Goal: Task Accomplishment & Management: Manage account settings

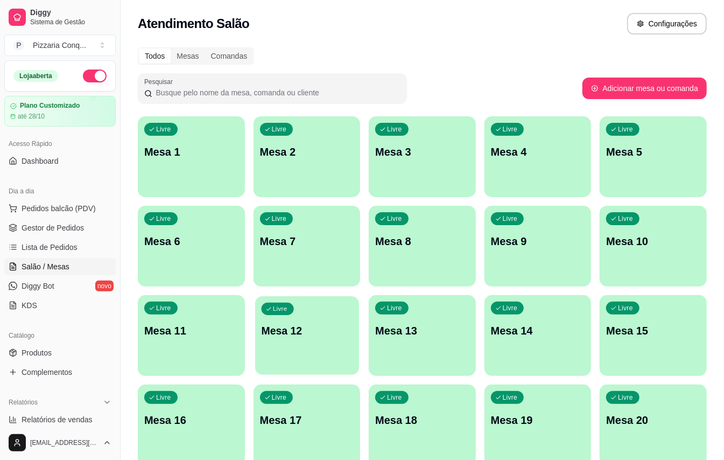
click at [334, 353] on div "Livre Mesa 12" at bounding box center [307, 329] width 104 height 66
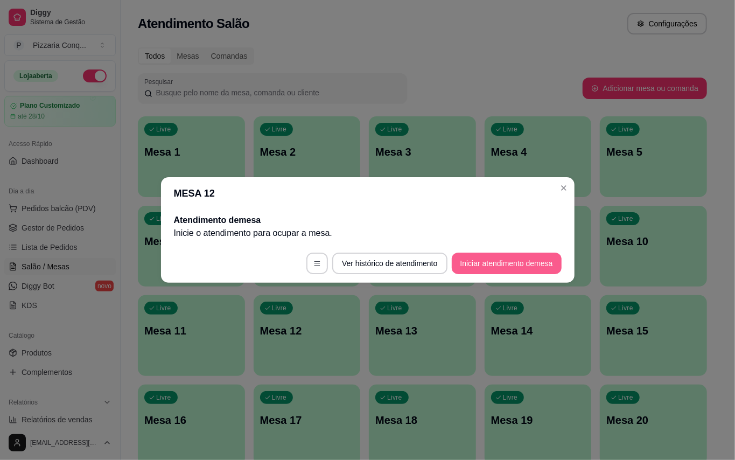
click at [495, 257] on button "Iniciar atendimento de mesa" at bounding box center [507, 264] width 110 height 22
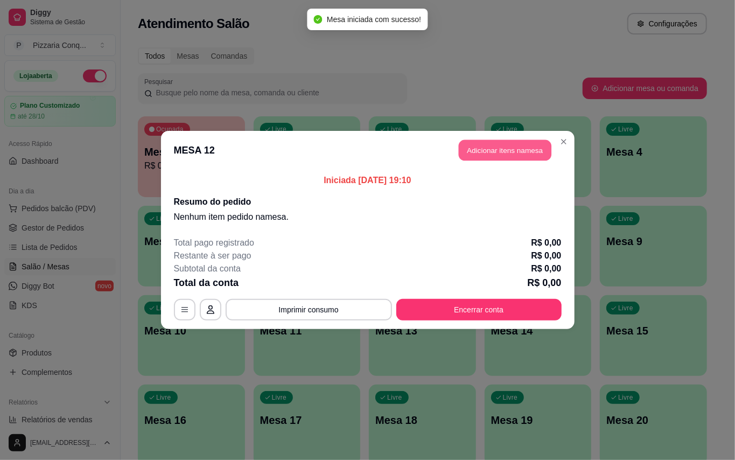
click at [525, 152] on button "Adicionar itens na mesa" at bounding box center [505, 150] width 93 height 21
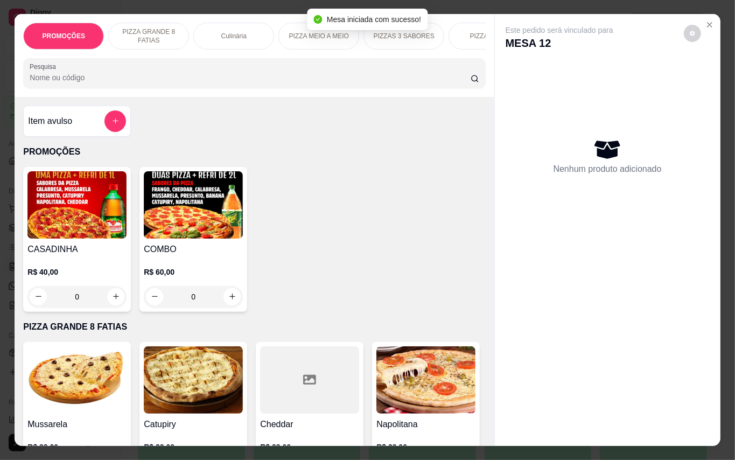
click at [160, 235] on img at bounding box center [193, 204] width 99 height 67
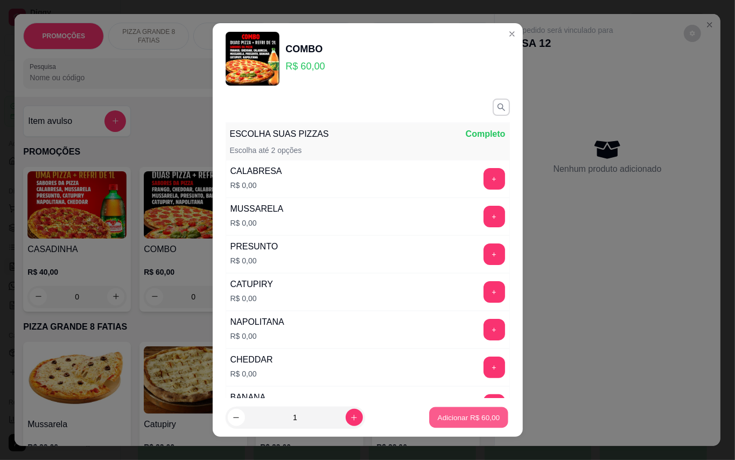
click at [438, 417] on p "Adicionar R$ 60,00" at bounding box center [469, 418] width 62 height 10
type input "1"
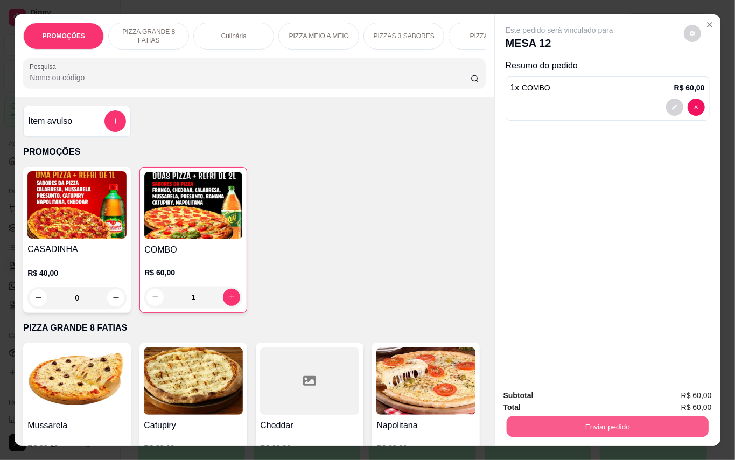
click at [562, 416] on button "Enviar pedido" at bounding box center [607, 426] width 202 height 21
click at [694, 397] on button "Enviar pedido" at bounding box center [682, 395] width 61 height 20
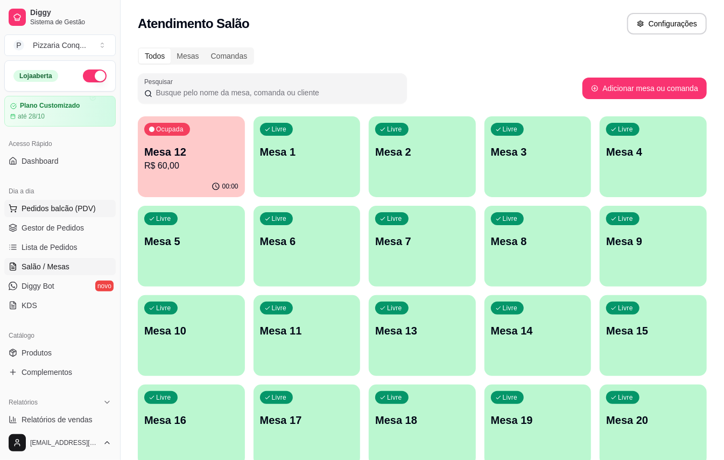
click at [93, 212] on span "Pedidos balcão (PDV)" at bounding box center [59, 208] width 74 height 11
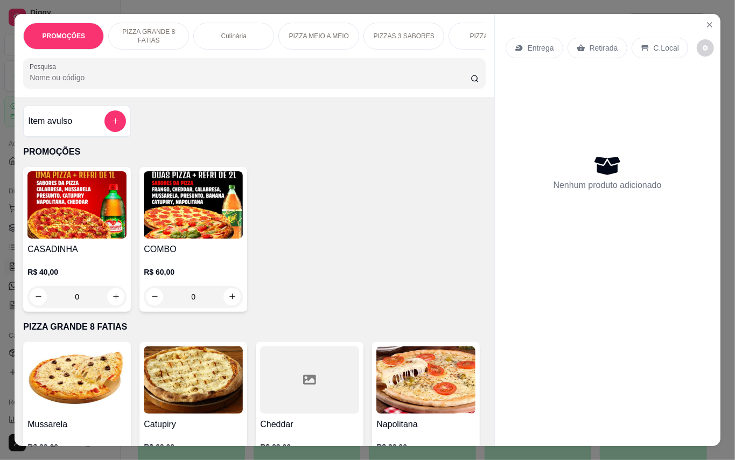
click at [194, 223] on img at bounding box center [193, 204] width 99 height 67
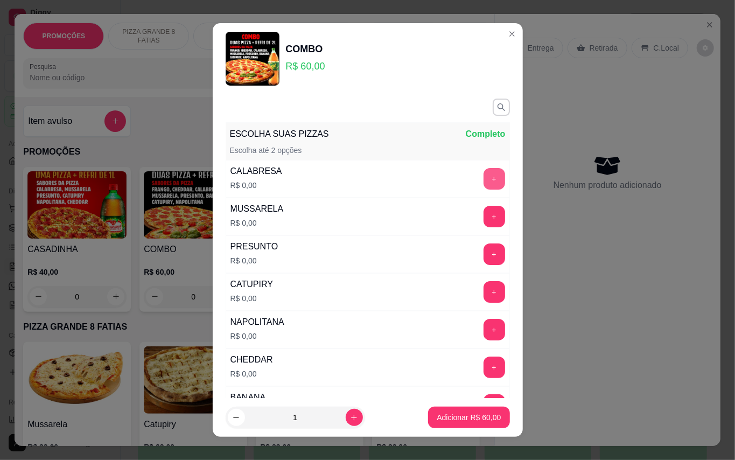
click at [484, 179] on button "+" at bounding box center [495, 179] width 22 height 22
click at [484, 213] on button "+" at bounding box center [495, 217] width 22 height 22
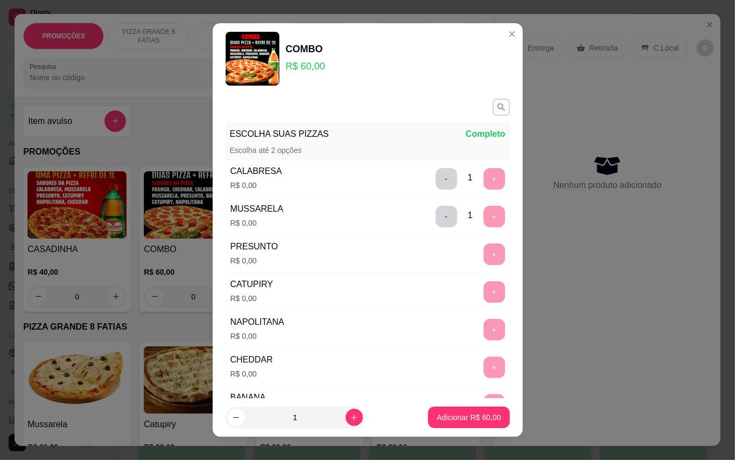
scroll to position [11, 0]
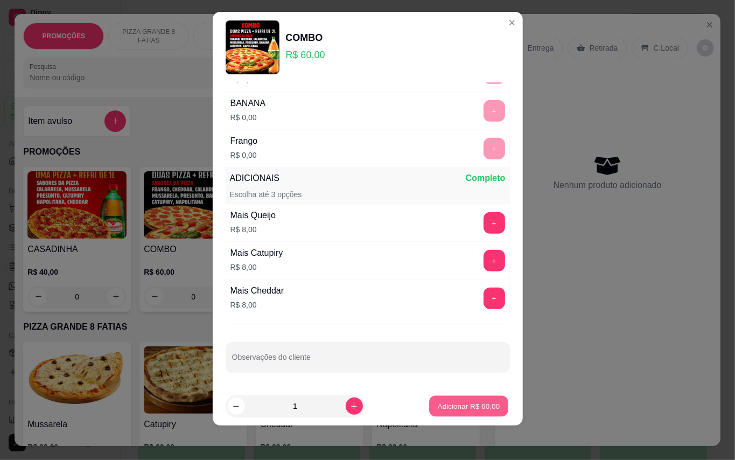
click at [459, 400] on button "Adicionar R$ 60,00" at bounding box center [469, 406] width 79 height 21
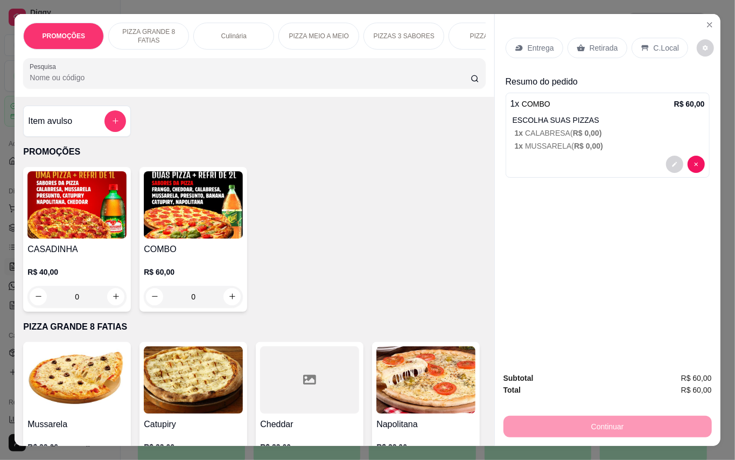
click at [540, 46] on p "Entrega" at bounding box center [541, 48] width 26 height 11
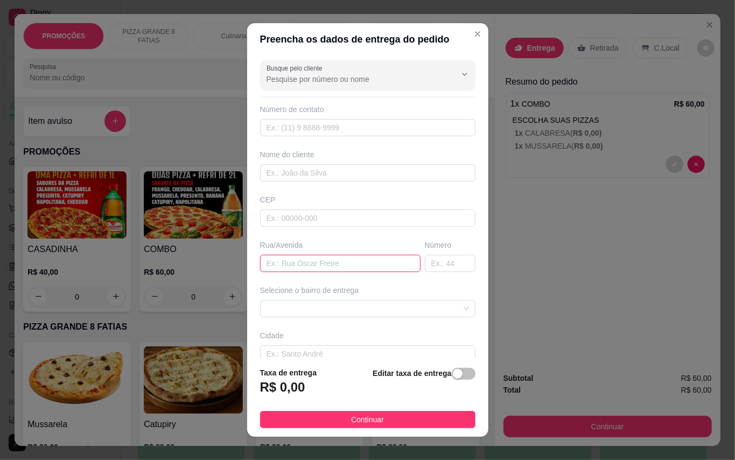
click at [323, 261] on input "text" at bounding box center [340, 263] width 160 height 17
type input "Travessa [PERSON_NAME] D"
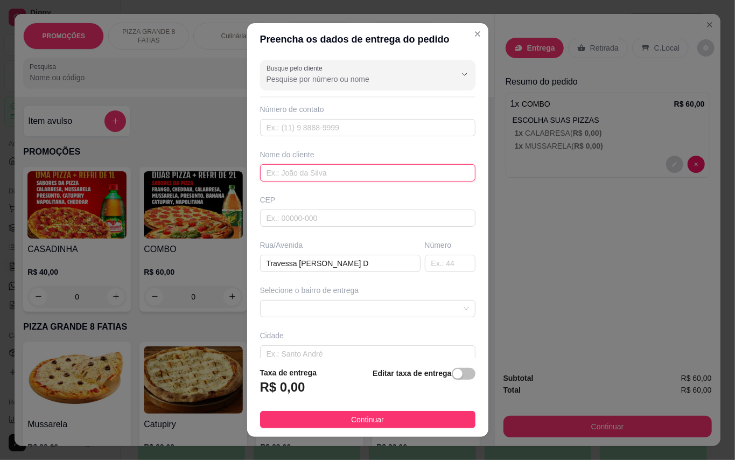
click at [297, 175] on input "text" at bounding box center [367, 172] width 215 height 17
click at [361, 302] on span at bounding box center [368, 309] width 202 height 16
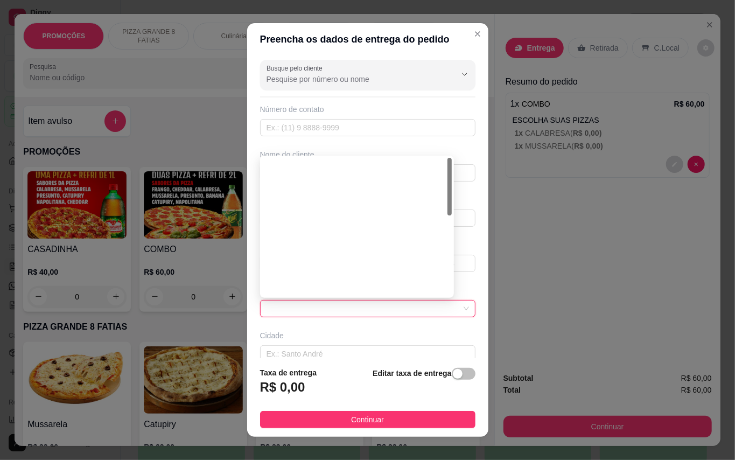
scroll to position [0, 0]
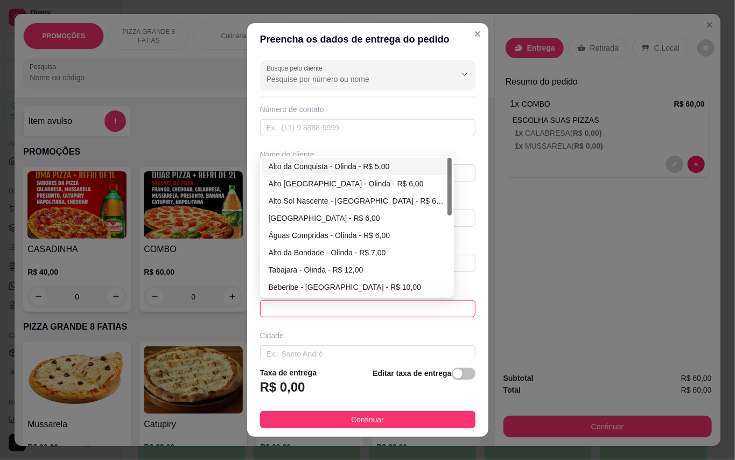
click at [320, 167] on div "Alto da Conquista - Olinda - R$ 5,00" at bounding box center [357, 166] width 177 height 12
type input "Olinda"
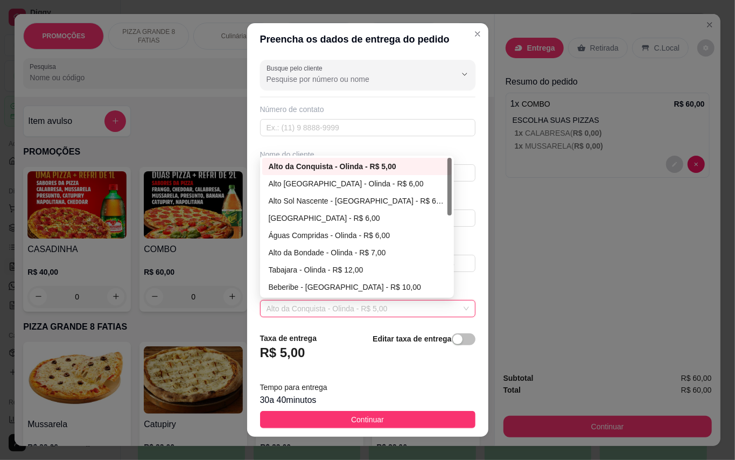
click at [389, 143] on div "Busque pelo cliente Número de contato Nome do cliente CEP Rua/[GEOGRAPHIC_DATA]…" at bounding box center [367, 189] width 241 height 269
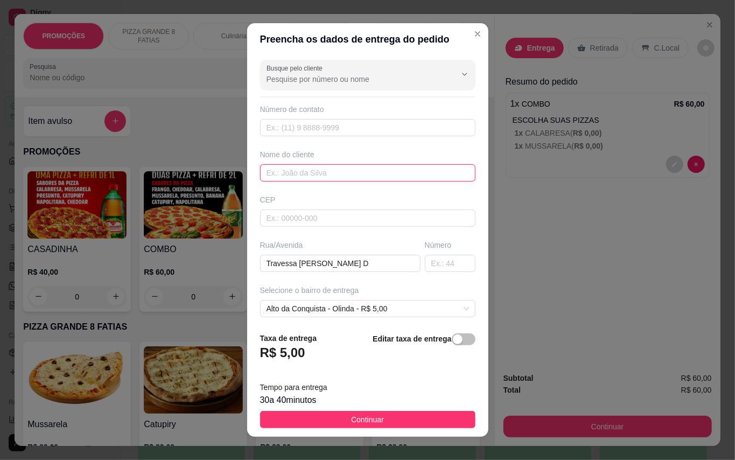
click at [328, 169] on input "text" at bounding box center [367, 172] width 215 height 17
type input "[PERSON_NAME]"
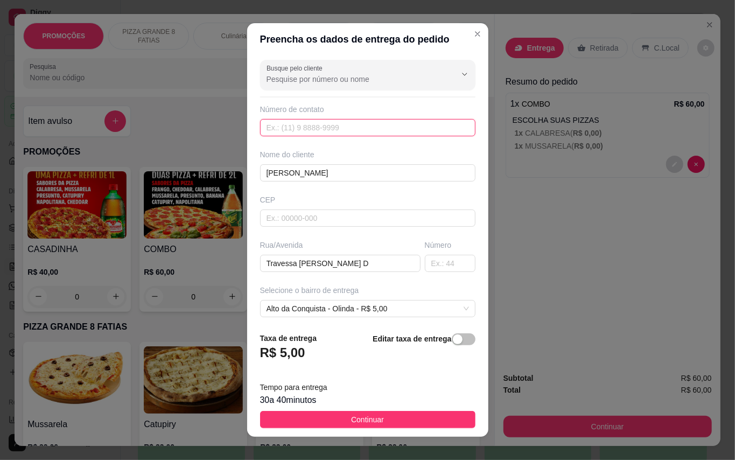
click at [322, 128] on input "text" at bounding box center [367, 127] width 215 height 17
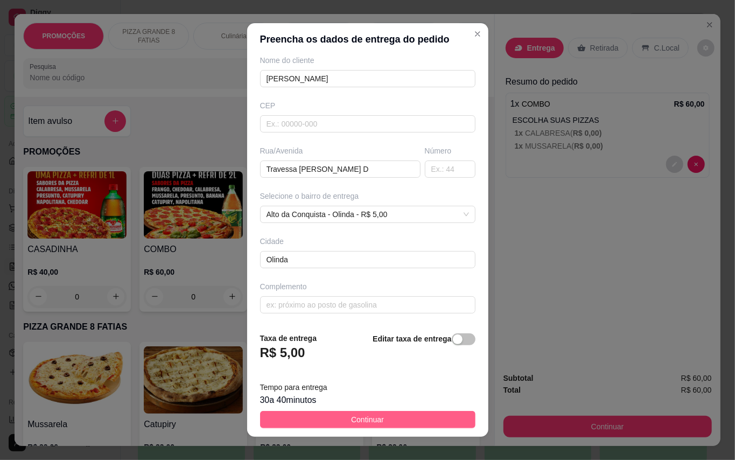
type input "[PHONE_NUMBER]"
click at [408, 418] on button "Continuar" at bounding box center [367, 419] width 215 height 17
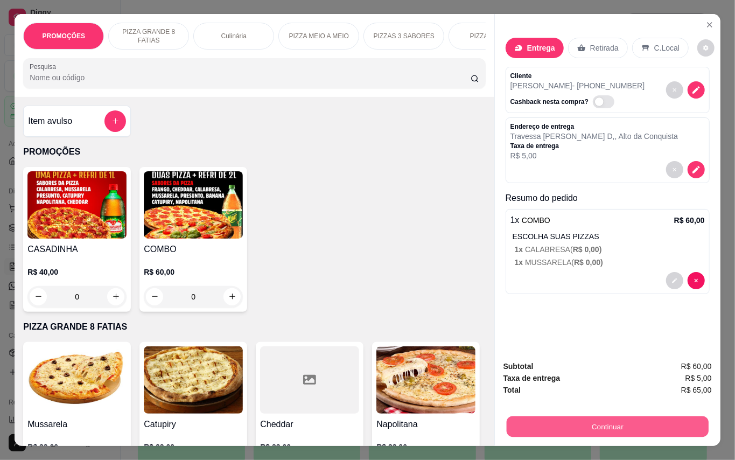
click at [624, 427] on button "Continuar" at bounding box center [607, 426] width 202 height 21
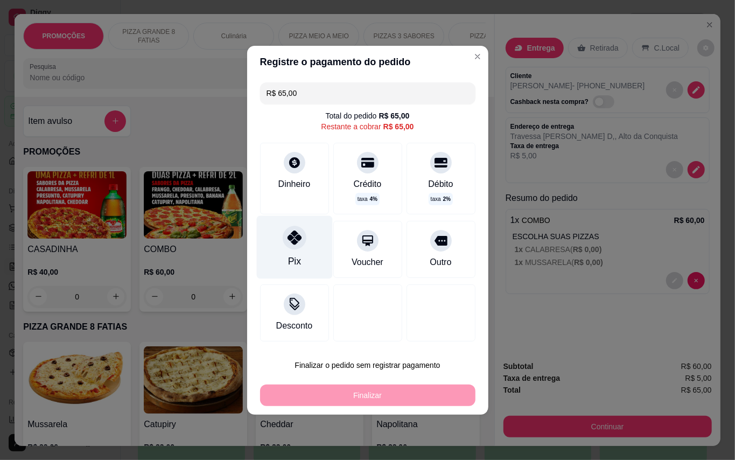
click at [299, 246] on div "Pix" at bounding box center [294, 246] width 76 height 63
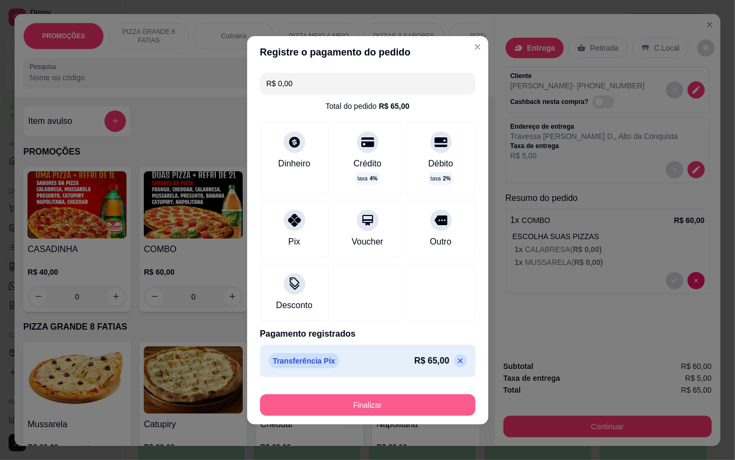
click at [430, 401] on button "Finalizar" at bounding box center [367, 405] width 215 height 22
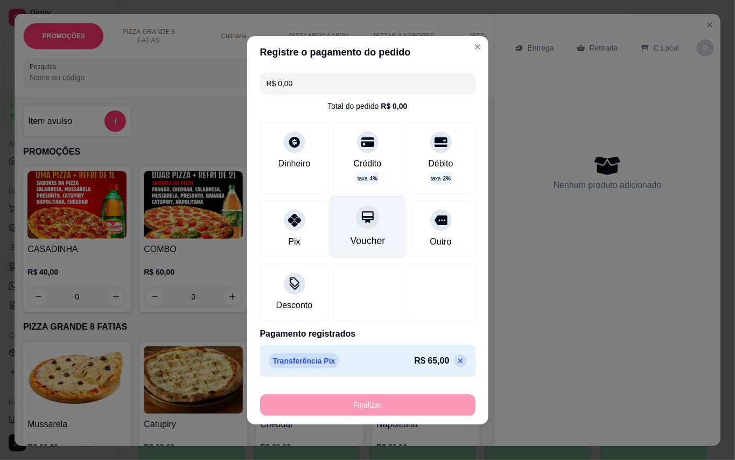
type input "-R$ 65,00"
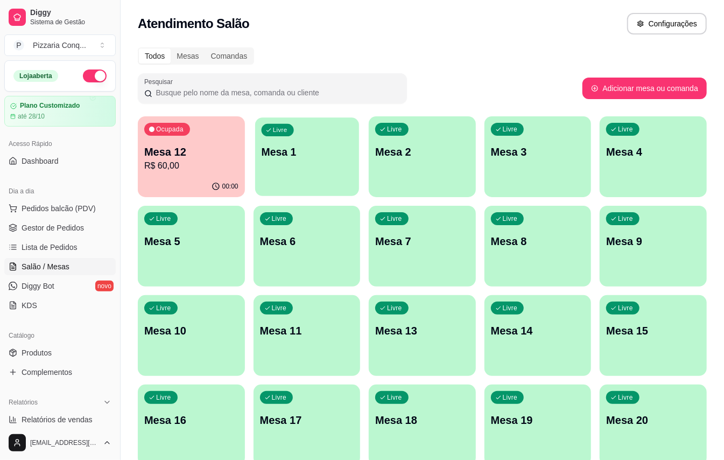
click at [298, 181] on div "Livre Mesa 1" at bounding box center [307, 150] width 104 height 66
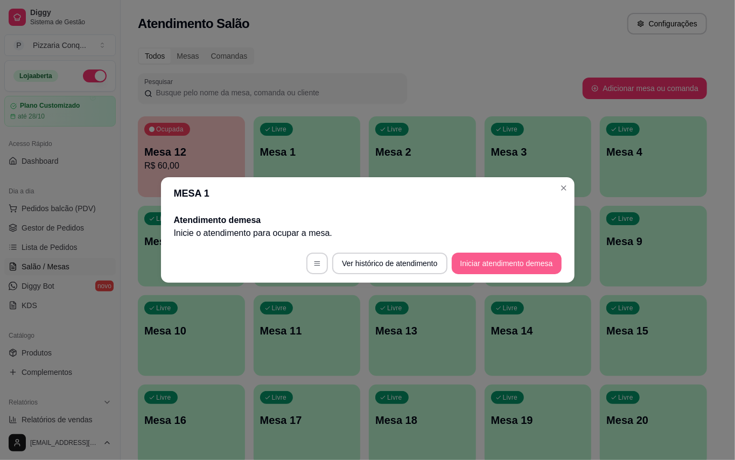
click at [537, 264] on button "Iniciar atendimento de mesa" at bounding box center [507, 264] width 110 height 22
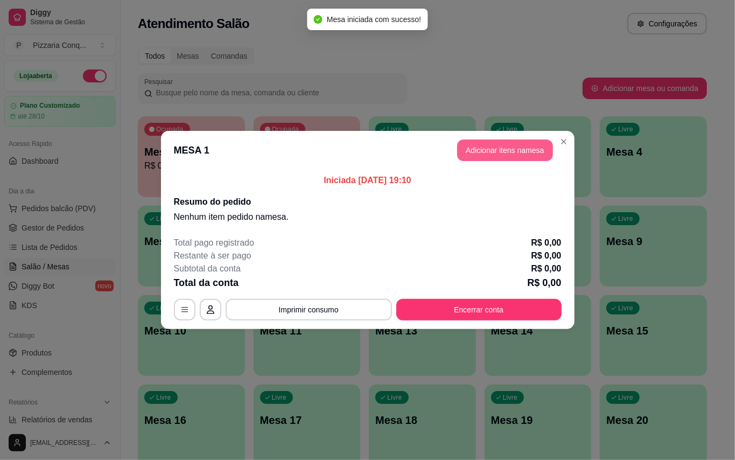
click at [504, 145] on button "Adicionar itens na mesa" at bounding box center [505, 150] width 96 height 22
click at [202, 239] on img at bounding box center [193, 204] width 99 height 67
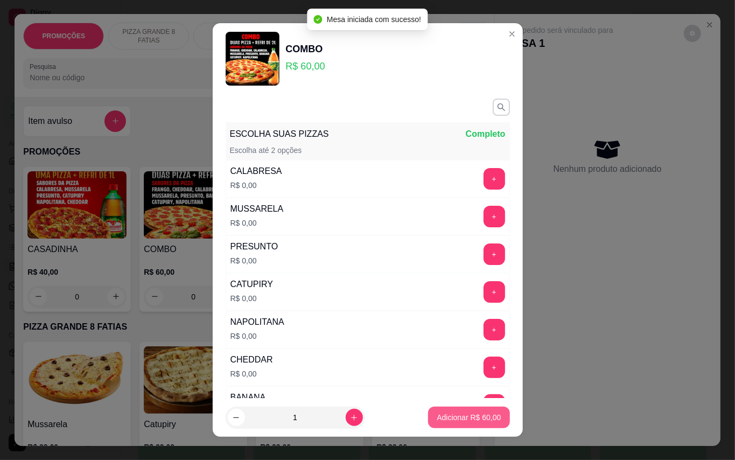
click at [465, 416] on p "Adicionar R$ 60,00" at bounding box center [469, 417] width 64 height 11
type input "1"
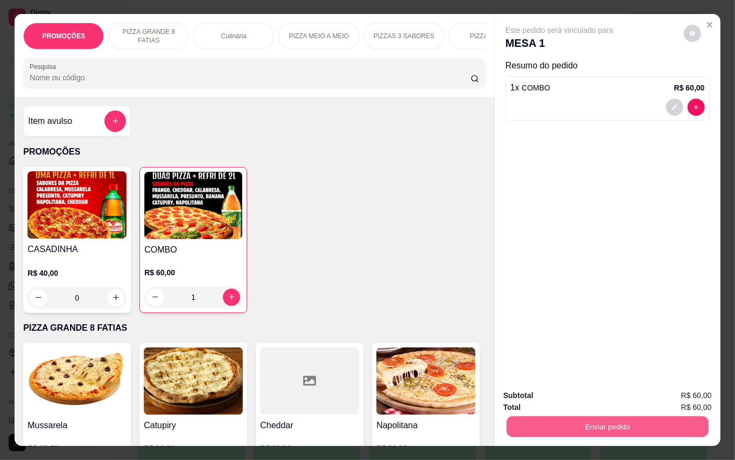
click at [623, 416] on button "Enviar pedido" at bounding box center [607, 426] width 202 height 21
click at [686, 400] on button "Enviar pedido" at bounding box center [682, 395] width 59 height 20
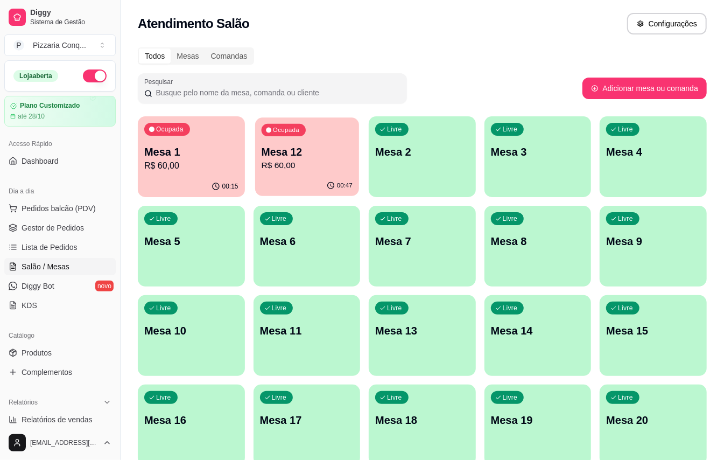
click at [275, 145] on p "Mesa 12" at bounding box center [306, 152] width 91 height 15
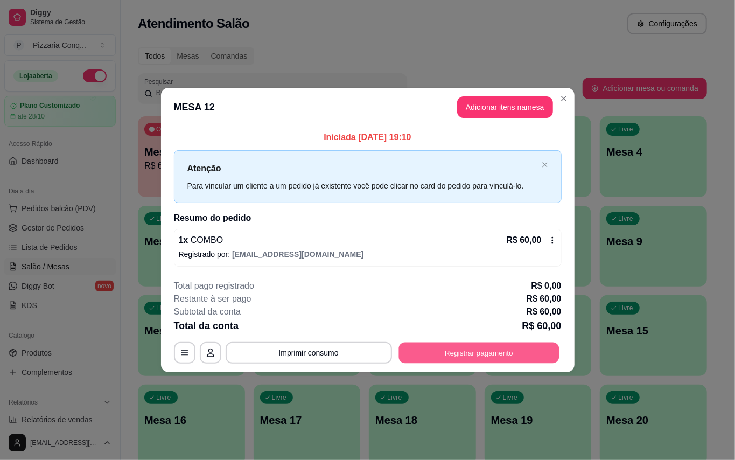
click at [498, 363] on button "Registrar pagamento" at bounding box center [479, 352] width 160 height 21
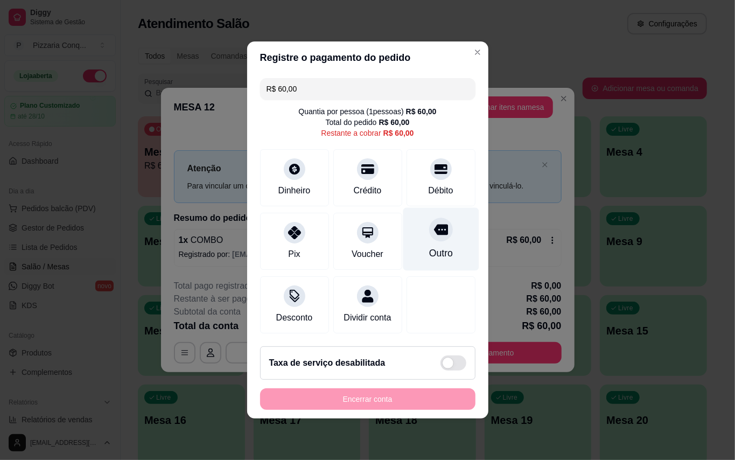
click at [429, 246] on div "Outro" at bounding box center [441, 253] width 24 height 14
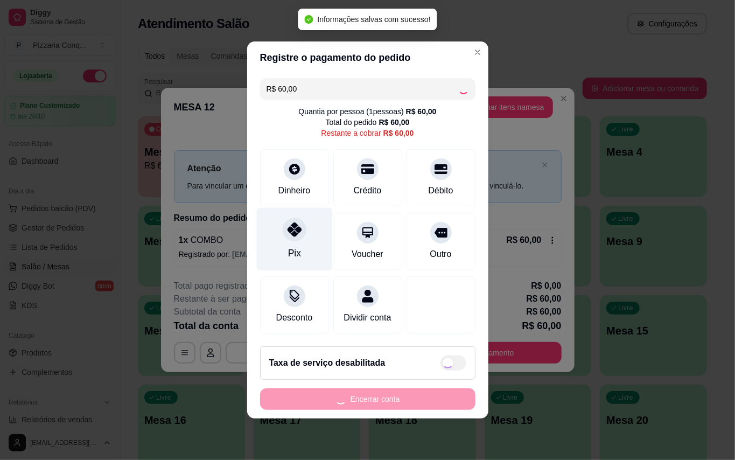
type input "R$ 0,00"
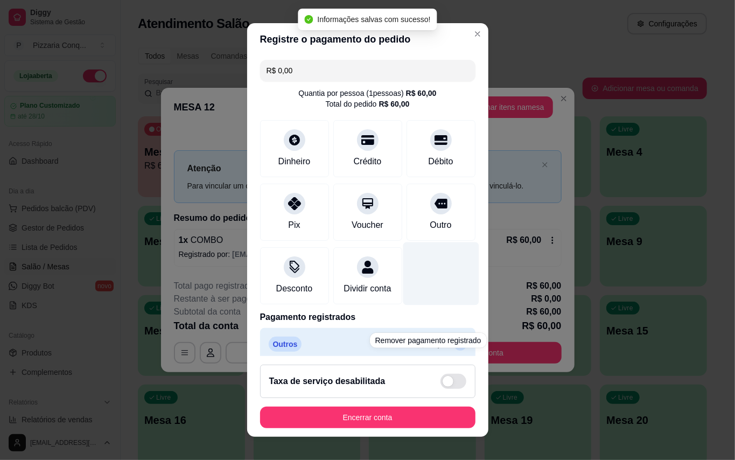
scroll to position [22, 0]
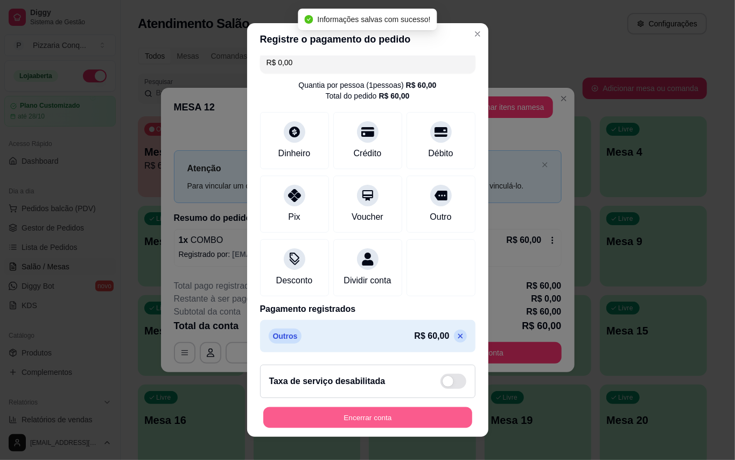
click at [425, 420] on button "Encerrar conta" at bounding box center [367, 417] width 209 height 21
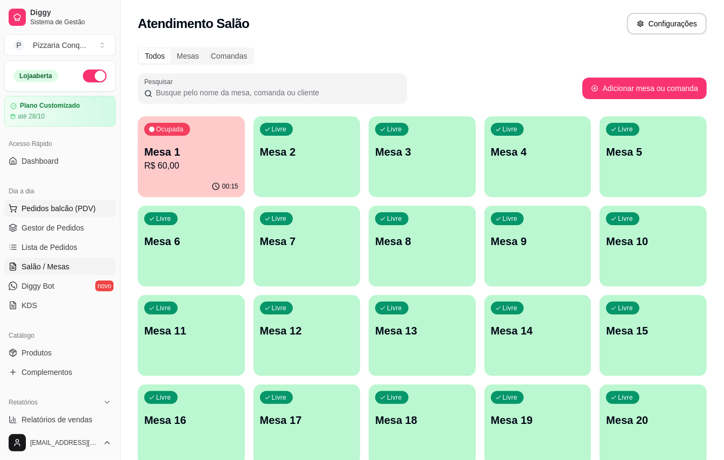
click at [40, 209] on span "Pedidos balcão (PDV)" at bounding box center [59, 208] width 74 height 11
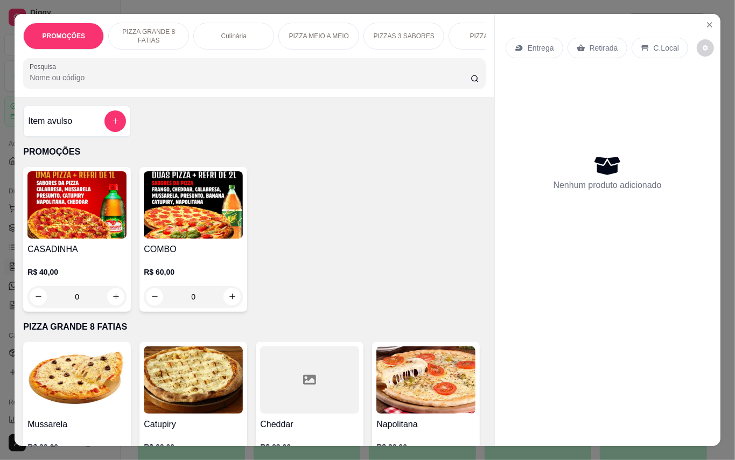
click at [191, 239] on img at bounding box center [193, 204] width 99 height 67
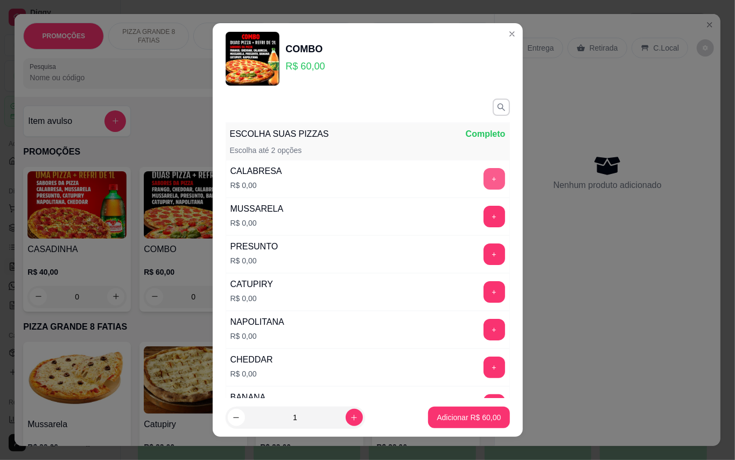
click at [484, 177] on button "+" at bounding box center [495, 179] width 22 height 22
click at [484, 214] on button "+" at bounding box center [495, 217] width 22 height 22
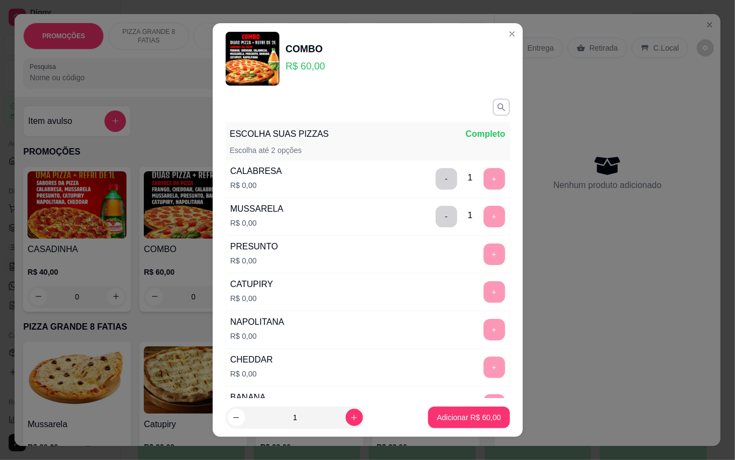
scroll to position [11, 0]
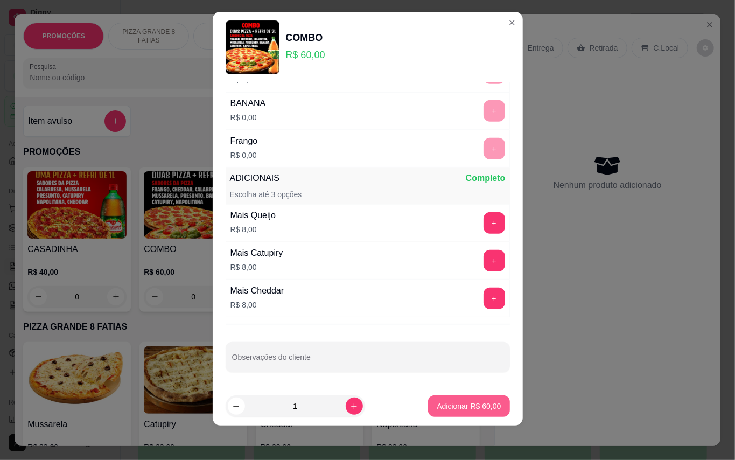
click at [448, 411] on p "Adicionar R$ 60,00" at bounding box center [469, 406] width 64 height 11
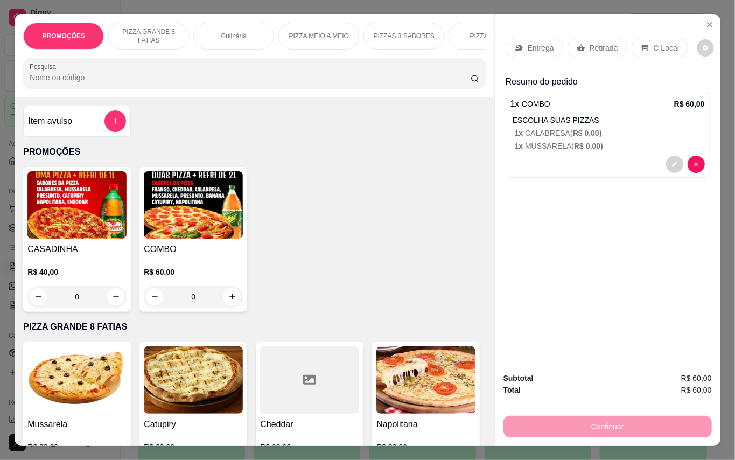
click at [540, 43] on p "Entrega" at bounding box center [541, 48] width 26 height 11
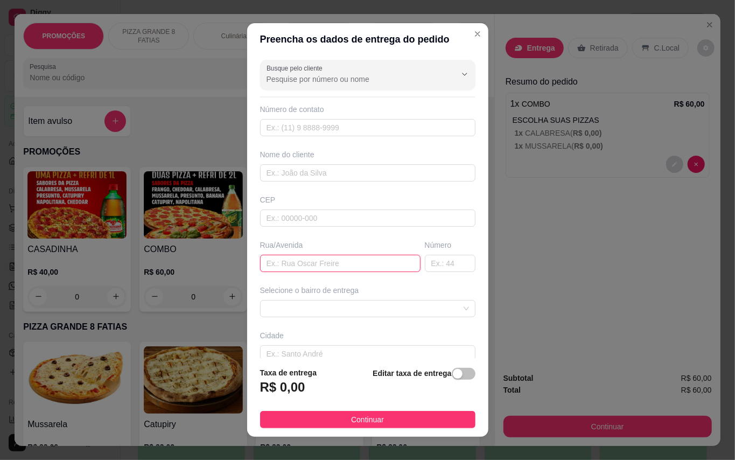
click at [335, 262] on input "text" at bounding box center [340, 263] width 160 height 17
type input "Travessa [PERSON_NAME]"
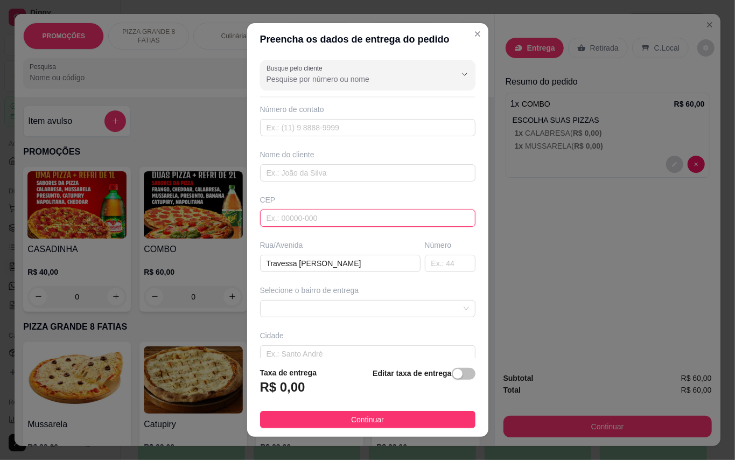
click at [352, 212] on input "text" at bounding box center [367, 218] width 215 height 17
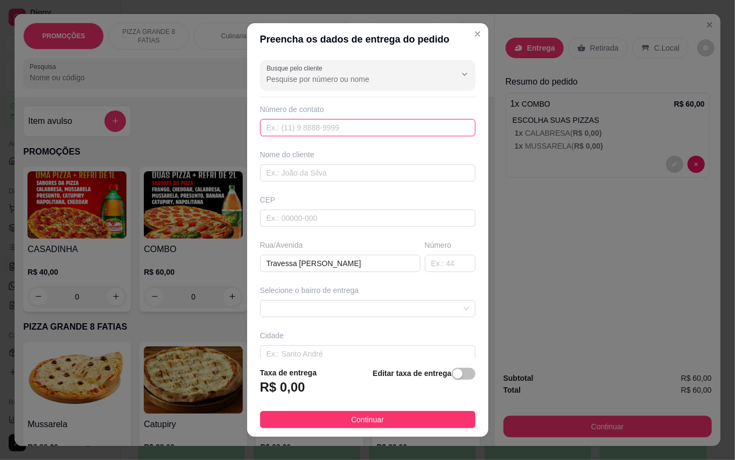
click at [322, 131] on input "text" at bounding box center [367, 127] width 215 height 17
type input "[PHONE_NUMBER]"
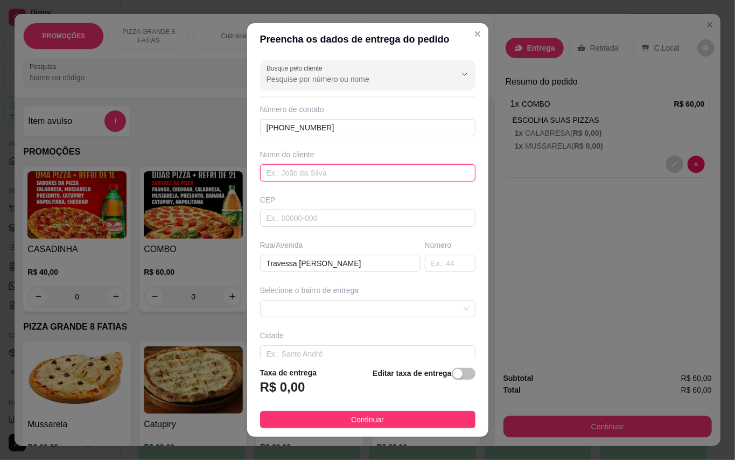
click at [361, 179] on input "text" at bounding box center [367, 172] width 215 height 17
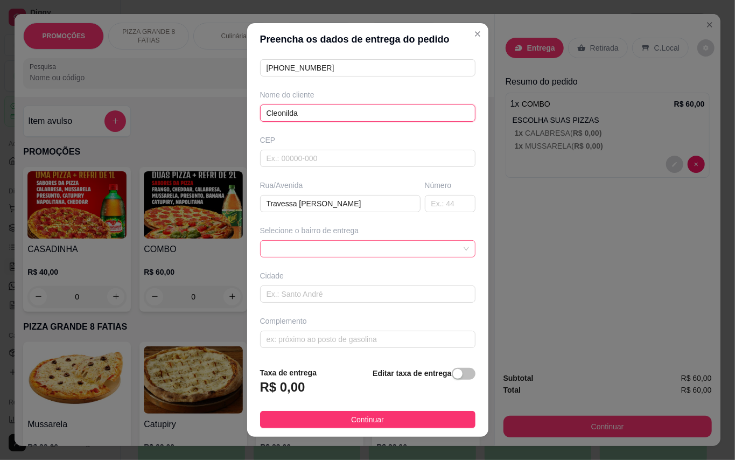
click at [316, 253] on span at bounding box center [368, 249] width 202 height 16
type input "Cleonilda"
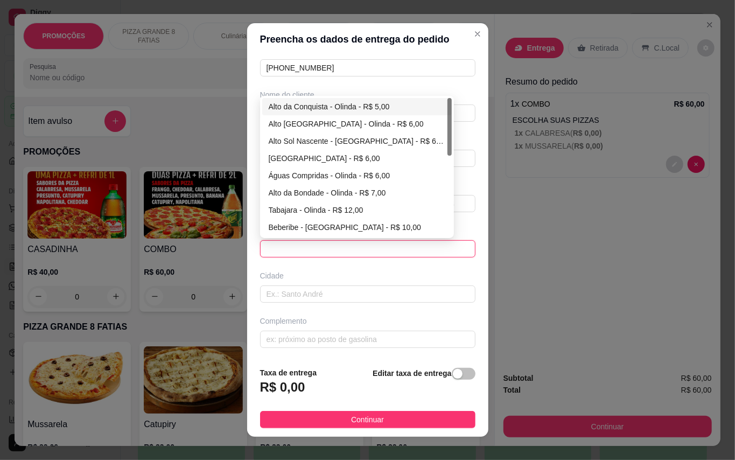
click at [338, 106] on div "Alto da Conquista - Olinda - R$ 5,00" at bounding box center [357, 107] width 177 height 12
type input "Olinda"
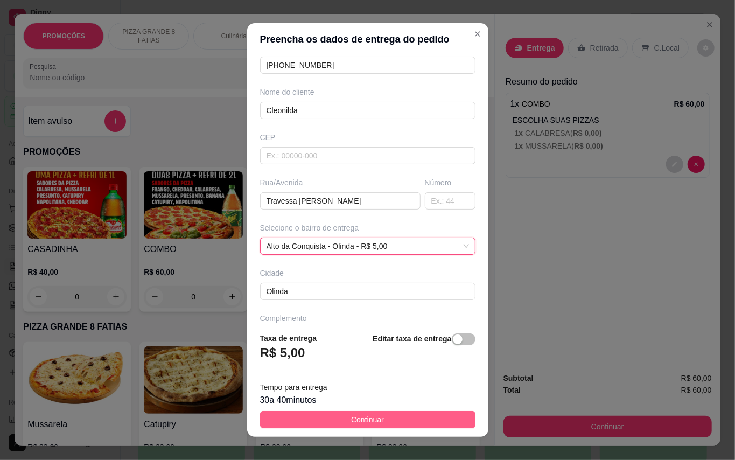
click at [435, 414] on button "Continuar" at bounding box center [367, 419] width 215 height 17
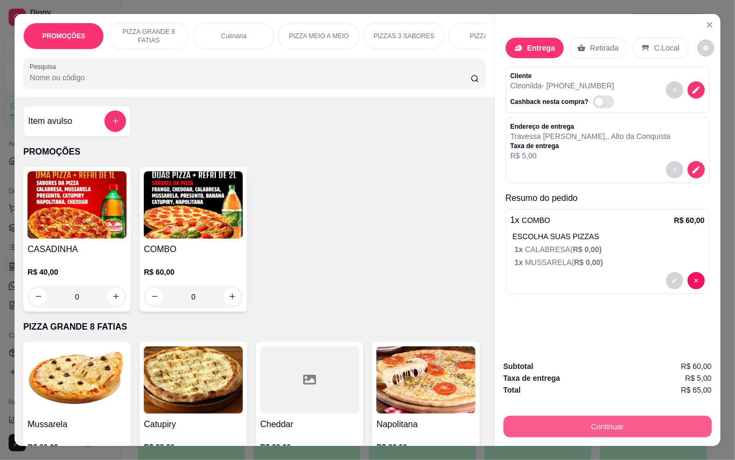
click at [561, 421] on button "Continuar" at bounding box center [608, 427] width 208 height 22
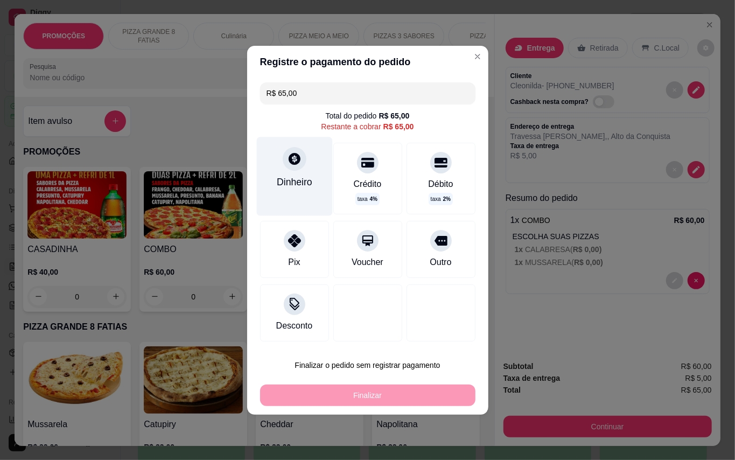
click at [277, 170] on div "Dinheiro" at bounding box center [294, 176] width 76 height 79
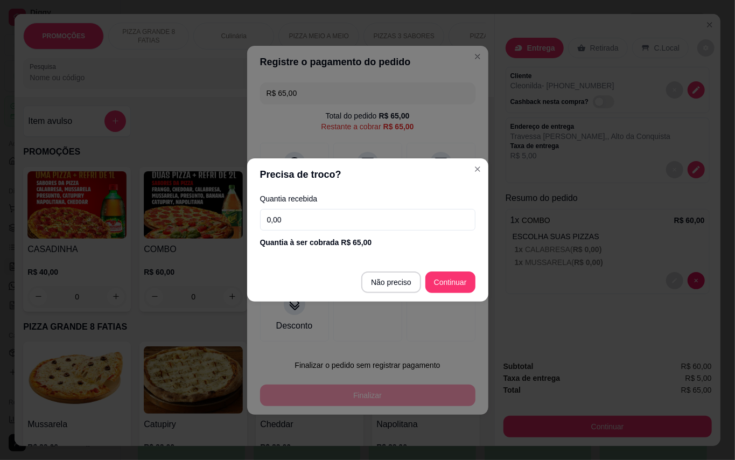
click at [389, 221] on input "0,00" at bounding box center [367, 220] width 215 height 22
type input "100,00"
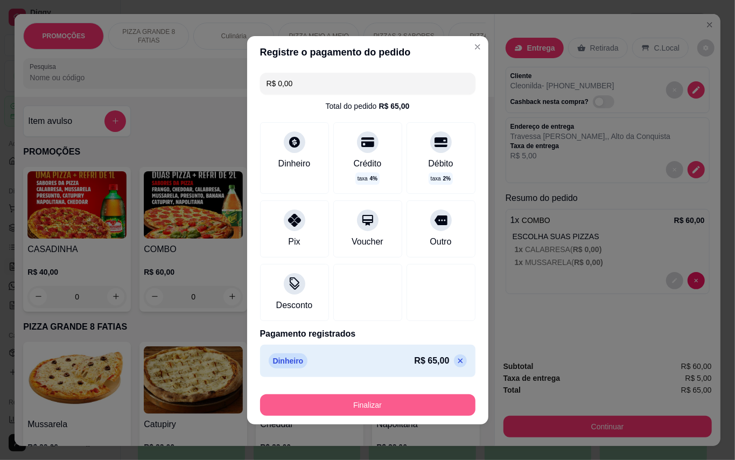
click at [406, 403] on button "Finalizar" at bounding box center [367, 405] width 215 height 22
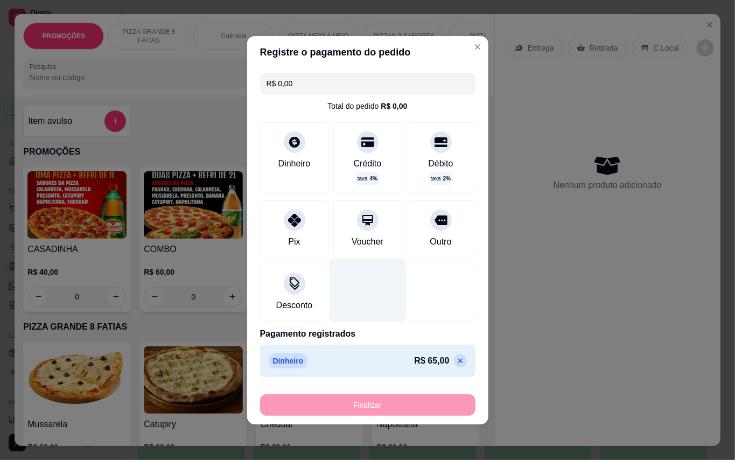
type input "-R$ 65,00"
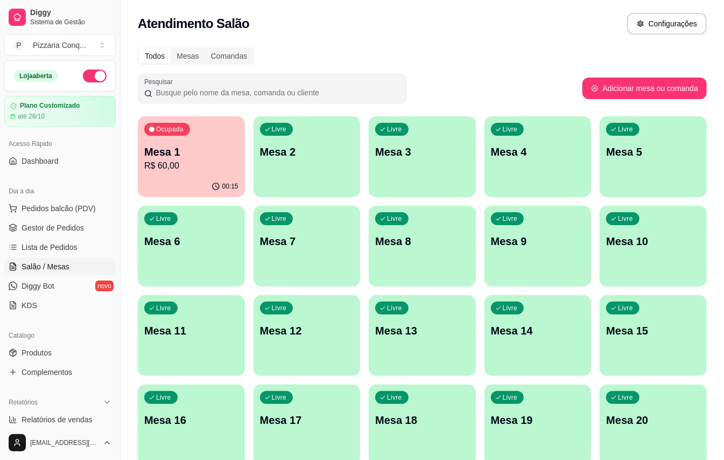
click at [164, 151] on p "Mesa 1" at bounding box center [191, 151] width 94 height 15
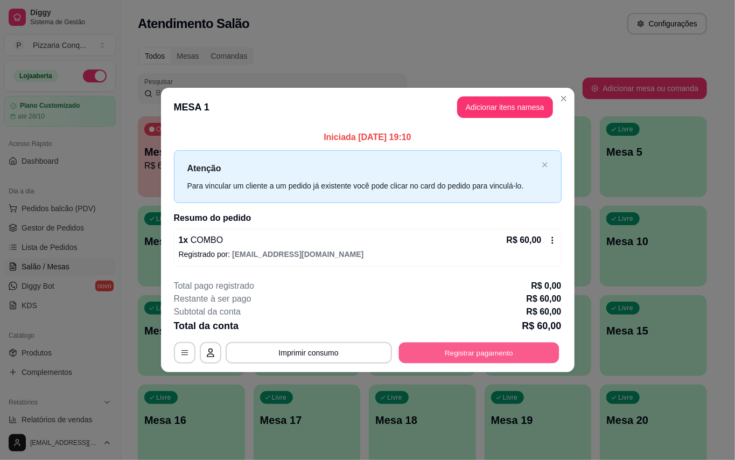
click at [459, 348] on button "Registrar pagamento" at bounding box center [479, 352] width 160 height 21
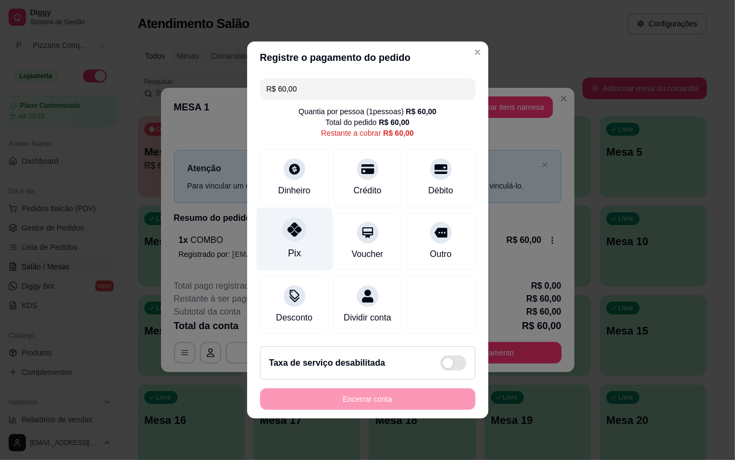
click at [291, 235] on div at bounding box center [295, 230] width 24 height 24
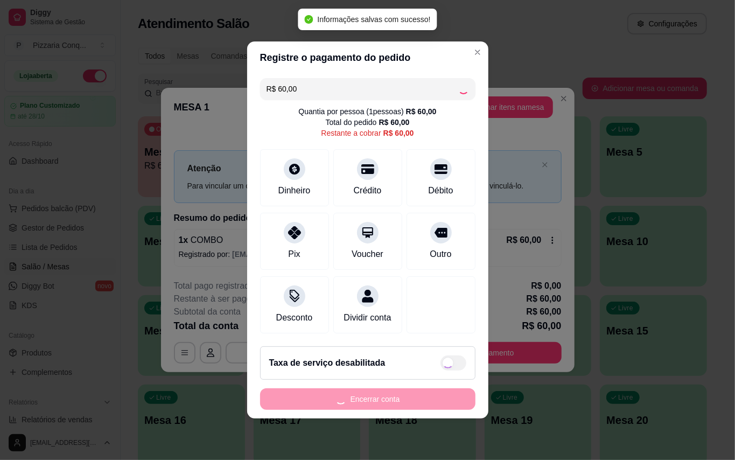
type input "R$ 0,00"
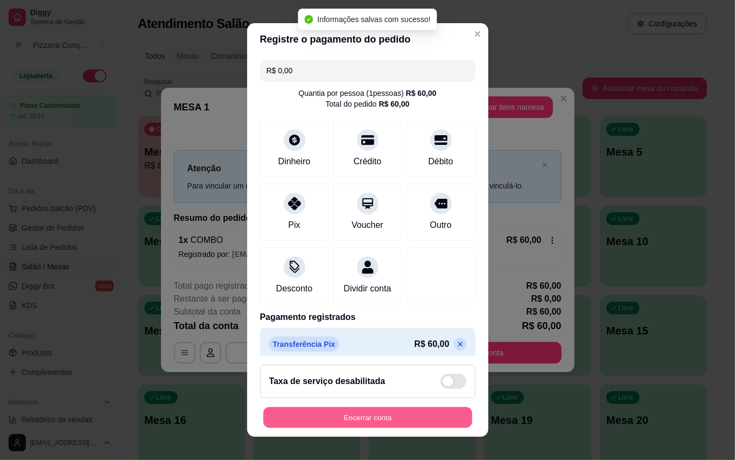
click at [416, 412] on button "Encerrar conta" at bounding box center [367, 417] width 209 height 21
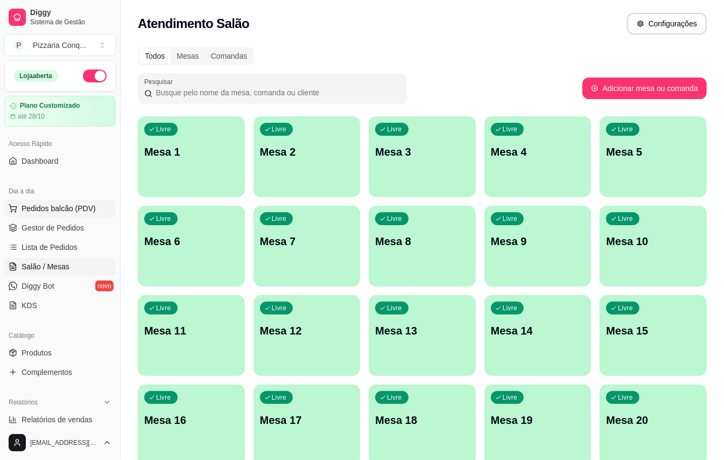
click at [28, 206] on span "Pedidos balcão (PDV)" at bounding box center [59, 208] width 74 height 11
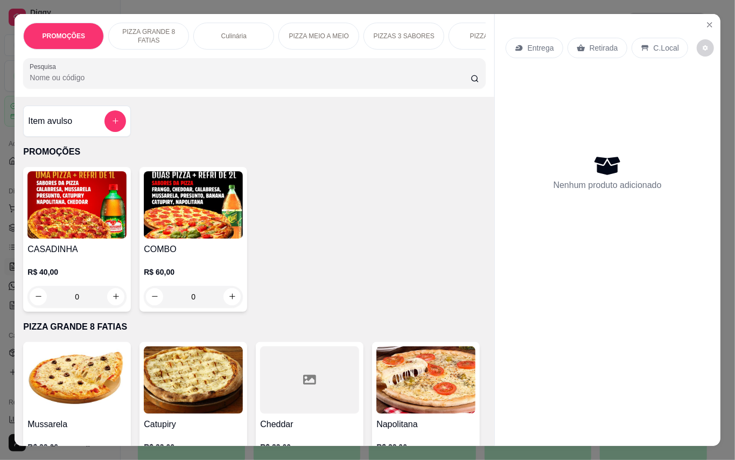
click at [200, 220] on img at bounding box center [193, 204] width 99 height 67
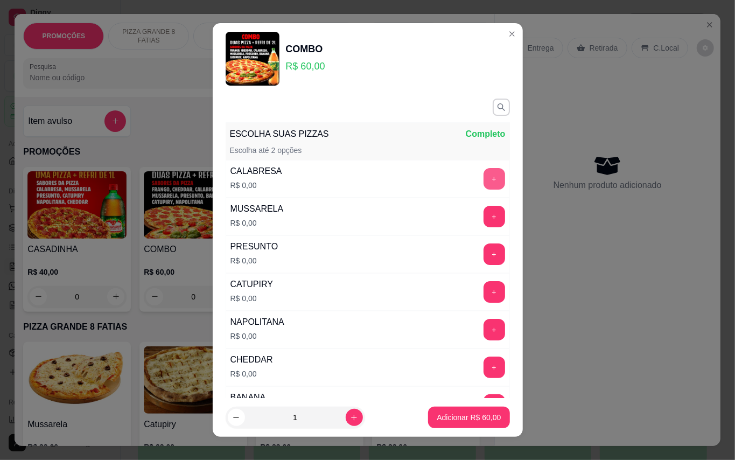
click at [484, 179] on button "+" at bounding box center [495, 179] width 22 height 22
click at [484, 218] on button "+" at bounding box center [494, 216] width 21 height 21
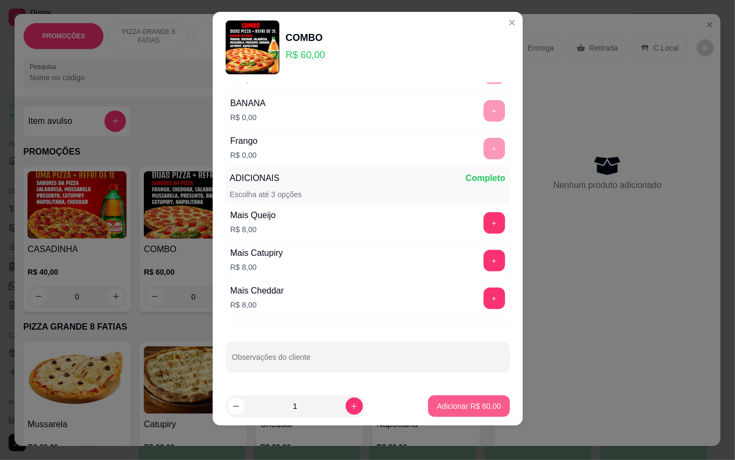
click at [479, 401] on p "Adicionar R$ 60,00" at bounding box center [469, 406] width 64 height 11
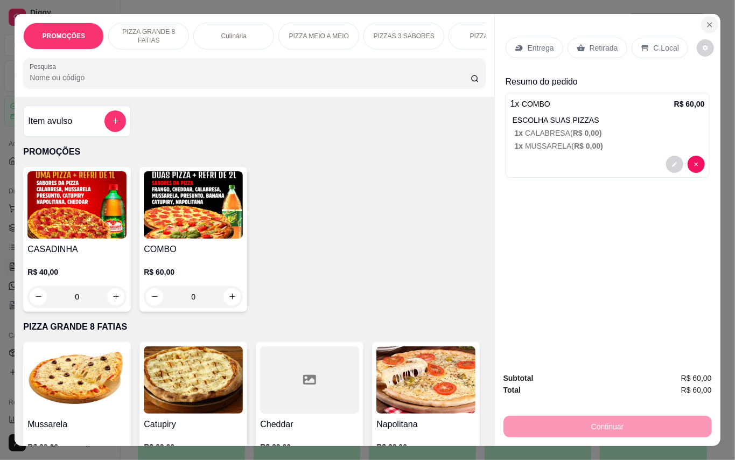
click at [706, 20] on icon "Close" at bounding box center [710, 24] width 9 height 9
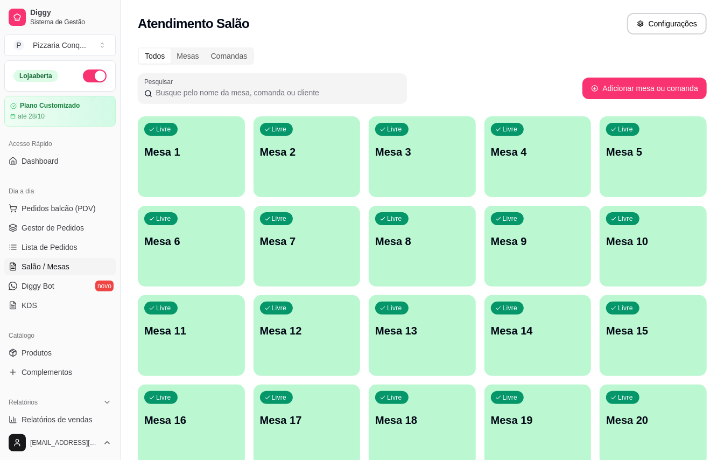
click at [201, 172] on div "Livre Mesa 1" at bounding box center [191, 150] width 107 height 68
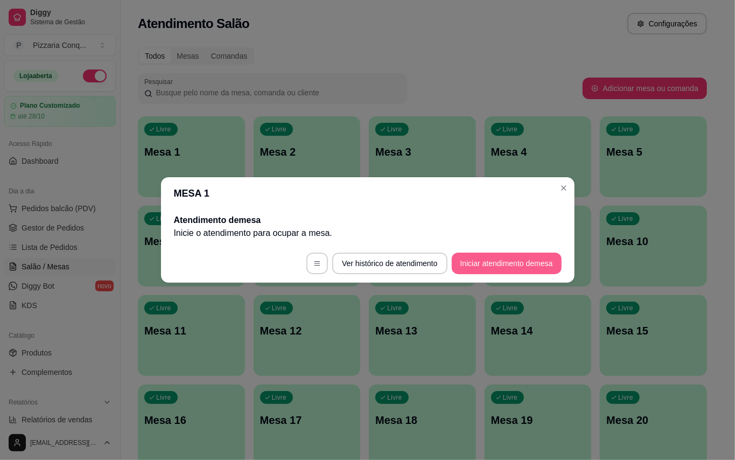
click at [537, 263] on button "Iniciar atendimento de mesa" at bounding box center [507, 264] width 110 height 22
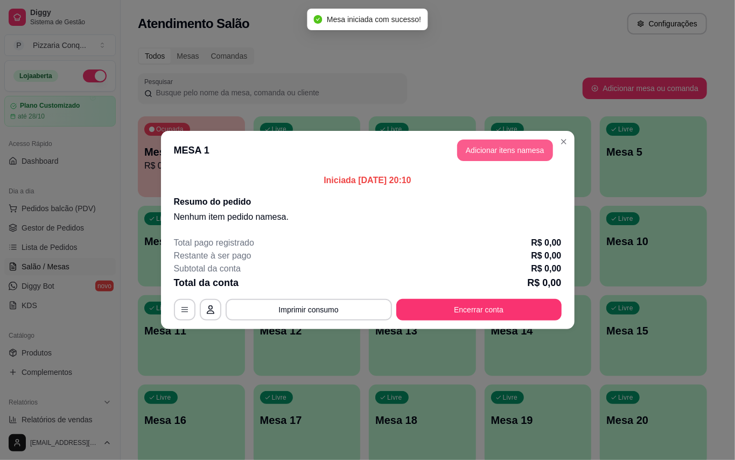
click at [529, 150] on button "Adicionar itens na mesa" at bounding box center [505, 150] width 96 height 22
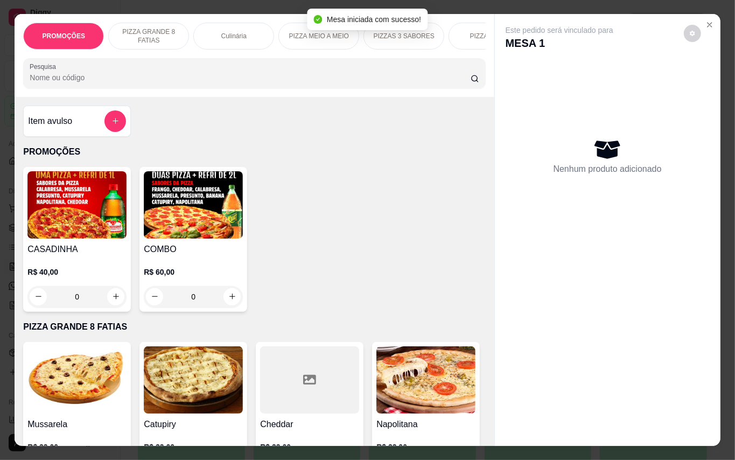
click at [184, 206] on img at bounding box center [193, 204] width 99 height 67
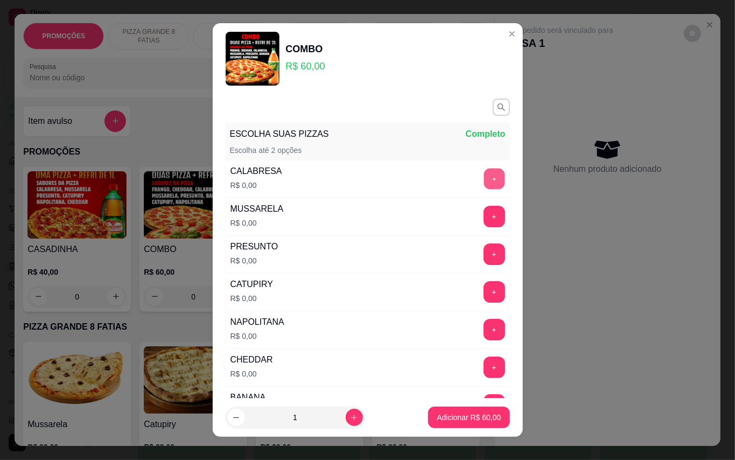
click at [484, 185] on button "+" at bounding box center [494, 178] width 21 height 21
click at [484, 214] on button "+" at bounding box center [495, 217] width 22 height 22
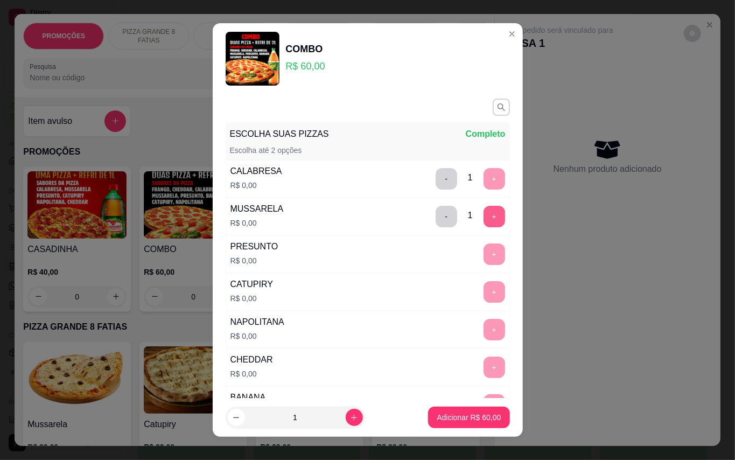
scroll to position [11, 0]
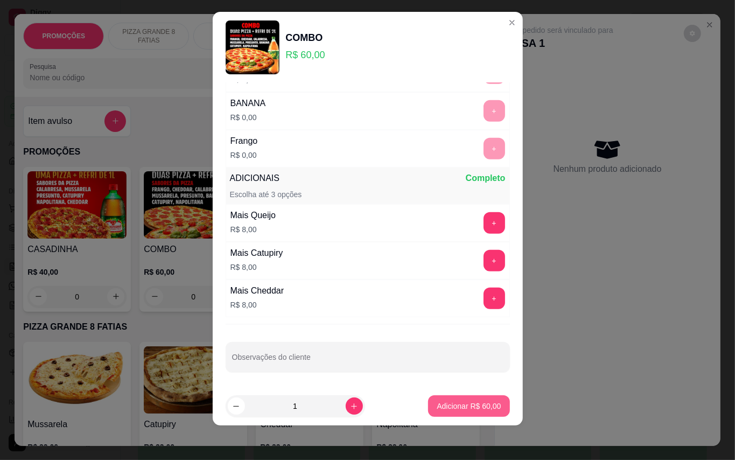
click at [475, 404] on p "Adicionar R$ 60,00" at bounding box center [469, 406] width 64 height 11
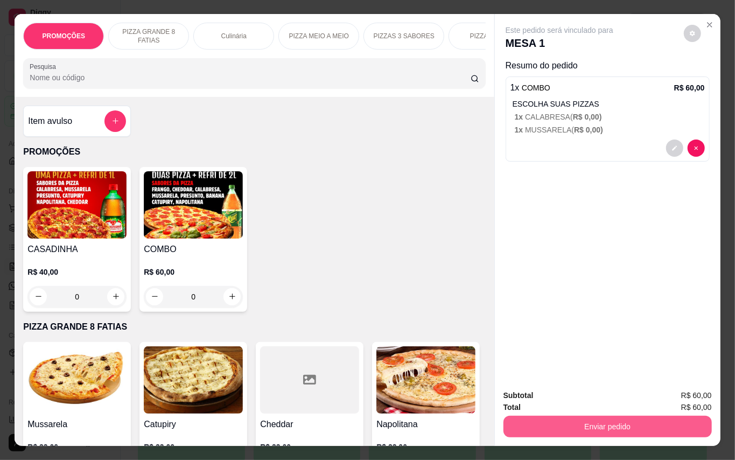
click at [658, 416] on button "Enviar pedido" at bounding box center [608, 427] width 208 height 22
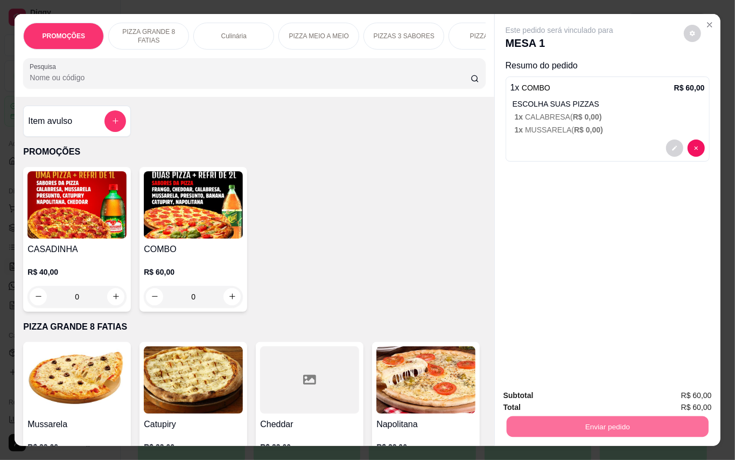
click at [680, 389] on button "Enviar pedido" at bounding box center [682, 395] width 61 height 20
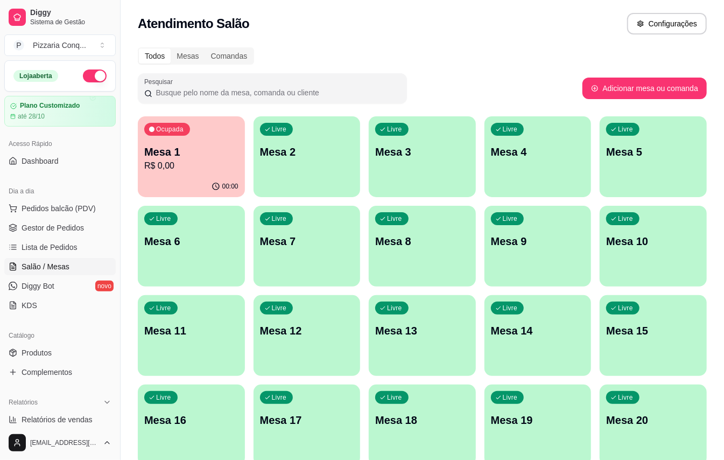
click at [229, 336] on p "Mesa 11" at bounding box center [191, 330] width 94 height 15
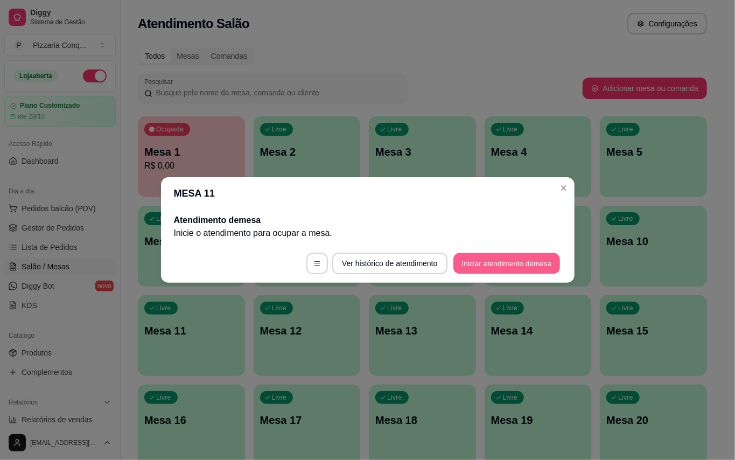
click at [522, 266] on button "Iniciar atendimento de mesa" at bounding box center [506, 263] width 107 height 21
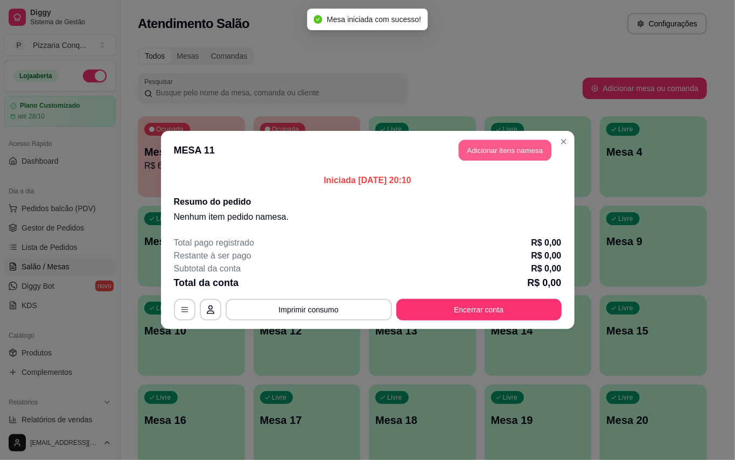
click at [526, 150] on button "Adicionar itens na mesa" at bounding box center [505, 150] width 93 height 21
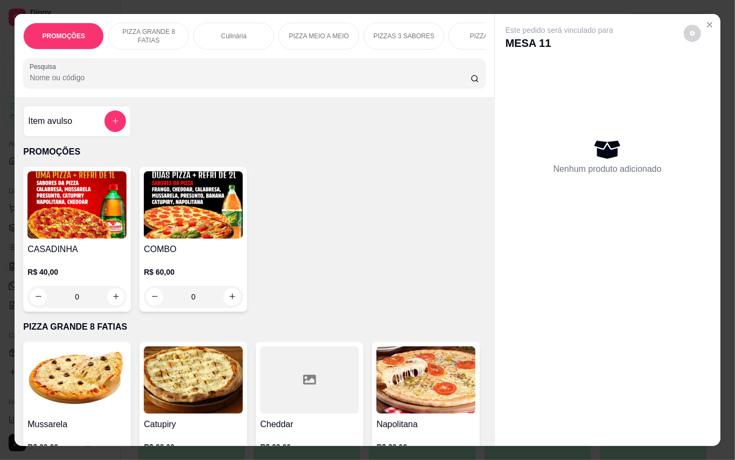
click at [207, 239] on img at bounding box center [193, 204] width 99 height 67
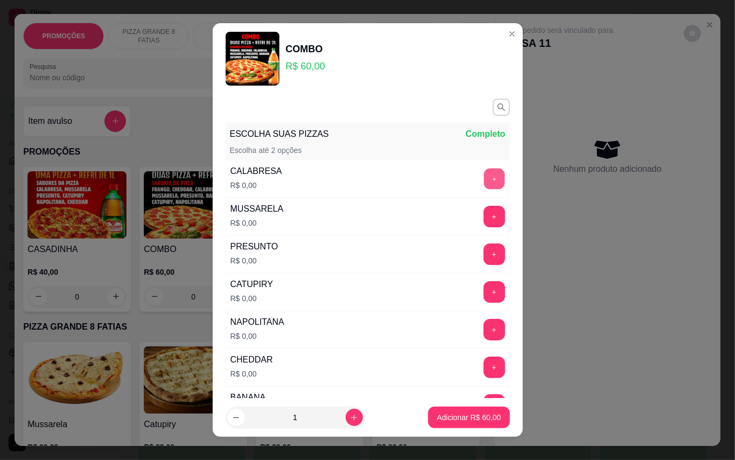
click at [484, 174] on button "+" at bounding box center [494, 178] width 21 height 21
click at [484, 175] on button "+" at bounding box center [495, 179] width 22 height 22
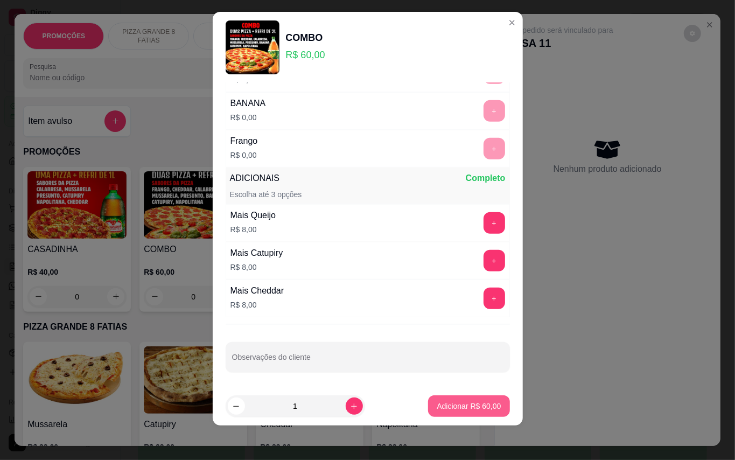
click at [469, 408] on p "Adicionar R$ 60,00" at bounding box center [469, 406] width 64 height 11
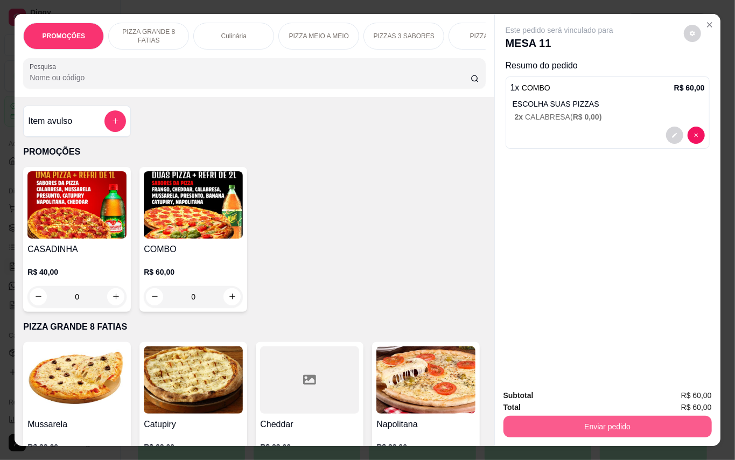
click at [651, 416] on button "Enviar pedido" at bounding box center [608, 427] width 208 height 22
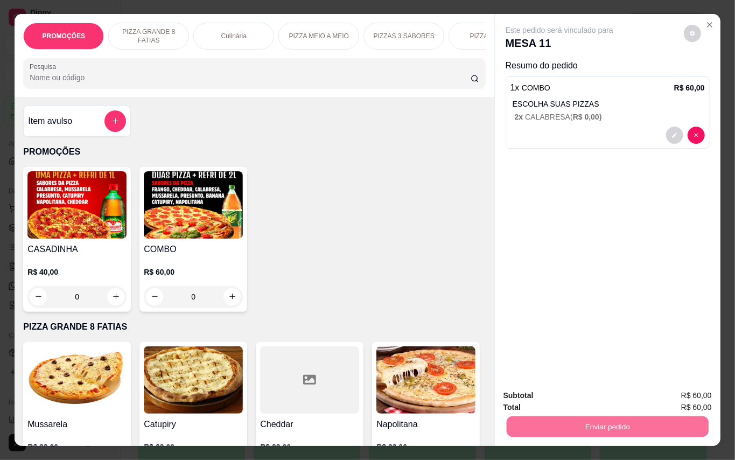
click at [680, 385] on button "Enviar pedido" at bounding box center [682, 395] width 61 height 20
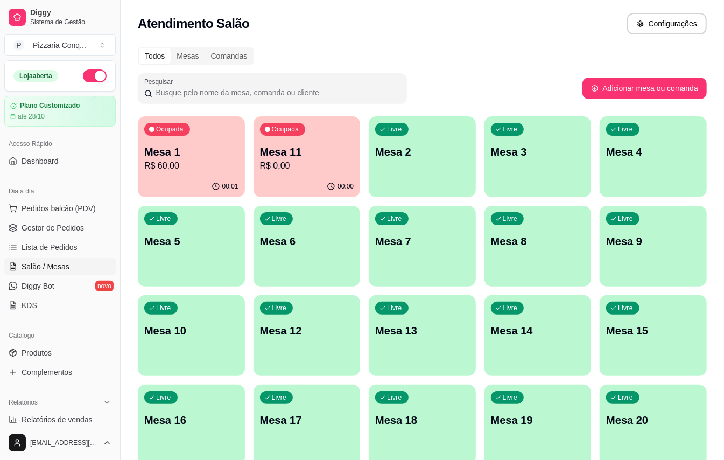
click at [404, 260] on div "Livre Mesa 7" at bounding box center [422, 240] width 107 height 68
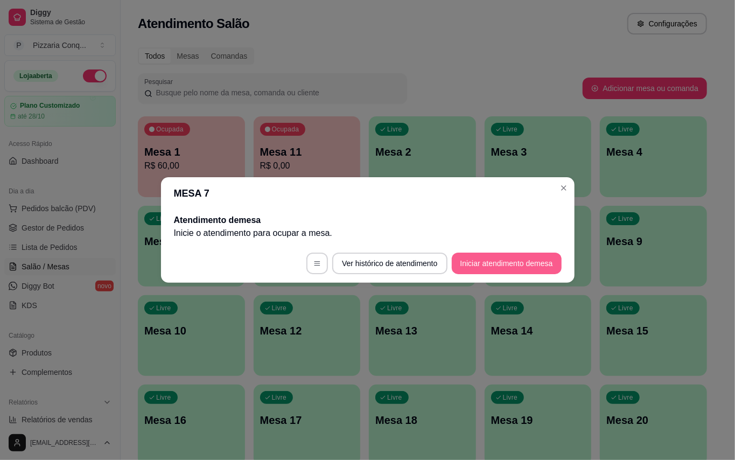
click at [486, 266] on button "Iniciar atendimento de mesa" at bounding box center [507, 264] width 110 height 22
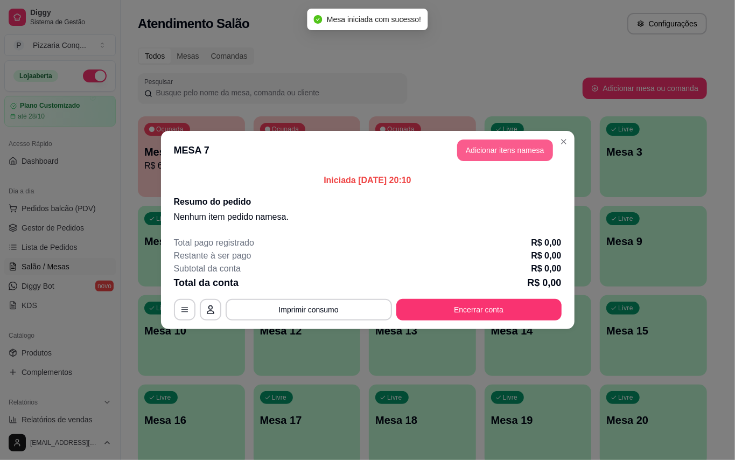
click at [524, 152] on button "Adicionar itens na mesa" at bounding box center [505, 150] width 96 height 22
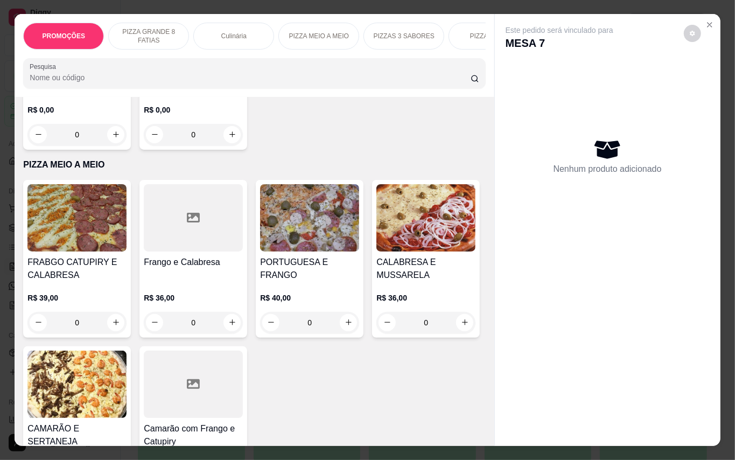
scroll to position [1436, 0]
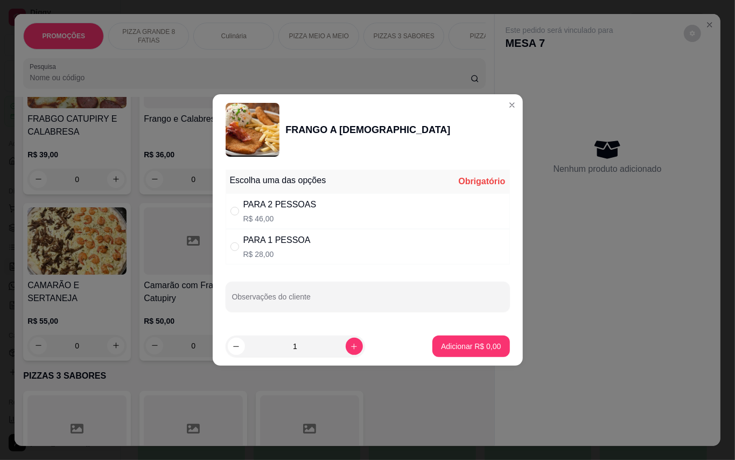
click at [304, 234] on div "PARA 1 PESSOA R$ 28,00" at bounding box center [368, 247] width 284 height 36
radio input "true"
click at [457, 341] on p "Adicionar R$ 28,00" at bounding box center [469, 346] width 62 height 10
type input "1"
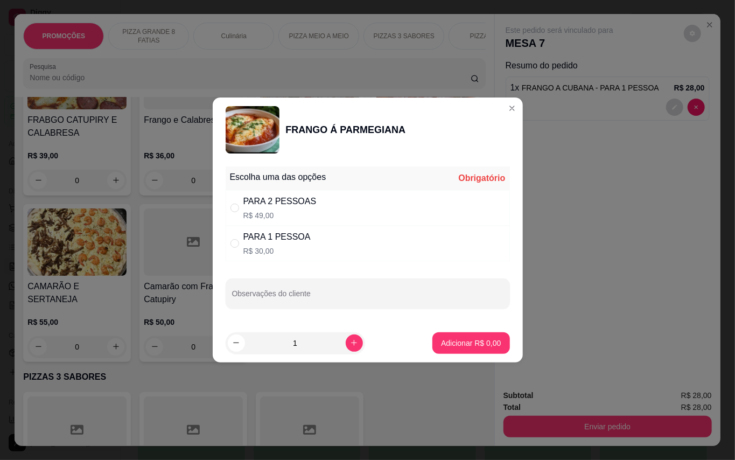
click at [304, 242] on div "PARA 1 PESSOA R$ 30,00" at bounding box center [368, 244] width 284 height 36
radio input "true"
click at [440, 341] on p "Adicionar R$ 30,00" at bounding box center [469, 343] width 64 height 11
type input "1"
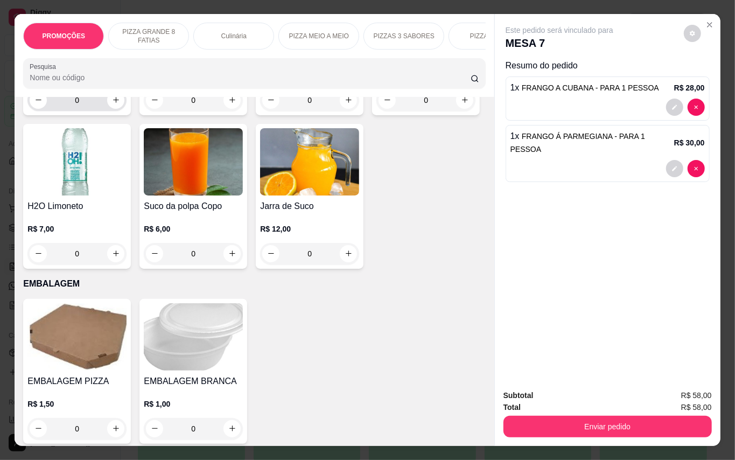
scroll to position [2872, 0]
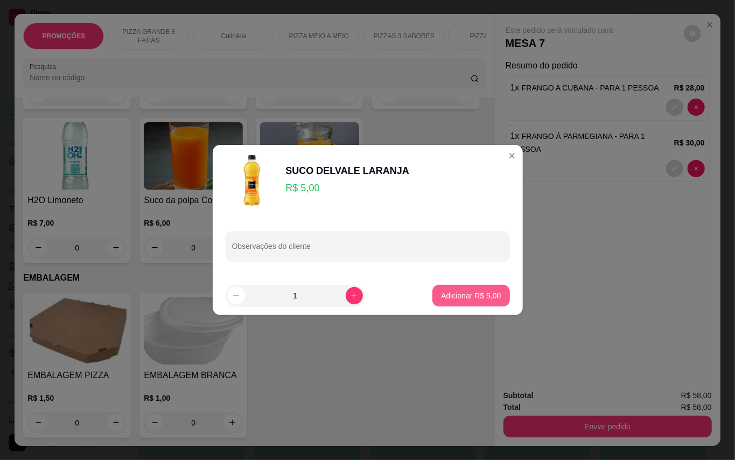
click at [439, 288] on button "Adicionar R$ 5,00" at bounding box center [470, 296] width 77 height 22
type input "1"
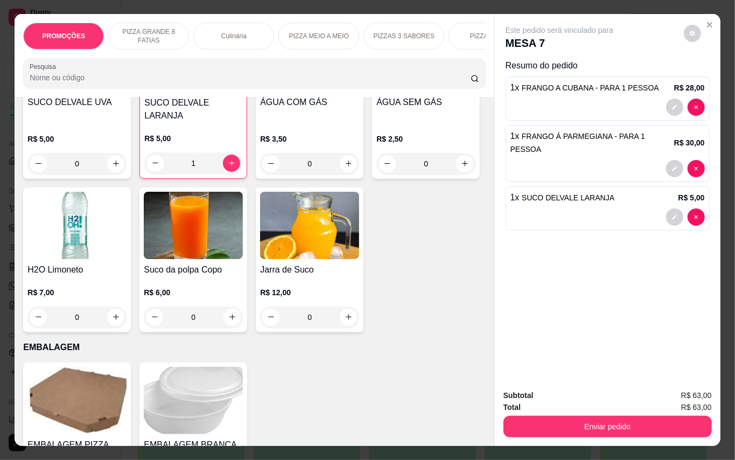
scroll to position [2523, 0]
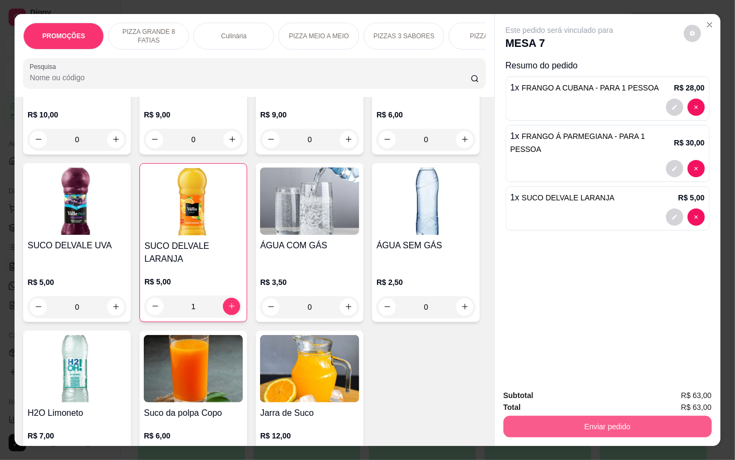
click at [549, 416] on button "Enviar pedido" at bounding box center [608, 427] width 208 height 22
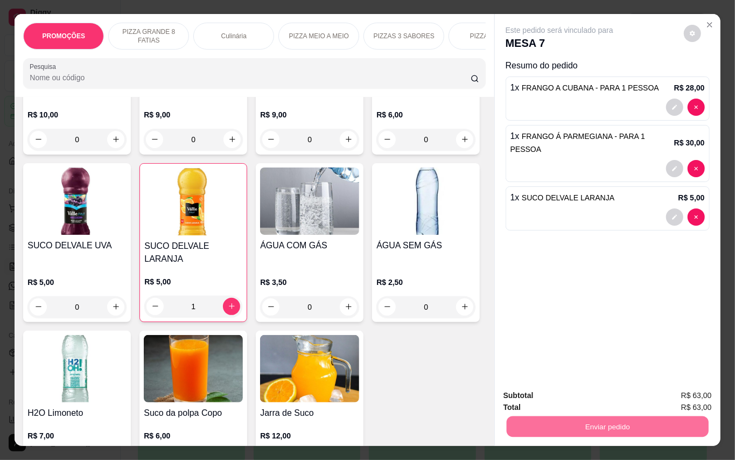
click at [707, 400] on button "Enviar pedido" at bounding box center [682, 395] width 61 height 20
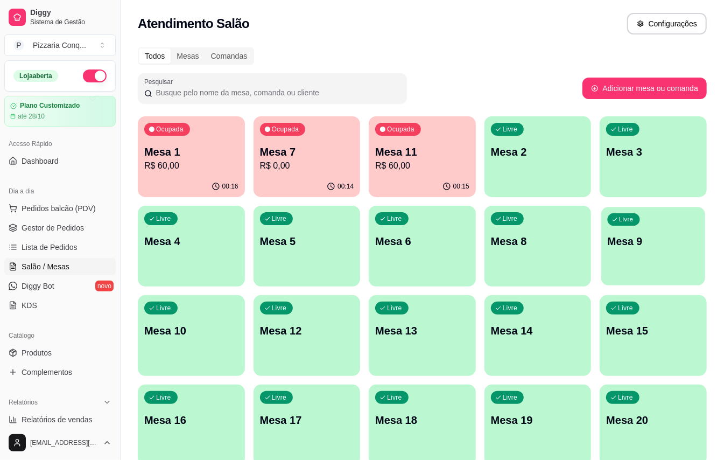
click at [653, 249] on div "Livre Mesa 9" at bounding box center [654, 240] width 104 height 66
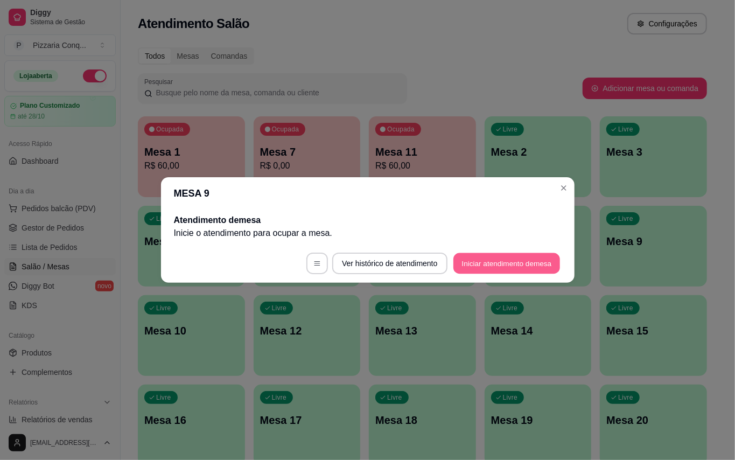
click at [507, 262] on button "Iniciar atendimento de mesa" at bounding box center [506, 263] width 107 height 21
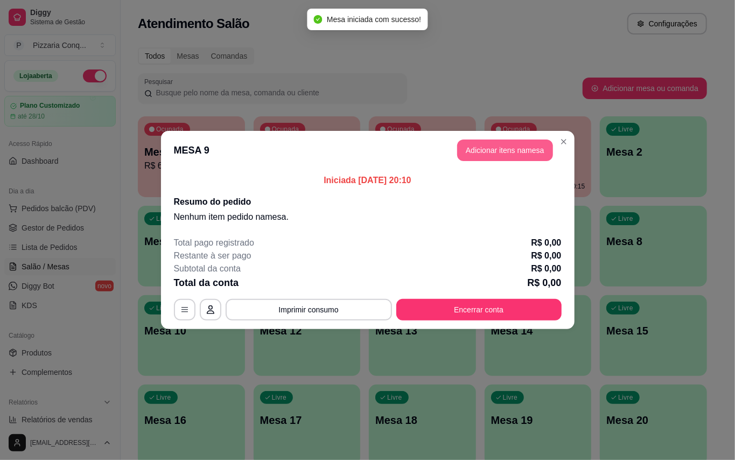
click at [507, 146] on button "Adicionar itens na mesa" at bounding box center [505, 150] width 96 height 22
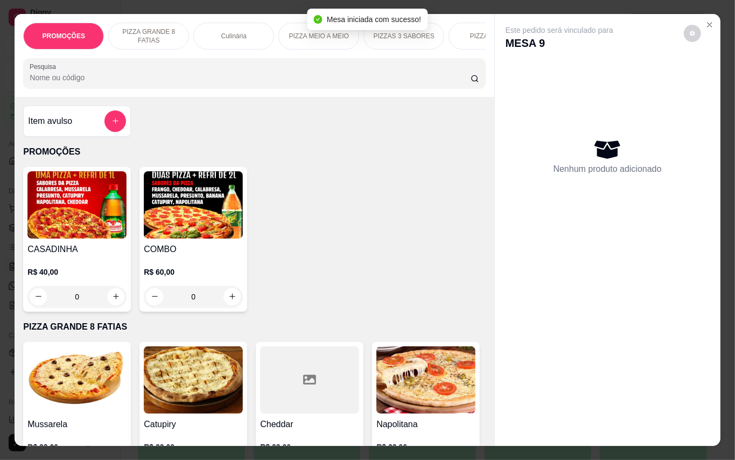
click at [186, 234] on img at bounding box center [193, 204] width 99 height 67
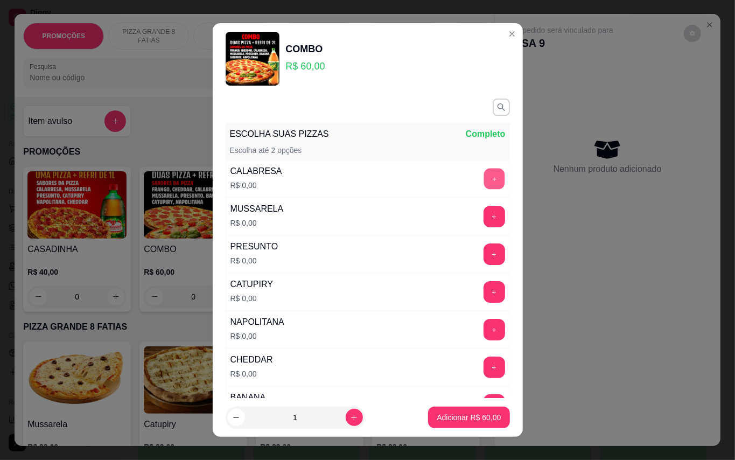
click at [484, 179] on button "+" at bounding box center [494, 178] width 21 height 21
click at [484, 214] on button "+" at bounding box center [495, 217] width 22 height 22
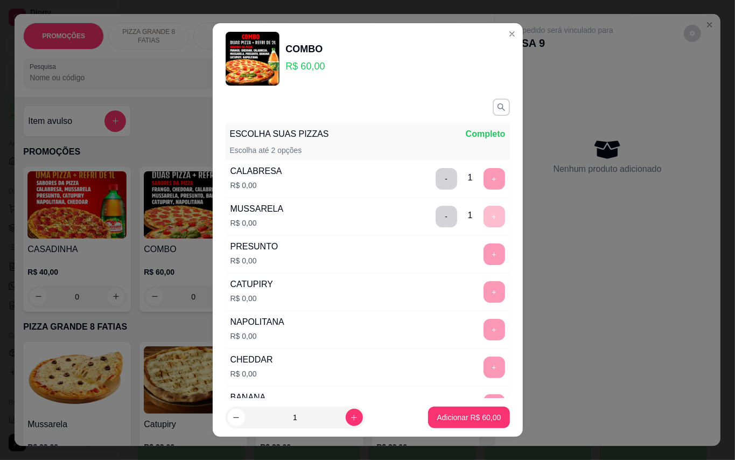
scroll to position [11, 0]
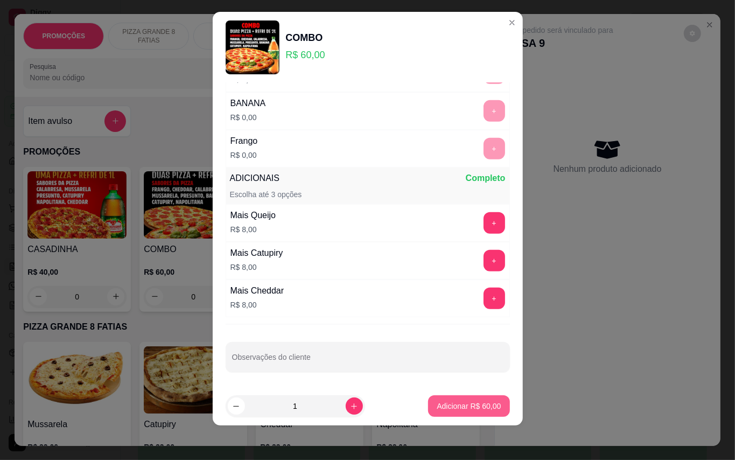
click at [462, 401] on button "Adicionar R$ 60,00" at bounding box center [468, 406] width 81 height 22
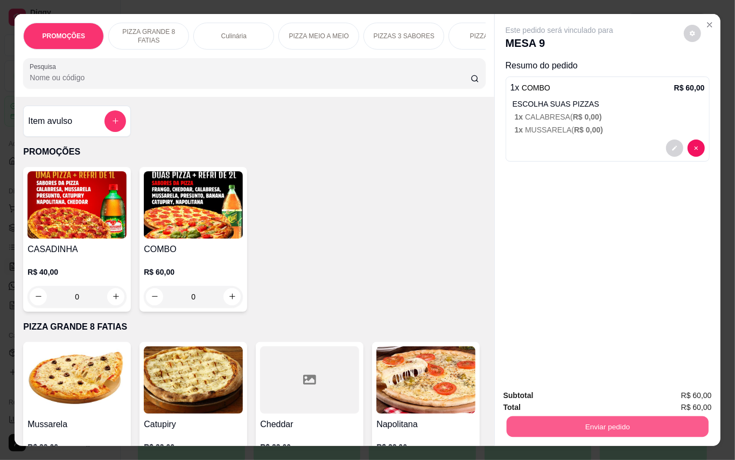
click at [662, 416] on button "Enviar pedido" at bounding box center [607, 426] width 202 height 21
click at [685, 393] on button "Enviar pedido" at bounding box center [682, 395] width 61 height 20
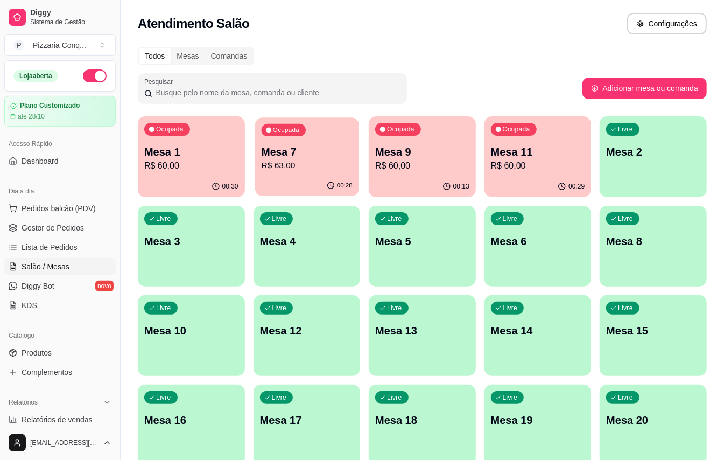
click at [294, 176] on button "Ocupada Mesa 7 R$ 63,00 00:28" at bounding box center [307, 156] width 104 height 79
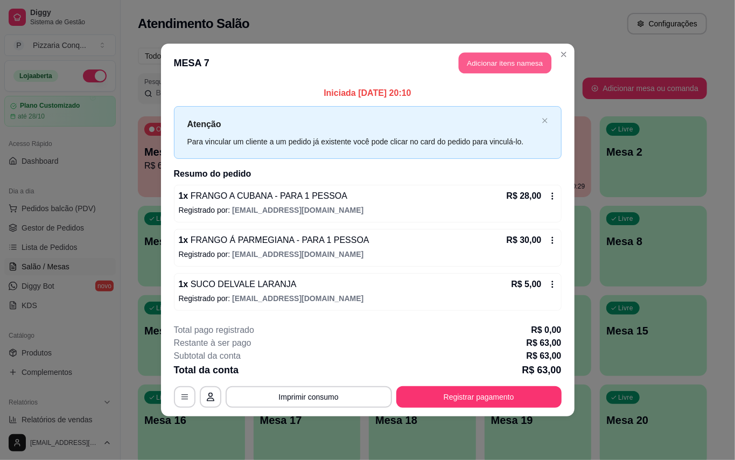
click at [480, 55] on button "Adicionar itens na mesa" at bounding box center [505, 63] width 93 height 21
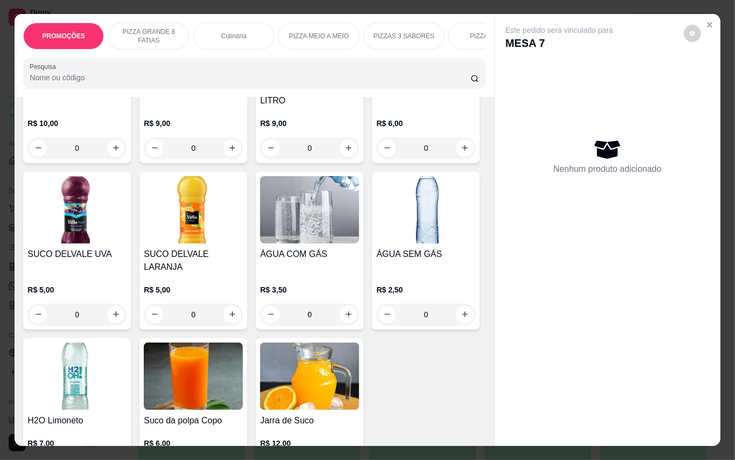
scroll to position [2441, 0]
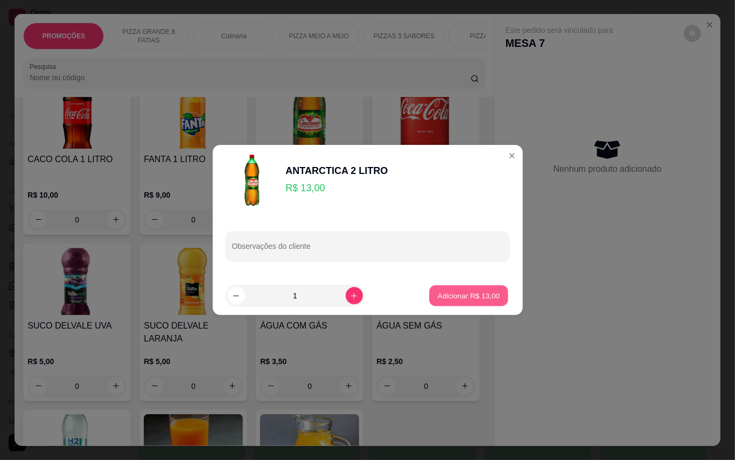
click at [438, 291] on p "Adicionar R$ 13,00" at bounding box center [469, 295] width 62 height 10
type input "1"
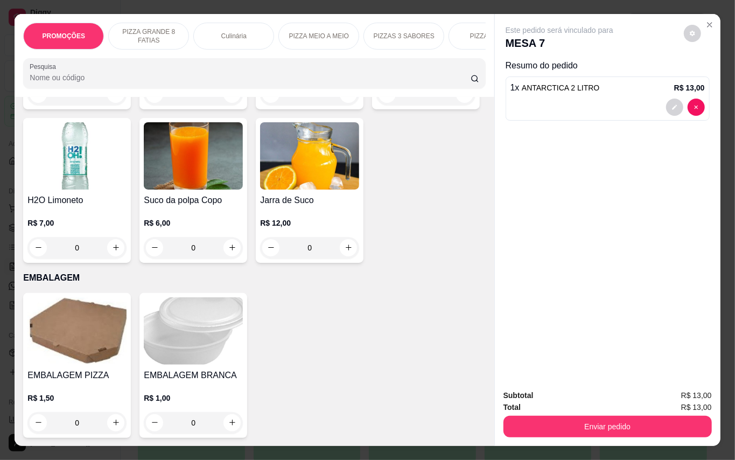
scroll to position [3167, 0]
click at [201, 316] on img at bounding box center [193, 330] width 99 height 67
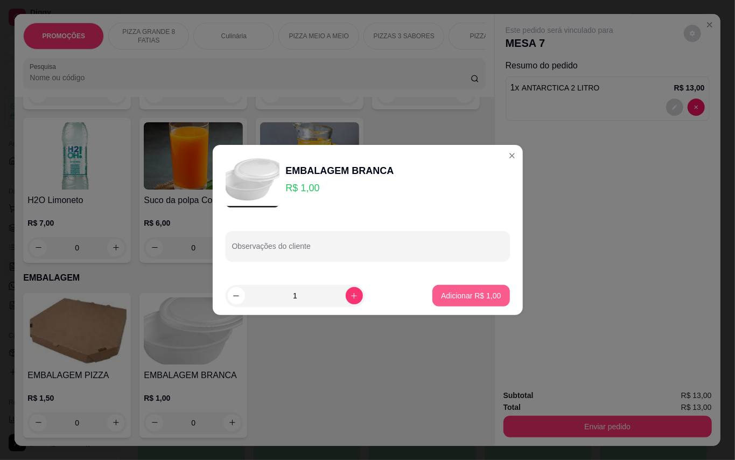
click at [455, 299] on p "Adicionar R$ 1,00" at bounding box center [471, 295] width 60 height 11
type input "1"
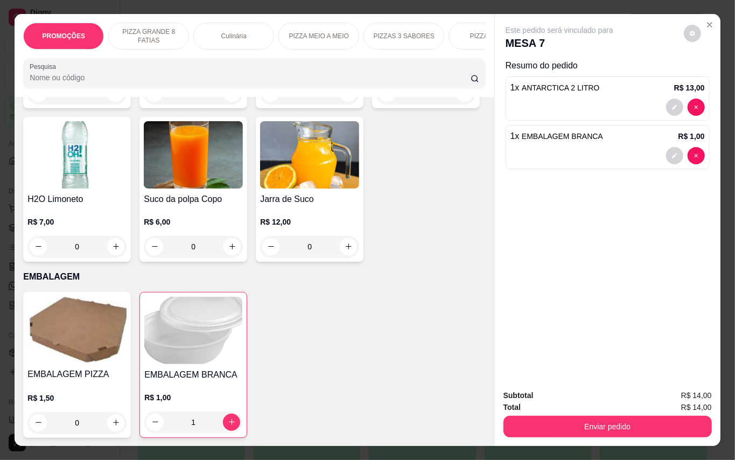
scroll to position [3023, 0]
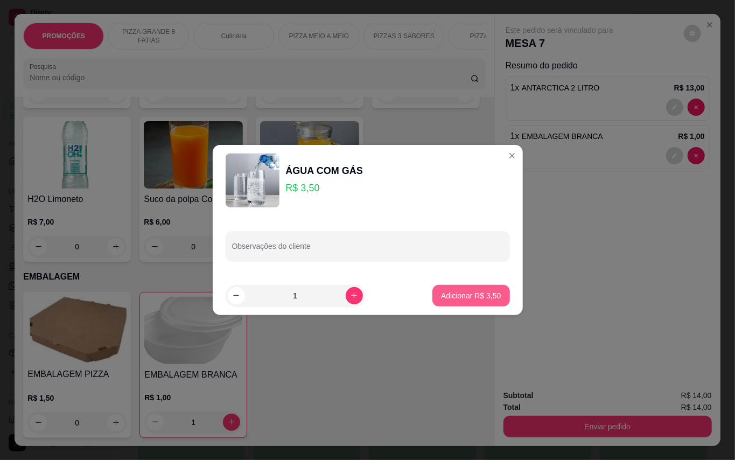
click at [441, 300] on p "Adicionar R$ 3,50" at bounding box center [471, 295] width 60 height 11
type input "1"
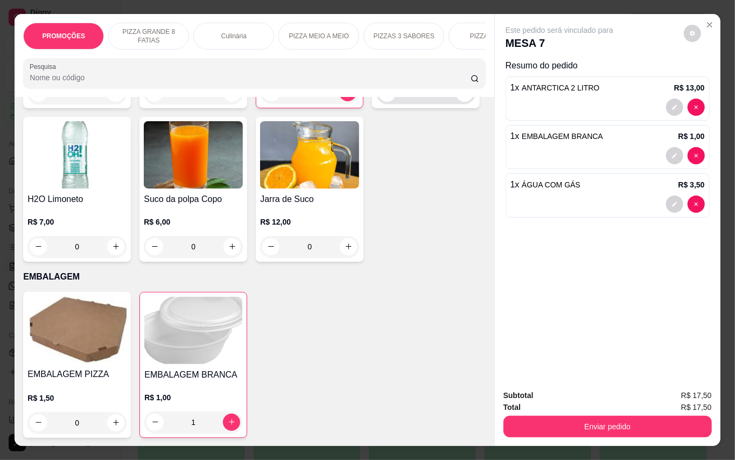
scroll to position [2736, 0]
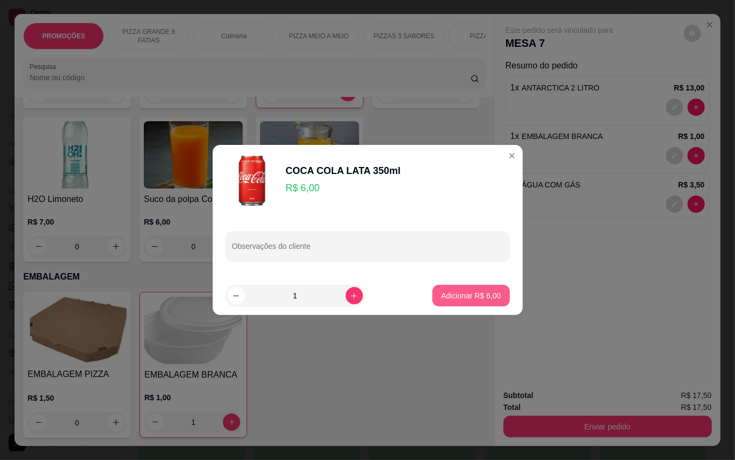
click at [441, 296] on p "Adicionar R$ 6,00" at bounding box center [471, 295] width 60 height 11
type input "1"
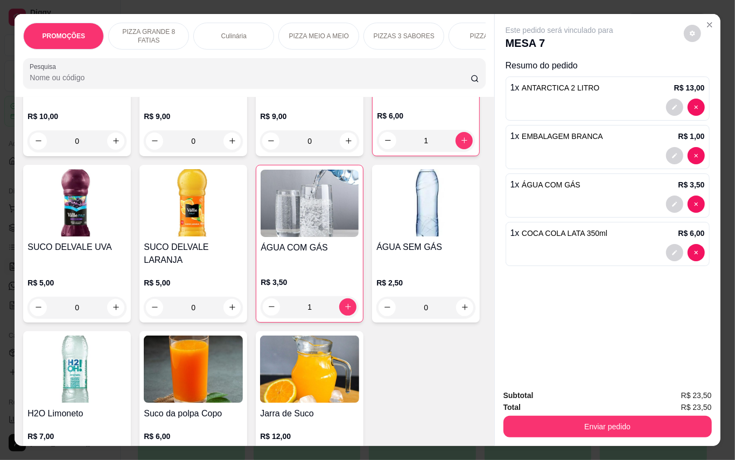
scroll to position [2377, 0]
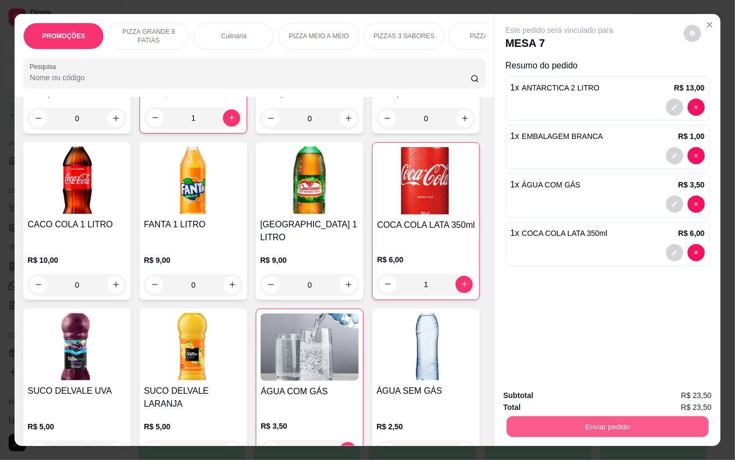
click at [593, 416] on button "Enviar pedido" at bounding box center [607, 426] width 202 height 21
click at [681, 393] on button "Enviar pedido" at bounding box center [682, 395] width 61 height 20
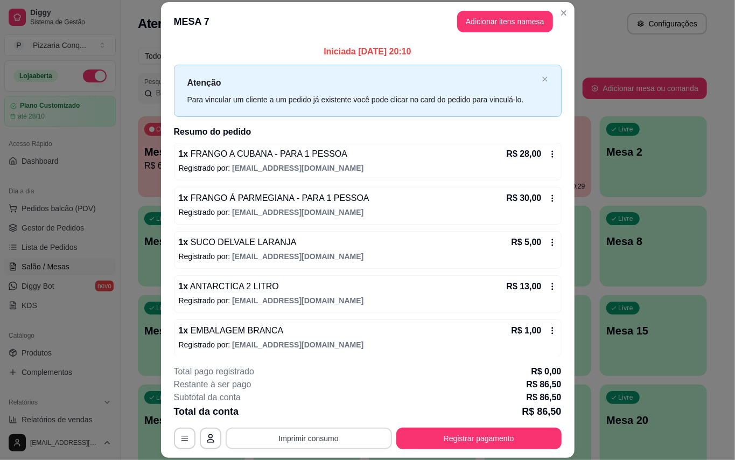
click at [348, 442] on button "Imprimir consumo" at bounding box center [309, 439] width 166 height 22
click at [306, 416] on button "Impressora" at bounding box center [303, 413] width 75 height 17
click at [326, 438] on button "Imprimir consumo" at bounding box center [309, 438] width 162 height 21
click at [312, 416] on button "Impressora" at bounding box center [303, 413] width 75 height 17
click at [320, 437] on button "Imprimir consumo" at bounding box center [309, 439] width 166 height 22
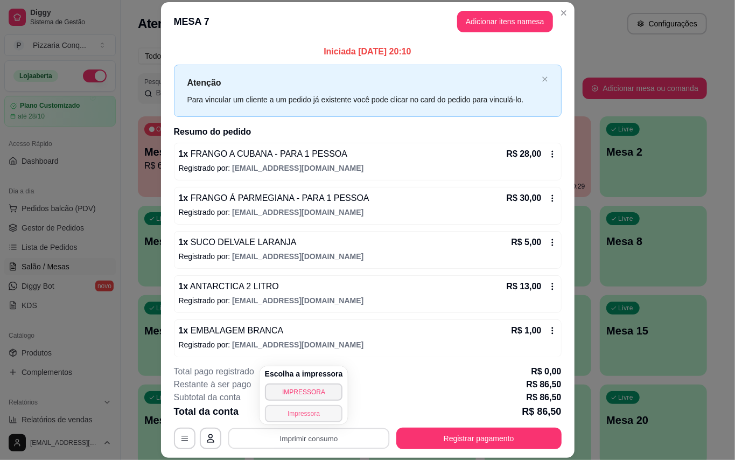
click at [313, 416] on button "Impressora" at bounding box center [304, 413] width 78 height 17
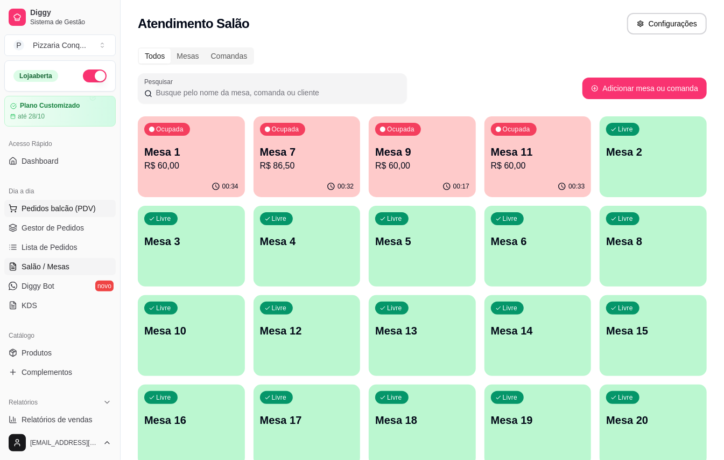
click at [79, 206] on span "Pedidos balcão (PDV)" at bounding box center [59, 208] width 74 height 11
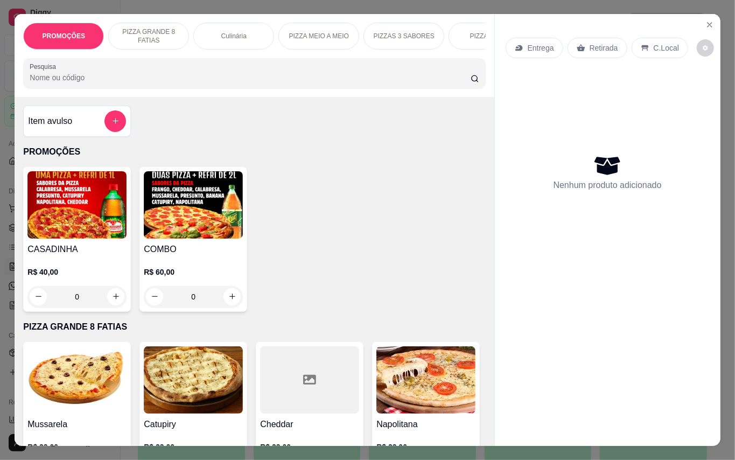
click at [182, 228] on img at bounding box center [193, 204] width 99 height 67
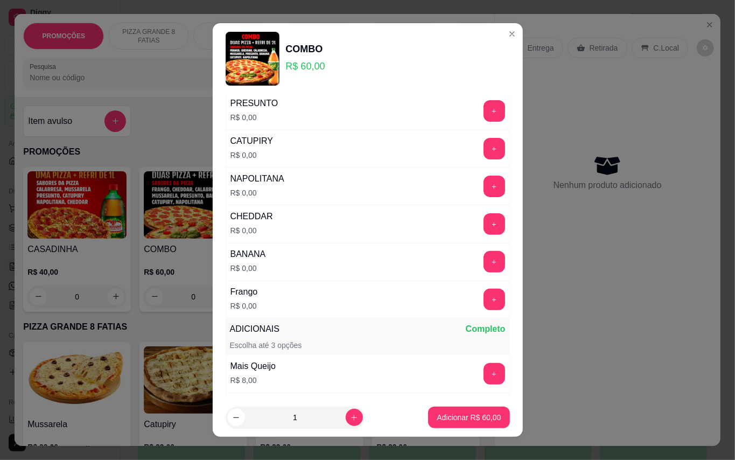
scroll to position [287, 0]
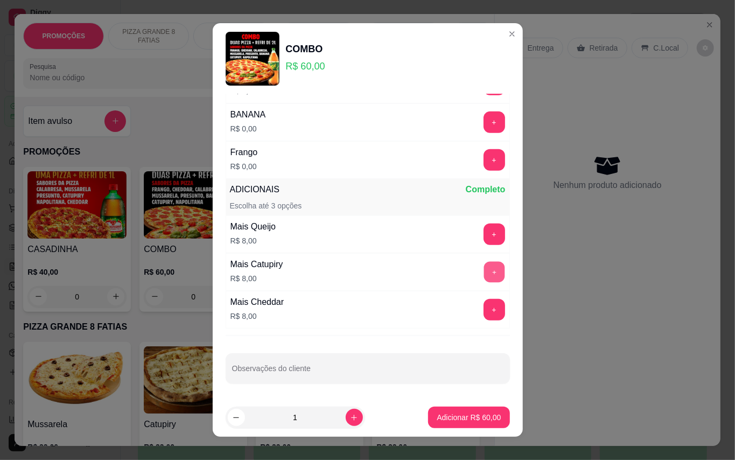
click at [484, 268] on button "+" at bounding box center [494, 271] width 21 height 21
click at [458, 421] on p "Adicionar R$ 68,00" at bounding box center [469, 417] width 64 height 11
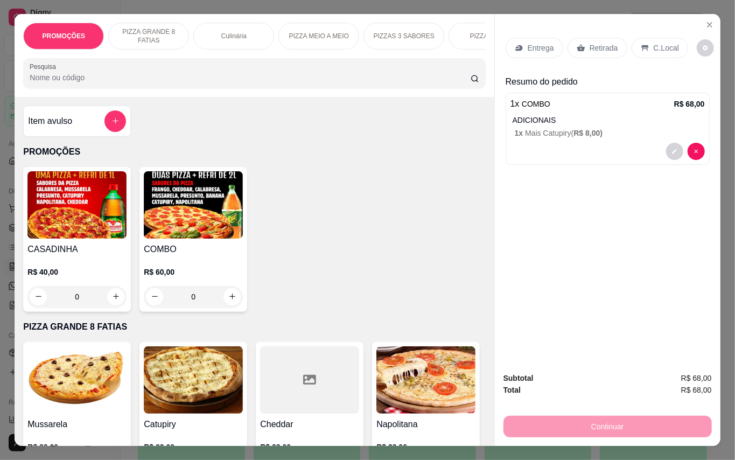
click at [596, 48] on div "Retirada" at bounding box center [598, 48] width 60 height 20
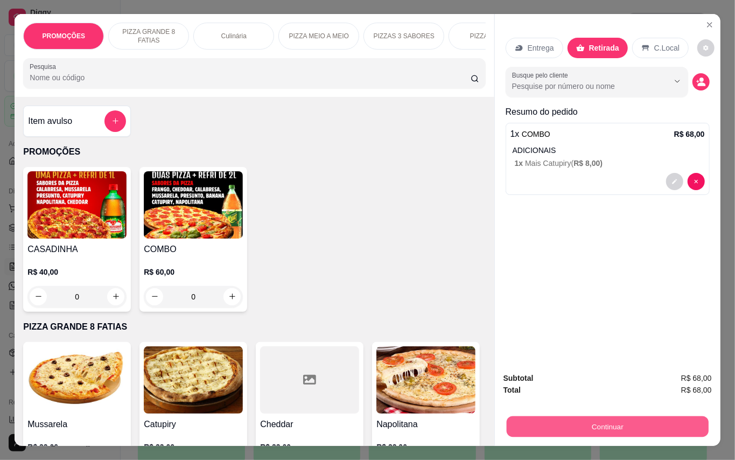
click at [593, 420] on button "Continuar" at bounding box center [607, 426] width 202 height 21
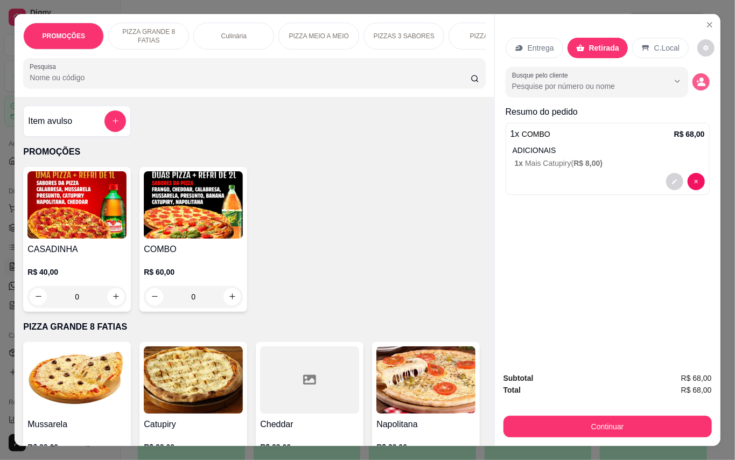
click at [694, 82] on button "decrease-product-quantity" at bounding box center [701, 81] width 17 height 17
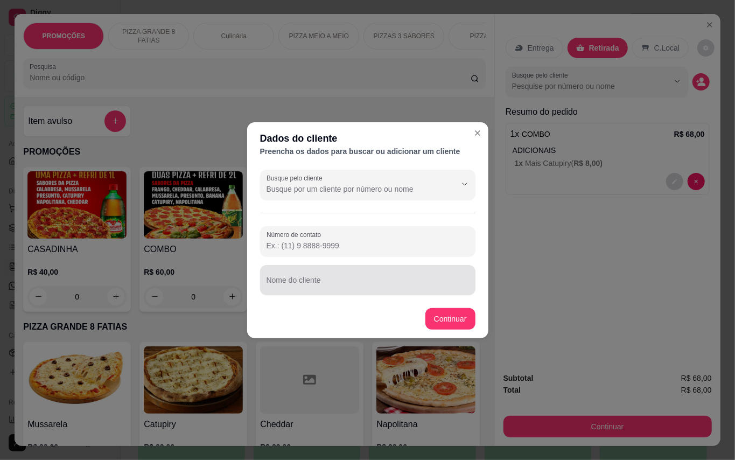
click at [391, 274] on div at bounding box center [368, 280] width 202 height 22
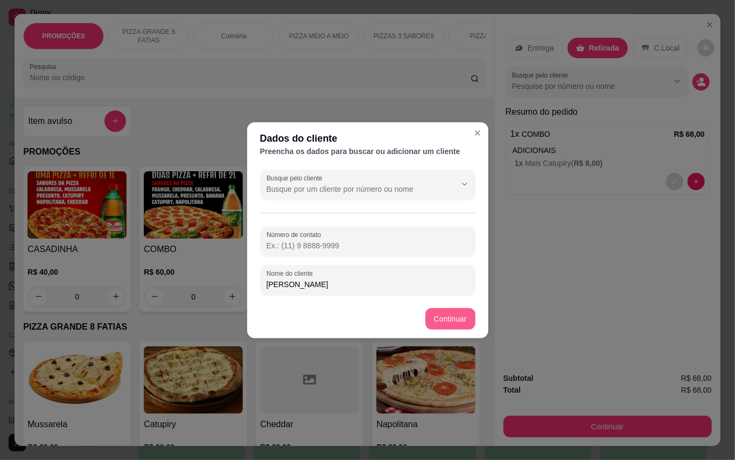
type input "[PERSON_NAME]"
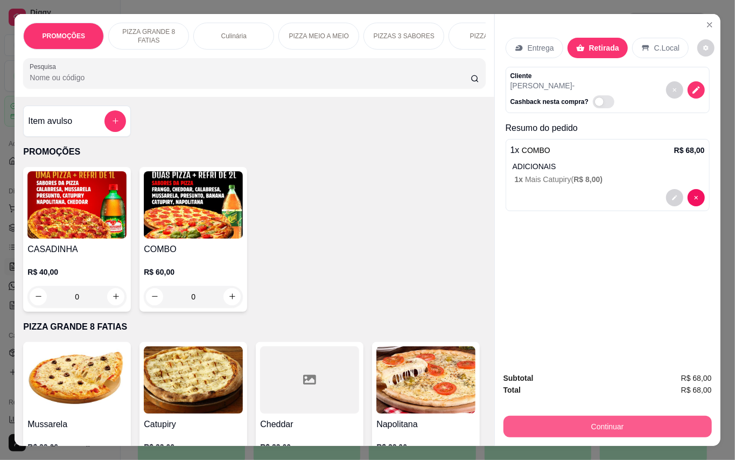
click at [571, 427] on button "Continuar" at bounding box center [608, 427] width 208 height 22
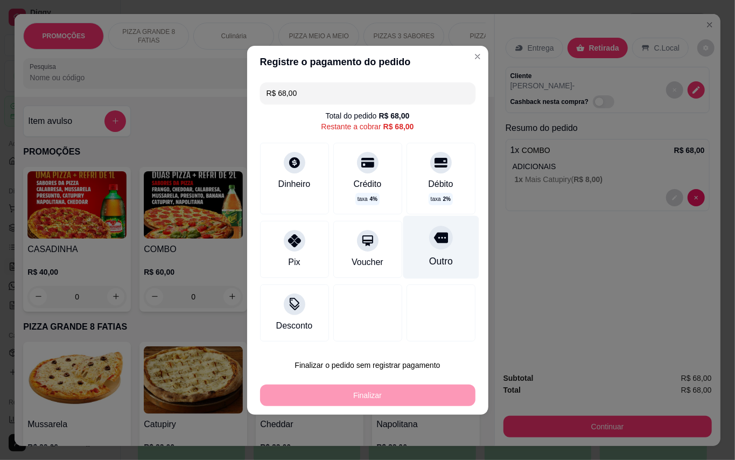
click at [407, 227] on div "Outro" at bounding box center [441, 246] width 76 height 63
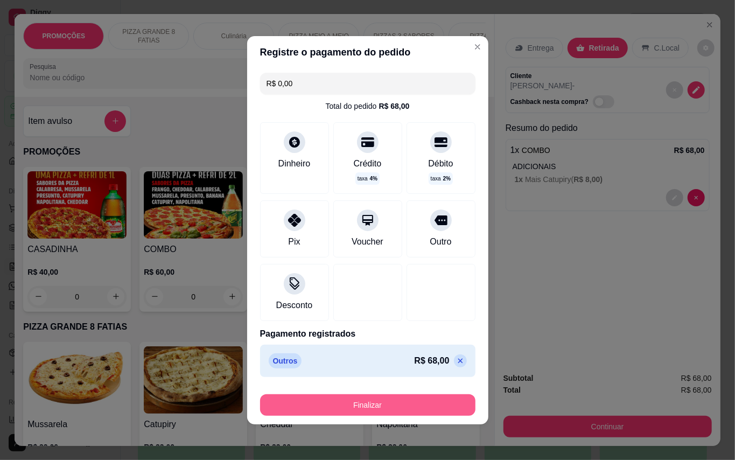
click at [413, 403] on button "Finalizar" at bounding box center [367, 405] width 215 height 22
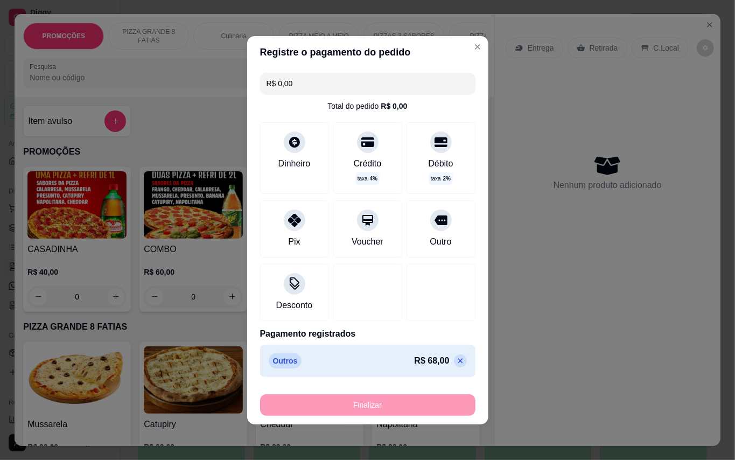
type input "-R$ 68,00"
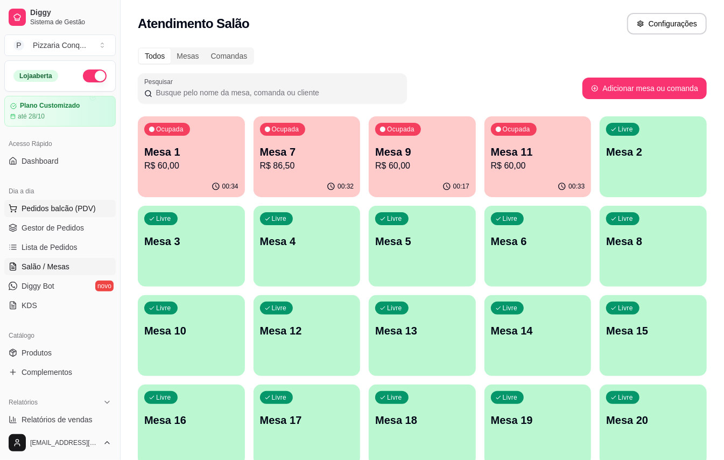
click at [51, 211] on span "Pedidos balcão (PDV)" at bounding box center [59, 208] width 74 height 11
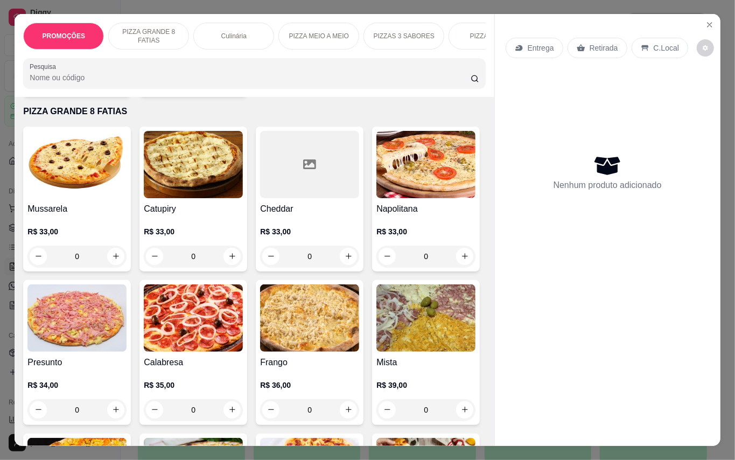
scroll to position [359, 0]
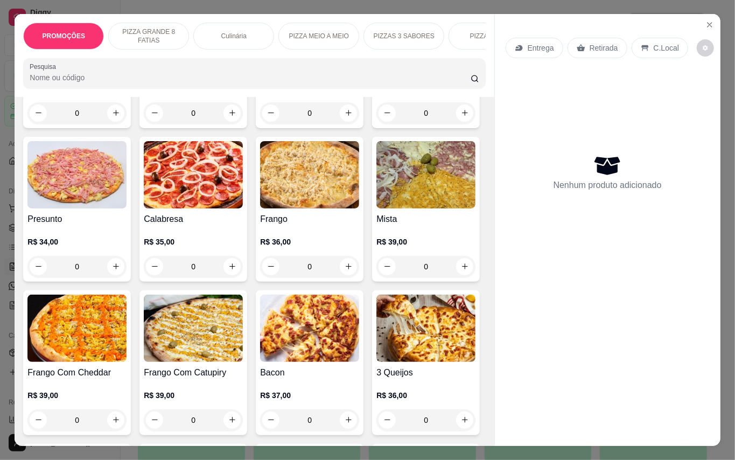
click at [243, 185] on img at bounding box center [193, 174] width 99 height 67
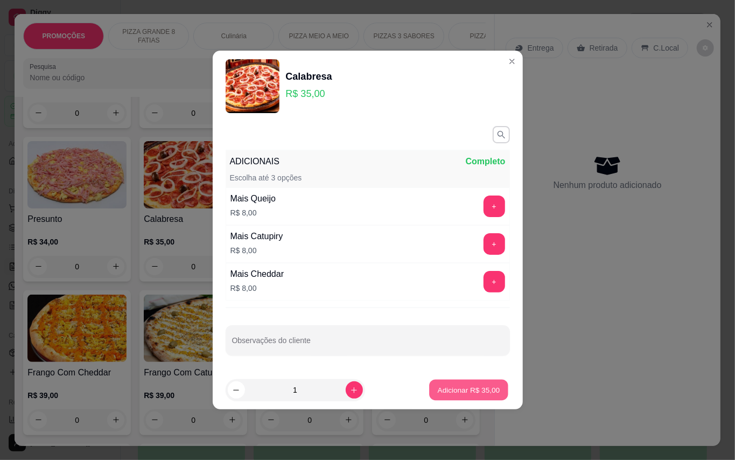
click at [491, 390] on button "Adicionar R$ 35,00" at bounding box center [469, 390] width 79 height 21
type input "1"
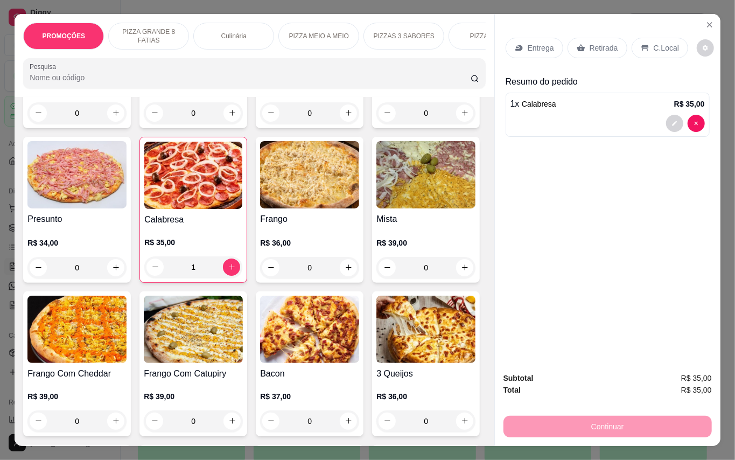
click at [611, 47] on p "Retirada" at bounding box center [604, 48] width 29 height 11
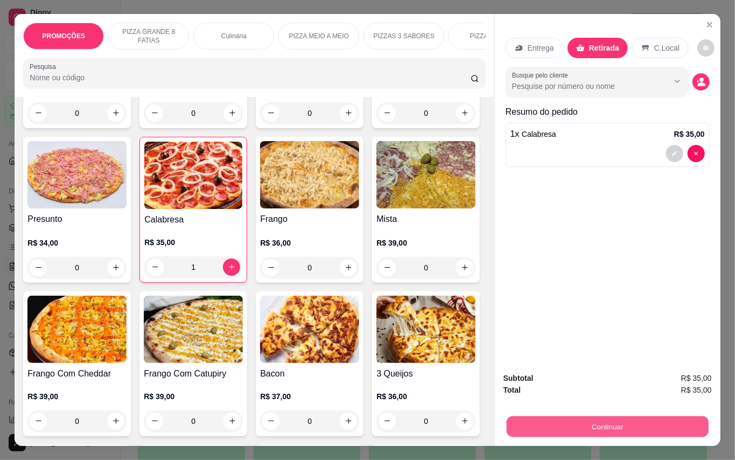
click at [623, 420] on button "Continuar" at bounding box center [607, 426] width 202 height 21
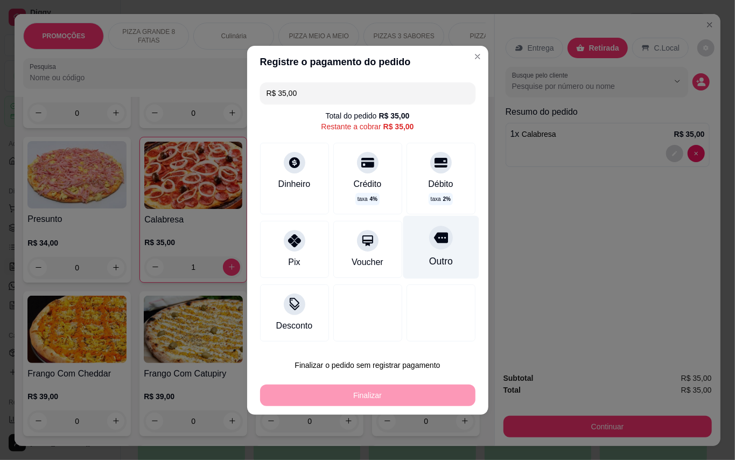
click at [410, 255] on div "Outro" at bounding box center [441, 246] width 76 height 63
type input "R$ 0,00"
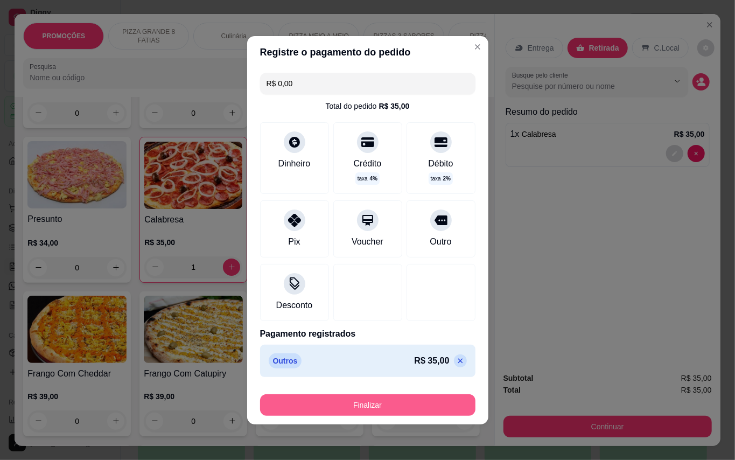
click at [418, 397] on button "Finalizar" at bounding box center [367, 405] width 215 height 22
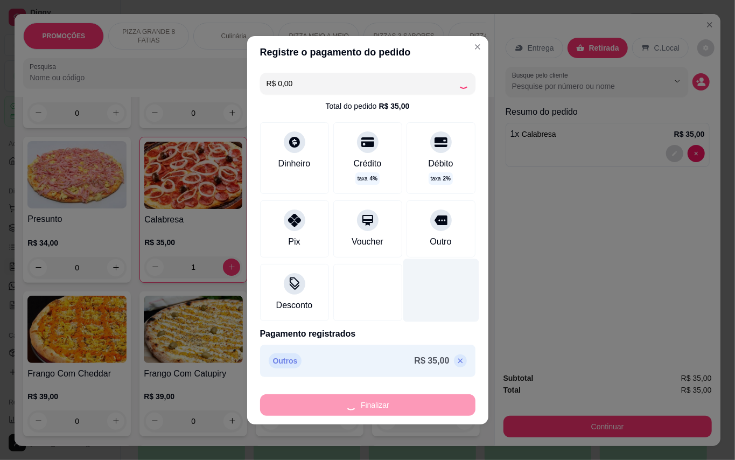
type input "0"
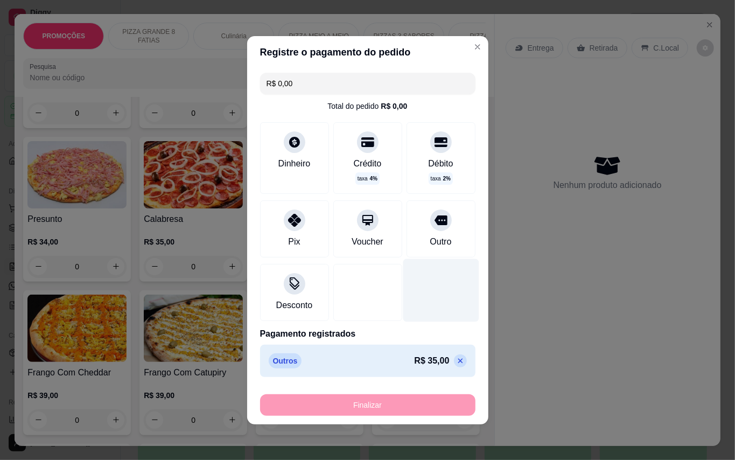
type input "-R$ 35,00"
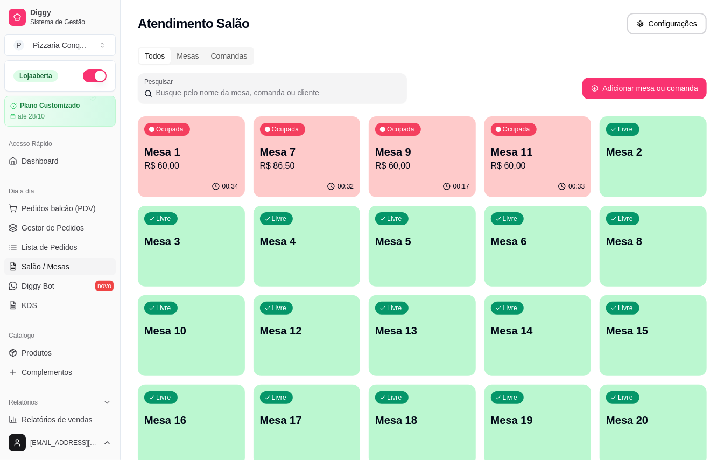
click at [335, 171] on p "R$ 86,50" at bounding box center [307, 165] width 94 height 13
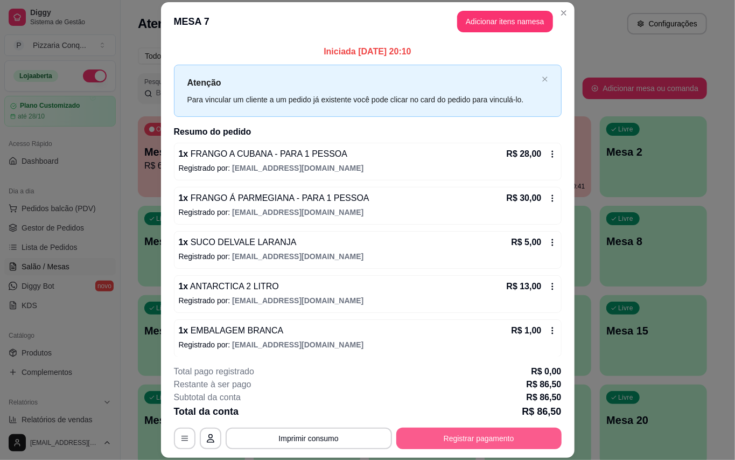
click at [455, 432] on button "Registrar pagamento" at bounding box center [478, 439] width 165 height 22
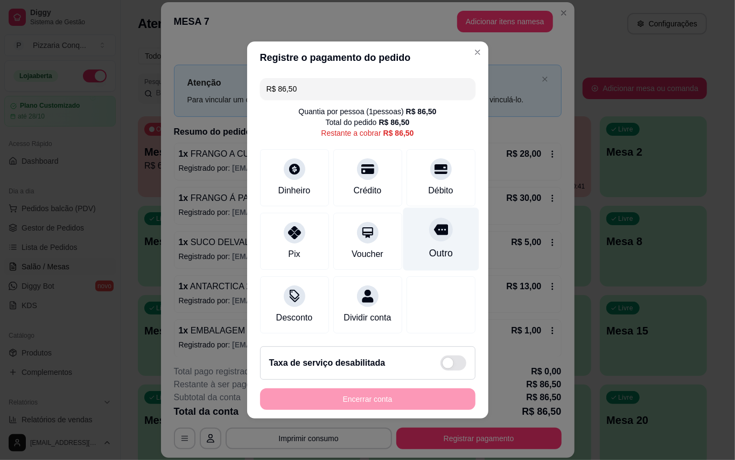
click at [429, 246] on div "Outro" at bounding box center [441, 253] width 24 height 14
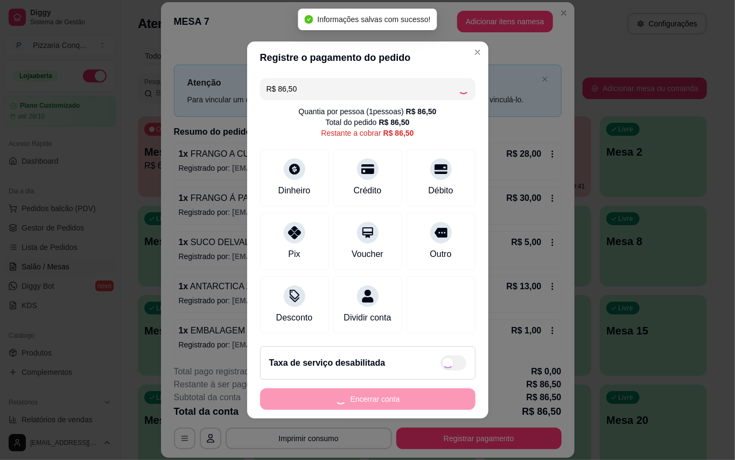
type input "R$ 0,00"
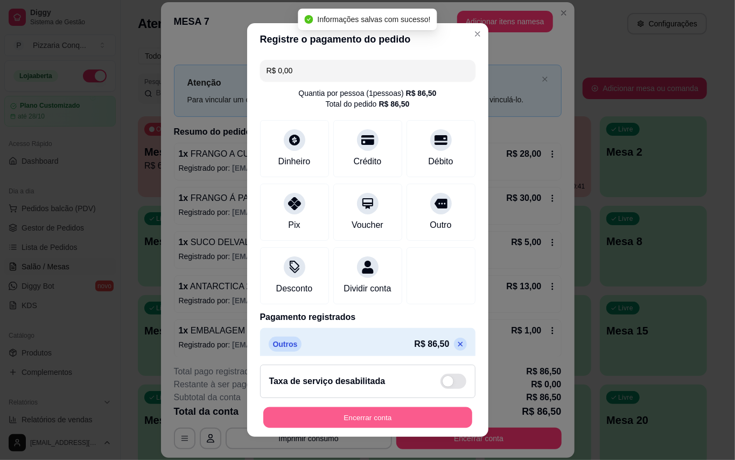
click at [433, 414] on button "Encerrar conta" at bounding box center [367, 417] width 209 height 21
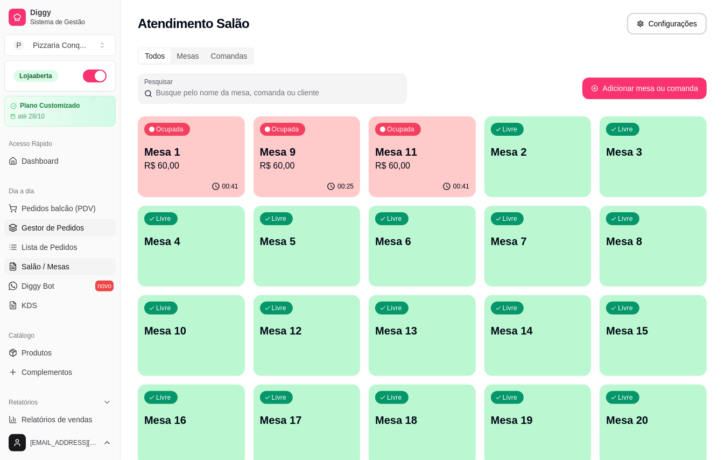
click at [44, 228] on span "Gestor de Pedidos" at bounding box center [53, 227] width 62 height 11
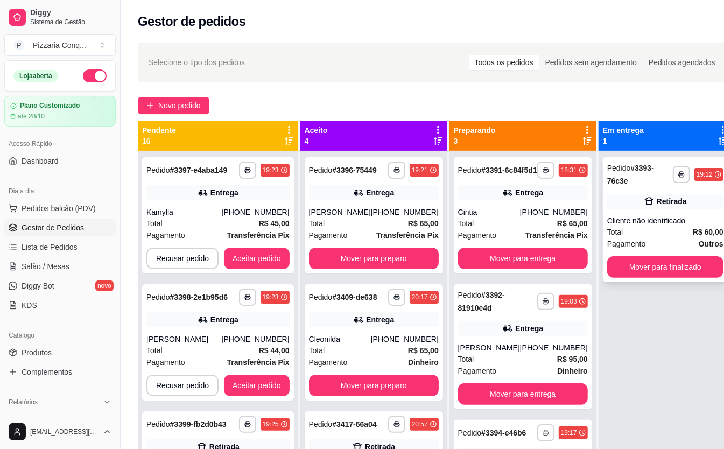
click at [658, 246] on div "Pagamento Outros" at bounding box center [665, 244] width 116 height 12
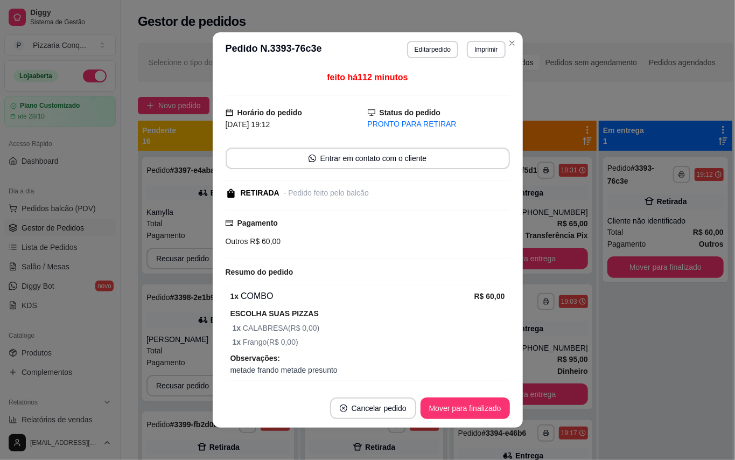
scroll to position [40, 0]
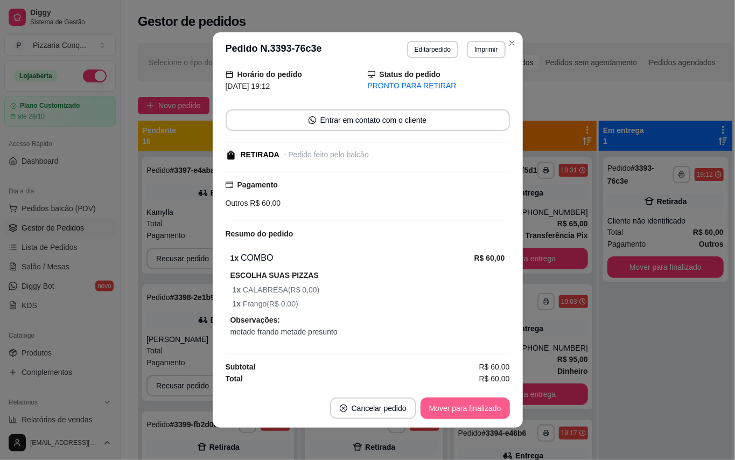
click at [502, 409] on button "Mover para finalizado" at bounding box center [465, 408] width 89 height 22
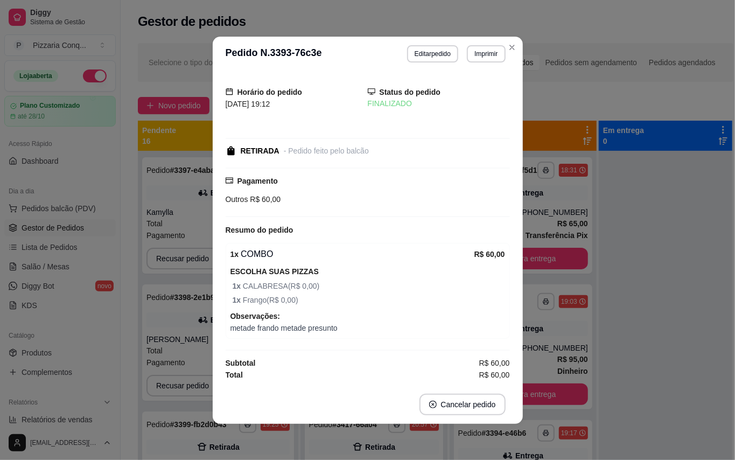
scroll to position [0, 0]
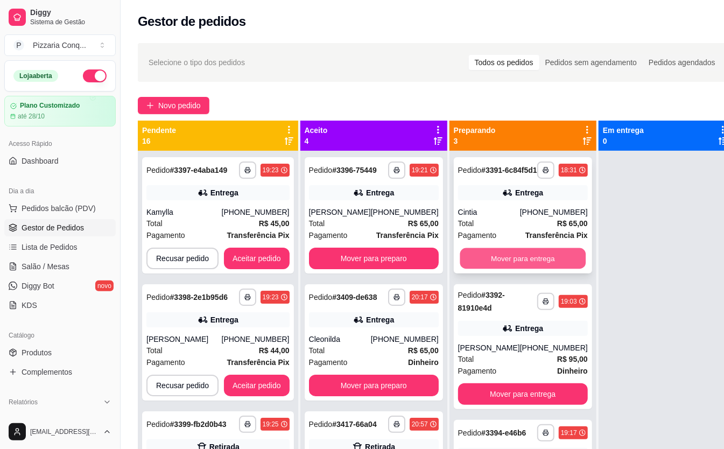
click at [508, 261] on button "Mover para entrega" at bounding box center [523, 258] width 126 height 21
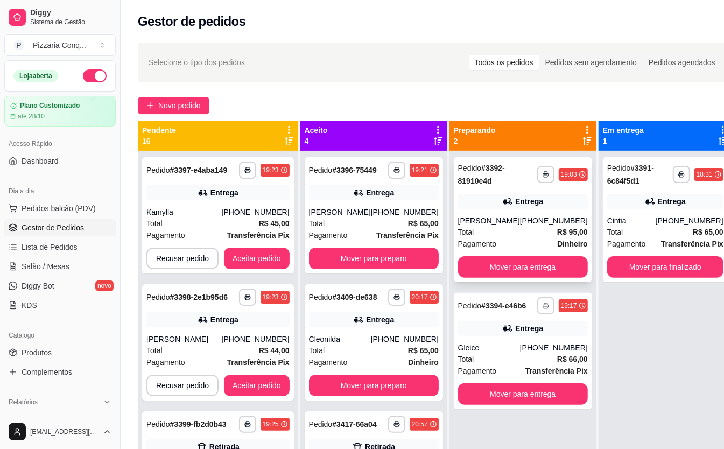
click at [502, 229] on div "Total R$ 95,00" at bounding box center [523, 232] width 130 height 12
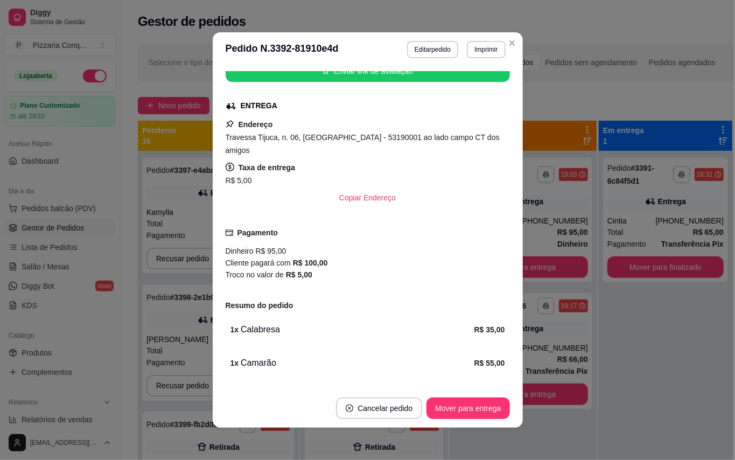
scroll to position [177, 0]
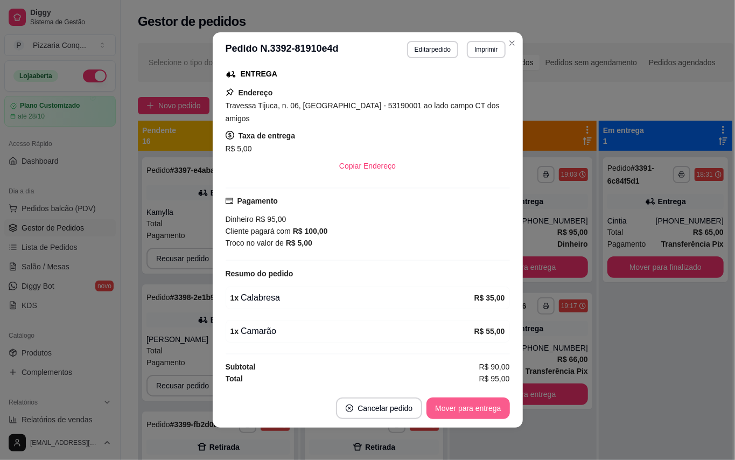
click at [484, 409] on button "Mover para entrega" at bounding box center [468, 408] width 83 height 22
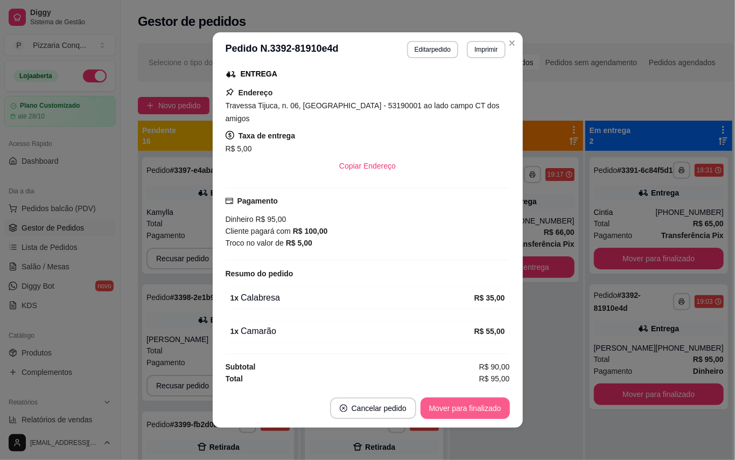
click at [487, 407] on button "Mover para finalizado" at bounding box center [465, 408] width 89 height 22
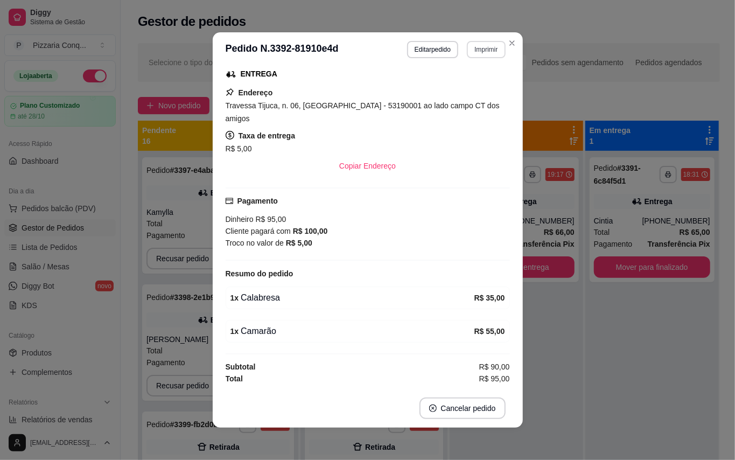
scroll to position [152, 0]
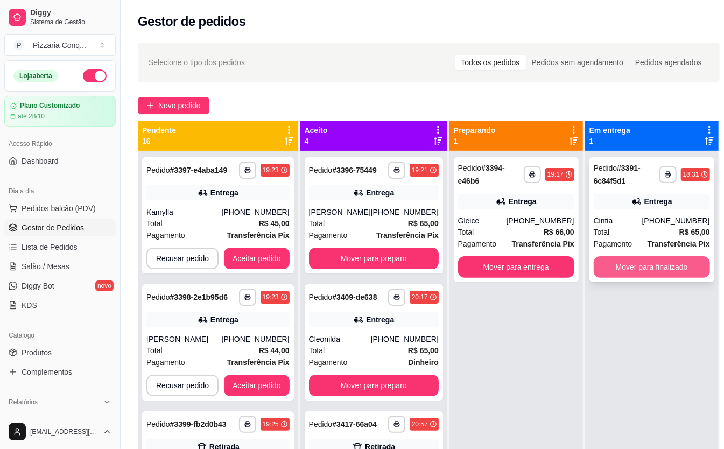
click at [680, 273] on button "Mover para finalizado" at bounding box center [652, 267] width 116 height 22
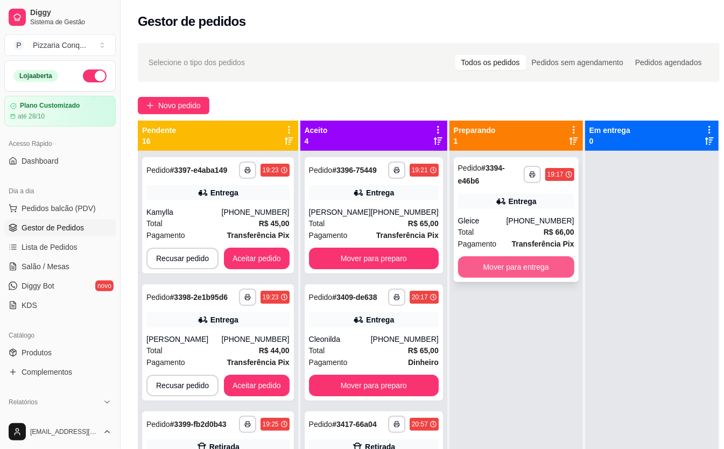
click at [535, 259] on button "Mover para entrega" at bounding box center [516, 267] width 116 height 22
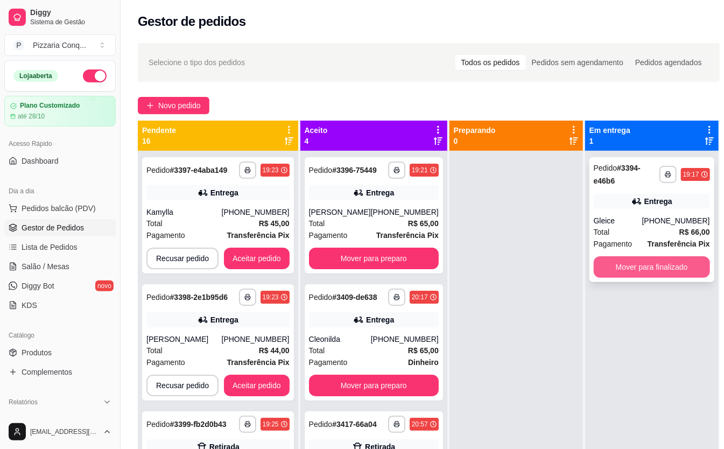
click at [643, 257] on button "Mover para finalizado" at bounding box center [652, 267] width 116 height 22
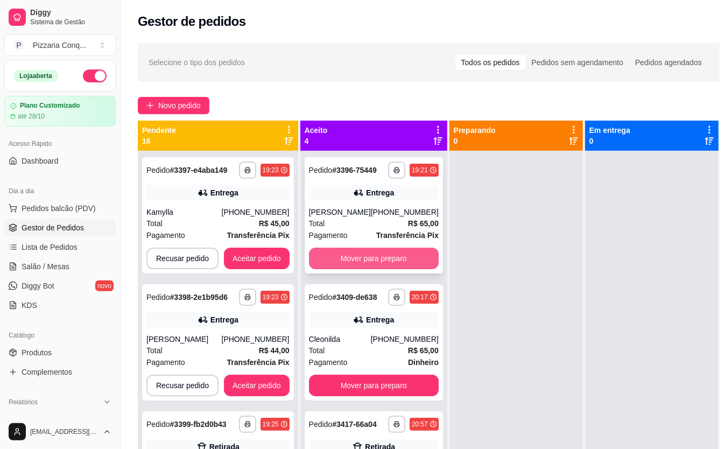
click at [397, 261] on button "Mover para preparo" at bounding box center [374, 259] width 130 height 22
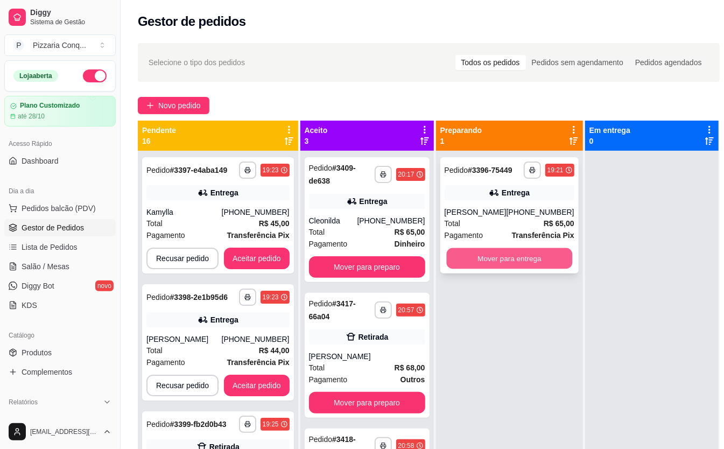
click at [518, 269] on button "Mover para entrega" at bounding box center [509, 258] width 126 height 21
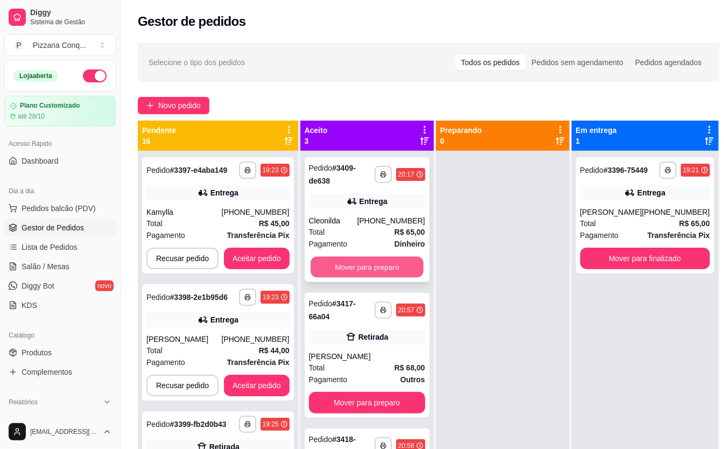
click at [399, 270] on button "Mover para preparo" at bounding box center [367, 267] width 113 height 21
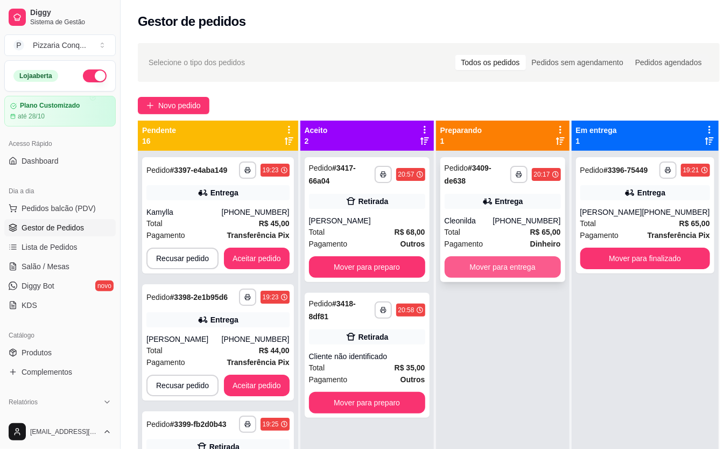
click at [544, 273] on button "Mover para entrega" at bounding box center [503, 267] width 116 height 22
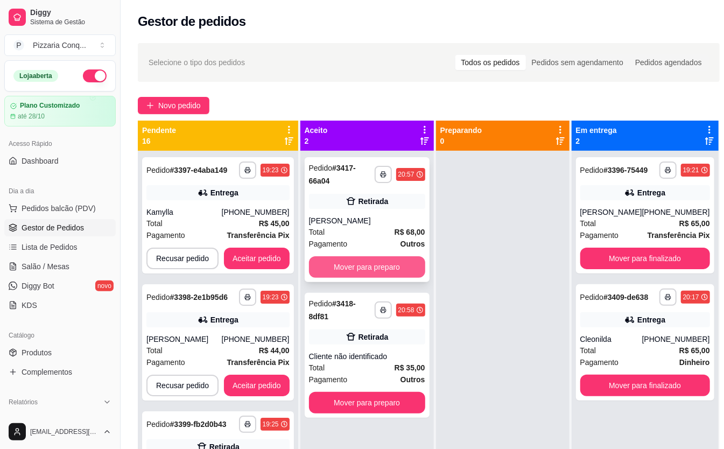
click at [415, 264] on button "Mover para preparo" at bounding box center [367, 267] width 116 height 22
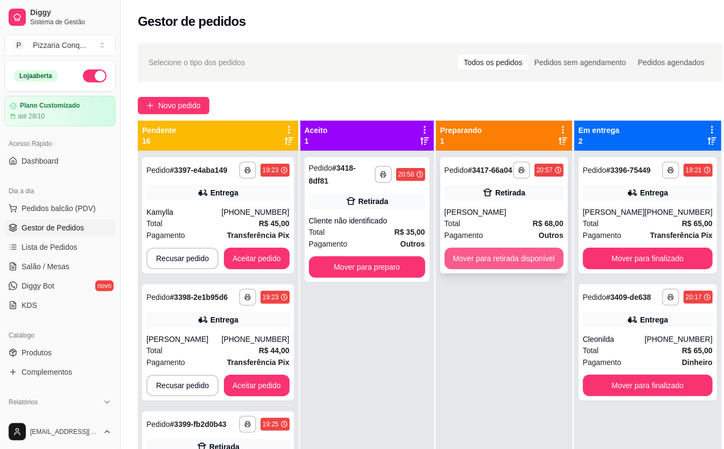
click at [533, 261] on button "Mover para retirada disponível" at bounding box center [504, 259] width 119 height 22
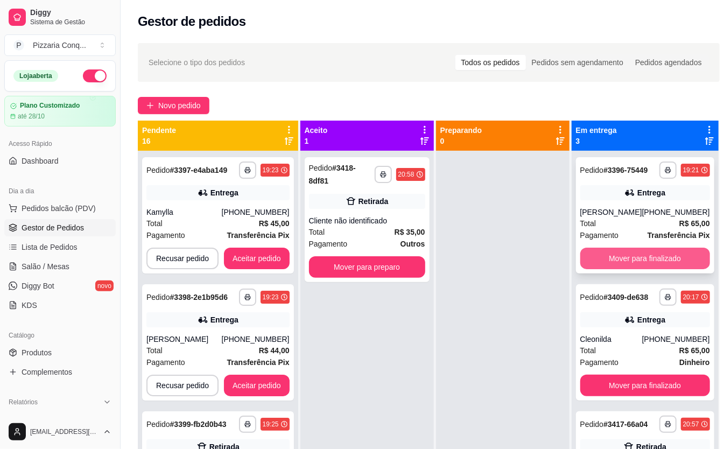
click at [681, 269] on button "Mover para finalizado" at bounding box center [646, 259] width 130 height 22
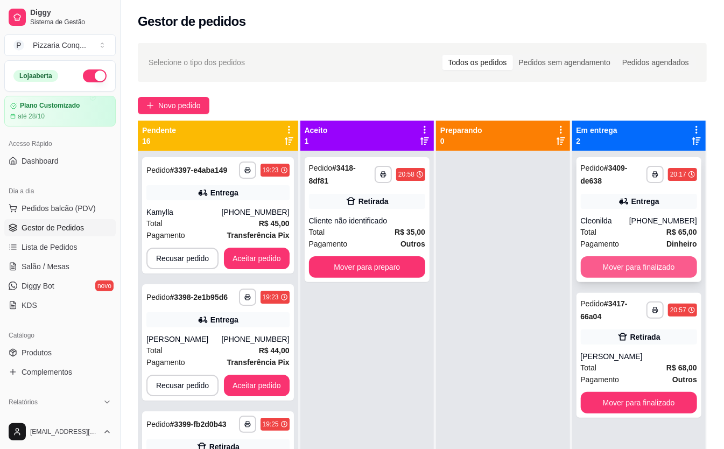
click at [668, 268] on button "Mover para finalizado" at bounding box center [639, 267] width 116 height 22
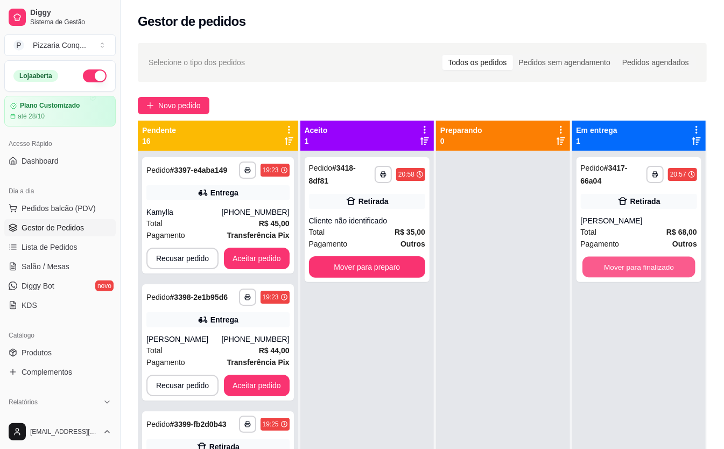
click at [668, 268] on button "Mover para finalizado" at bounding box center [639, 267] width 113 height 21
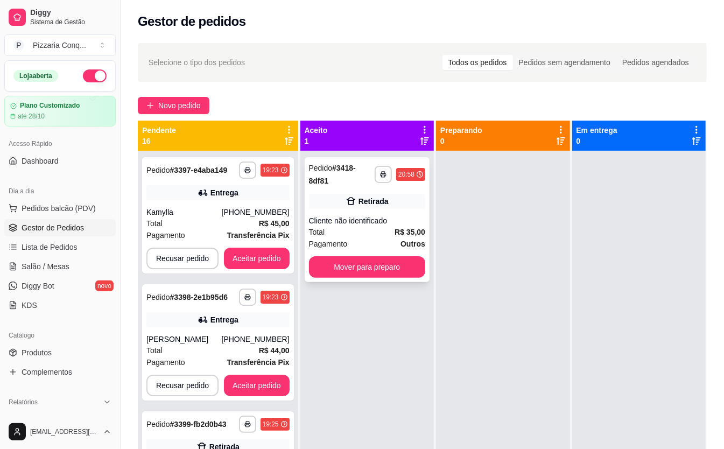
click at [414, 213] on div "**********" at bounding box center [367, 219] width 125 height 125
click at [218, 217] on div "Kamylla" at bounding box center [183, 212] width 75 height 11
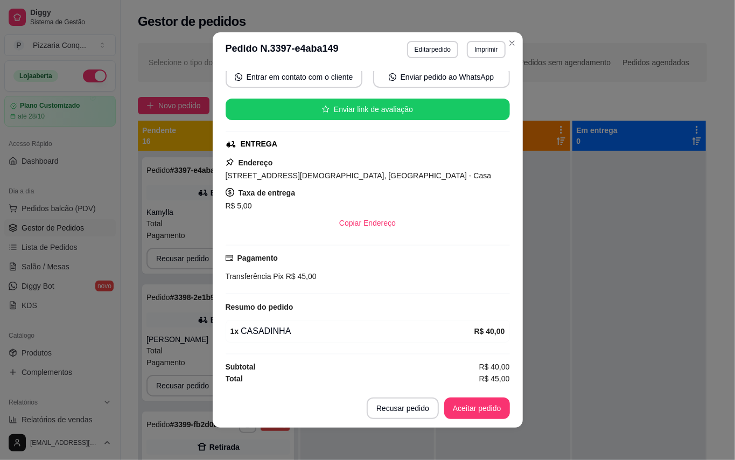
scroll to position [0, 0]
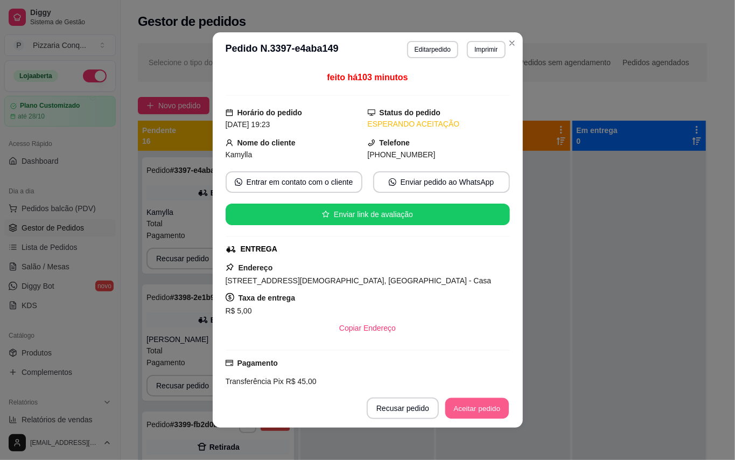
click at [483, 413] on button "Aceitar pedido" at bounding box center [477, 408] width 64 height 21
click at [483, 411] on button "Mover para preparo" at bounding box center [468, 408] width 81 height 21
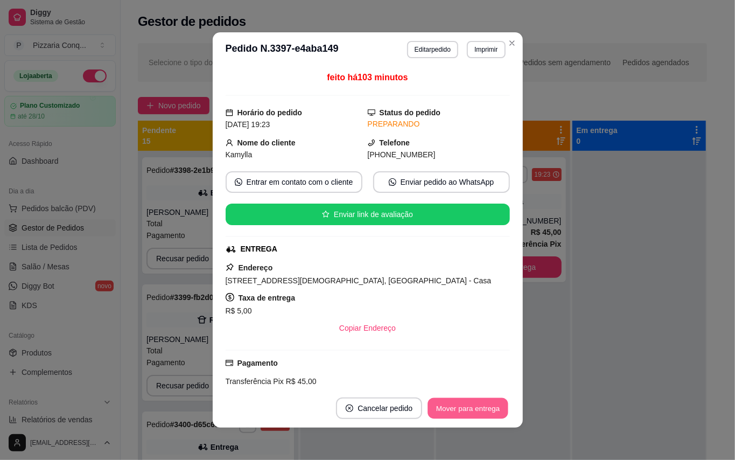
click at [490, 409] on button "Mover para entrega" at bounding box center [468, 408] width 81 height 21
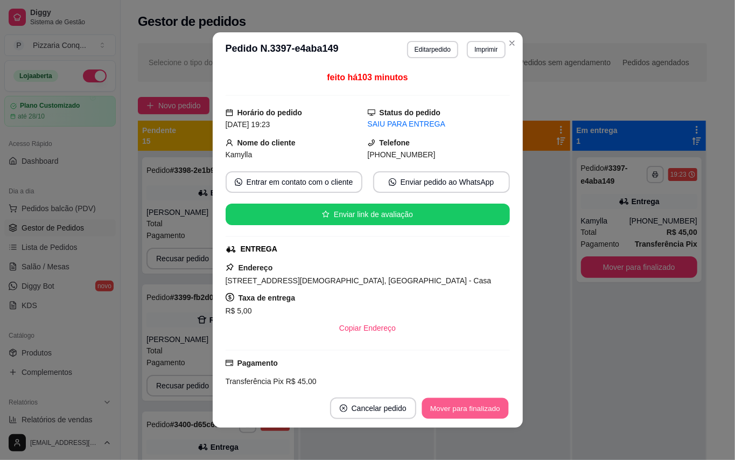
click at [497, 406] on button "Mover para finalizado" at bounding box center [465, 408] width 87 height 21
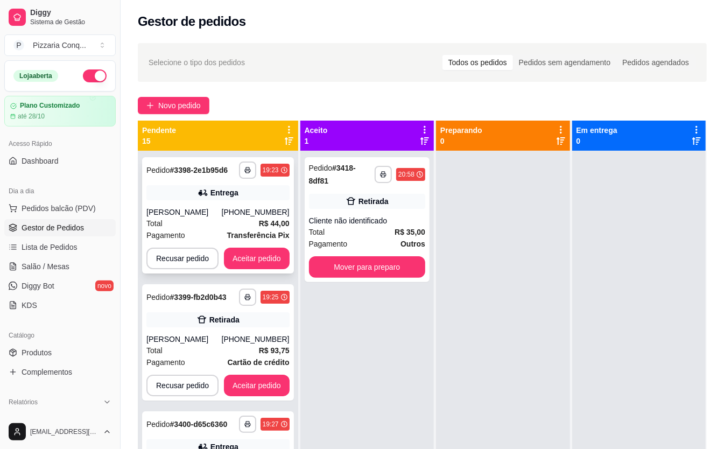
click at [257, 226] on div "Total R$ 44,00" at bounding box center [217, 224] width 143 height 12
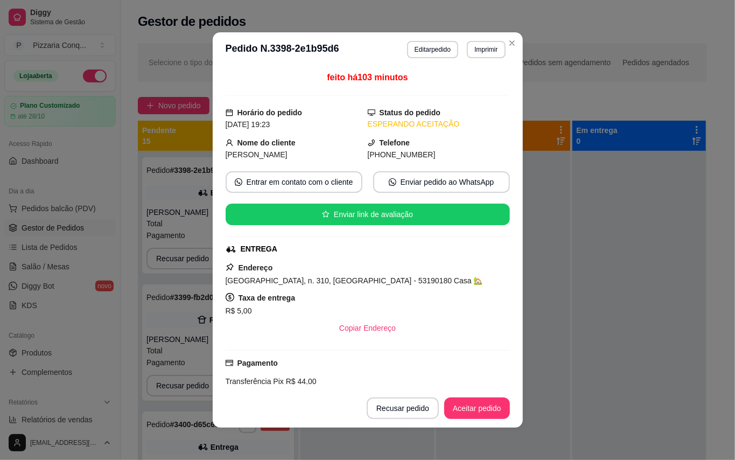
scroll to position [107, 0]
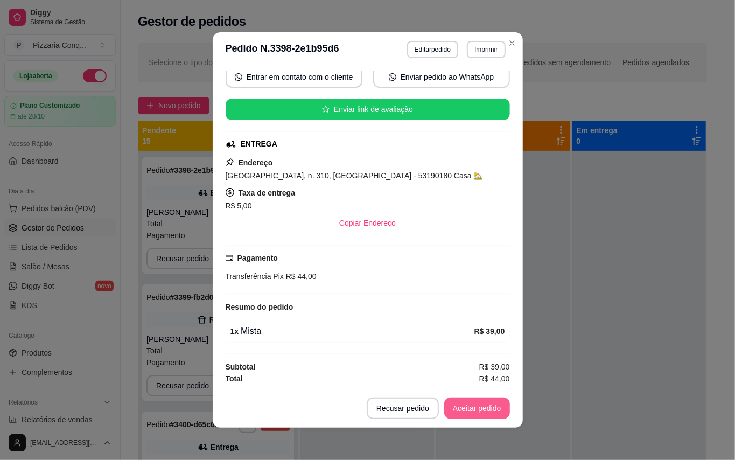
click at [487, 403] on button "Aceitar pedido" at bounding box center [477, 408] width 66 height 22
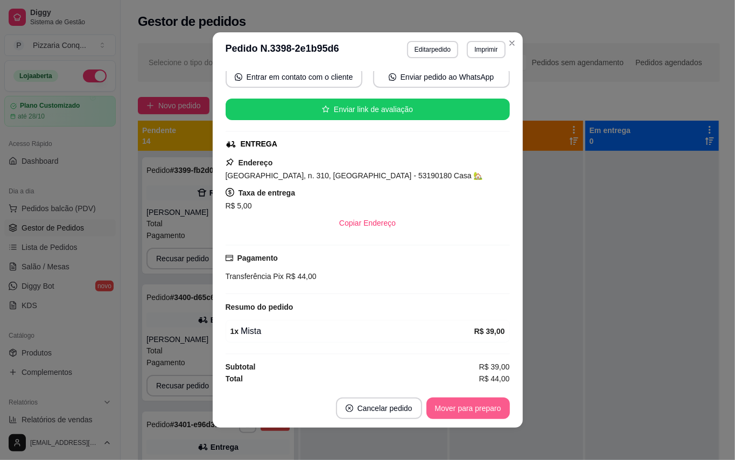
click at [488, 403] on button "Mover para preparo" at bounding box center [468, 408] width 83 height 22
click at [489, 402] on button "Mover para preparo" at bounding box center [460, 408] width 99 height 22
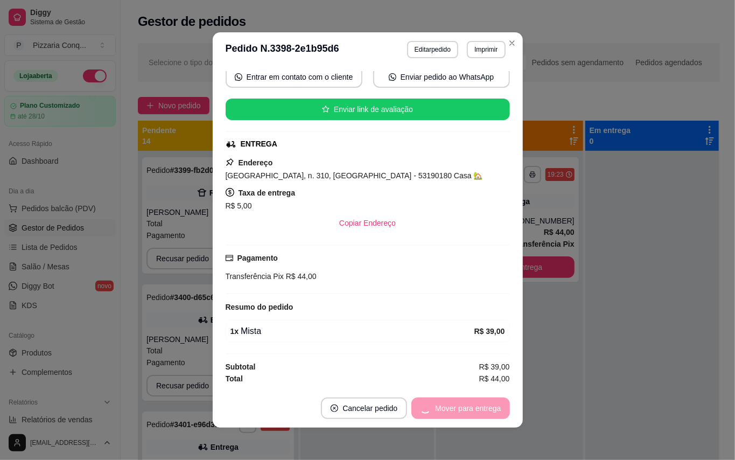
click at [490, 401] on div "Mover para entrega" at bounding box center [460, 408] width 98 height 22
click at [497, 405] on button "Mover para entrega" at bounding box center [468, 408] width 83 height 22
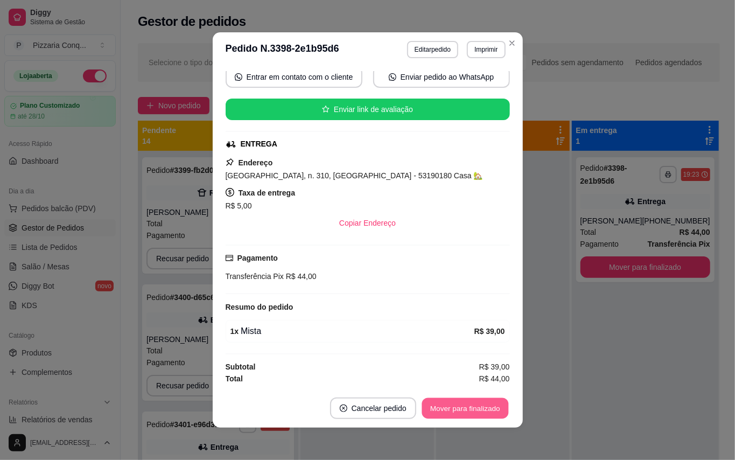
click at [489, 414] on button "Mover para finalizado" at bounding box center [465, 408] width 87 height 21
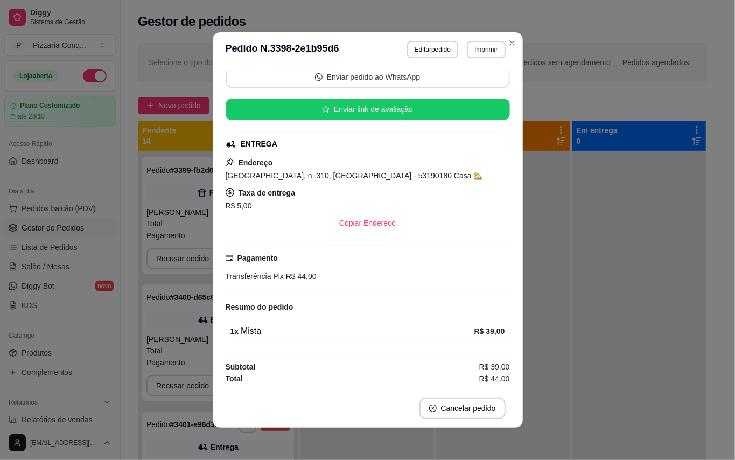
scroll to position [82, 0]
click at [500, 47] on button "Imprimir" at bounding box center [485, 49] width 37 height 17
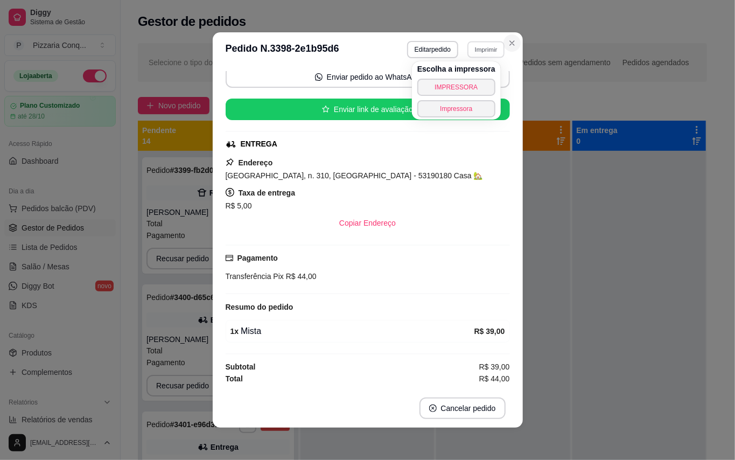
click at [510, 41] on icon "Close" at bounding box center [512, 43] width 4 height 4
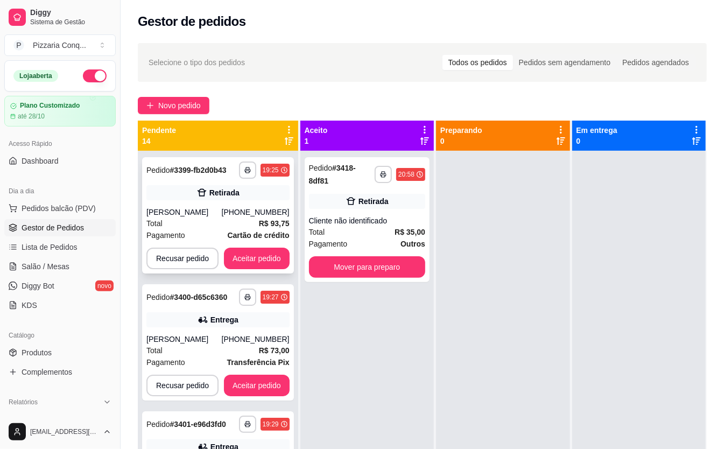
click at [263, 225] on div "Total R$ 93,75" at bounding box center [217, 224] width 143 height 12
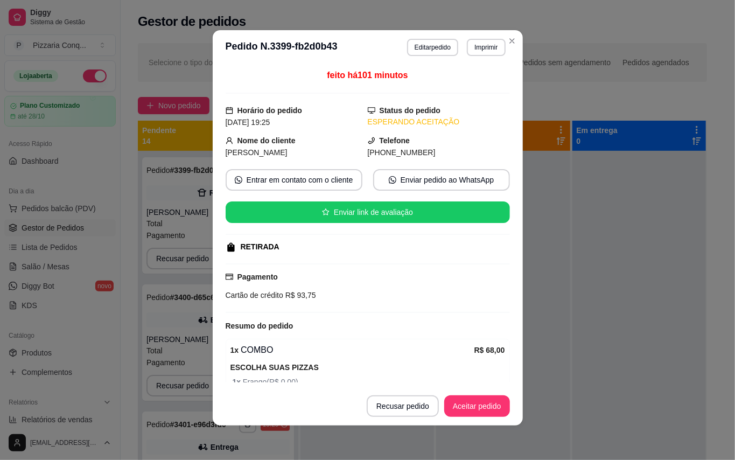
scroll to position [160, 0]
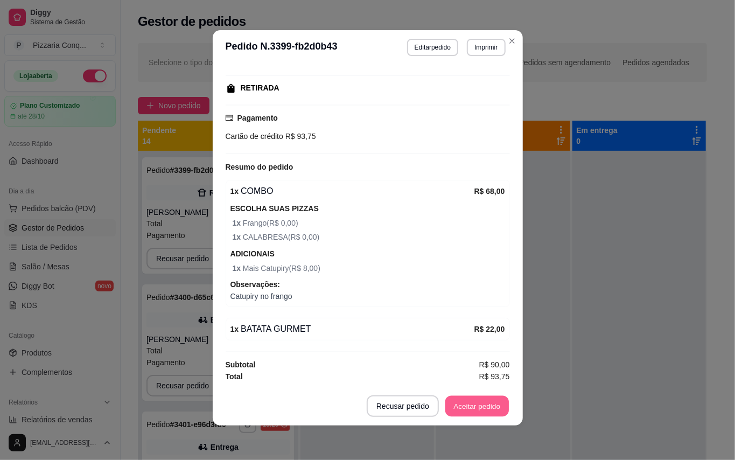
click at [480, 403] on button "Aceitar pedido" at bounding box center [477, 406] width 64 height 21
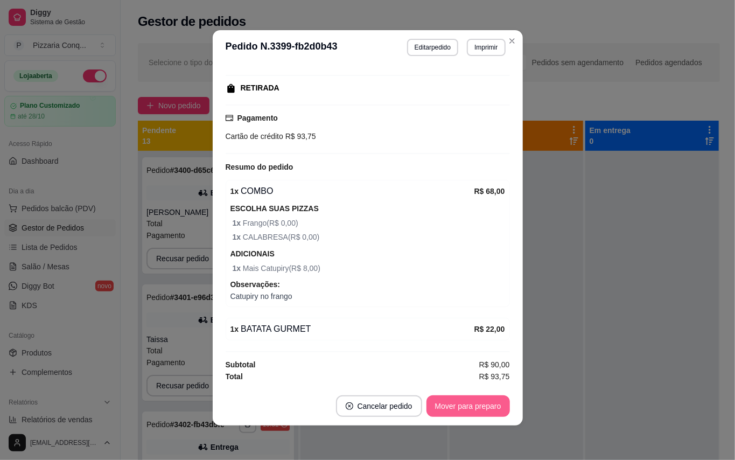
click at [492, 402] on button "Mover para preparo" at bounding box center [468, 406] width 83 height 22
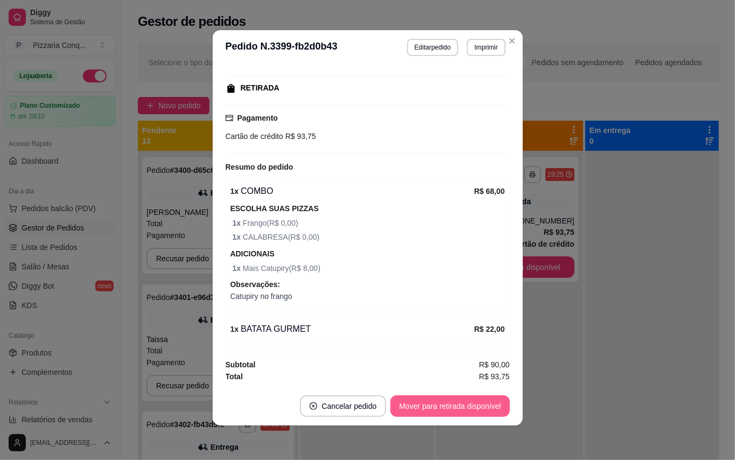
click at [479, 401] on button "Mover para retirada disponível" at bounding box center [449, 406] width 119 height 22
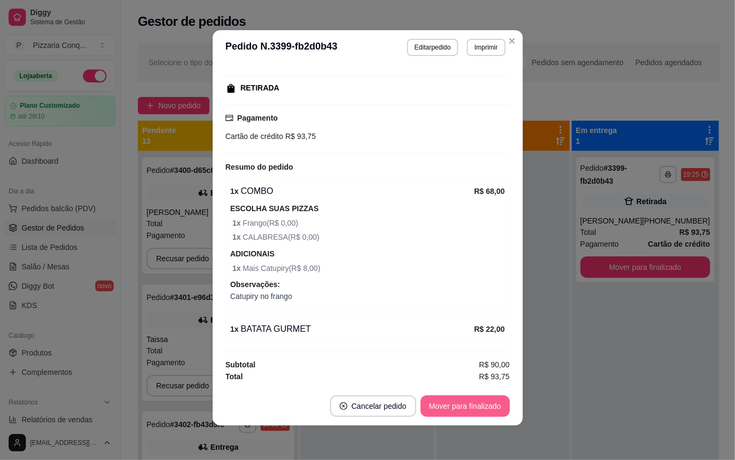
click at [481, 401] on button "Mover para finalizado" at bounding box center [465, 406] width 89 height 22
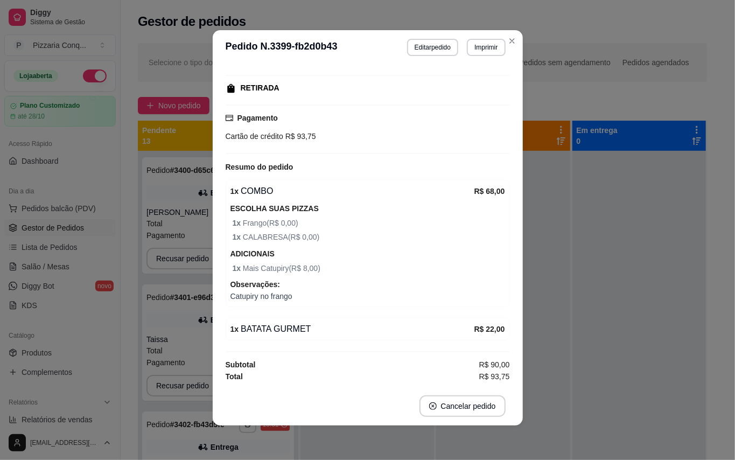
scroll to position [136, 0]
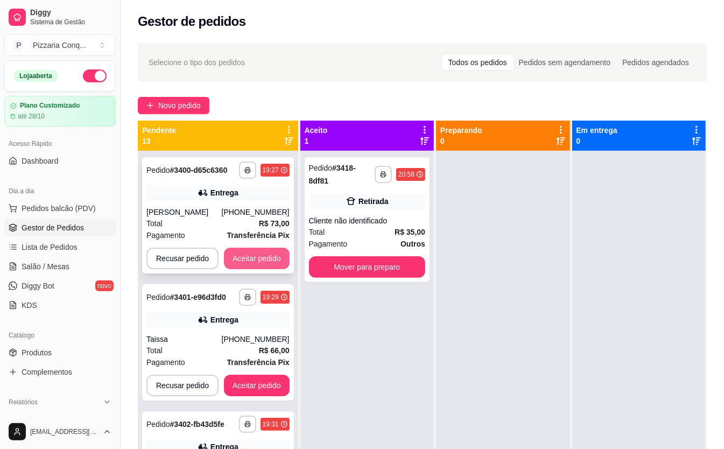
click at [256, 254] on button "Aceitar pedido" at bounding box center [257, 259] width 66 height 22
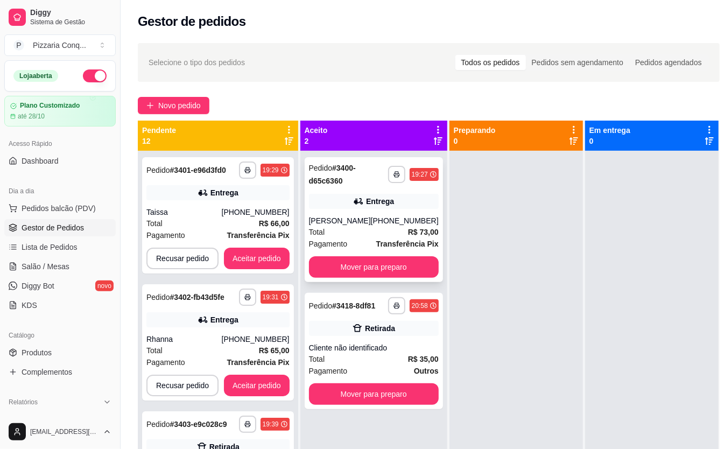
click at [382, 227] on div "Total R$ 73,00" at bounding box center [374, 232] width 130 height 12
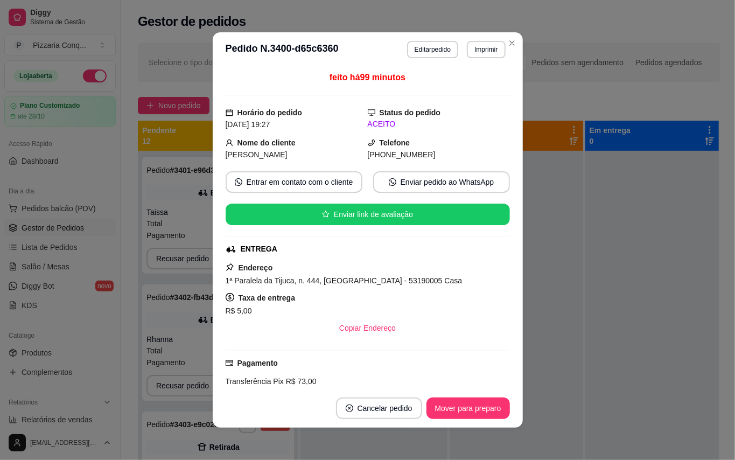
scroll to position [169, 0]
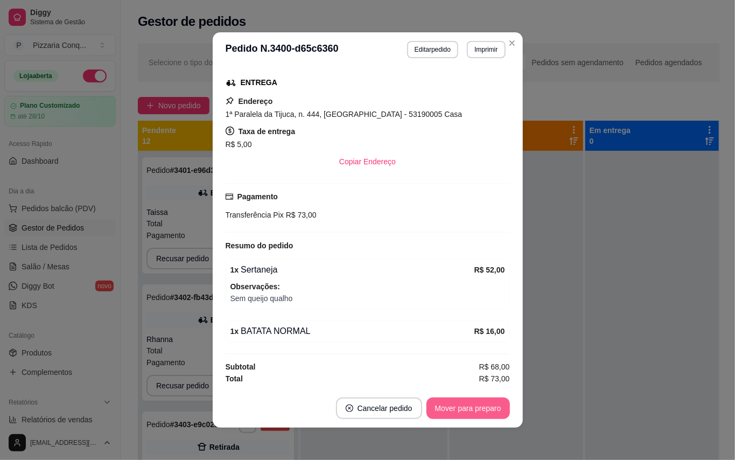
click at [449, 406] on button "Mover para preparo" at bounding box center [468, 408] width 83 height 22
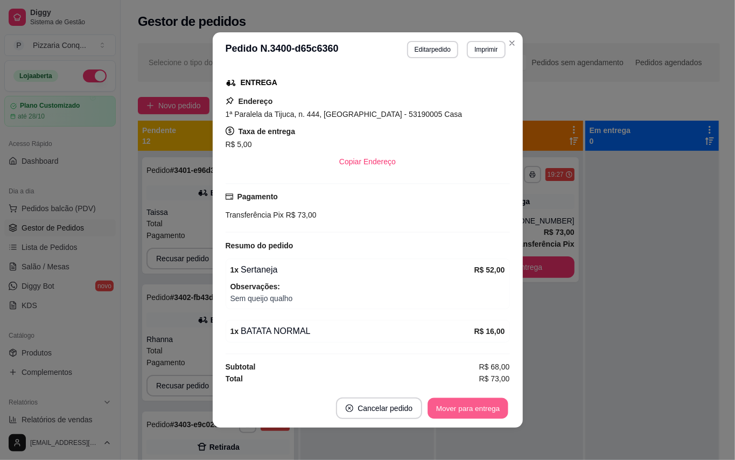
click at [449, 406] on button "Mover para entrega" at bounding box center [468, 408] width 81 height 21
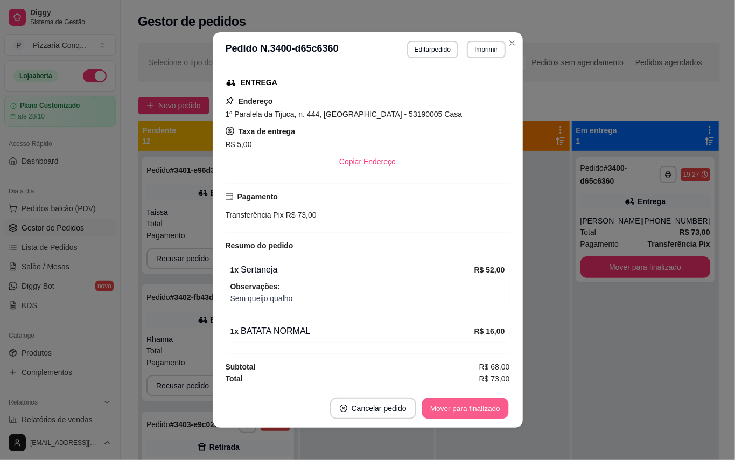
click at [449, 406] on button "Mover para finalizado" at bounding box center [465, 408] width 87 height 21
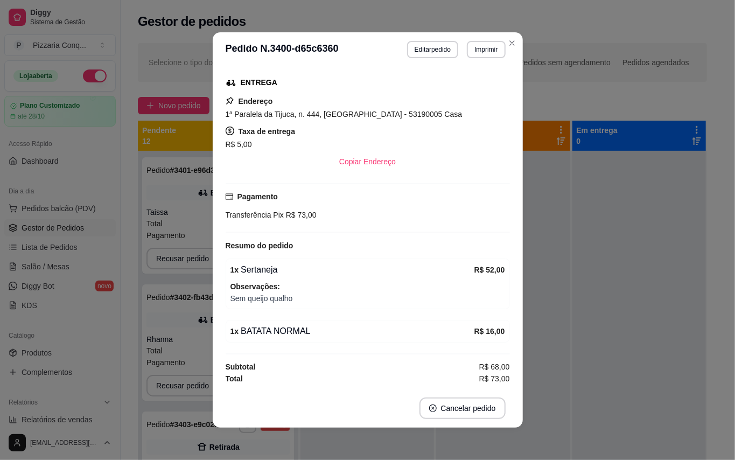
scroll to position [143, 0]
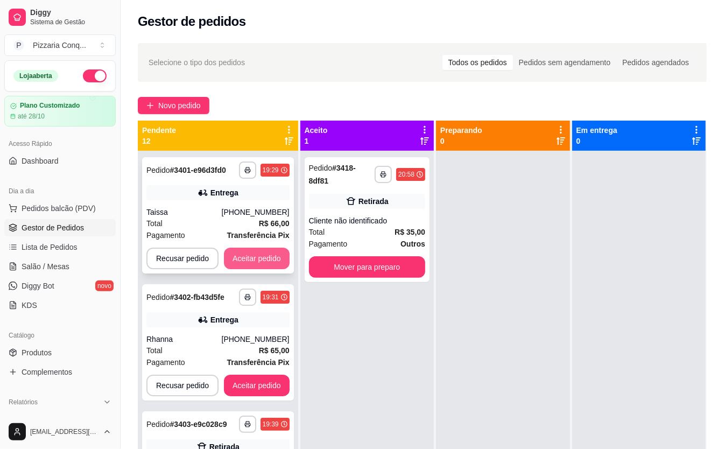
click at [268, 261] on button "Aceitar pedido" at bounding box center [257, 259] width 66 height 22
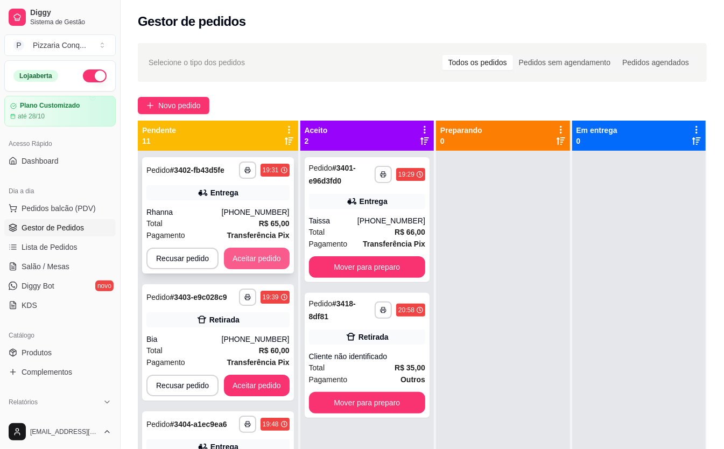
click at [276, 253] on button "Aceitar pedido" at bounding box center [257, 259] width 66 height 22
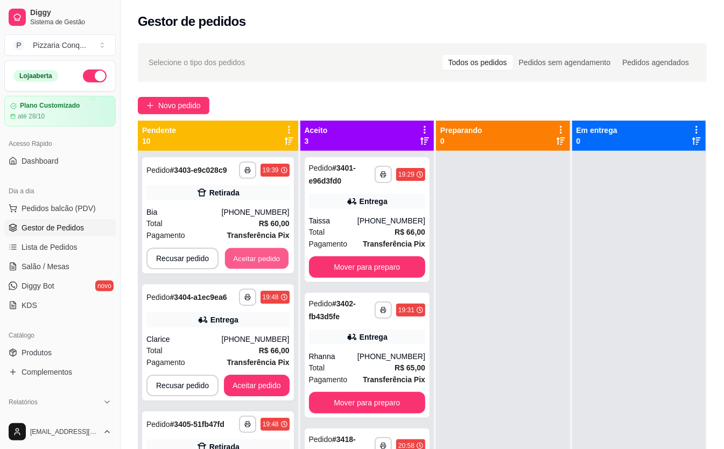
click at [276, 253] on button "Aceitar pedido" at bounding box center [257, 258] width 64 height 21
click at [253, 224] on div "Total R$ 142,00" at bounding box center [217, 224] width 143 height 12
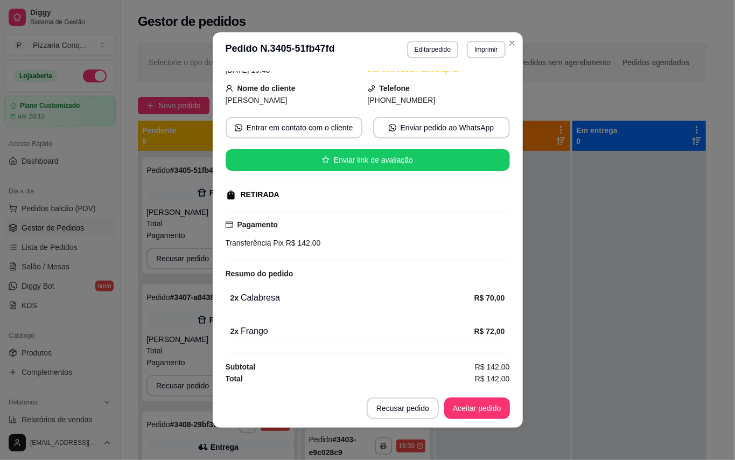
scroll to position [2, 0]
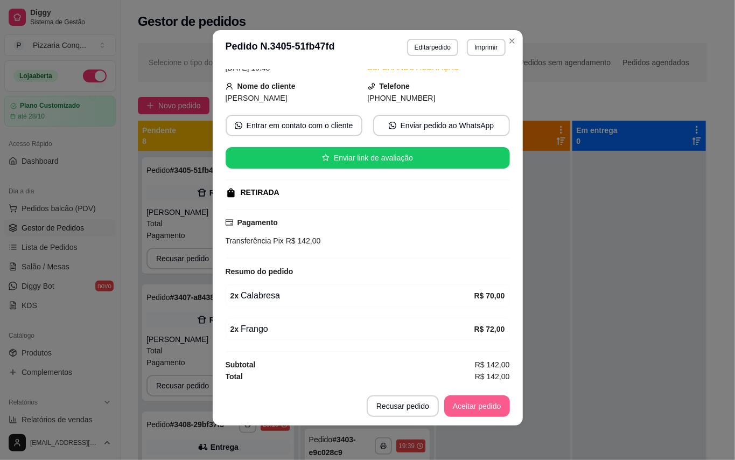
click at [484, 403] on button "Aceitar pedido" at bounding box center [477, 406] width 66 height 22
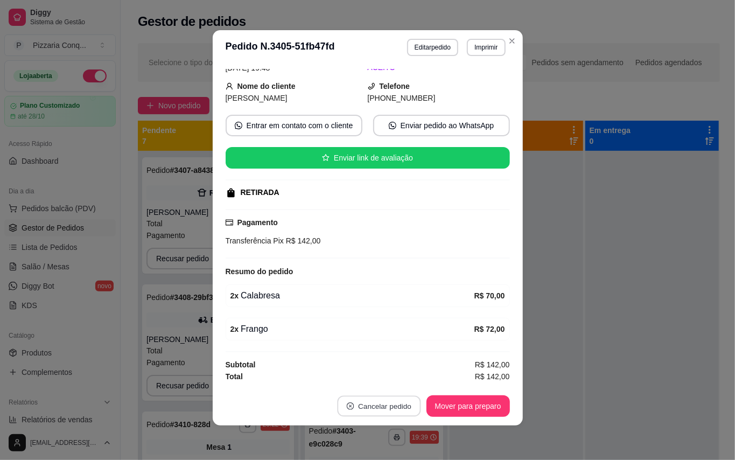
click at [382, 413] on button "Cancelar pedido" at bounding box center [378, 406] width 83 height 21
click at [399, 385] on button "Sim" at bounding box center [388, 380] width 43 height 22
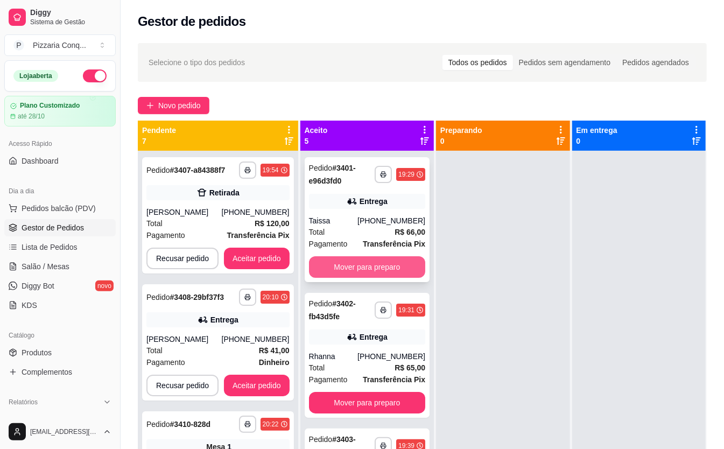
click at [395, 274] on button "Mover para preparo" at bounding box center [367, 267] width 116 height 22
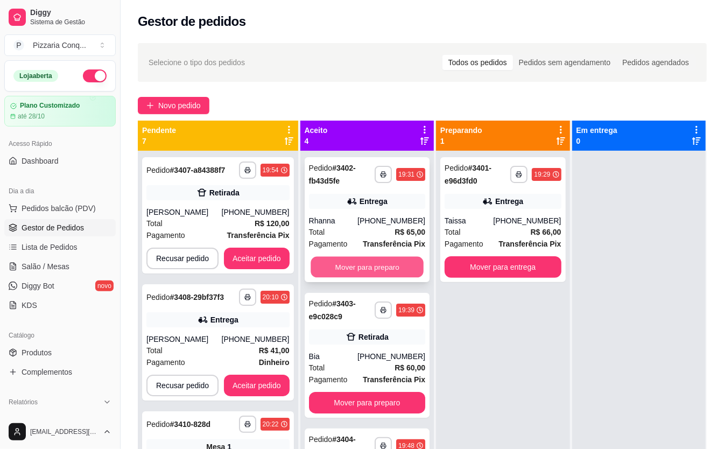
click at [403, 270] on button "Mover para preparo" at bounding box center [367, 267] width 113 height 21
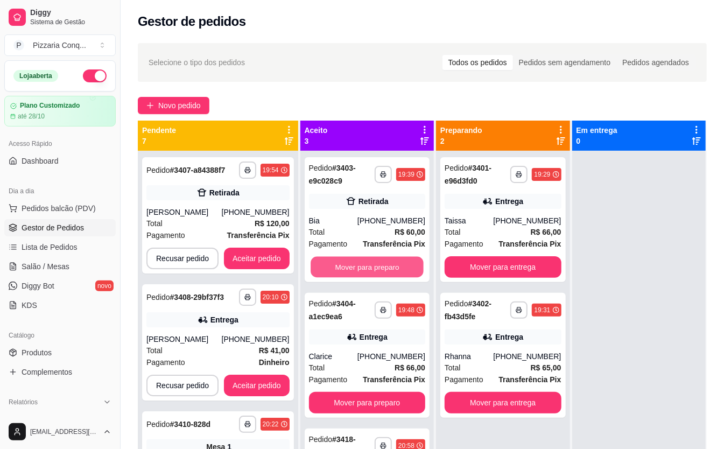
click at [403, 270] on button "Mover para preparo" at bounding box center [367, 267] width 113 height 21
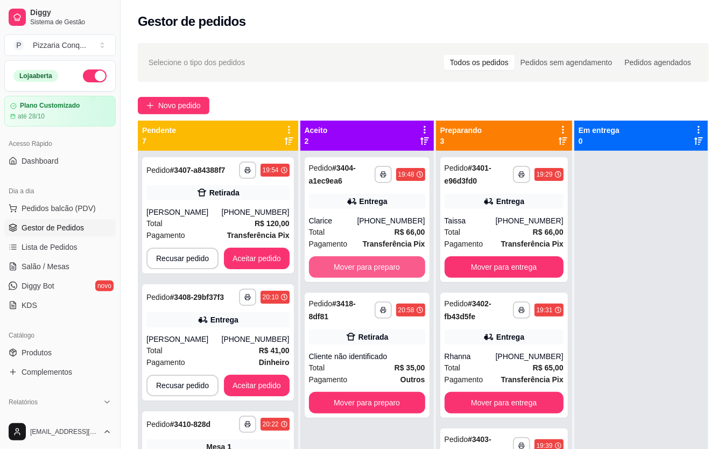
click at [403, 270] on button "Mover para preparo" at bounding box center [367, 267] width 116 height 22
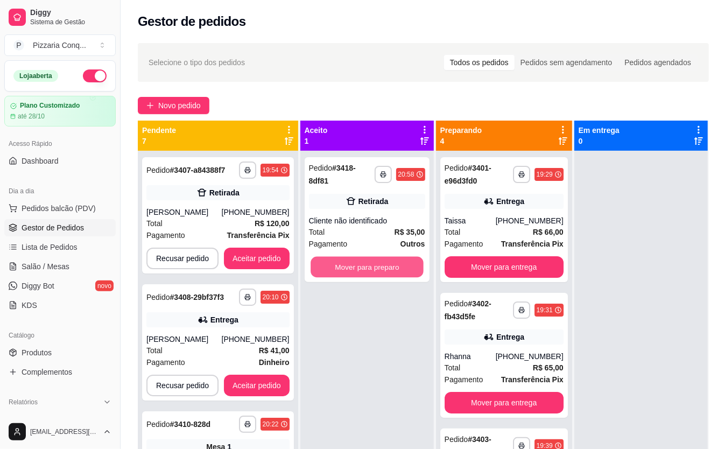
click at [403, 270] on button "Mover para preparo" at bounding box center [367, 267] width 113 height 21
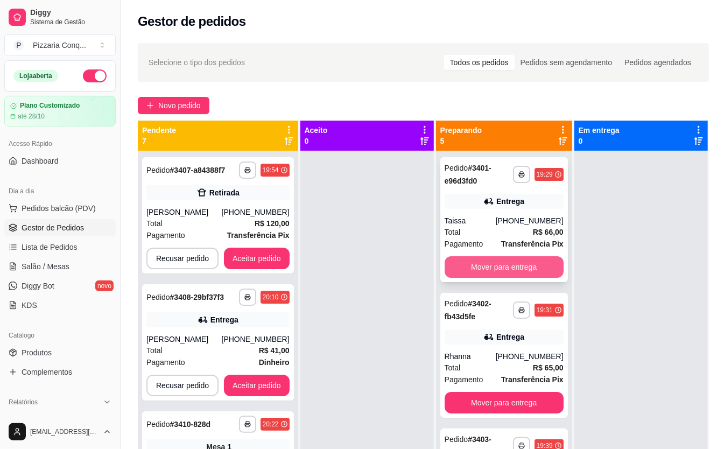
click at [505, 262] on button "Mover para entrega" at bounding box center [504, 267] width 119 height 22
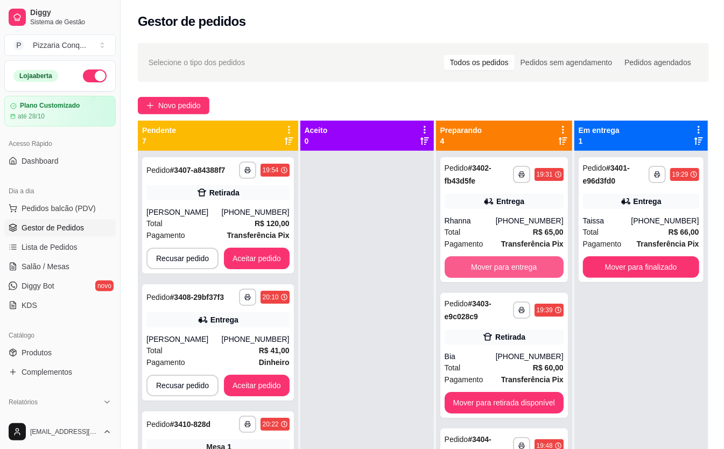
click at [505, 262] on button "Mover para entrega" at bounding box center [504, 267] width 119 height 22
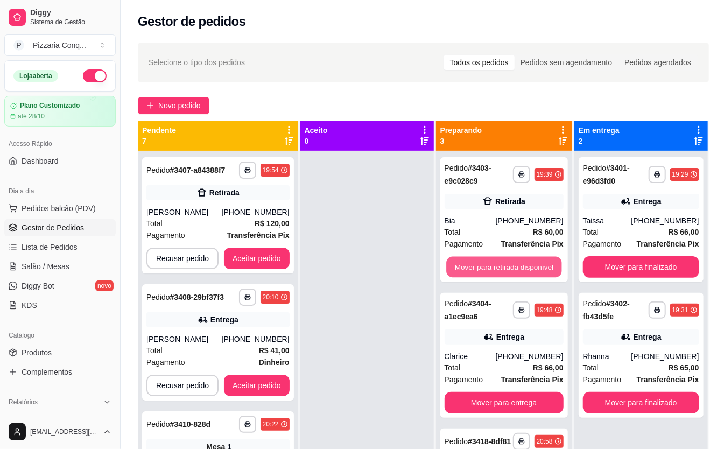
click at [505, 262] on button "Mover para retirada disponível" at bounding box center [503, 267] width 115 height 21
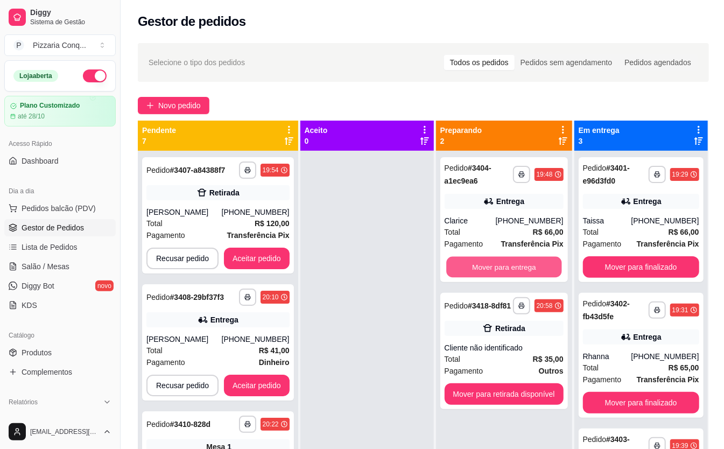
click at [505, 262] on button "Mover para entrega" at bounding box center [503, 267] width 115 height 21
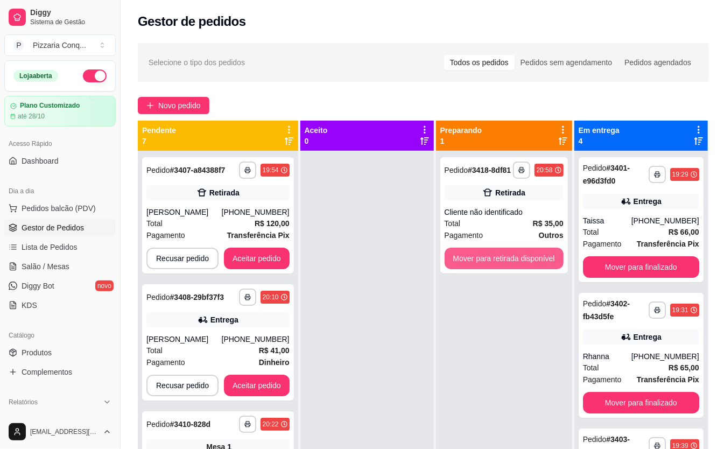
click at [505, 262] on button "Mover para retirada disponível" at bounding box center [504, 259] width 119 height 22
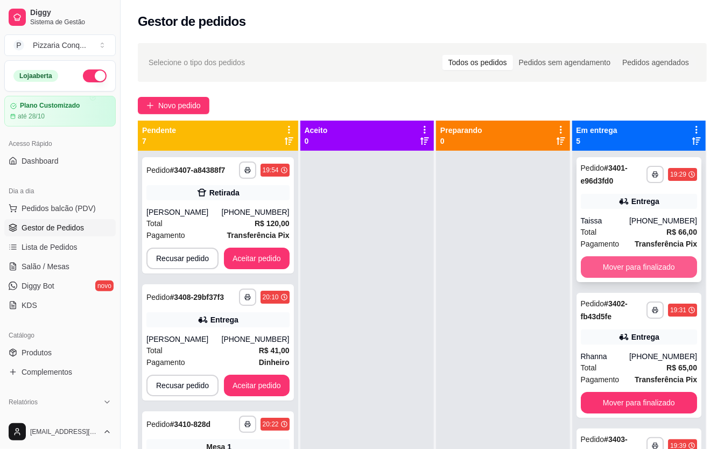
click at [681, 263] on button "Mover para finalizado" at bounding box center [639, 267] width 116 height 22
click at [681, 392] on button "Mover para finalizado" at bounding box center [639, 403] width 116 height 22
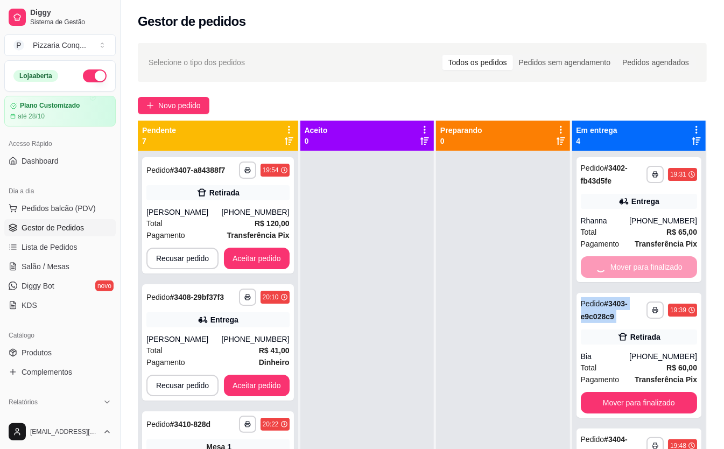
click at [681, 263] on div "Mover para finalizado" at bounding box center [639, 267] width 116 height 22
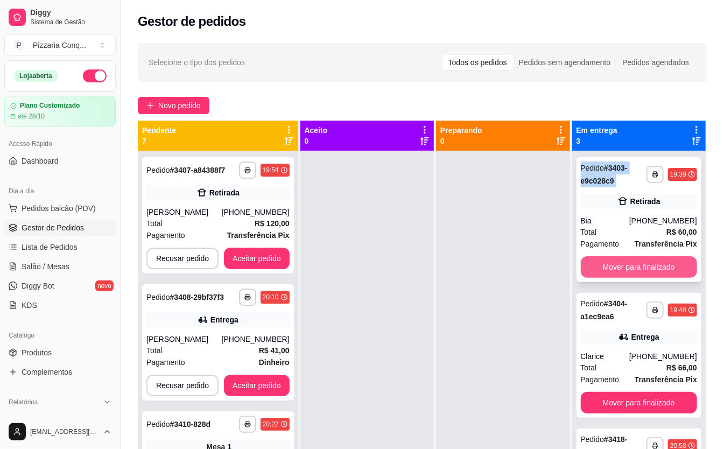
click at [642, 269] on button "Mover para finalizado" at bounding box center [639, 267] width 116 height 22
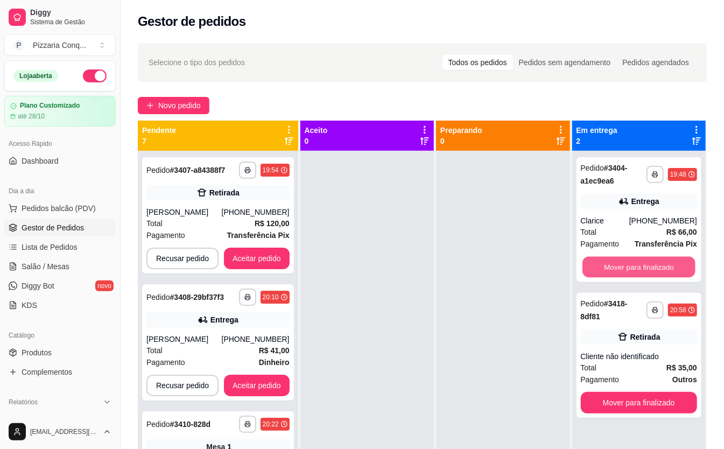
click at [642, 269] on button "Mover para finalizado" at bounding box center [639, 267] width 113 height 21
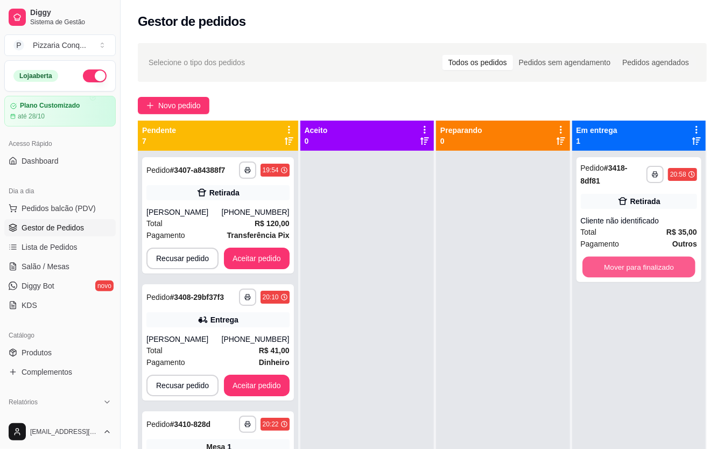
click at [642, 269] on button "Mover para finalizado" at bounding box center [639, 267] width 113 height 21
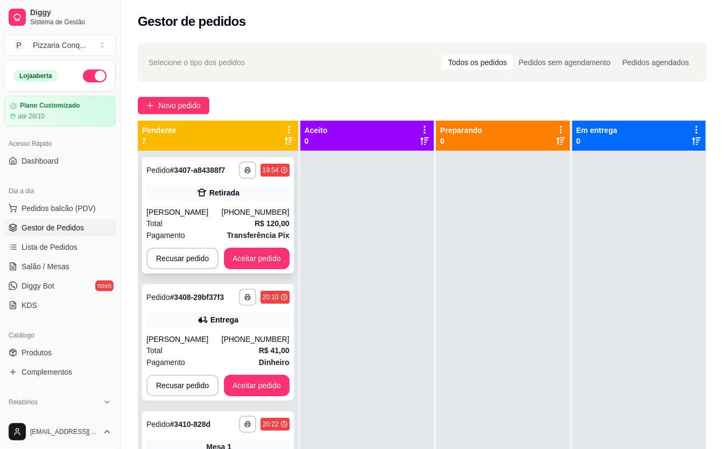
click at [233, 233] on div "Pagamento Transferência Pix" at bounding box center [217, 235] width 143 height 12
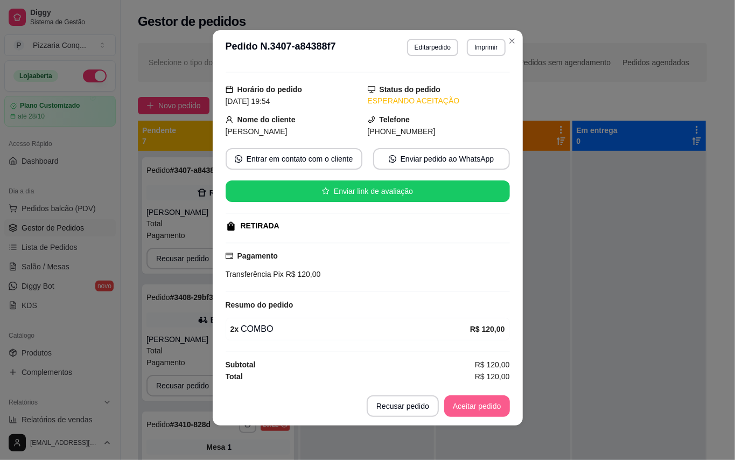
click at [456, 401] on button "Aceitar pedido" at bounding box center [477, 406] width 66 height 22
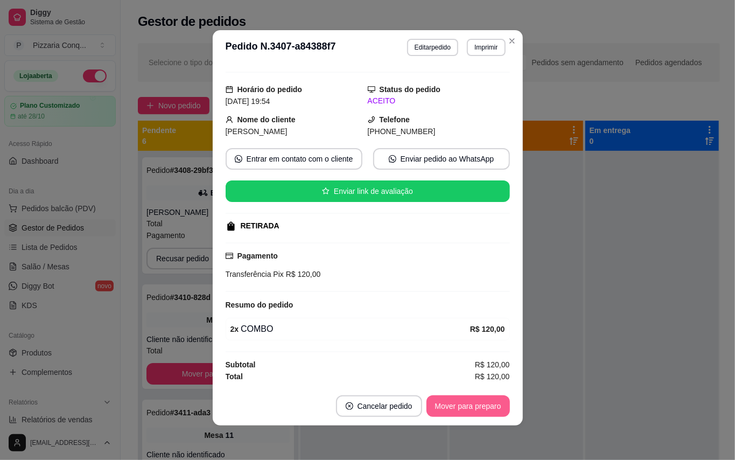
click at [498, 407] on button "Mover para preparo" at bounding box center [468, 406] width 83 height 22
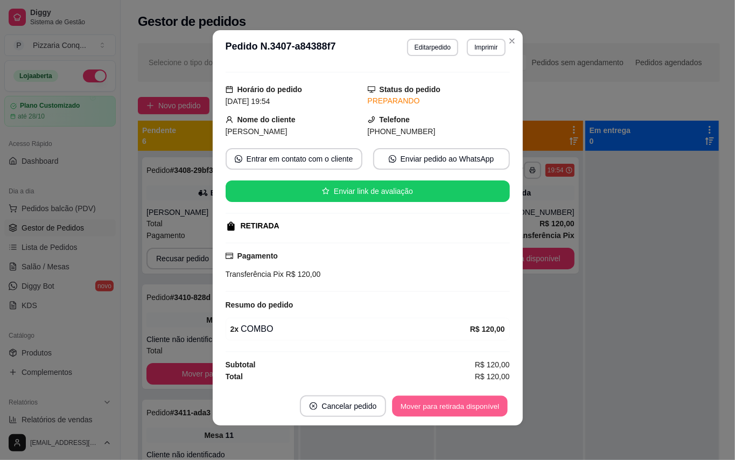
click at [499, 407] on button "Mover para retirada disponível" at bounding box center [450, 406] width 115 height 21
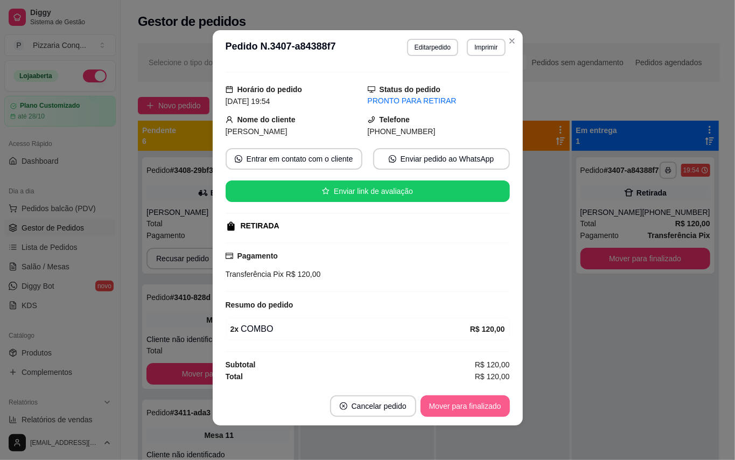
click at [501, 406] on button "Mover para finalizado" at bounding box center [465, 406] width 89 height 22
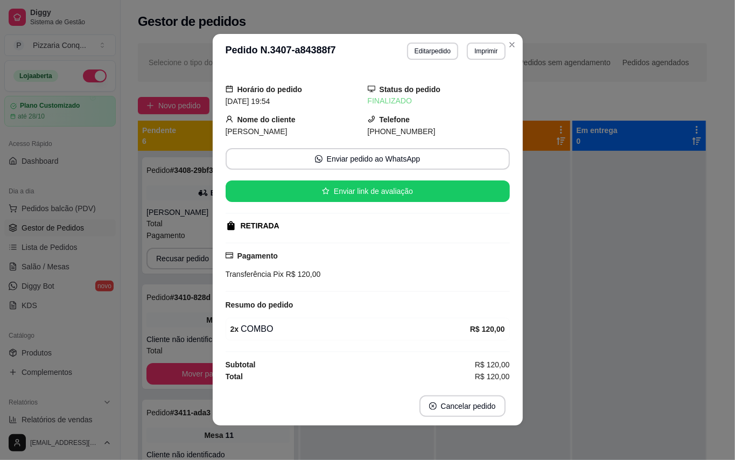
scroll to position [1, 0]
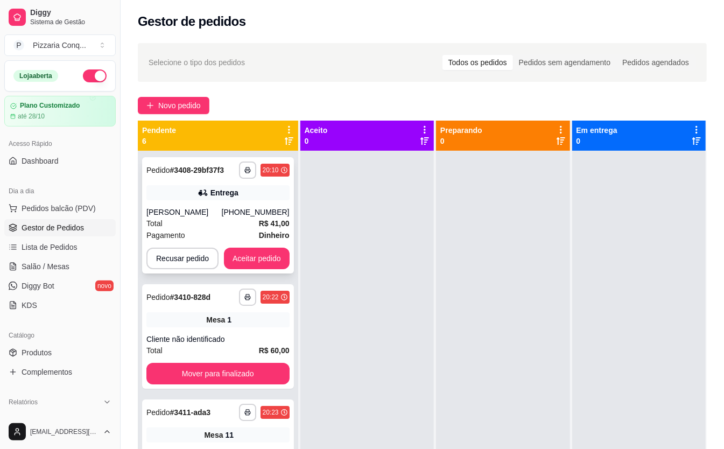
click at [213, 240] on div "Pagamento Dinheiro" at bounding box center [217, 235] width 143 height 12
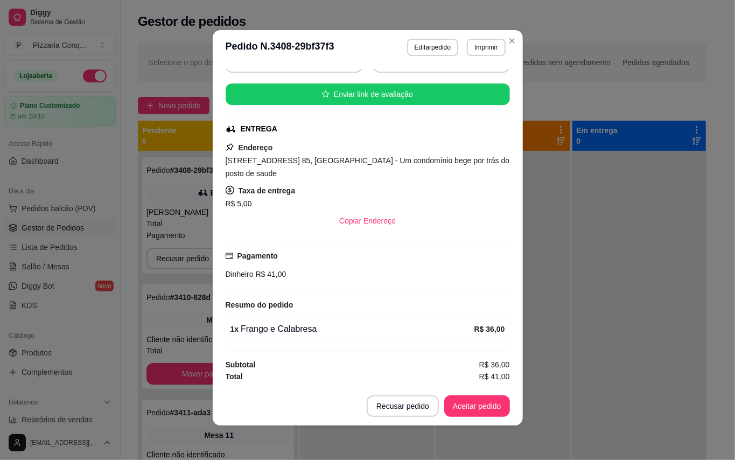
scroll to position [0, 0]
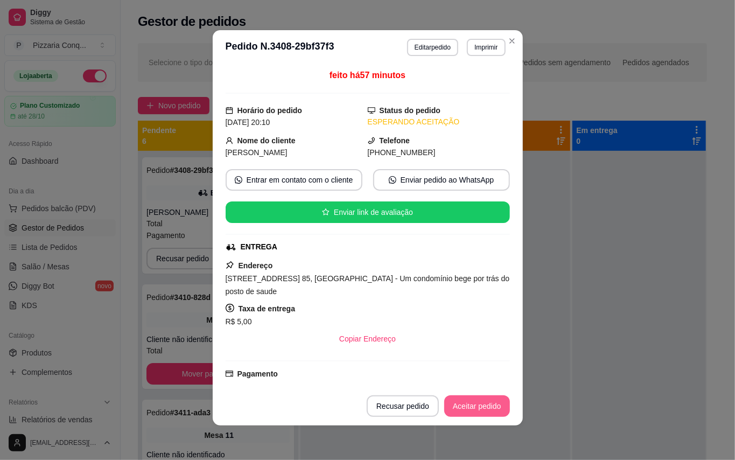
click at [455, 407] on button "Aceitar pedido" at bounding box center [477, 406] width 66 height 22
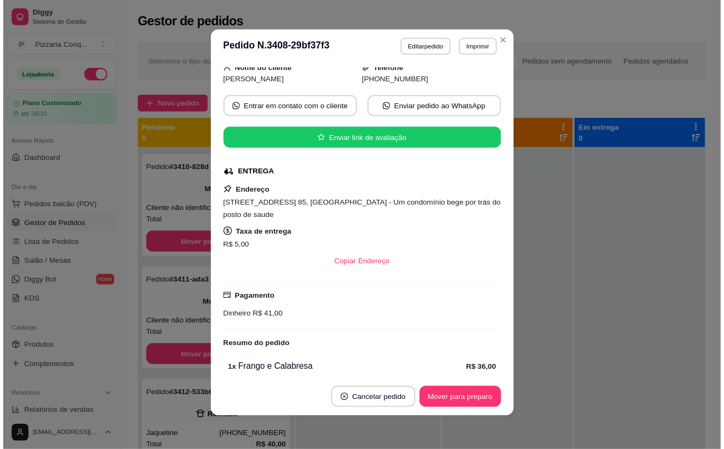
scroll to position [120, 0]
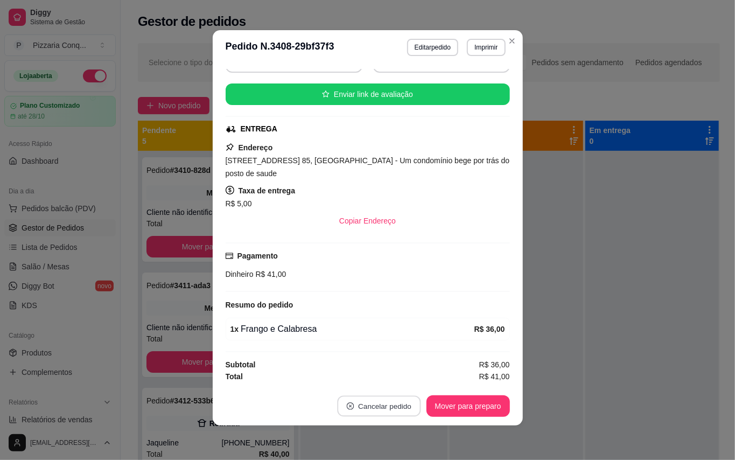
click at [393, 411] on button "Cancelar pedido" at bounding box center [378, 406] width 83 height 21
click at [394, 385] on button "Sim" at bounding box center [388, 380] width 43 height 22
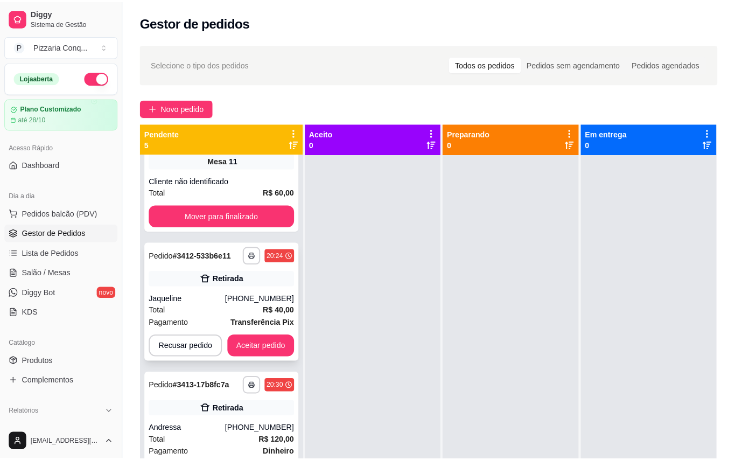
scroll to position [30, 0]
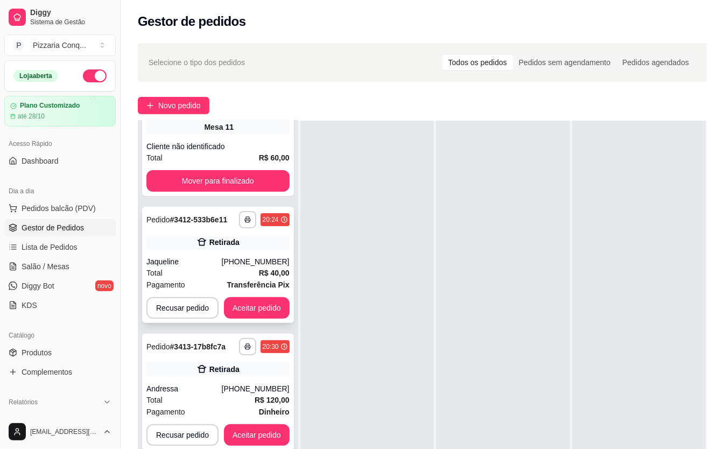
click at [246, 263] on div "[PHONE_NUMBER]" at bounding box center [256, 261] width 68 height 11
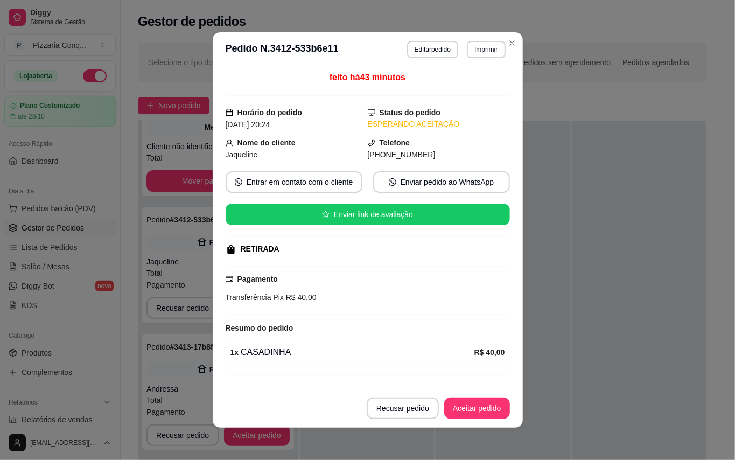
scroll to position [23, 0]
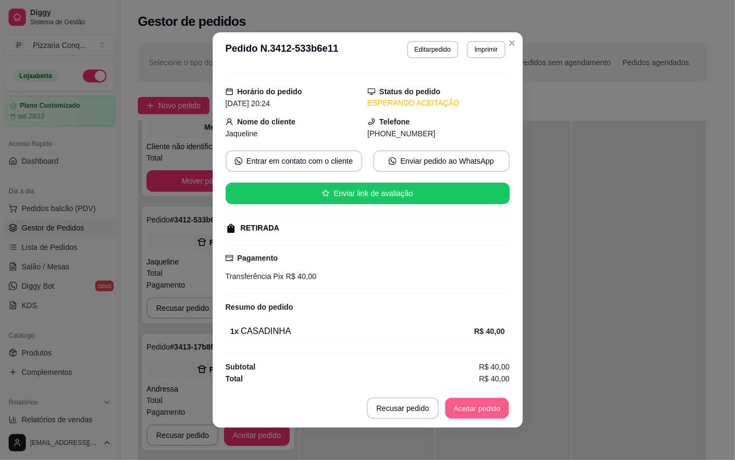
click at [474, 415] on button "Aceitar pedido" at bounding box center [477, 408] width 64 height 21
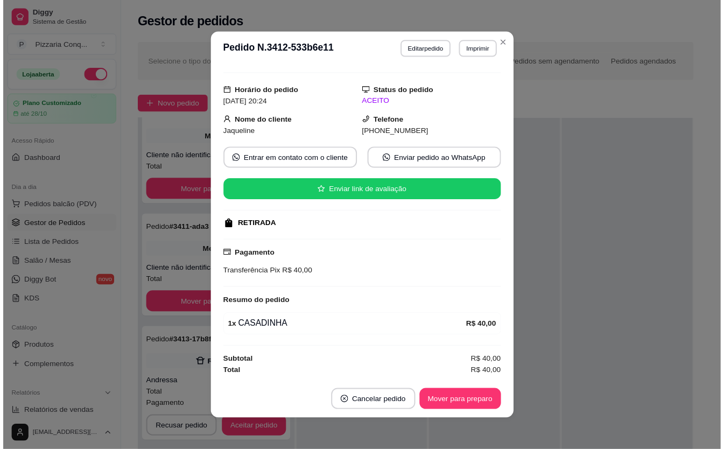
scroll to position [24, 0]
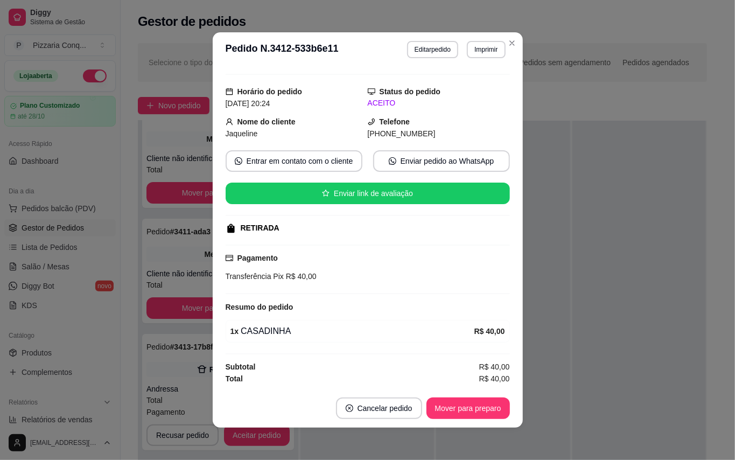
click at [474, 415] on button "Mover para preparo" at bounding box center [468, 408] width 83 height 22
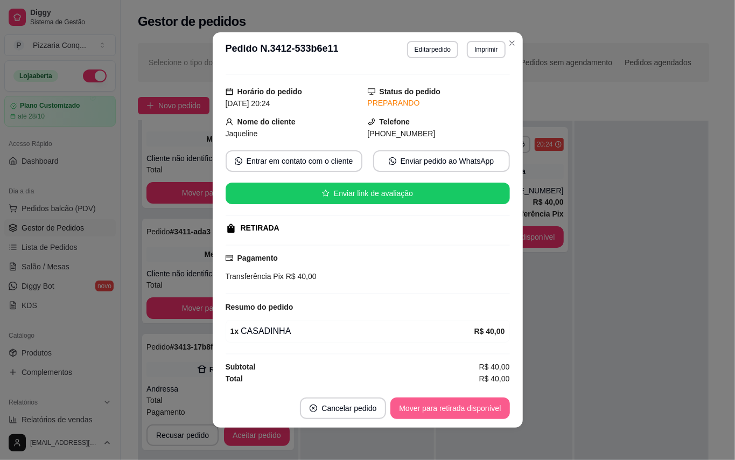
click at [475, 415] on button "Mover para retirada disponível" at bounding box center [449, 408] width 119 height 22
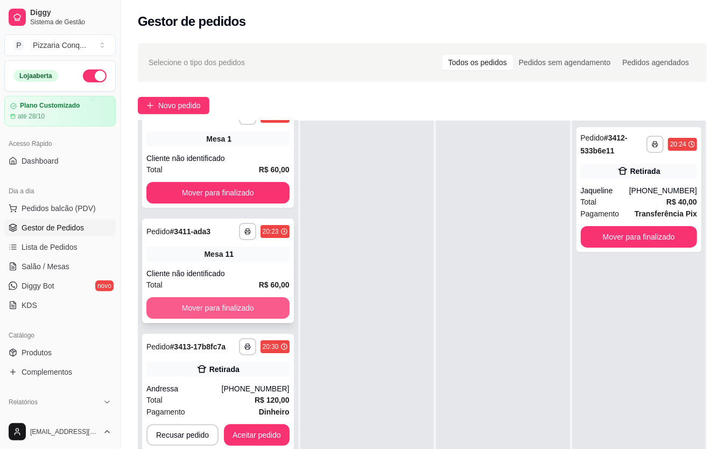
scroll to position [0, 0]
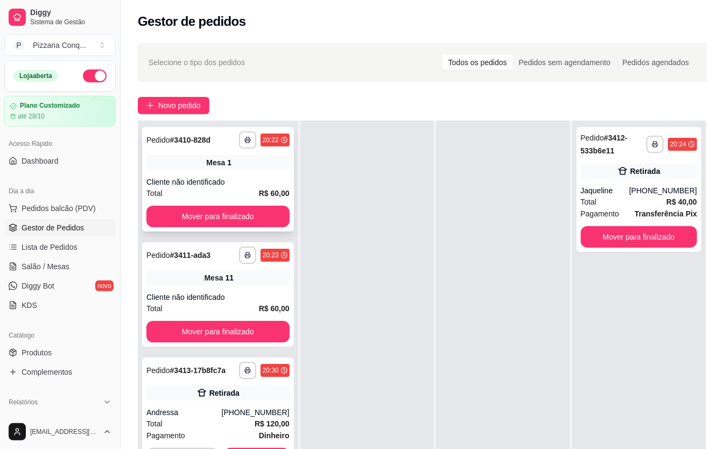
click at [249, 188] on div "Total R$ 60,00" at bounding box center [217, 193] width 143 height 12
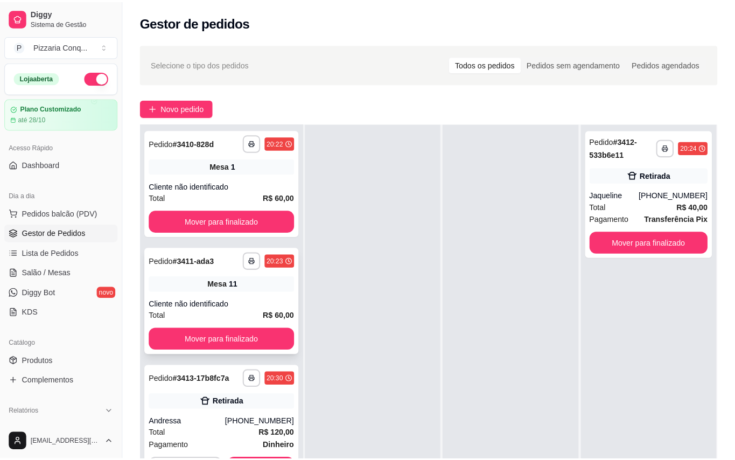
scroll to position [24, 0]
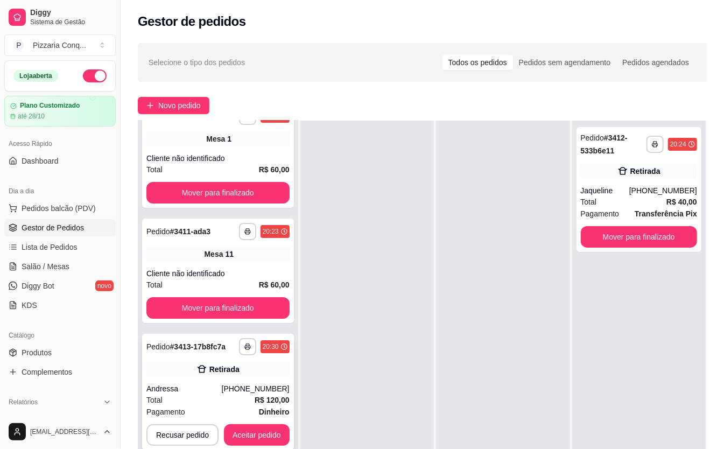
click at [281, 388] on div "[PHONE_NUMBER]" at bounding box center [256, 388] width 68 height 11
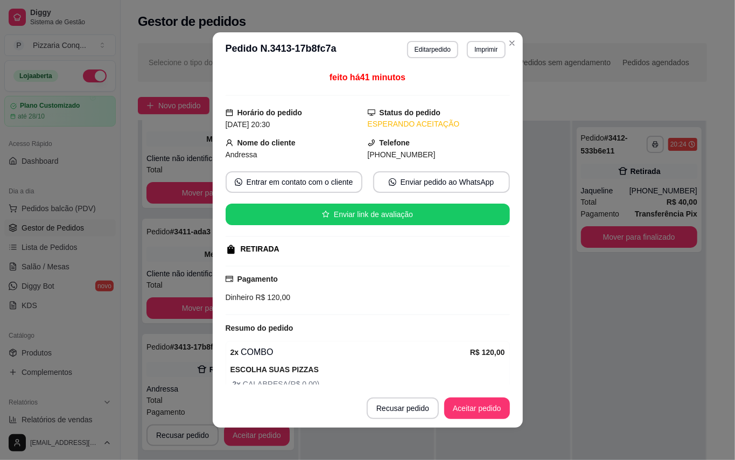
scroll to position [96, 0]
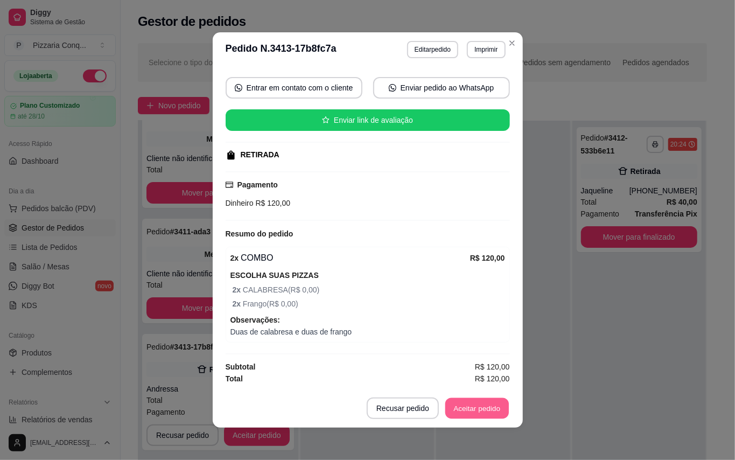
click at [487, 410] on button "Aceitar pedido" at bounding box center [477, 408] width 64 height 21
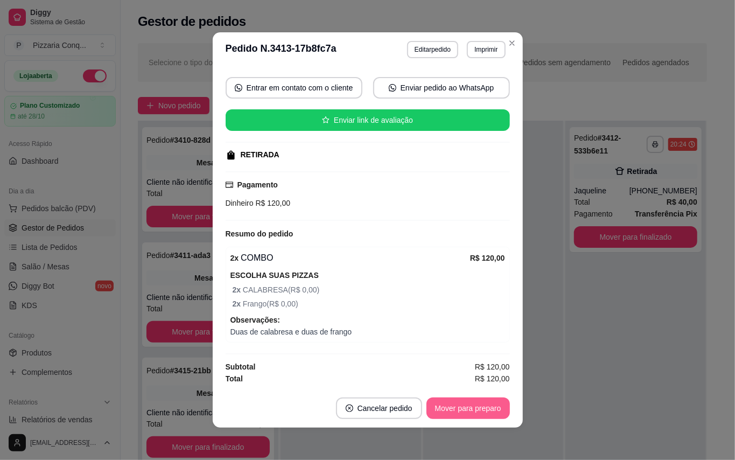
click at [487, 410] on button "Mover para preparo" at bounding box center [468, 408] width 83 height 22
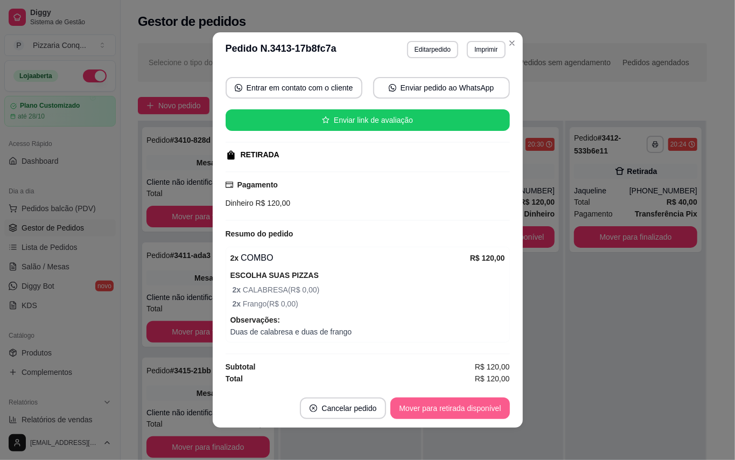
click at [487, 410] on button "Mover para retirada disponível" at bounding box center [449, 408] width 119 height 22
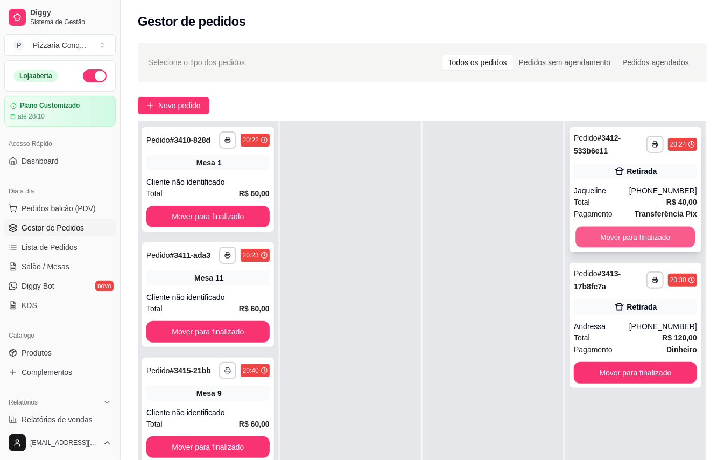
click at [620, 240] on button "Mover para finalizado" at bounding box center [636, 237] width 120 height 21
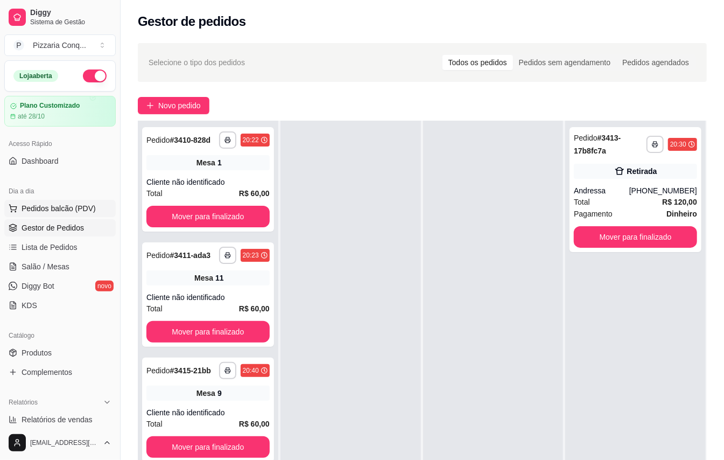
click at [48, 213] on span "Pedidos balcão (PDV)" at bounding box center [59, 208] width 74 height 11
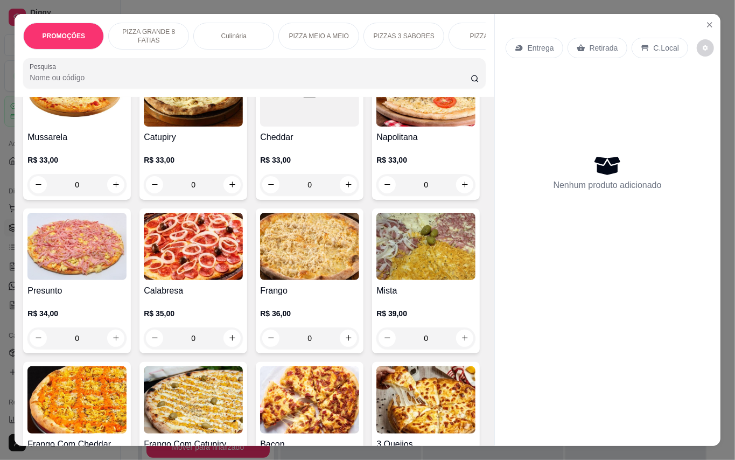
scroll to position [431, 0]
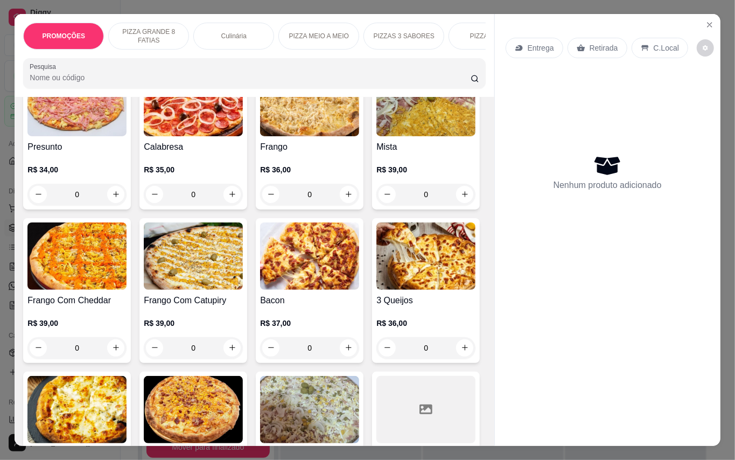
click at [376, 136] on img at bounding box center [425, 102] width 99 height 67
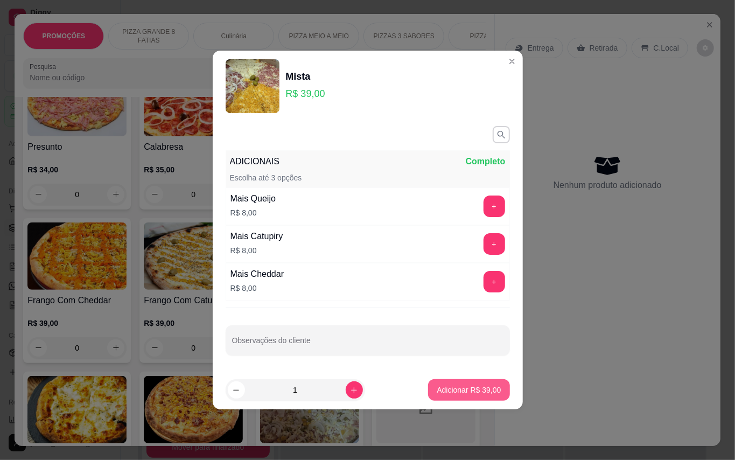
click at [437, 394] on p "Adicionar R$ 39,00" at bounding box center [469, 390] width 64 height 11
type input "1"
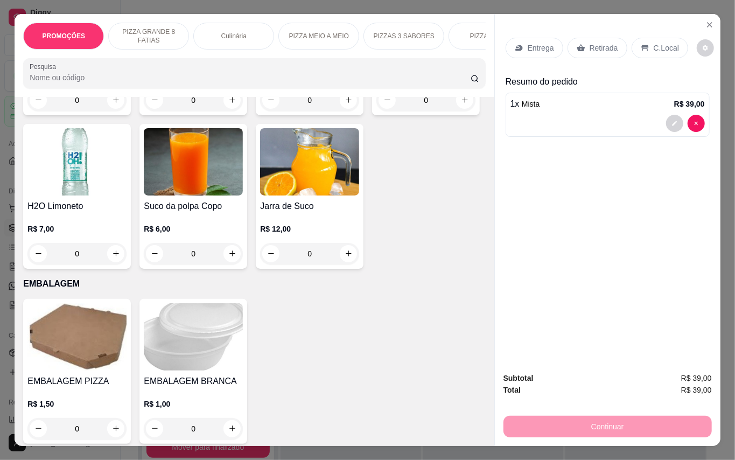
scroll to position [2657, 0]
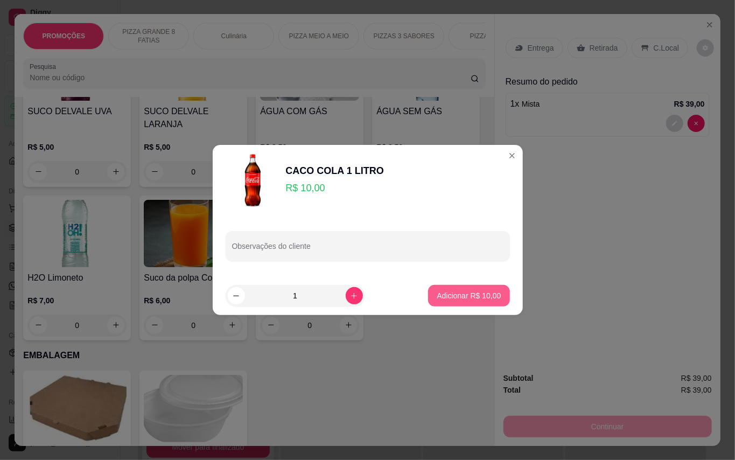
click at [457, 298] on p "Adicionar R$ 10,00" at bounding box center [469, 295] width 64 height 11
type input "1"
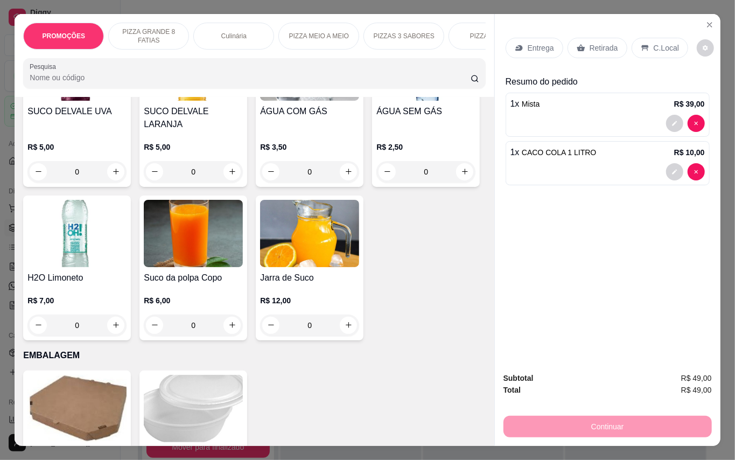
click at [603, 43] on p "Retirada" at bounding box center [604, 48] width 29 height 11
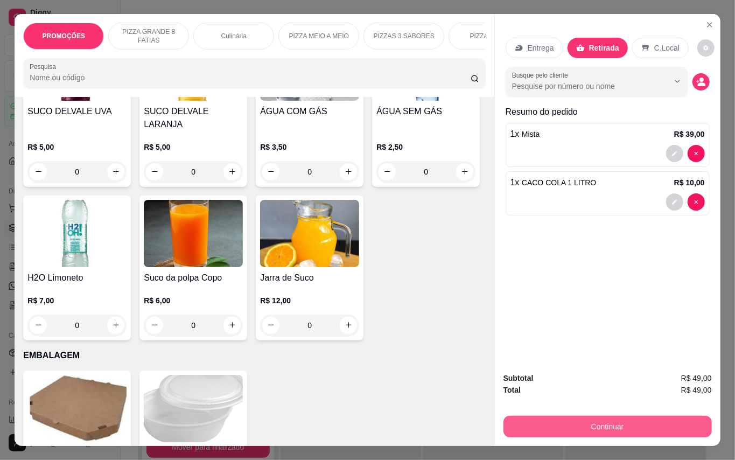
click at [683, 438] on div "Subtotal R$ 49,00 Total R$ 49,00 Continuar" at bounding box center [608, 405] width 226 height 82
click at [675, 416] on button "Continuar" at bounding box center [608, 427] width 208 height 22
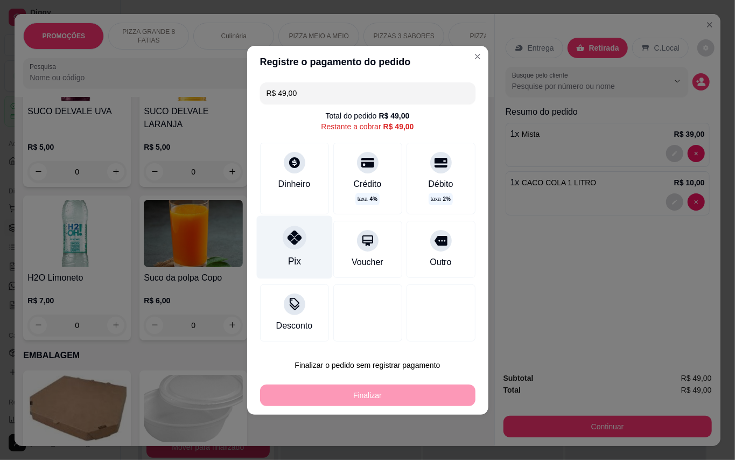
click at [301, 243] on div "Pix" at bounding box center [294, 246] width 76 height 63
type input "R$ 0,00"
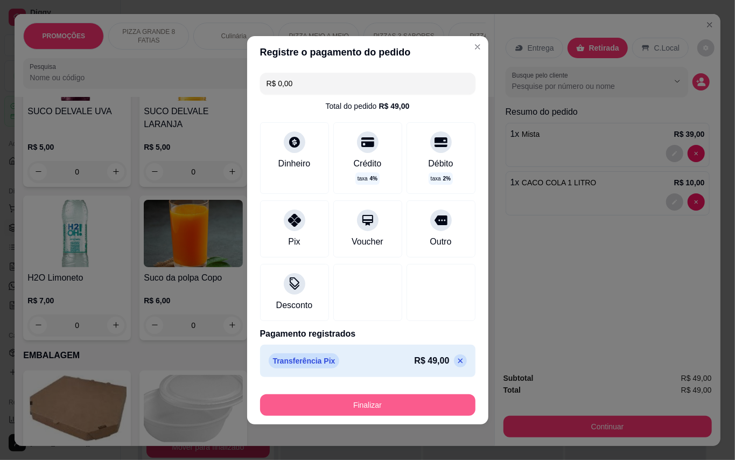
click at [449, 410] on button "Finalizar" at bounding box center [367, 405] width 215 height 22
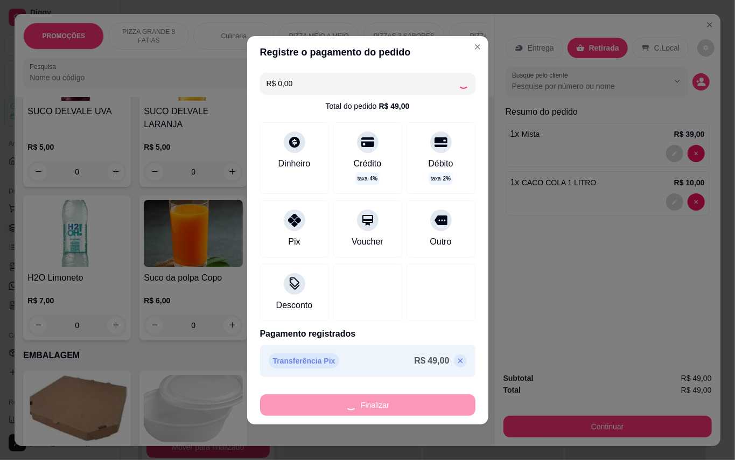
type input "0"
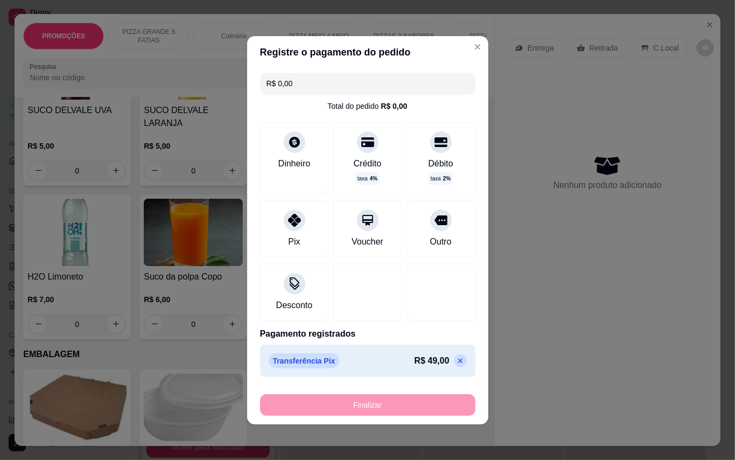
type input "-R$ 49,00"
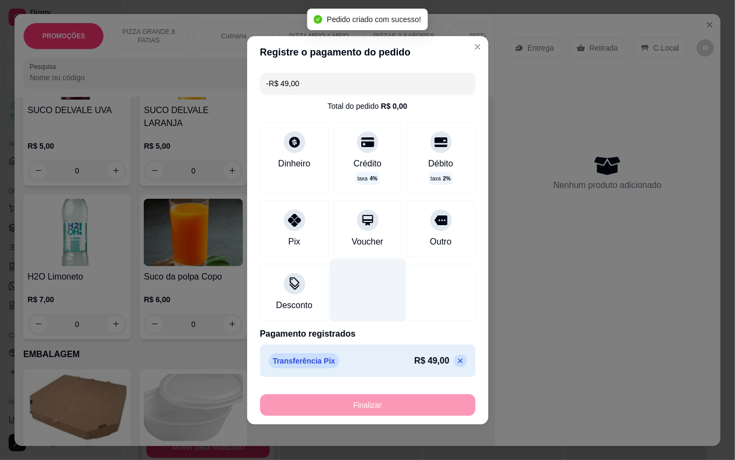
scroll to position [2655, 0]
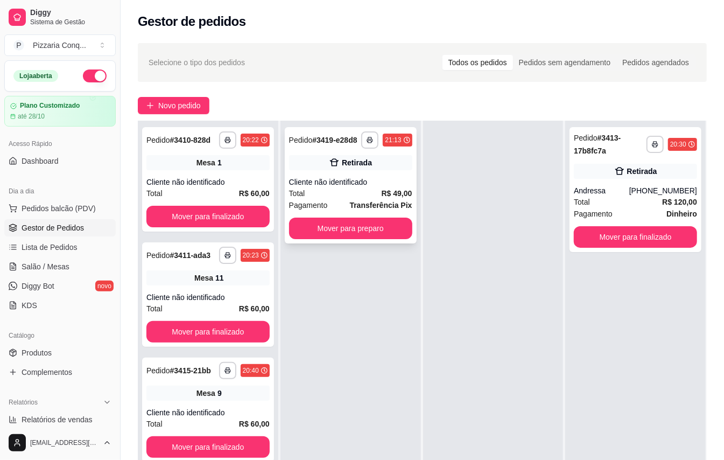
click at [332, 199] on div "Total R$ 49,00" at bounding box center [350, 193] width 123 height 12
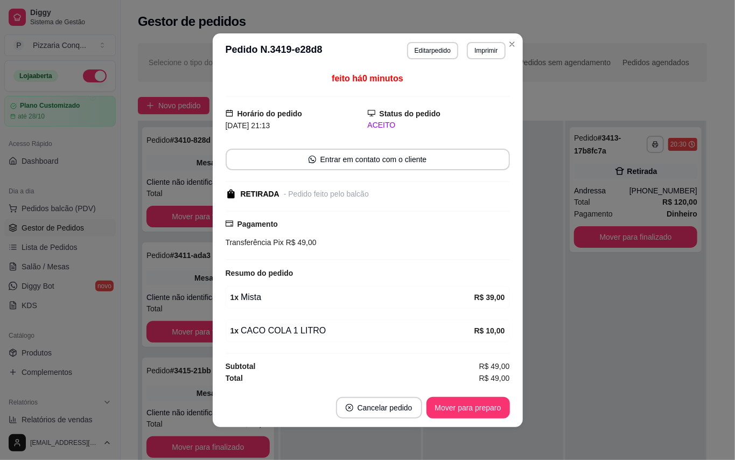
scroll to position [1, 0]
click at [483, 397] on button "Mover para preparo" at bounding box center [468, 408] width 83 height 22
click at [478, 407] on button "Mover para preparo" at bounding box center [468, 408] width 83 height 22
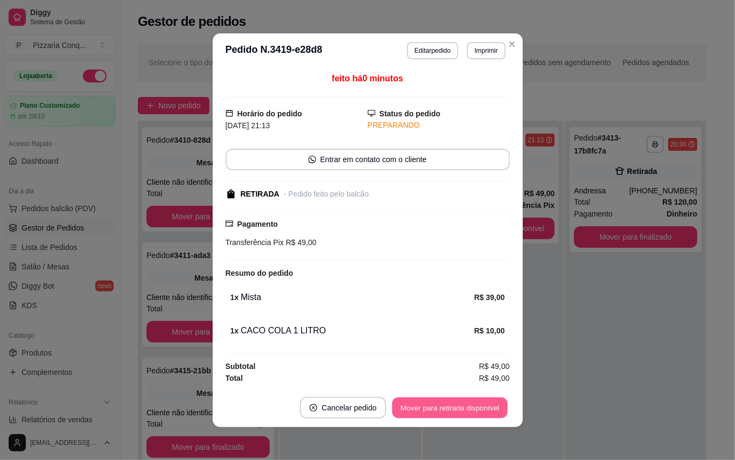
click at [478, 407] on button "Mover para retirada disponível" at bounding box center [450, 407] width 115 height 21
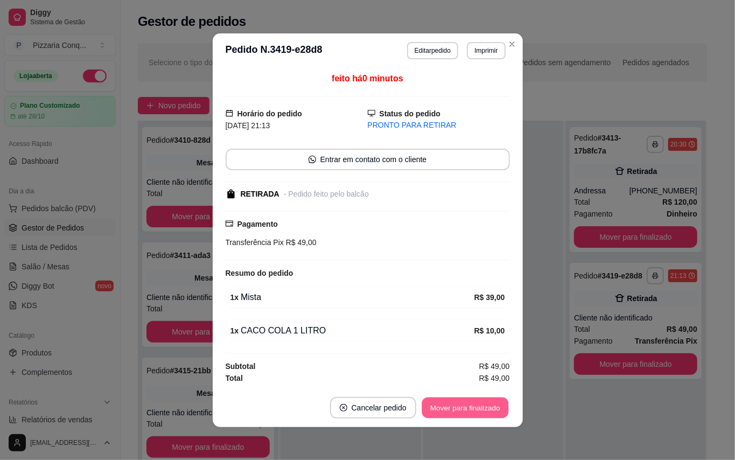
click at [486, 406] on button "Mover para finalizado" at bounding box center [465, 407] width 87 height 21
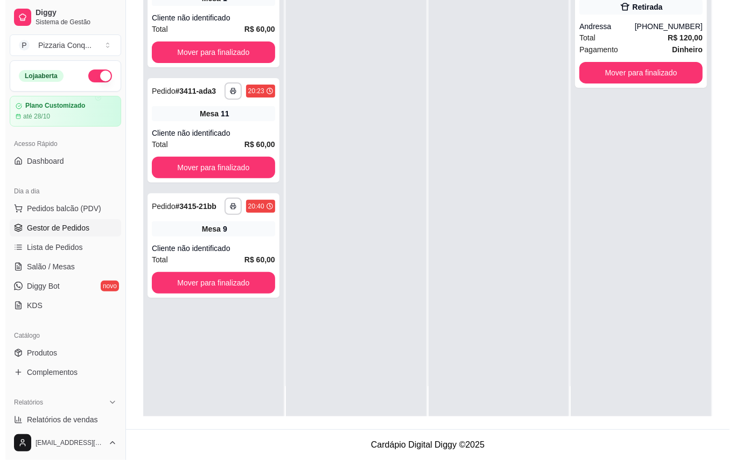
scroll to position [0, 0]
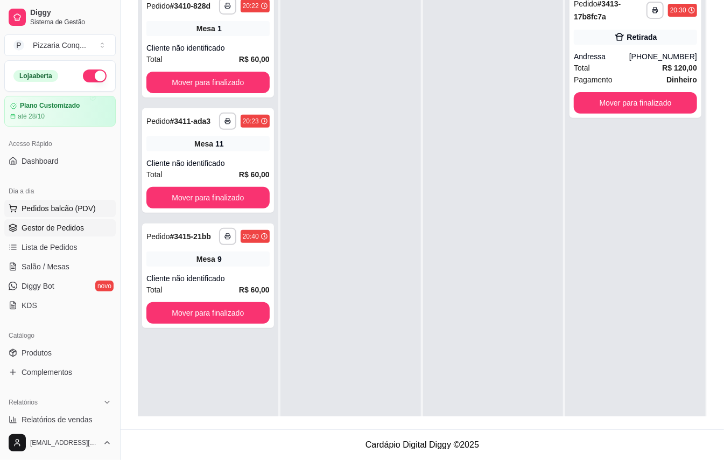
click at [33, 203] on span "Pedidos balcão (PDV)" at bounding box center [59, 208] width 74 height 11
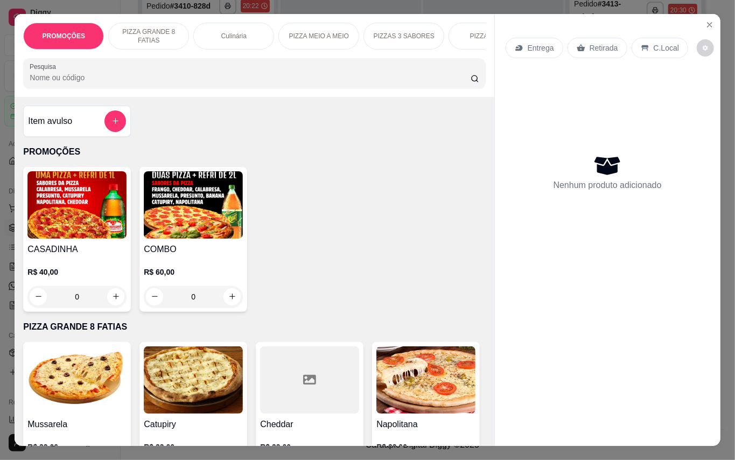
click at [149, 214] on img at bounding box center [193, 204] width 99 height 67
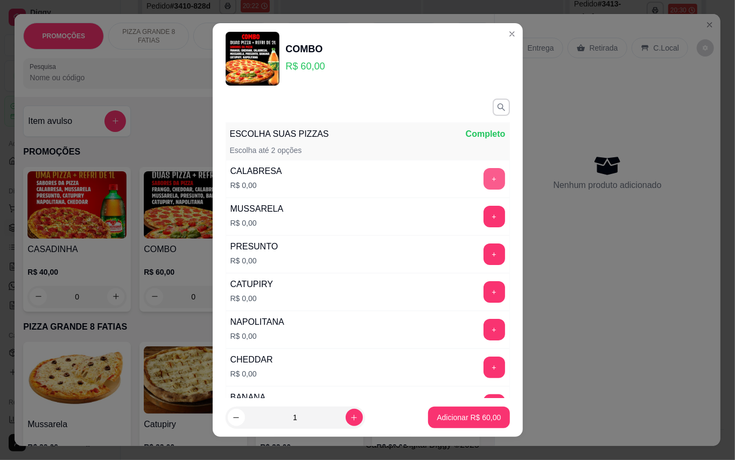
click at [484, 172] on button "+" at bounding box center [495, 179] width 22 height 22
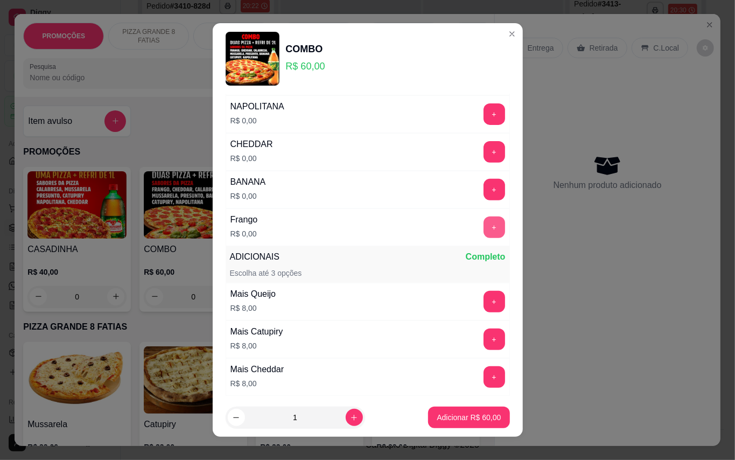
click at [484, 231] on button "+" at bounding box center [495, 228] width 22 height 22
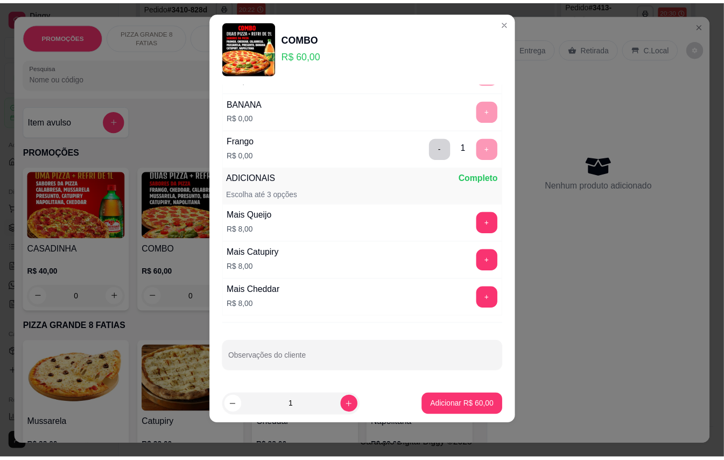
scroll to position [0, 0]
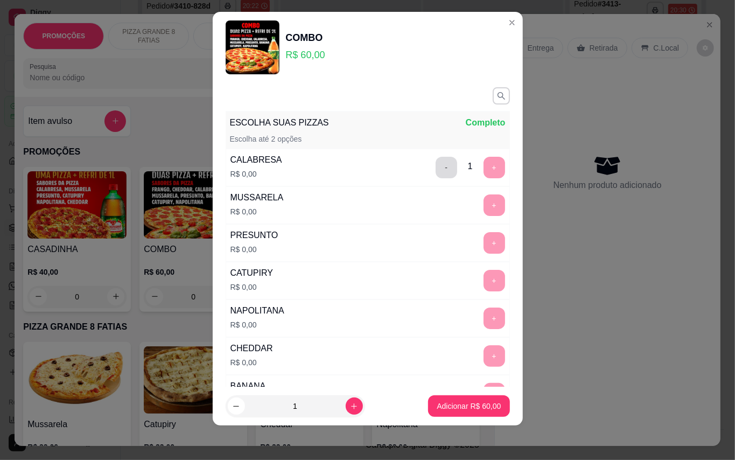
click at [436, 168] on button "-" at bounding box center [447, 168] width 22 height 22
click at [484, 206] on button "+" at bounding box center [495, 205] width 22 height 22
click at [451, 414] on button "Adicionar R$ 60,00" at bounding box center [468, 406] width 81 height 22
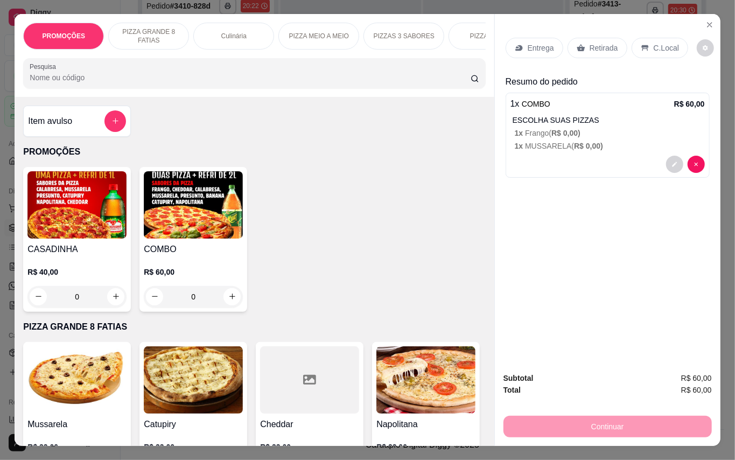
click at [604, 44] on p "Retirada" at bounding box center [604, 48] width 29 height 11
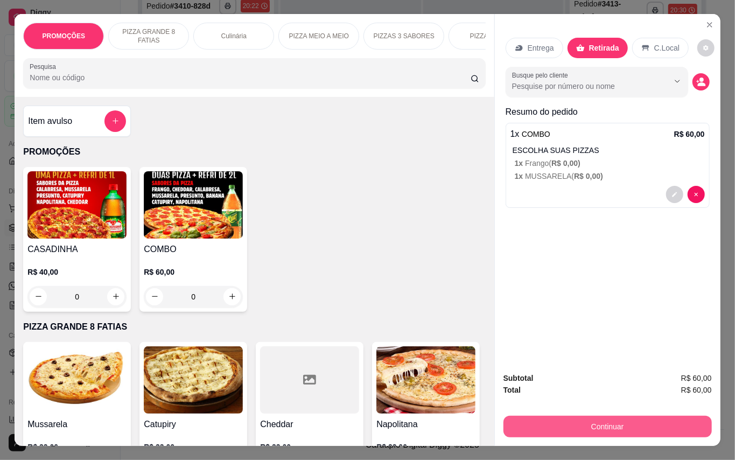
click at [639, 425] on button "Continuar" at bounding box center [608, 427] width 208 height 22
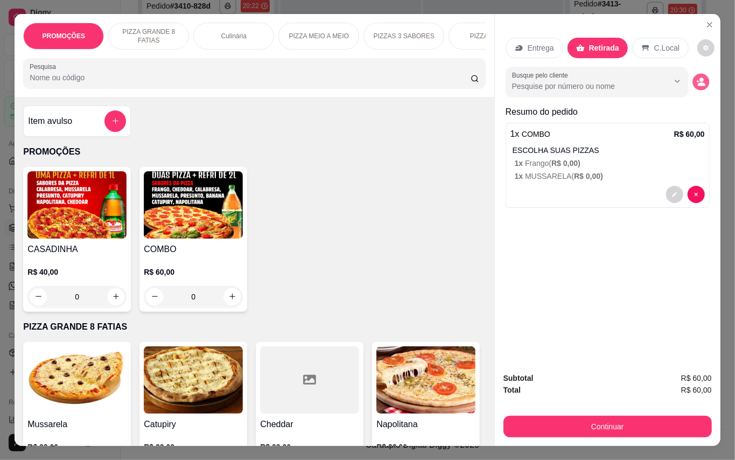
click at [696, 77] on icon "decrease-product-quantity" at bounding box center [700, 81] width 9 height 9
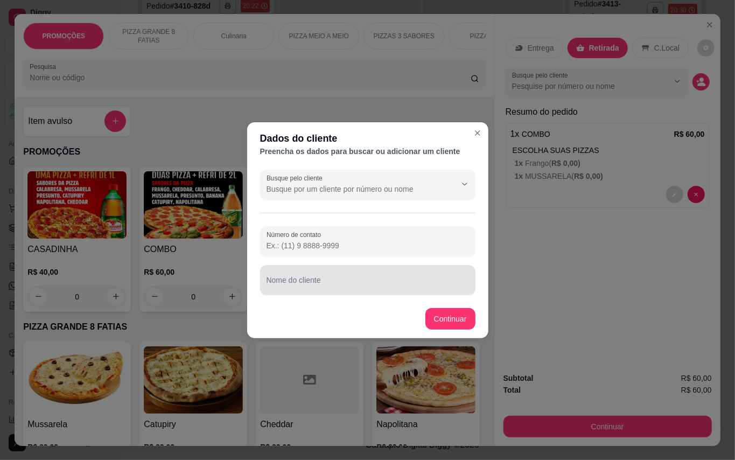
click at [428, 289] on input "Nome do cliente" at bounding box center [368, 284] width 202 height 11
type input "Tiago"
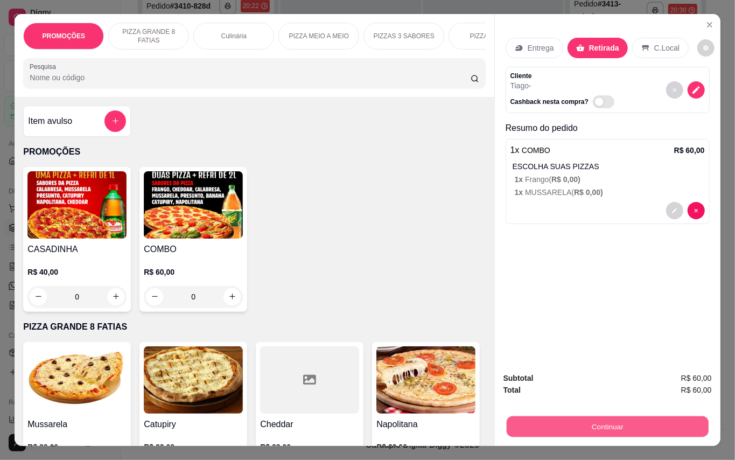
click at [585, 418] on button "Continuar" at bounding box center [607, 426] width 202 height 21
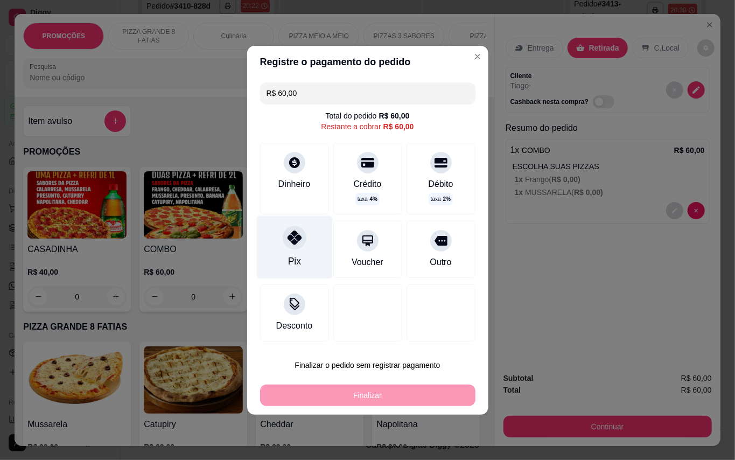
click at [301, 261] on div "Pix" at bounding box center [294, 246] width 76 height 63
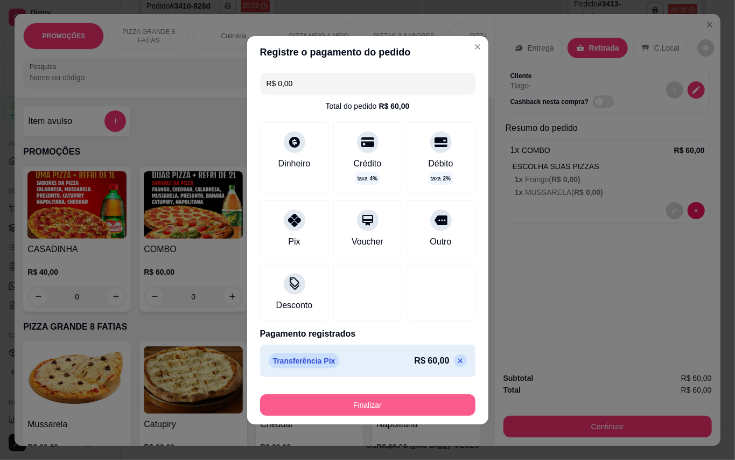
click at [412, 407] on button "Finalizar" at bounding box center [367, 405] width 215 height 22
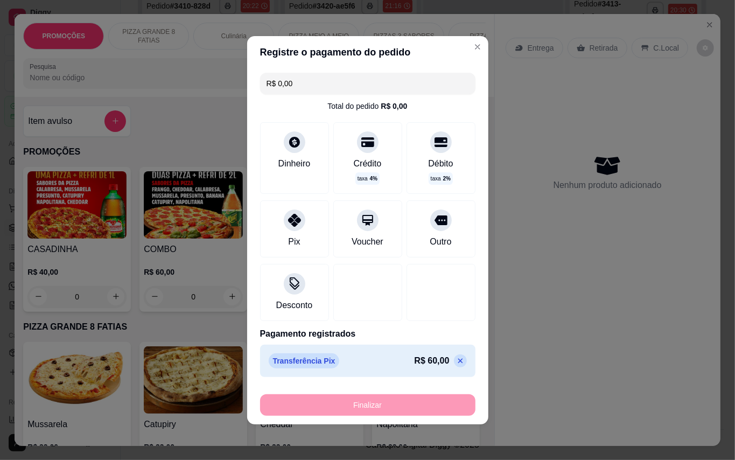
type input "-R$ 60,00"
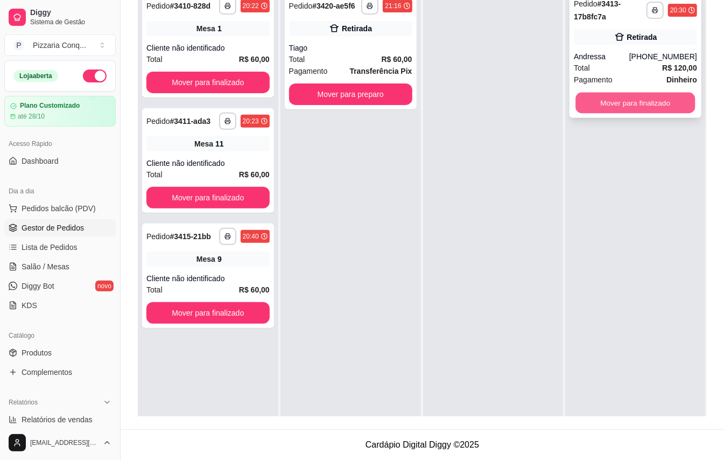
click at [641, 104] on button "Mover para finalizado" at bounding box center [636, 103] width 120 height 21
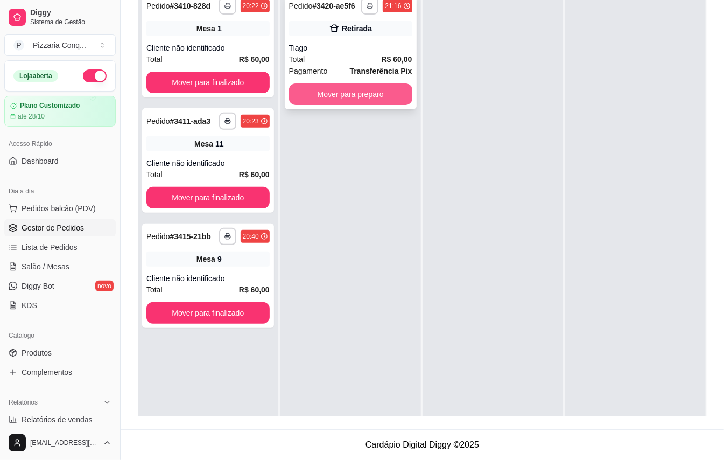
click at [385, 105] on button "Mover para preparo" at bounding box center [350, 94] width 123 height 22
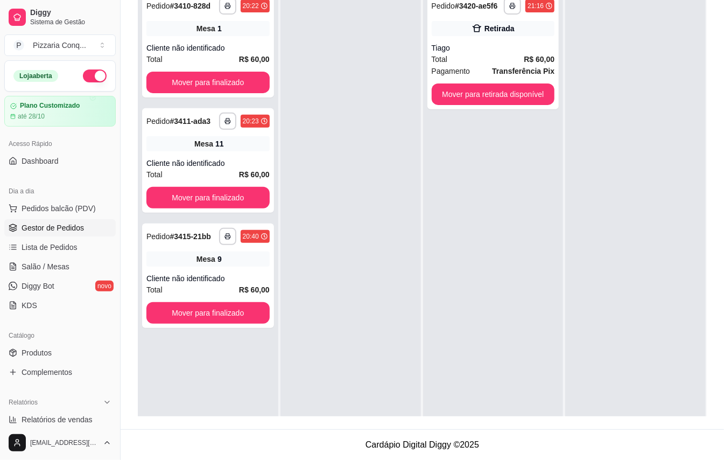
click at [386, 111] on div at bounding box center [351, 217] width 141 height 460
click at [522, 103] on button "Mover para retirada disponível" at bounding box center [494, 94] width 120 height 21
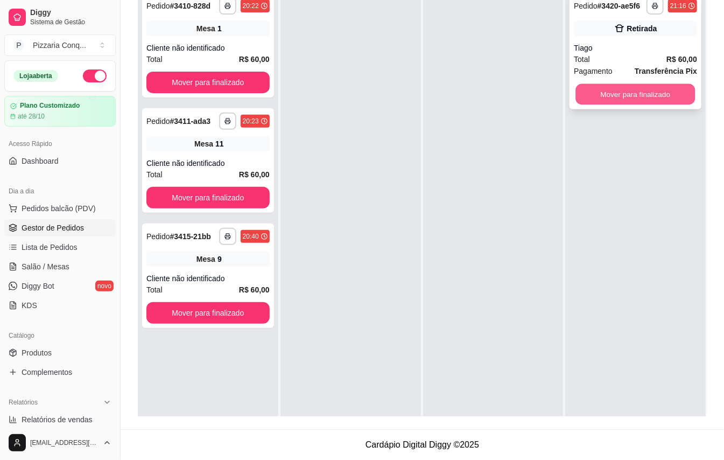
click at [614, 105] on button "Mover para finalizado" at bounding box center [636, 94] width 120 height 21
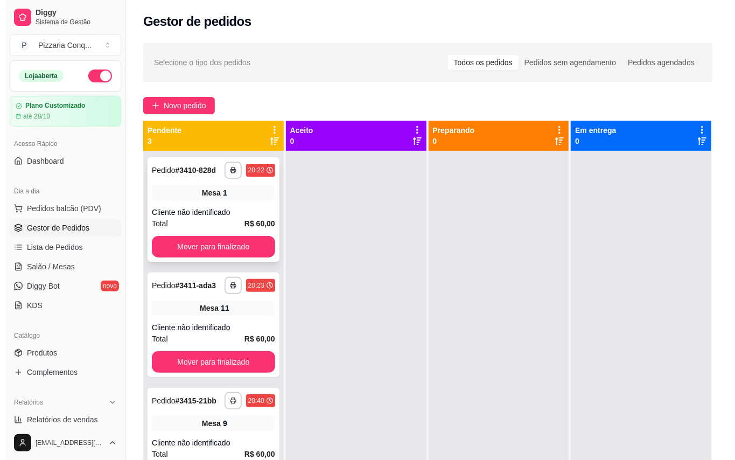
scroll to position [30, 0]
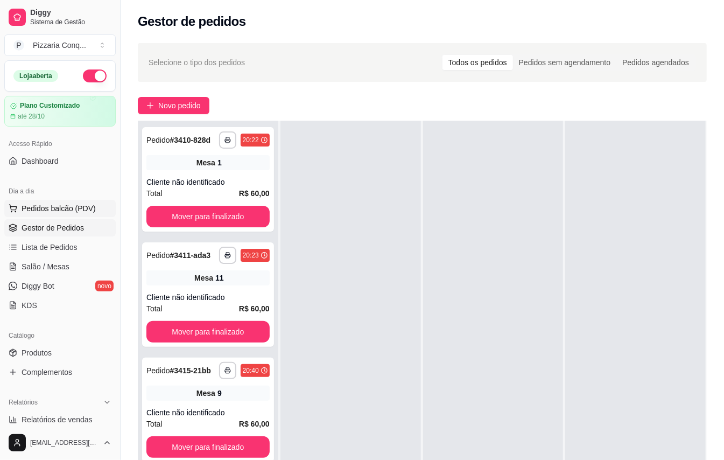
click at [67, 204] on span "Pedidos balcão (PDV)" at bounding box center [59, 208] width 74 height 11
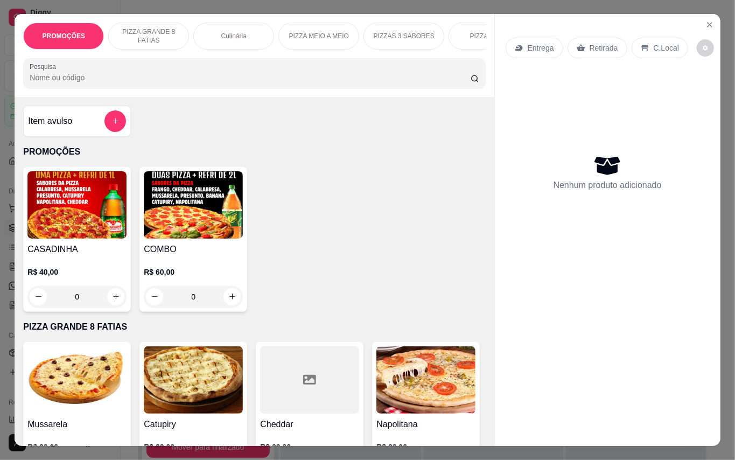
click at [176, 239] on img at bounding box center [193, 204] width 99 height 67
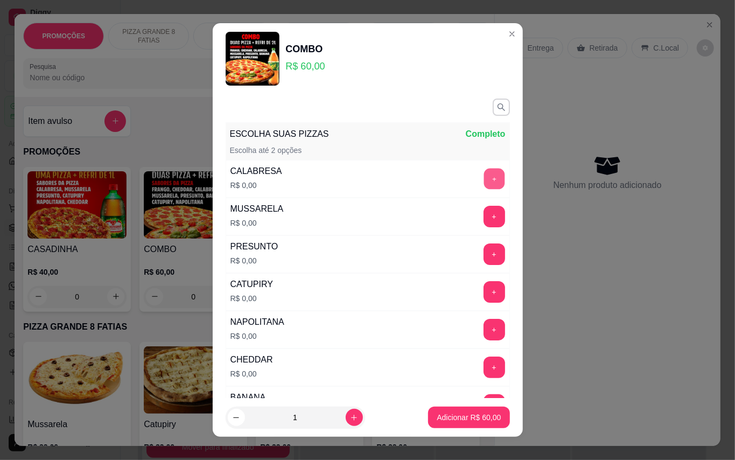
click at [484, 183] on button "+" at bounding box center [494, 178] width 21 height 21
click at [484, 183] on button "+" at bounding box center [495, 179] width 22 height 22
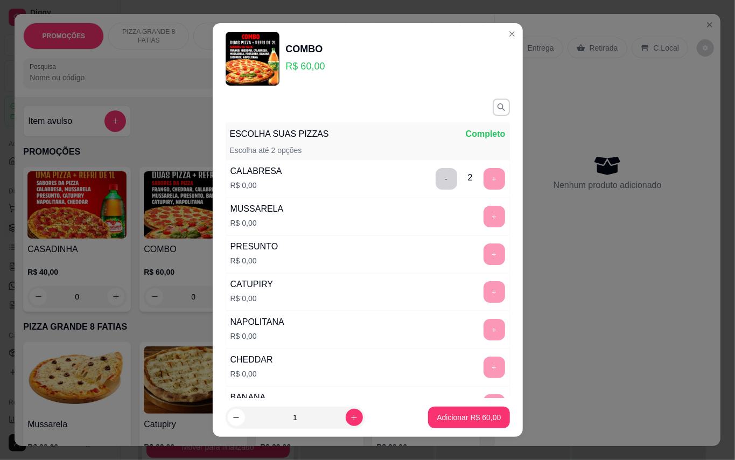
scroll to position [11, 0]
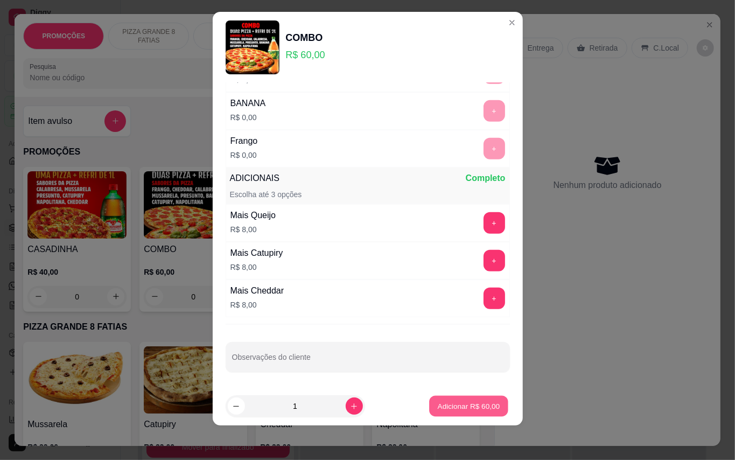
click at [458, 403] on p "Adicionar R$ 60,00" at bounding box center [469, 406] width 62 height 10
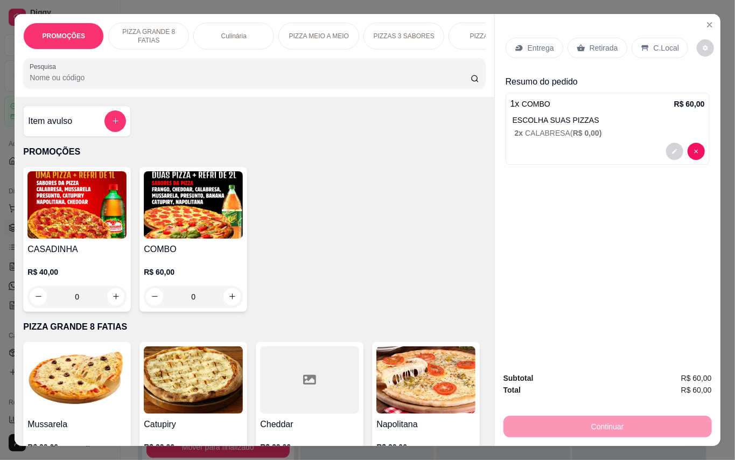
click at [542, 43] on p "Entrega" at bounding box center [541, 48] width 26 height 11
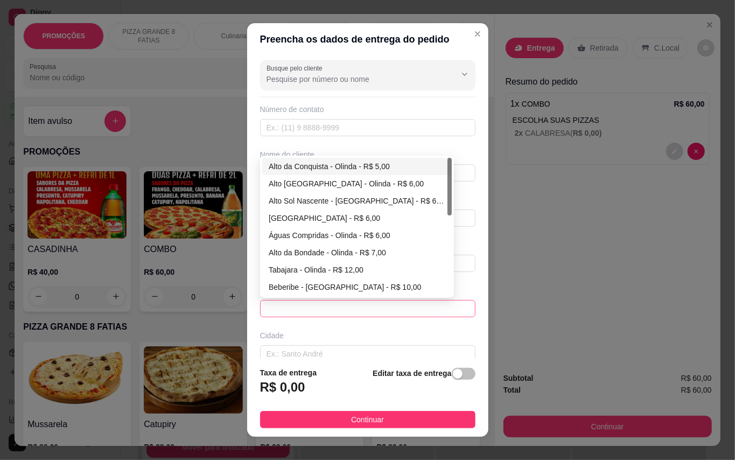
click at [356, 312] on span at bounding box center [368, 309] width 202 height 16
click at [334, 200] on div "Alto Sol Nascente - [GEOGRAPHIC_DATA] - R$ 6,00" at bounding box center [357, 201] width 177 height 12
type input "Olinda"
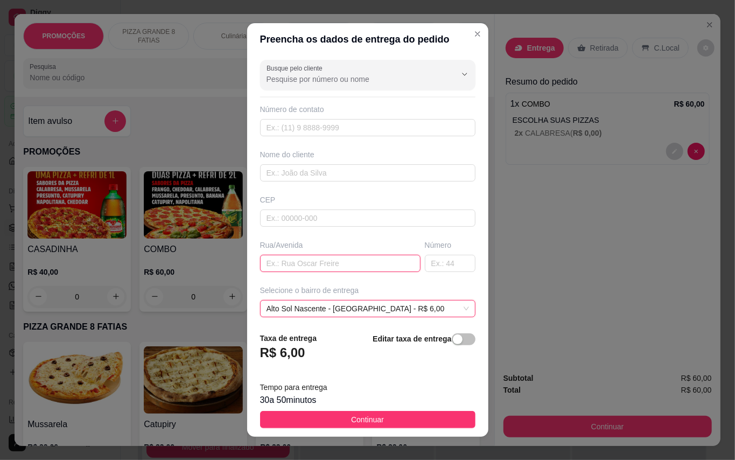
click at [330, 270] on input "text" at bounding box center [340, 263] width 160 height 17
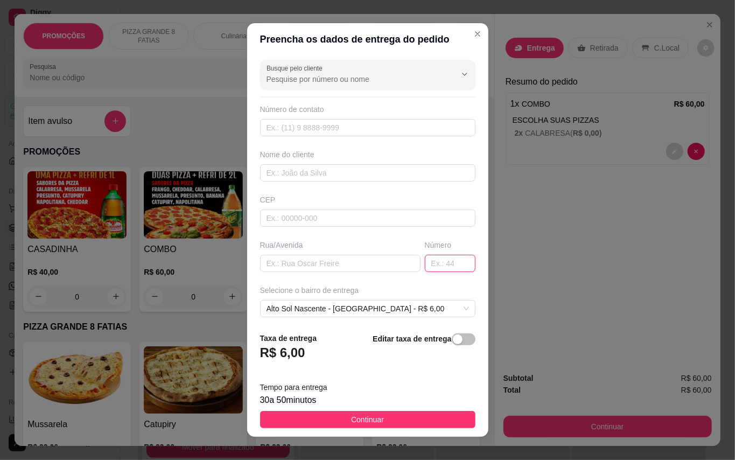
click at [425, 264] on input "text" at bounding box center [450, 263] width 51 height 17
type input "62"
click at [329, 271] on input "text" at bounding box center [340, 263] width 160 height 17
type input "rua [PERSON_NAME]"
click at [346, 125] on input "text" at bounding box center [367, 127] width 215 height 17
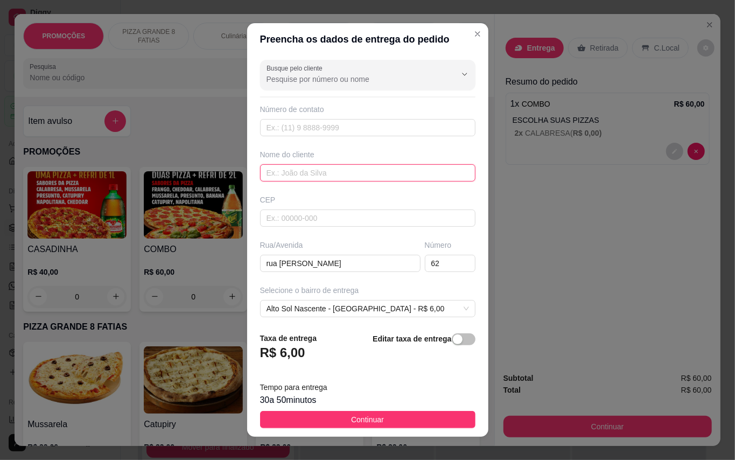
click at [329, 167] on input "text" at bounding box center [367, 172] width 215 height 17
type input "Deysiane"
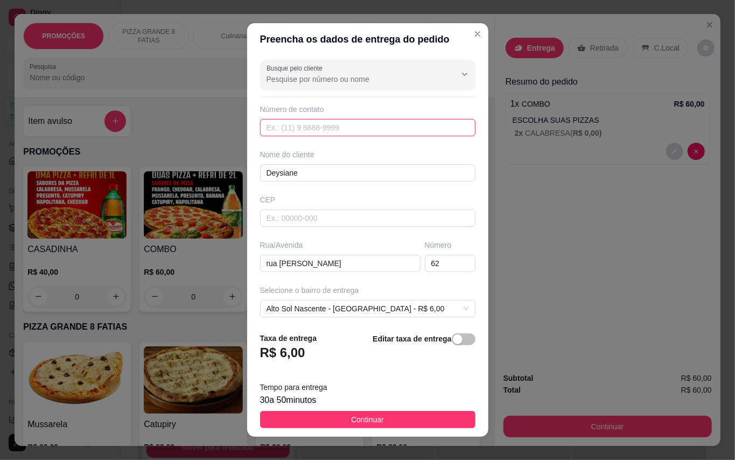
click at [334, 121] on input "text" at bounding box center [367, 127] width 215 height 17
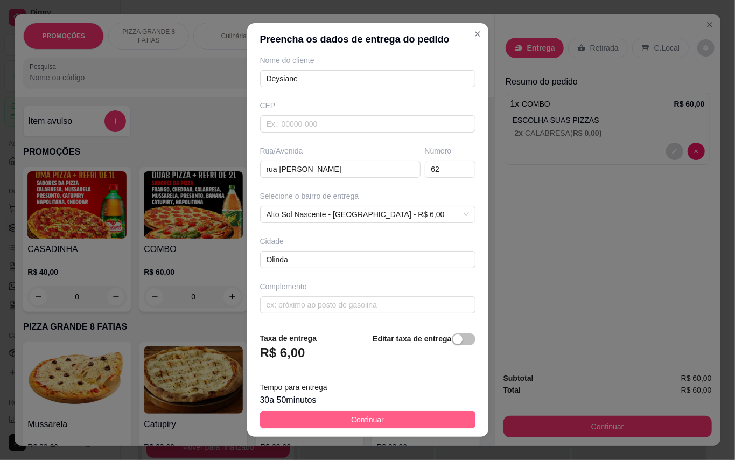
type input "[PHONE_NUMBER]"
click at [412, 427] on button "Continuar" at bounding box center [367, 419] width 215 height 17
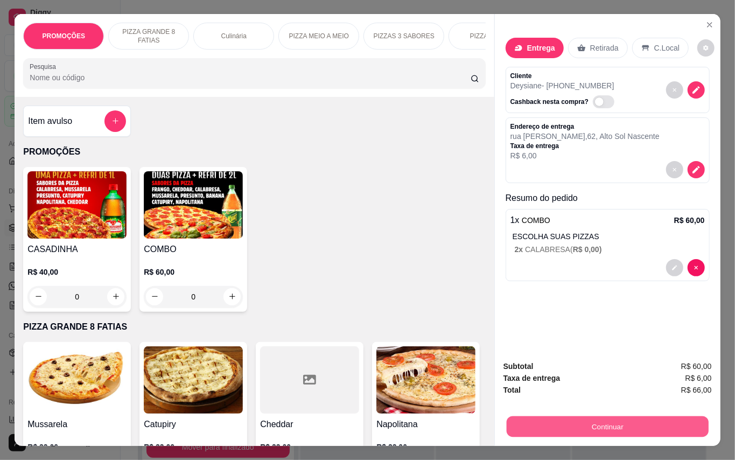
click at [627, 416] on button "Continuar" at bounding box center [607, 426] width 202 height 21
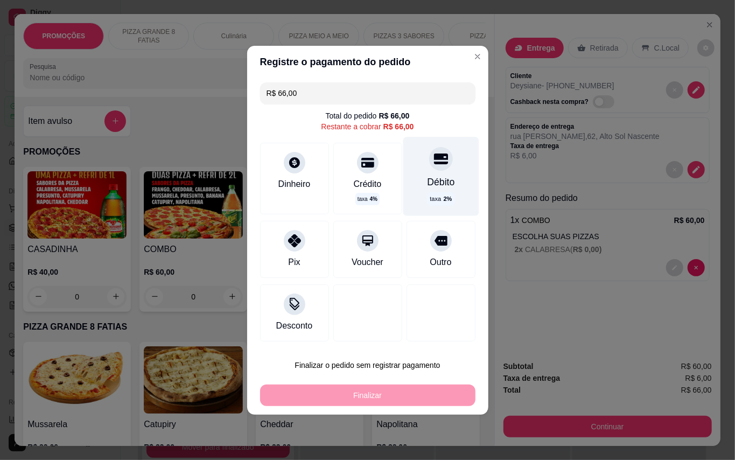
click at [450, 166] on div "Débito taxa 2 %" at bounding box center [441, 176] width 76 height 79
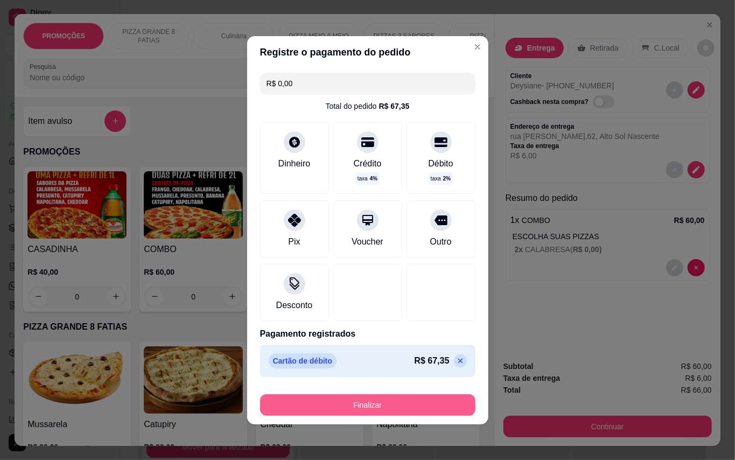
click at [431, 409] on button "Finalizar" at bounding box center [367, 405] width 215 height 22
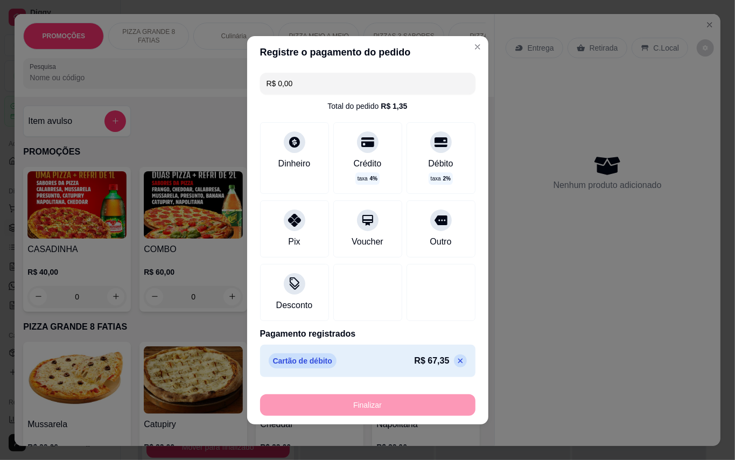
type input "-R$ 66,00"
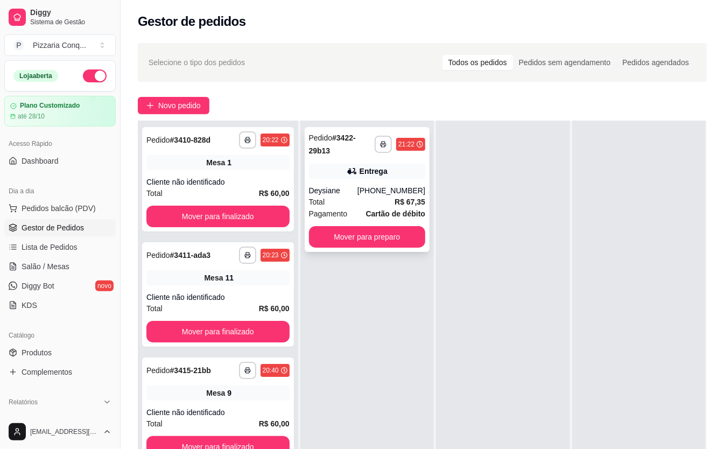
click at [382, 201] on div "Total R$ 67,35" at bounding box center [367, 202] width 116 height 12
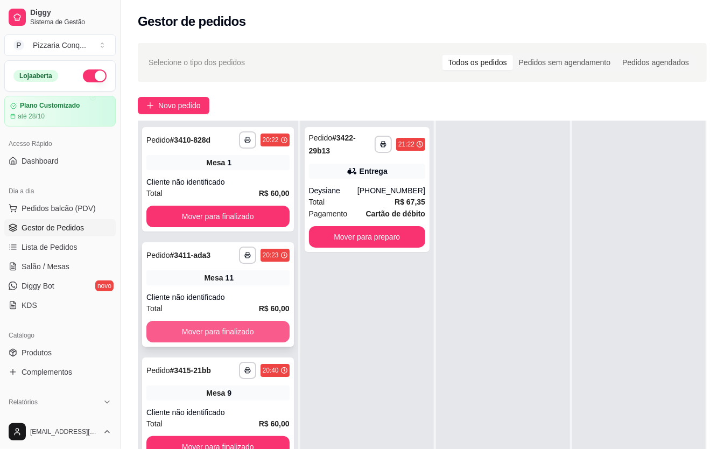
click at [225, 340] on button "Mover para finalizado" at bounding box center [217, 332] width 143 height 22
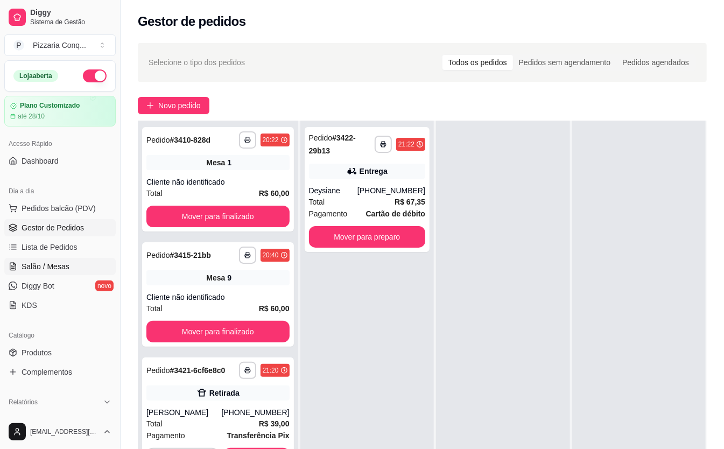
click at [57, 268] on span "Salão / Mesas" at bounding box center [46, 266] width 48 height 11
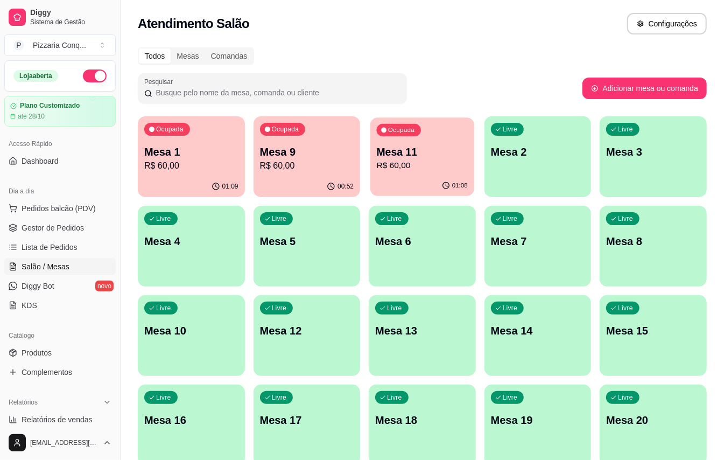
click at [401, 151] on p "Mesa 11" at bounding box center [422, 152] width 91 height 15
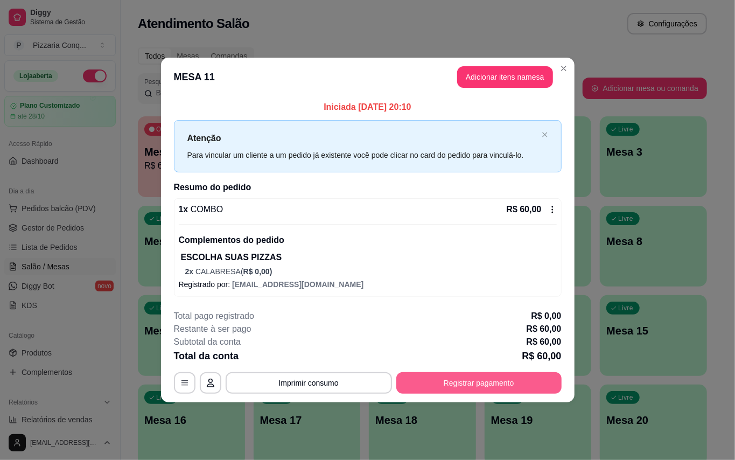
click at [477, 393] on button "Registrar pagamento" at bounding box center [478, 383] width 165 height 22
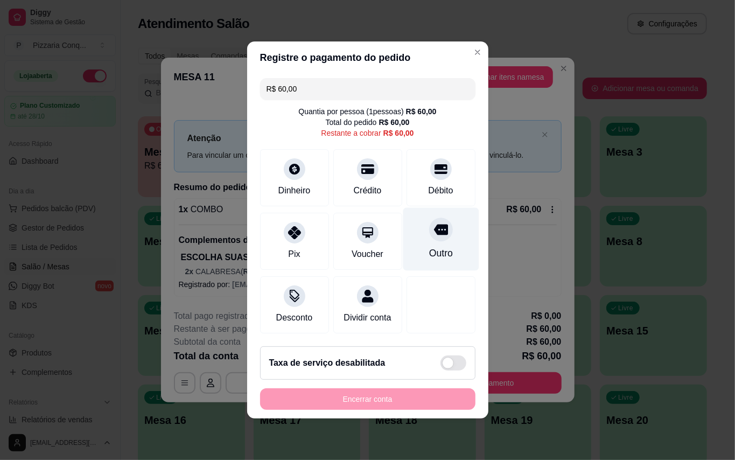
click at [415, 233] on div "Outro" at bounding box center [441, 239] width 76 height 63
type input "R$ 0,00"
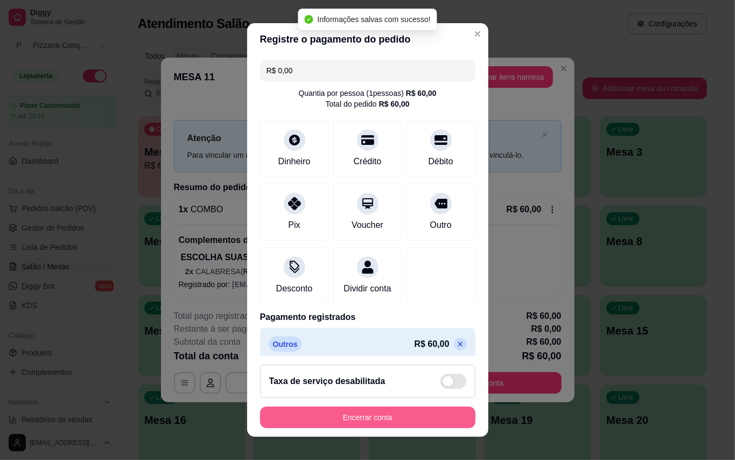
click at [373, 419] on button "Encerrar conta" at bounding box center [367, 418] width 215 height 22
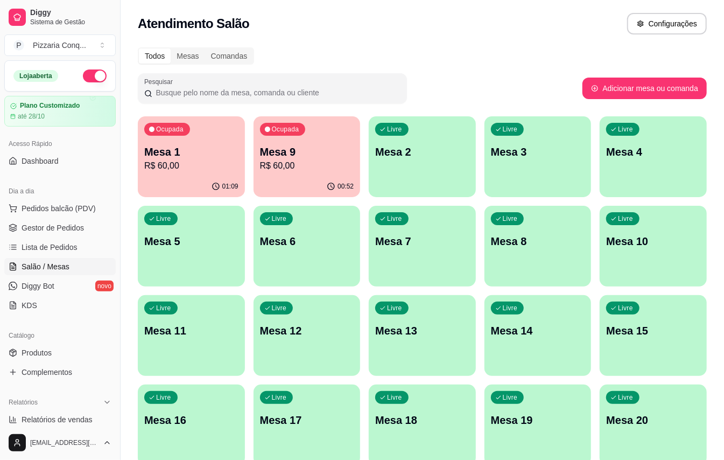
click at [446, 344] on div "Livre Mesa 13" at bounding box center [422, 329] width 107 height 68
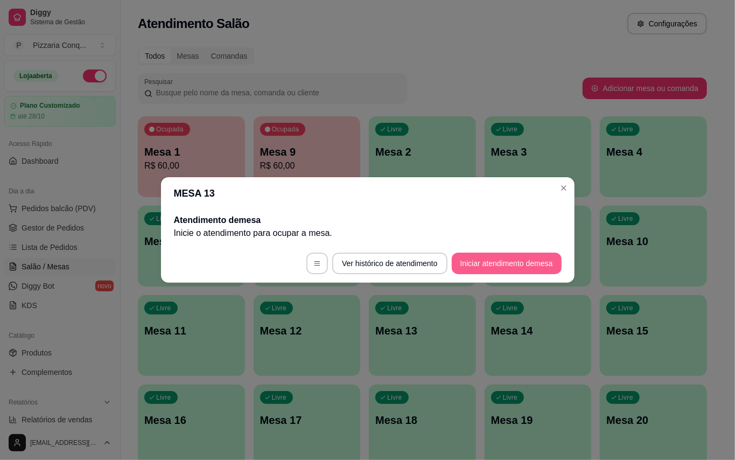
click at [529, 264] on button "Iniciar atendimento de mesa" at bounding box center [507, 264] width 110 height 22
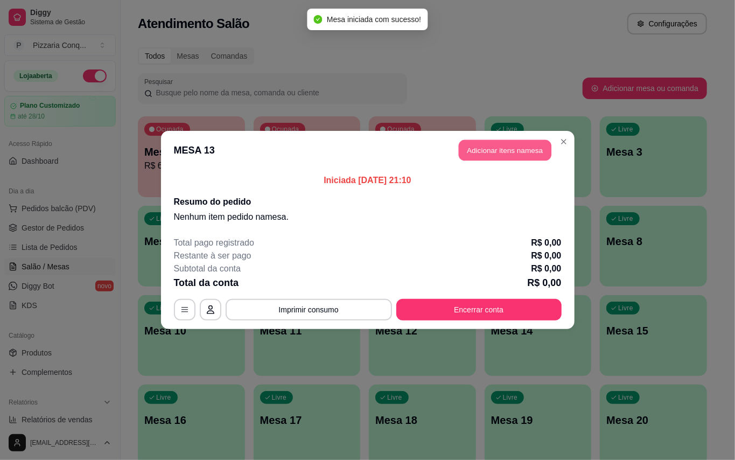
click at [520, 145] on button "Adicionar itens na mesa" at bounding box center [505, 150] width 93 height 21
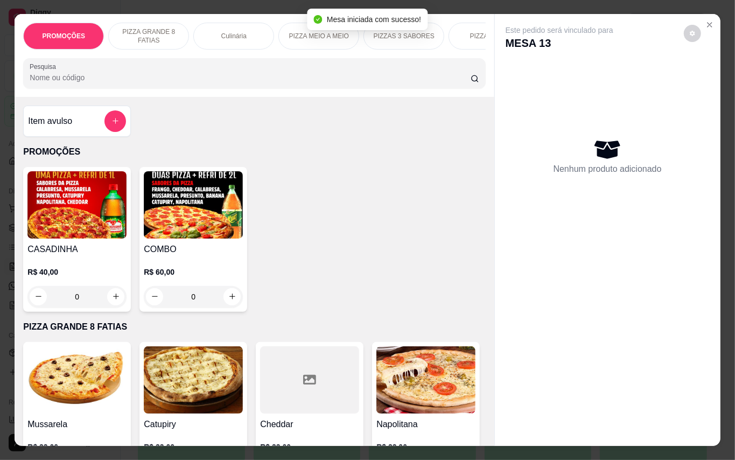
click at [212, 213] on img at bounding box center [193, 204] width 99 height 67
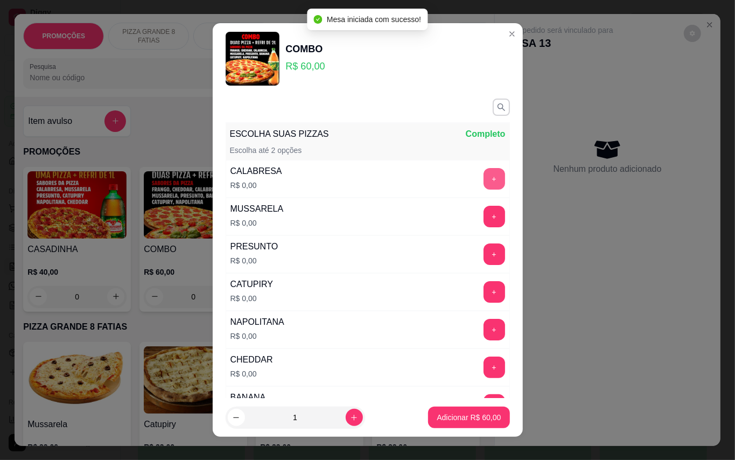
click at [484, 173] on button "+" at bounding box center [495, 179] width 22 height 22
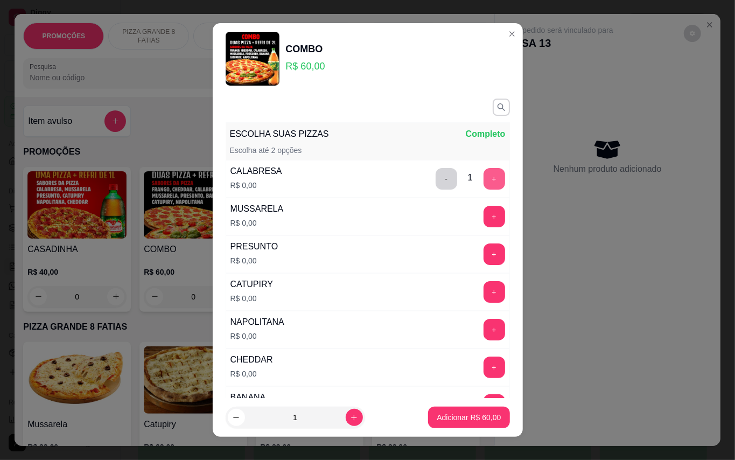
click at [484, 173] on button "+" at bounding box center [495, 179] width 22 height 22
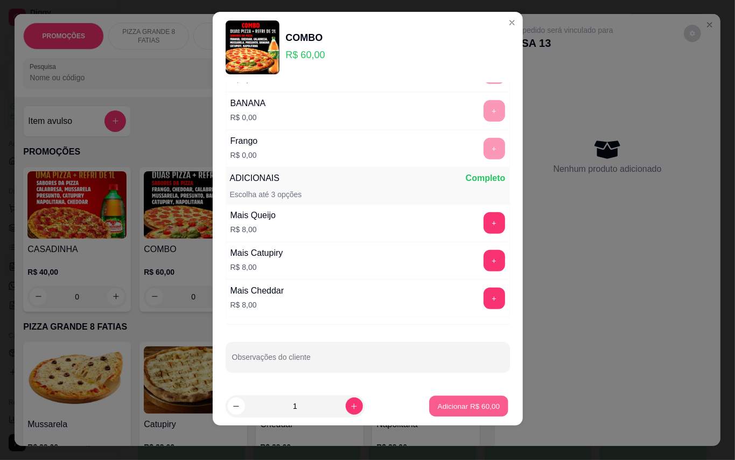
click at [430, 412] on button "Adicionar R$ 60,00" at bounding box center [469, 406] width 79 height 21
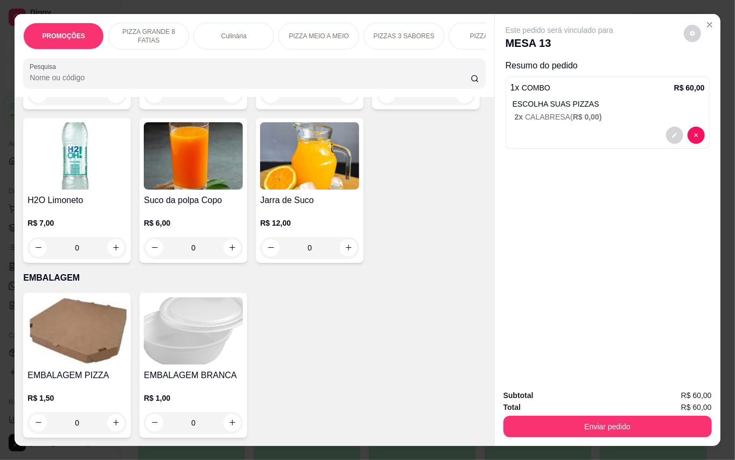
scroll to position [3166, 0]
click at [104, 310] on img at bounding box center [76, 330] width 99 height 67
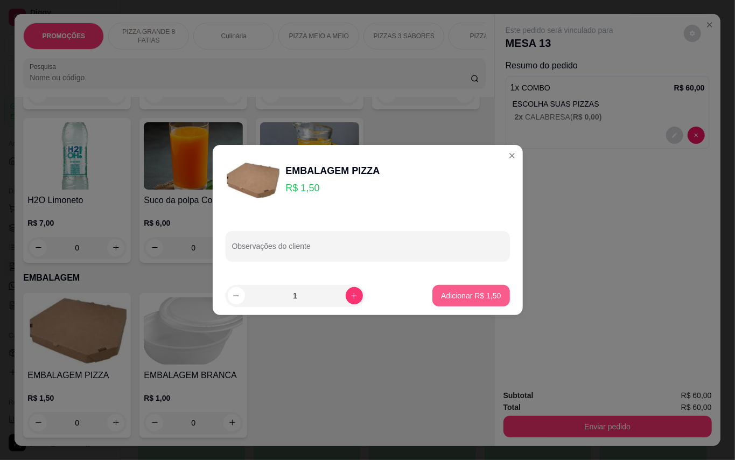
click at [447, 289] on button "Adicionar R$ 1,50" at bounding box center [470, 296] width 77 height 22
type input "1"
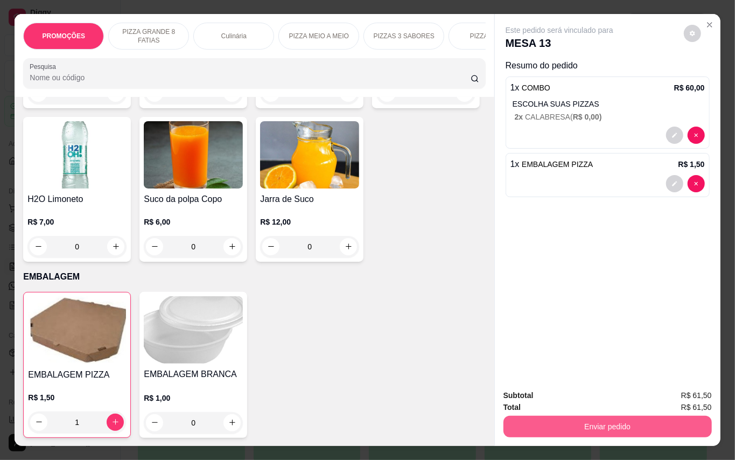
click at [582, 427] on button "Enviar pedido" at bounding box center [608, 427] width 208 height 22
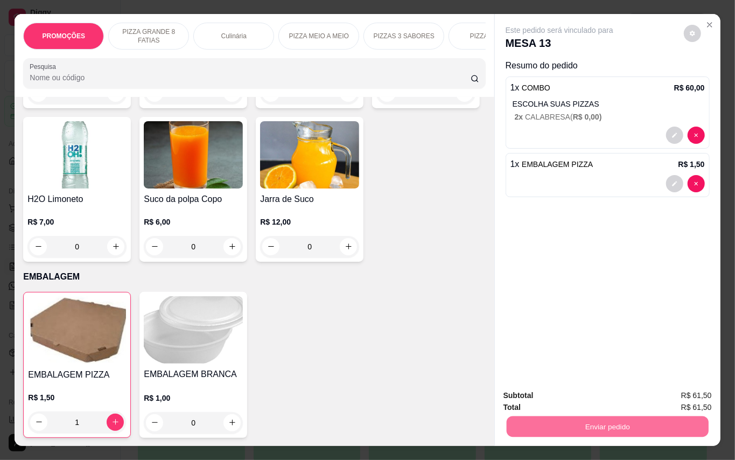
click at [661, 387] on button "Enviar pedido" at bounding box center [682, 395] width 61 height 20
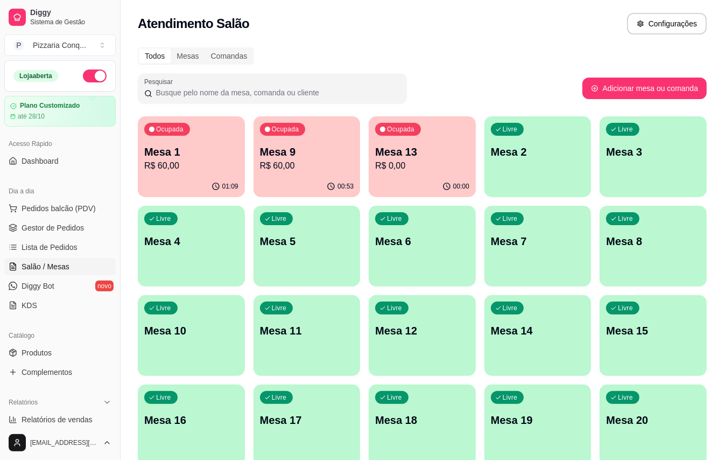
click at [304, 153] on p "Mesa 9" at bounding box center [307, 151] width 94 height 15
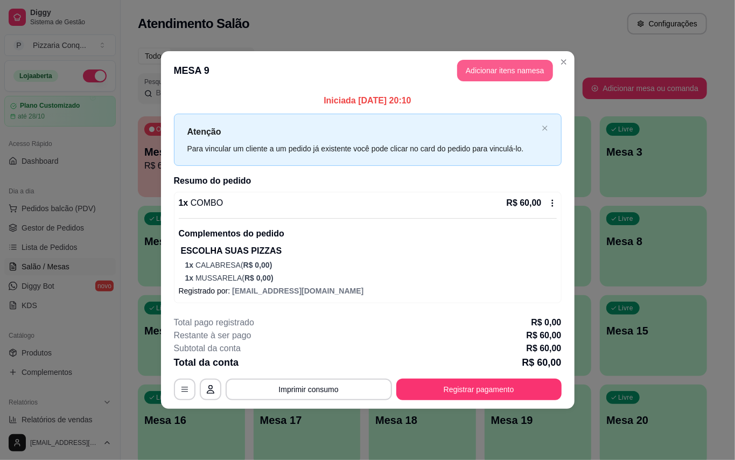
click at [509, 68] on button "Adicionar itens na mesa" at bounding box center [505, 71] width 96 height 22
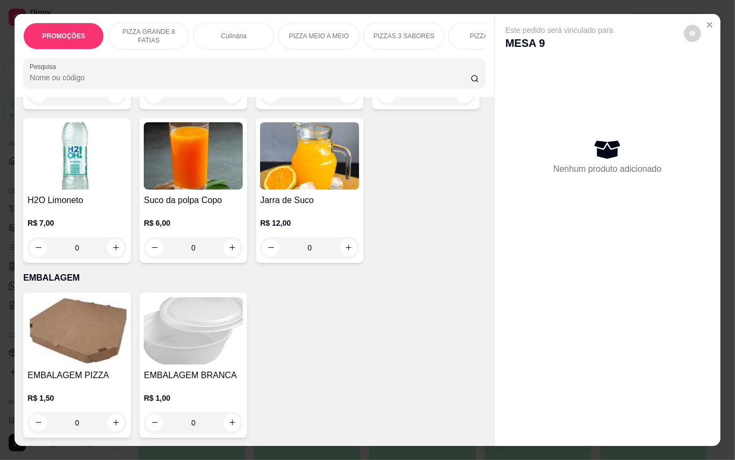
scroll to position [3159, 0]
click at [176, 152] on img at bounding box center [193, 155] width 99 height 67
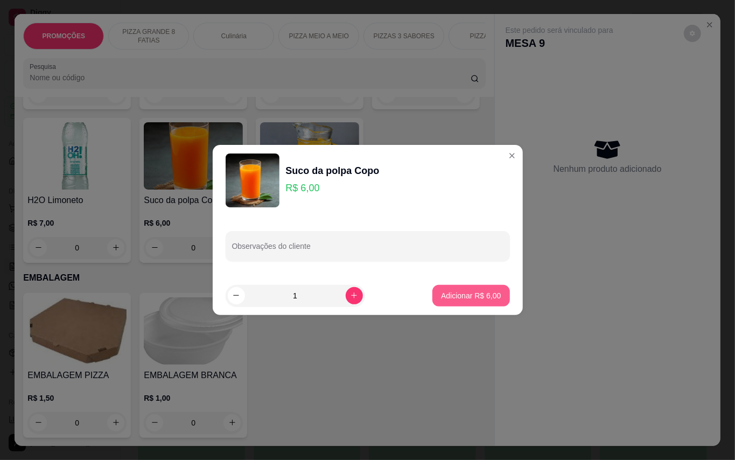
click at [465, 291] on p "Adicionar R$ 6,00" at bounding box center [471, 295] width 60 height 11
type input "1"
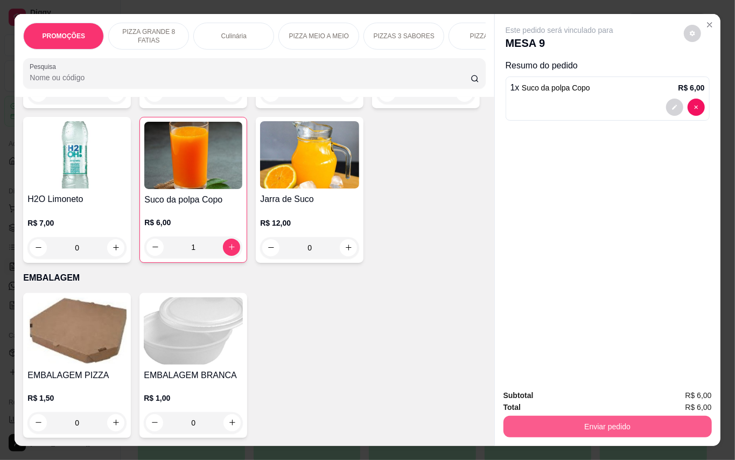
click at [664, 420] on button "Enviar pedido" at bounding box center [608, 427] width 208 height 22
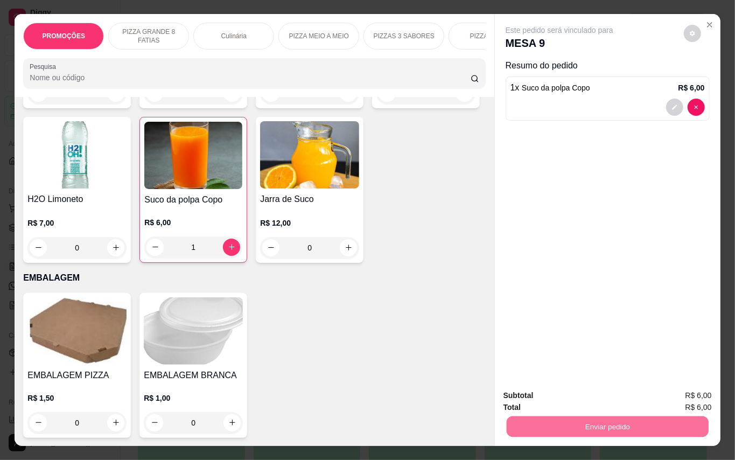
click at [660, 395] on button "Enviar pedido" at bounding box center [682, 395] width 59 height 20
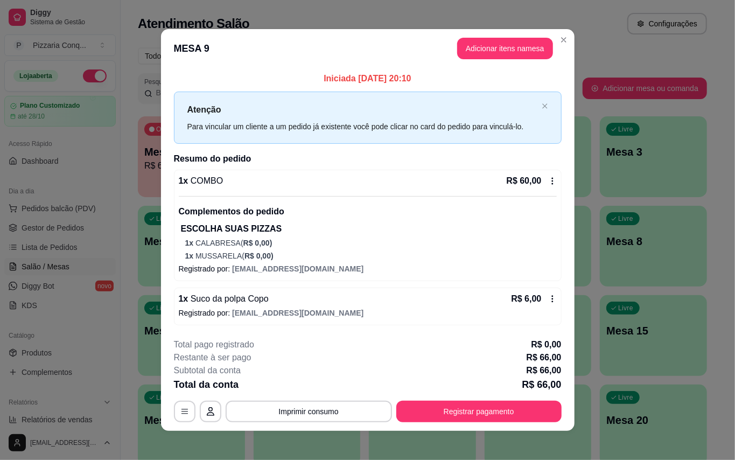
scroll to position [11, 0]
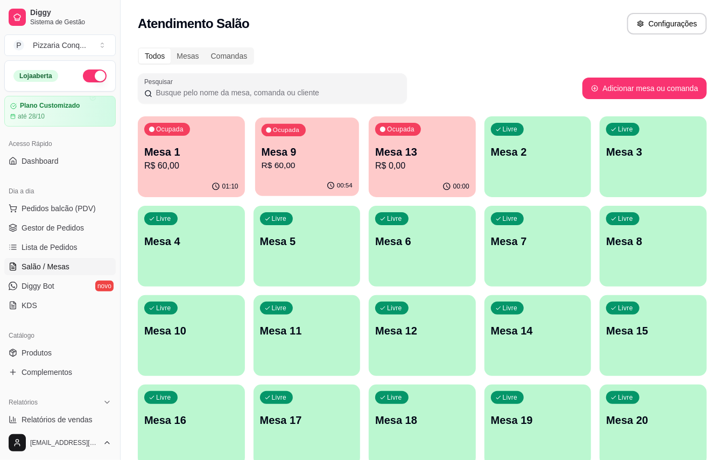
click at [333, 157] on p "Mesa 9" at bounding box center [306, 152] width 91 height 15
click at [279, 174] on div "Ocupada Mesa 9 R$ 66,00" at bounding box center [307, 146] width 104 height 58
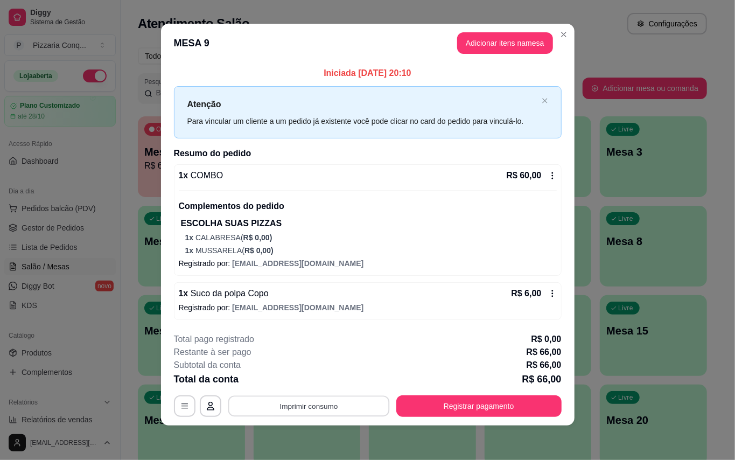
click at [361, 401] on button "Imprimir consumo" at bounding box center [309, 406] width 162 height 21
click at [317, 388] on button "Impressora" at bounding box center [303, 381] width 75 height 17
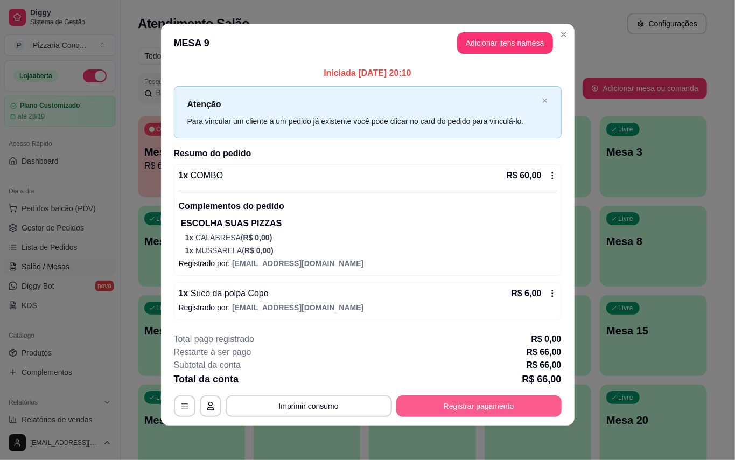
click at [471, 415] on button "Registrar pagamento" at bounding box center [478, 406] width 165 height 22
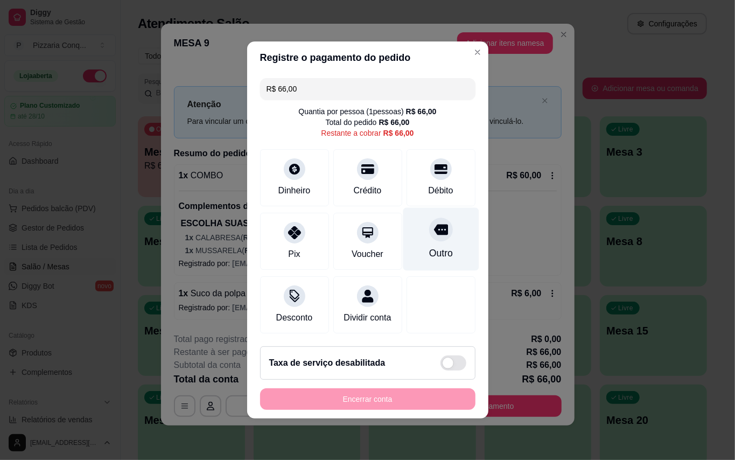
click at [439, 246] on div "Outro" at bounding box center [441, 253] width 24 height 14
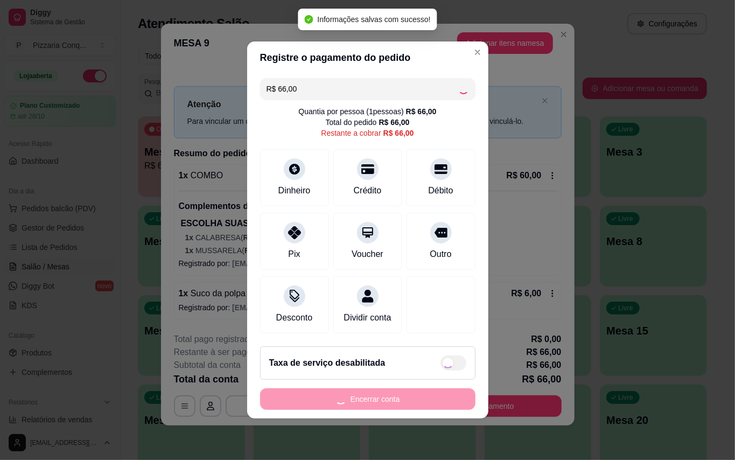
type input "R$ 0,00"
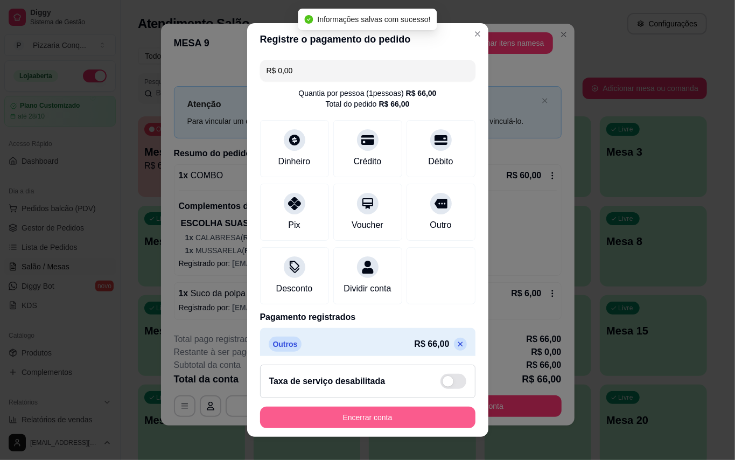
click at [406, 413] on button "Encerrar conta" at bounding box center [367, 418] width 215 height 22
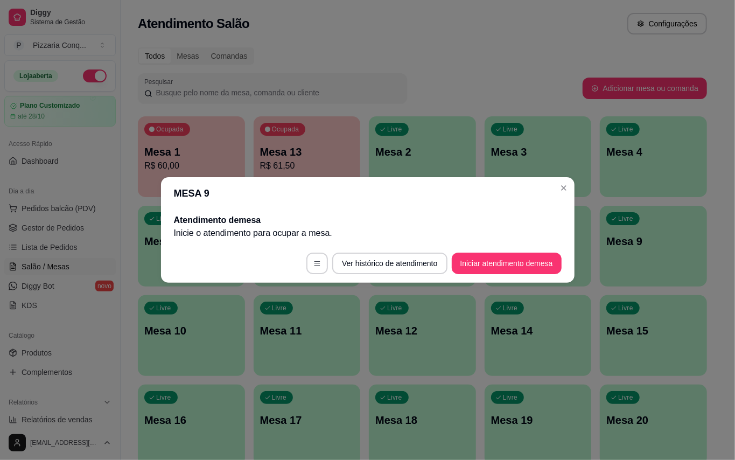
scroll to position [0, 0]
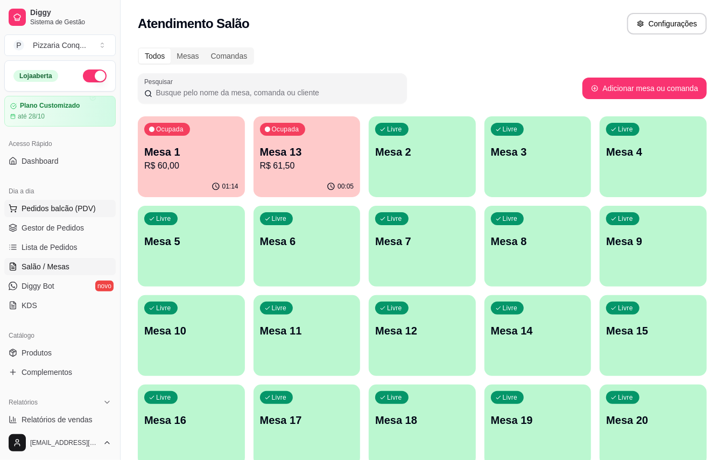
click at [60, 207] on span "Pedidos balcão (PDV)" at bounding box center [59, 208] width 74 height 11
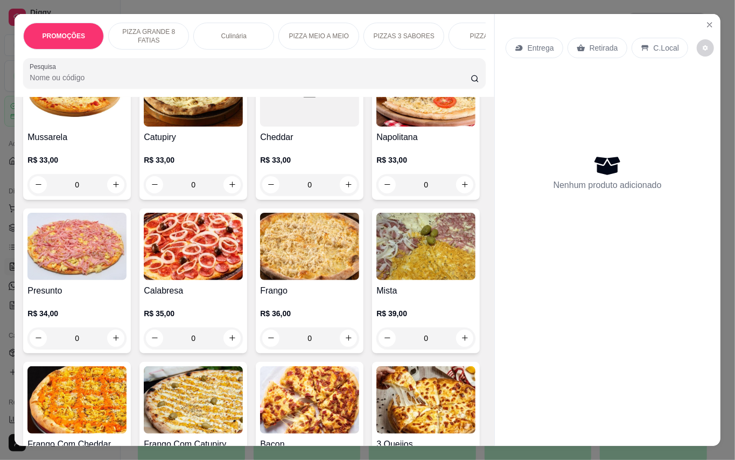
scroll to position [431, 0]
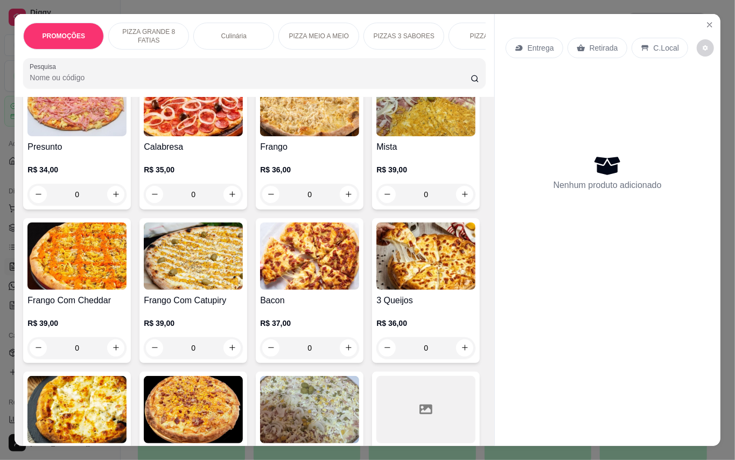
click at [260, 136] on img at bounding box center [309, 102] width 99 height 67
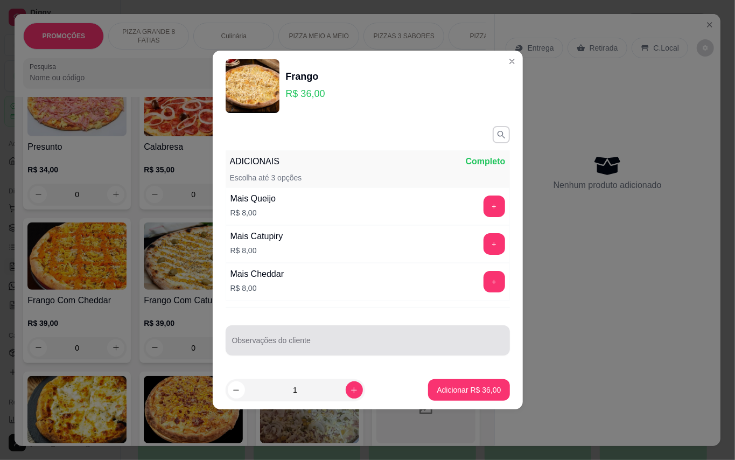
click at [443, 345] on input "Observações do cliente" at bounding box center [367, 344] width 271 height 11
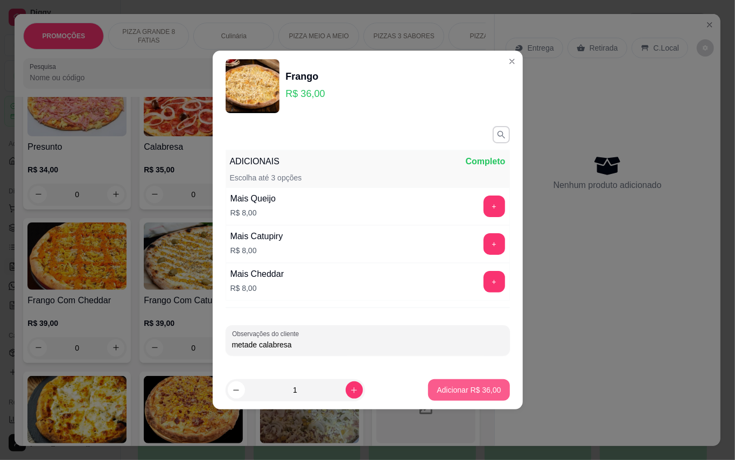
type input "metade calabresa"
click at [494, 382] on button "Adicionar R$ 36,00" at bounding box center [468, 390] width 81 height 22
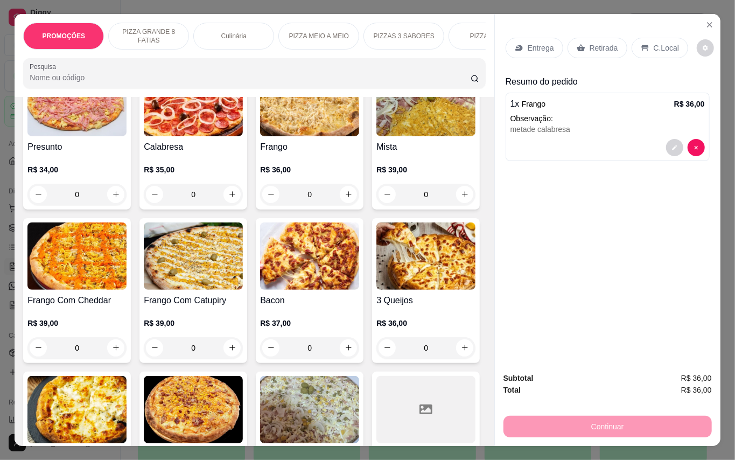
click at [593, 43] on p "Retirada" at bounding box center [604, 48] width 29 height 11
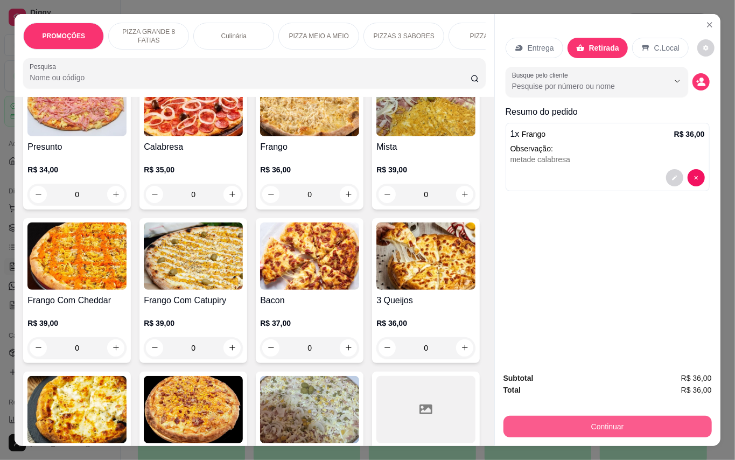
click at [632, 416] on button "Continuar" at bounding box center [608, 427] width 208 height 22
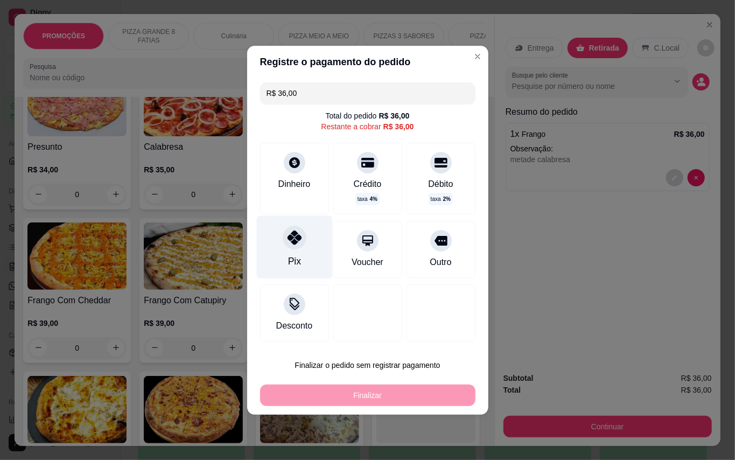
click at [299, 263] on div "Pix" at bounding box center [294, 246] width 76 height 63
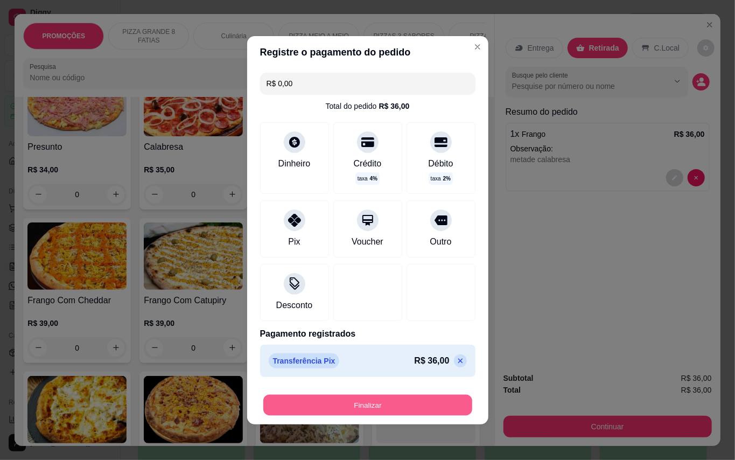
click at [431, 410] on button "Finalizar" at bounding box center [367, 404] width 209 height 21
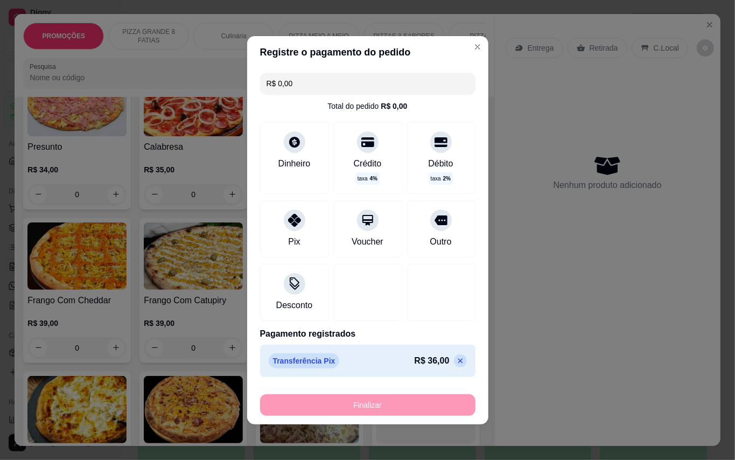
type input "-R$ 36,00"
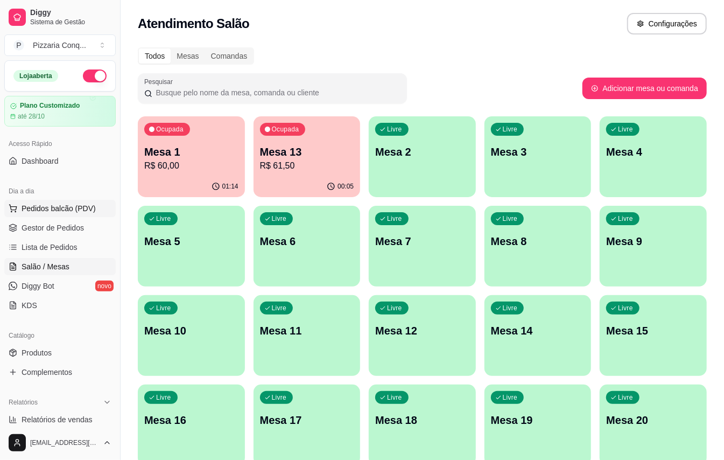
click at [73, 204] on span "Pedidos balcão (PDV)" at bounding box center [59, 208] width 74 height 11
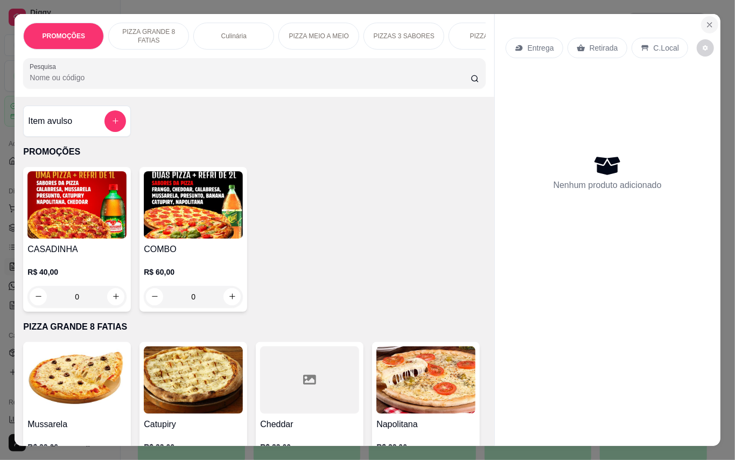
click at [706, 20] on icon "Close" at bounding box center [710, 24] width 9 height 9
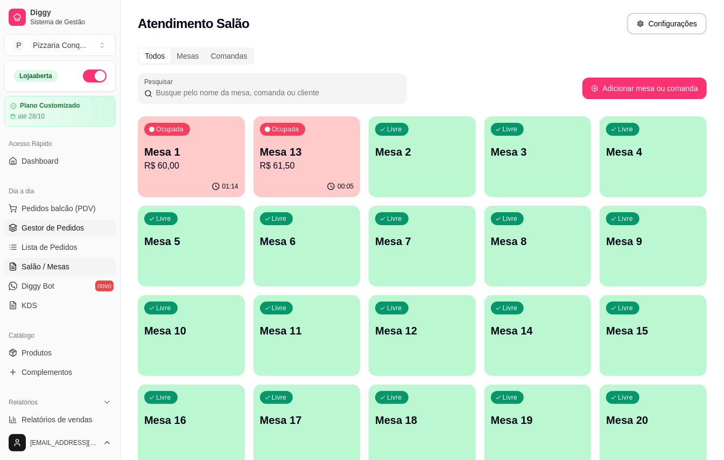
click at [64, 231] on span "Gestor de Pedidos" at bounding box center [53, 227] width 62 height 11
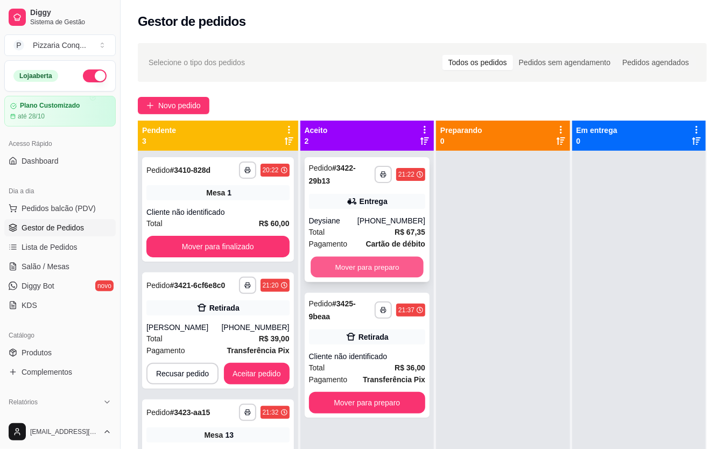
click at [374, 261] on button "Mover para preparo" at bounding box center [367, 267] width 113 height 21
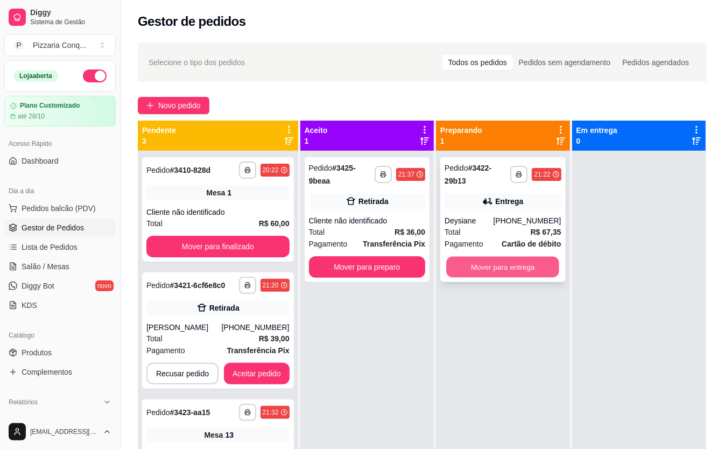
click at [502, 268] on button "Mover para entrega" at bounding box center [502, 267] width 113 height 21
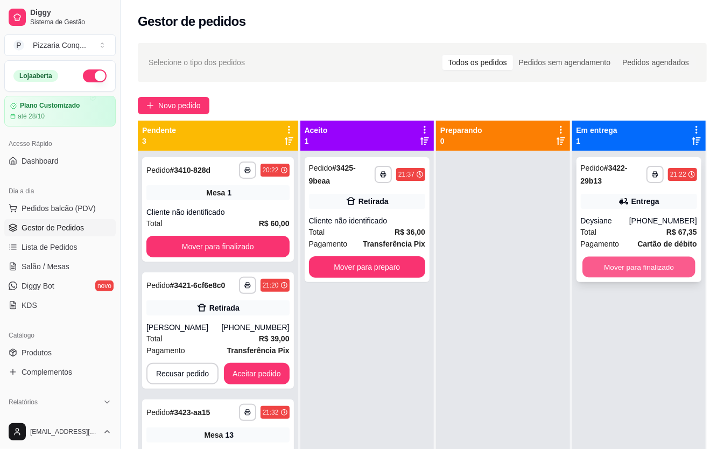
click at [609, 268] on button "Mover para finalizado" at bounding box center [639, 267] width 113 height 21
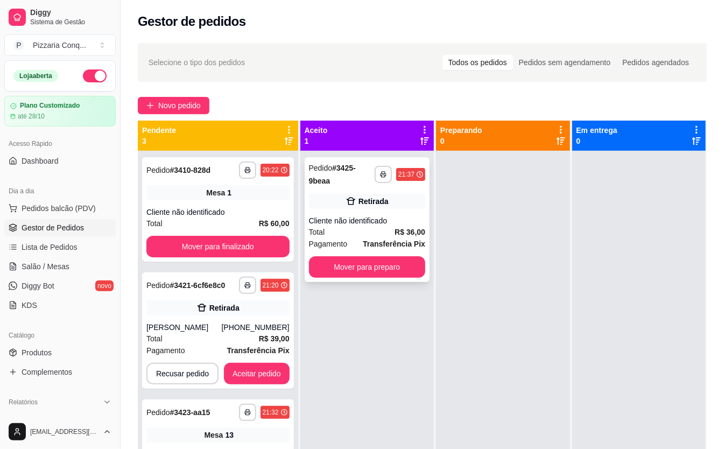
click at [395, 238] on div "**********" at bounding box center [367, 219] width 125 height 125
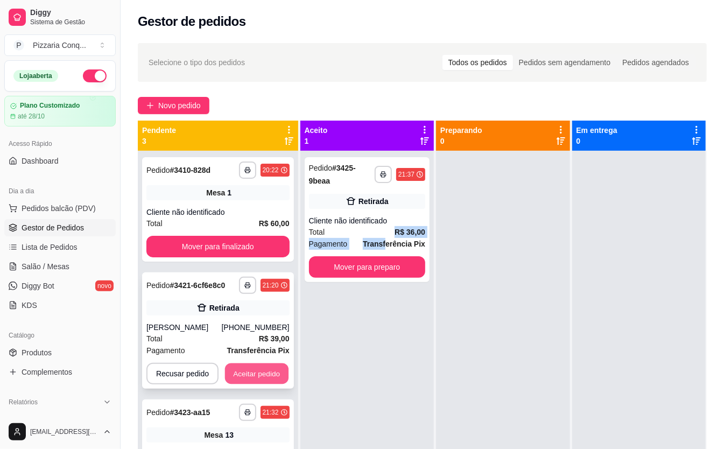
click at [275, 377] on button "Aceitar pedido" at bounding box center [257, 374] width 64 height 21
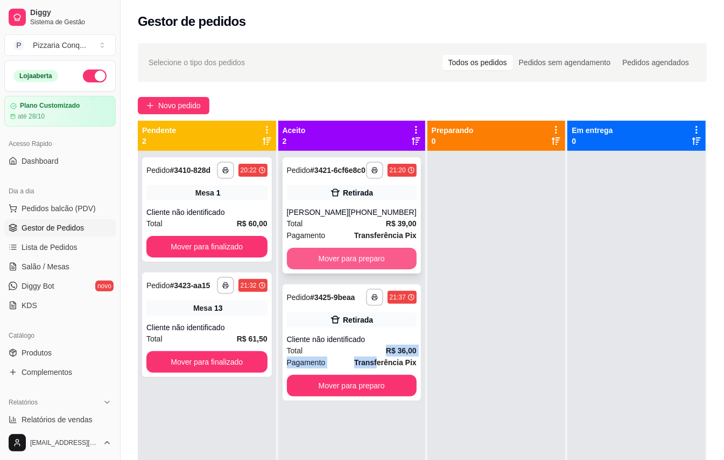
click at [367, 269] on button "Mover para preparo" at bounding box center [352, 259] width 130 height 22
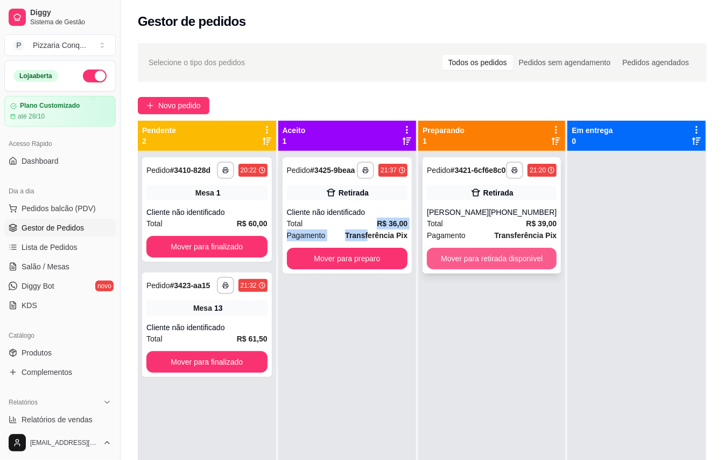
click at [497, 269] on button "Mover para retirada disponível" at bounding box center [492, 259] width 130 height 22
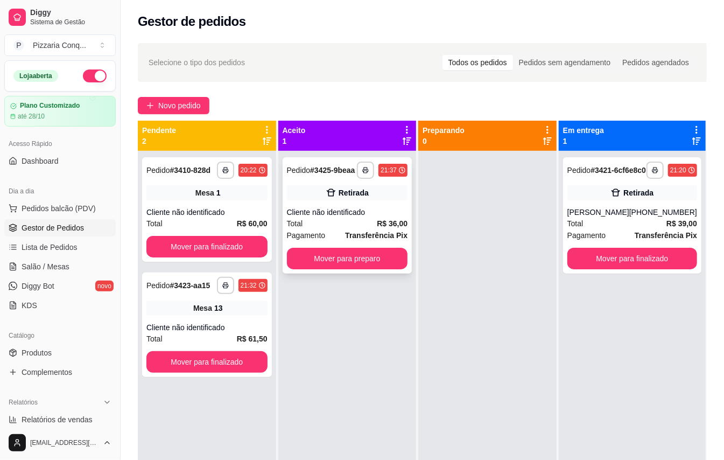
click at [360, 218] on div "Cliente não identificado" at bounding box center [347, 212] width 121 height 11
click at [61, 268] on span "Salão / Mesas" at bounding box center [46, 266] width 48 height 11
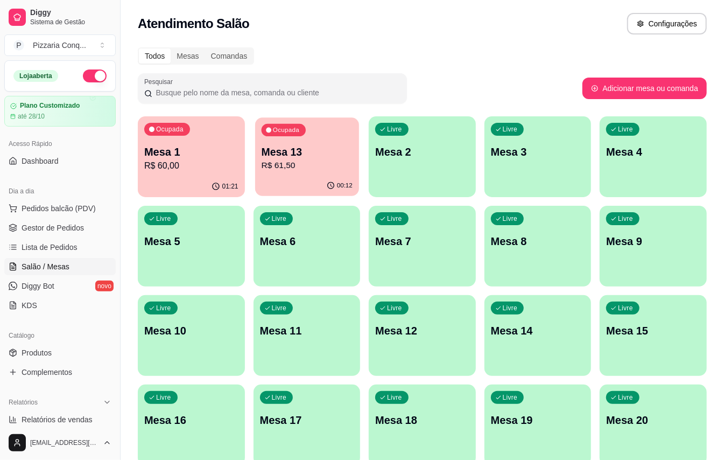
click at [282, 158] on div "Mesa 13 R$ 61,50" at bounding box center [306, 158] width 91 height 27
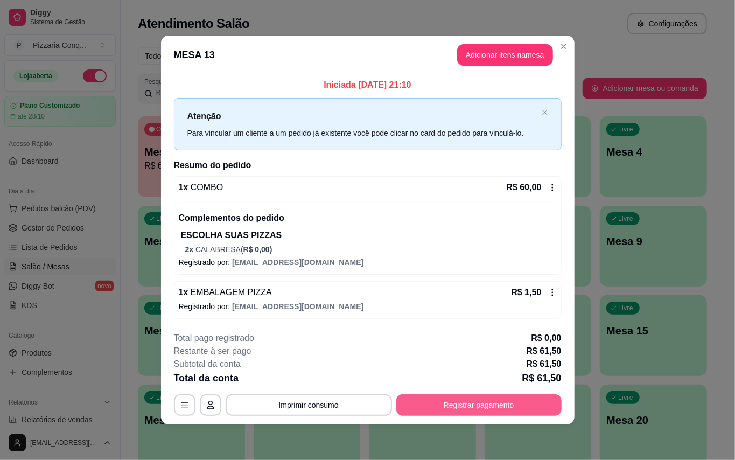
click at [460, 416] on button "Registrar pagamento" at bounding box center [478, 405] width 165 height 22
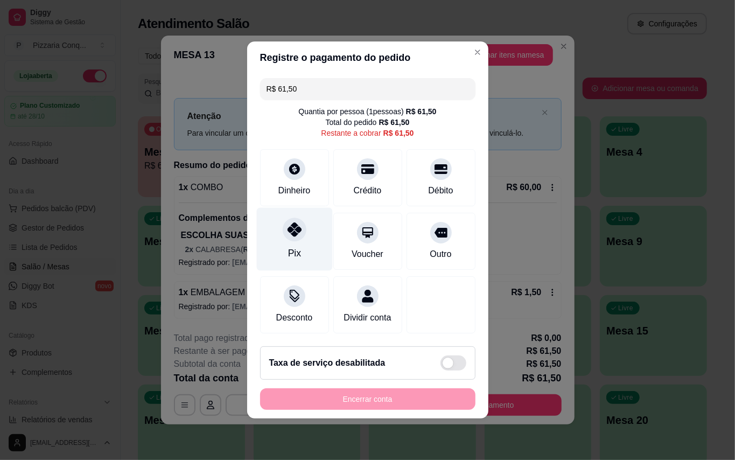
click at [293, 226] on icon at bounding box center [294, 229] width 14 height 14
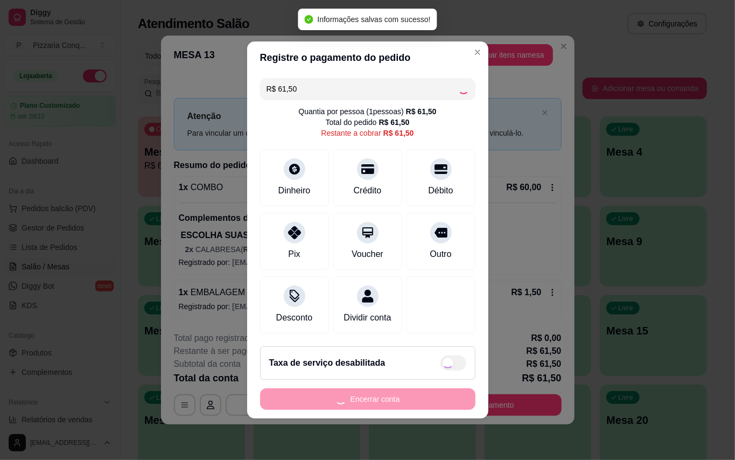
type input "R$ 0,00"
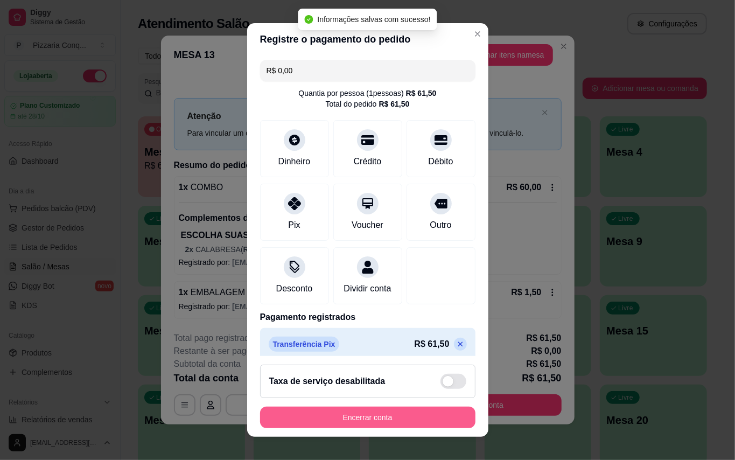
click at [378, 410] on button "Encerrar conta" at bounding box center [367, 418] width 215 height 22
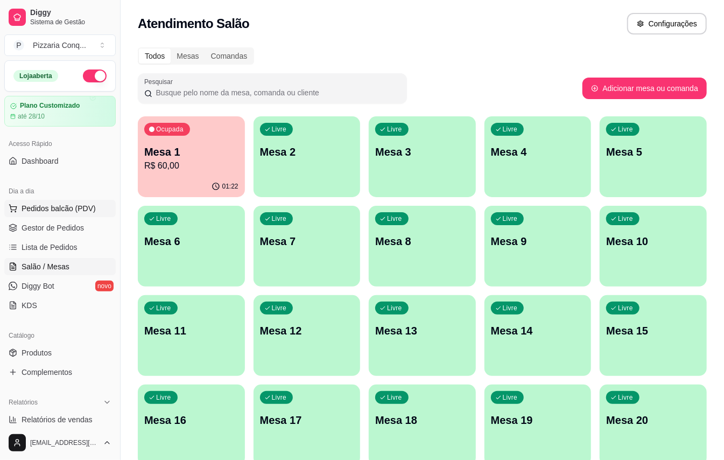
click at [64, 214] on span "Pedidos balcão (PDV)" at bounding box center [59, 208] width 74 height 11
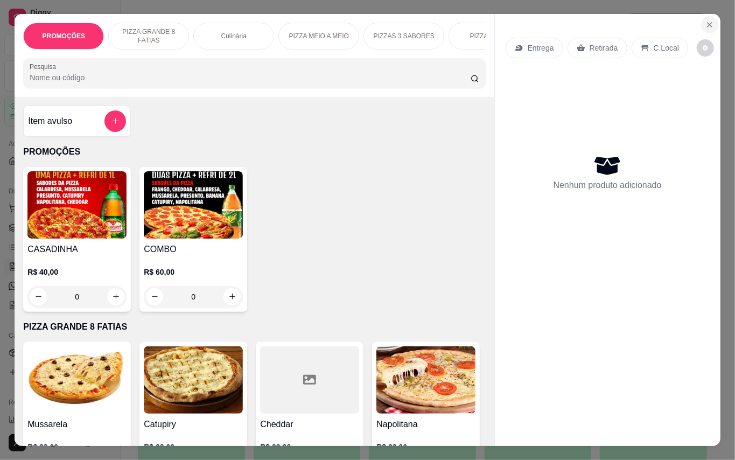
click at [709, 20] on icon "Close" at bounding box center [710, 24] width 9 height 9
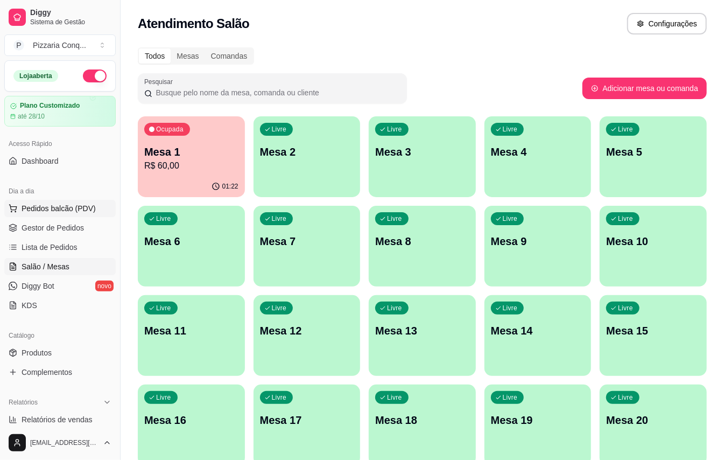
click at [44, 210] on span "Pedidos balcão (PDV)" at bounding box center [59, 208] width 74 height 11
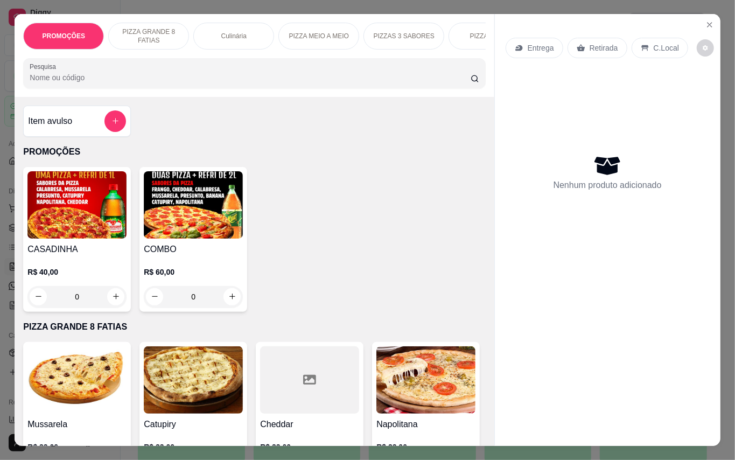
click at [167, 205] on img at bounding box center [193, 204] width 99 height 67
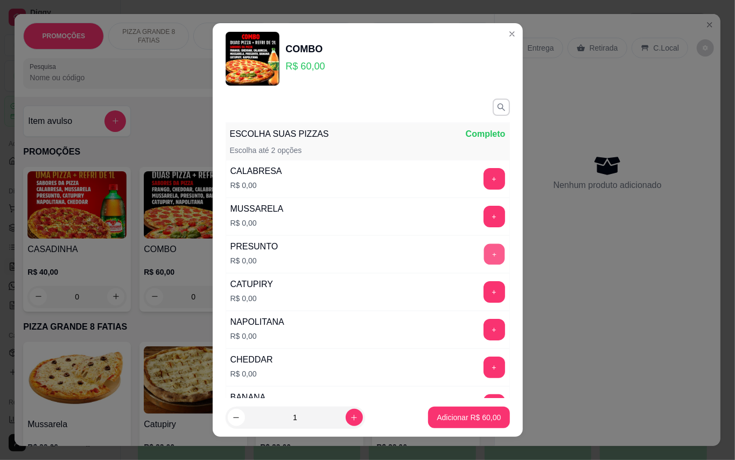
click at [484, 257] on button "+" at bounding box center [494, 253] width 21 height 21
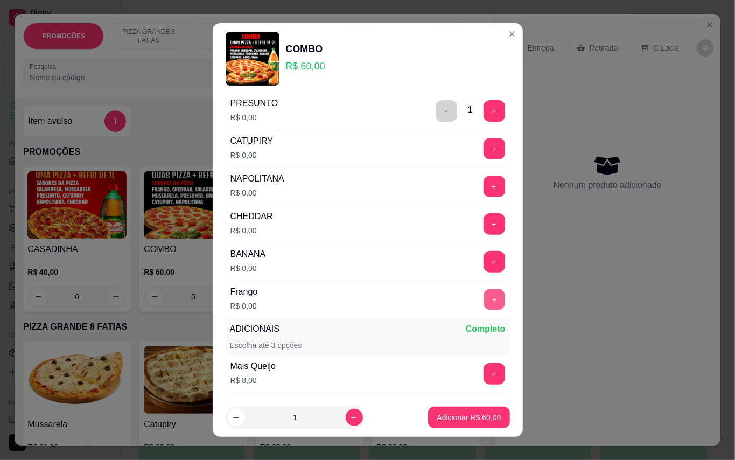
click at [484, 302] on button "+" at bounding box center [494, 299] width 21 height 21
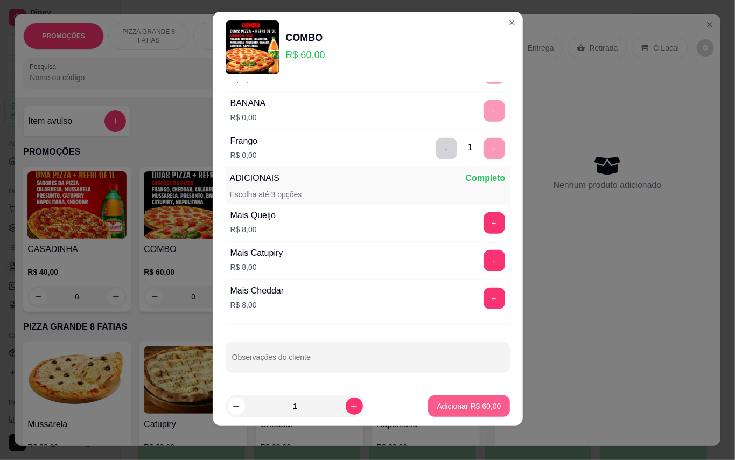
click at [445, 397] on button "Adicionar R$ 60,00" at bounding box center [468, 406] width 81 height 22
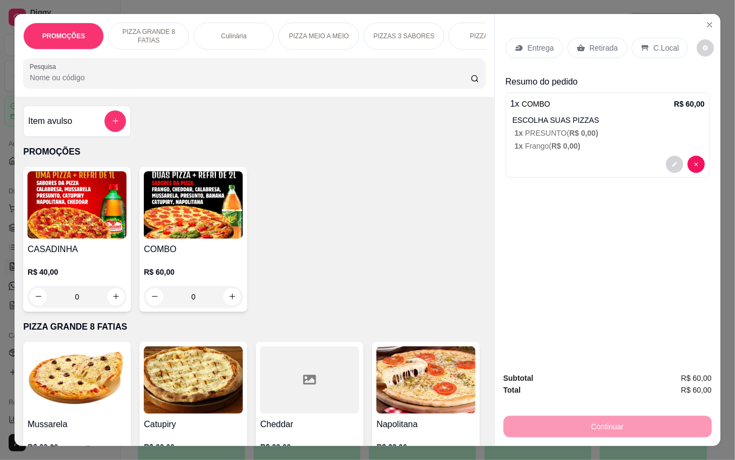
click at [528, 50] on div "Entrega" at bounding box center [535, 48] width 58 height 20
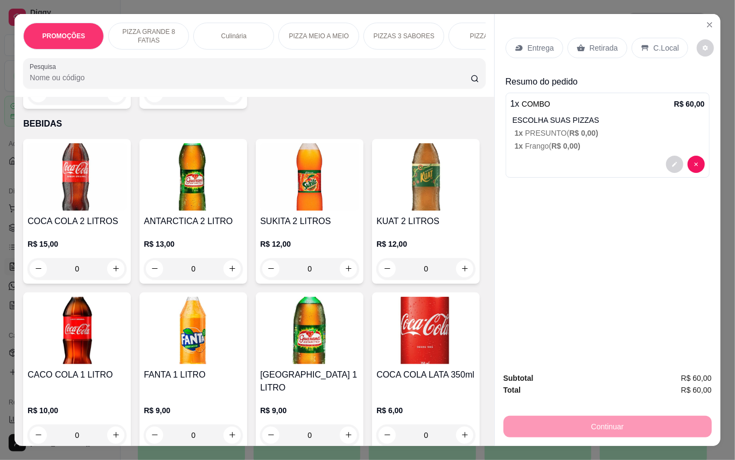
scroll to position [2298, 0]
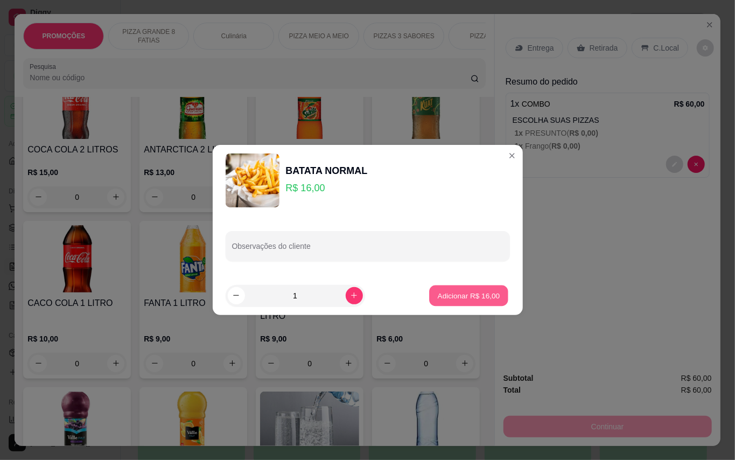
click at [438, 298] on p "Adicionar R$ 16,00" at bounding box center [469, 295] width 62 height 10
type input "1"
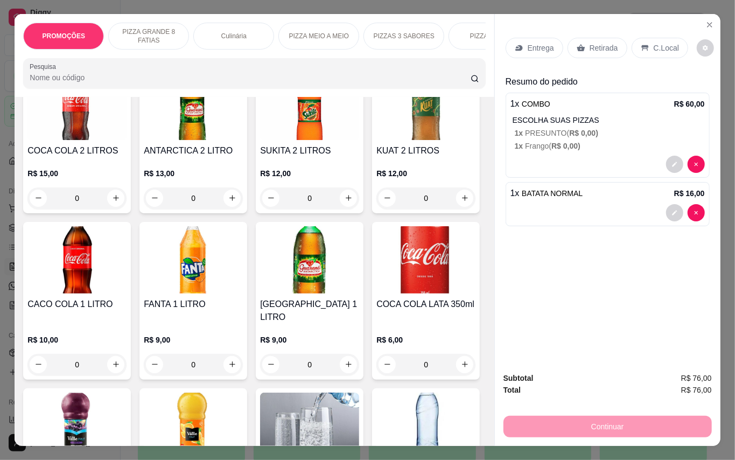
click at [549, 45] on p "Entrega" at bounding box center [541, 48] width 26 height 11
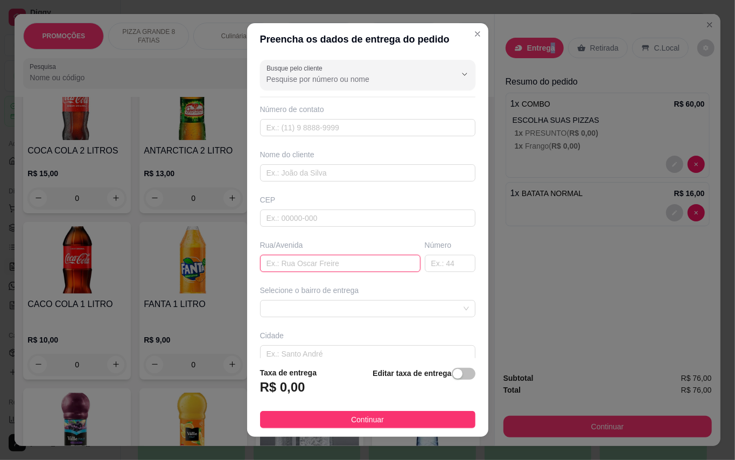
click at [321, 264] on input "text" at bounding box center [340, 263] width 160 height 17
type input "rua dona [PERSON_NAME]"
click at [441, 259] on input "text" at bounding box center [450, 263] width 51 height 17
click at [385, 310] on span at bounding box center [368, 309] width 202 height 16
type input "138"
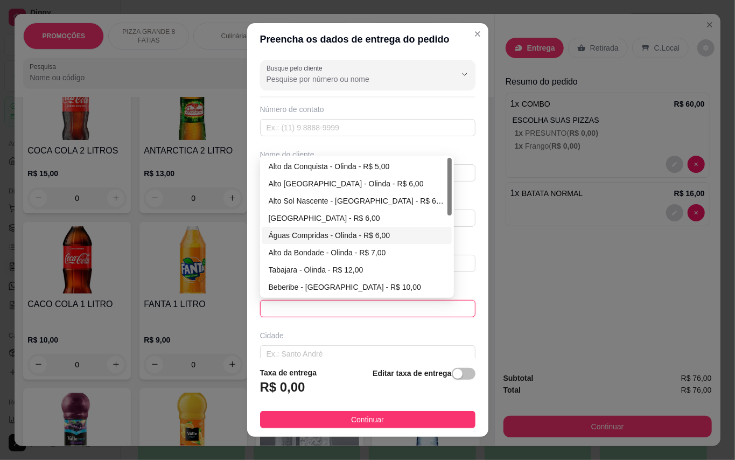
click at [331, 240] on div "Águas Compridas - Olinda - R$ 6,00" at bounding box center [357, 235] width 177 height 12
type input "Olinda"
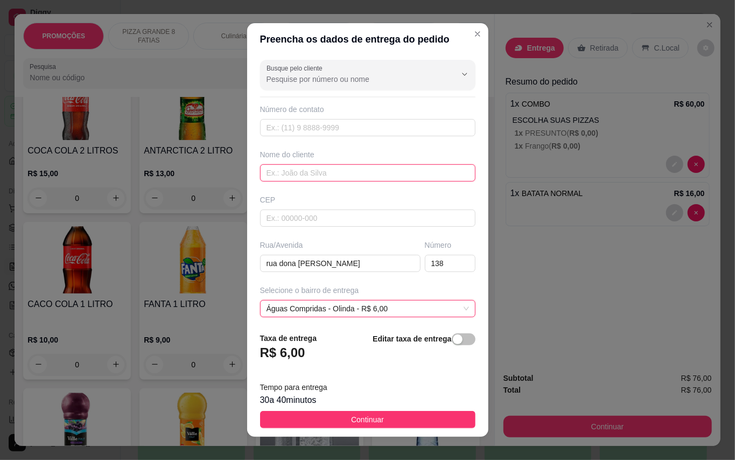
click at [336, 174] on input "text" at bounding box center [367, 172] width 215 height 17
type input "Moana"
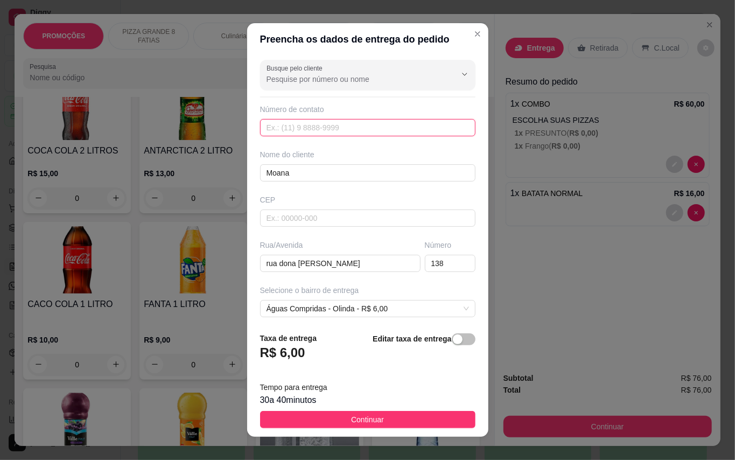
click at [345, 125] on input "text" at bounding box center [367, 127] width 215 height 17
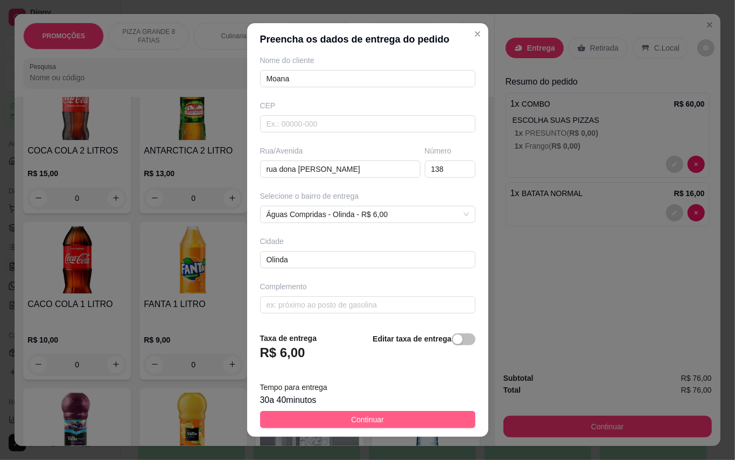
type input "[PHONE_NUMBER]"
click at [371, 417] on span "Continuar" at bounding box center [367, 420] width 33 height 12
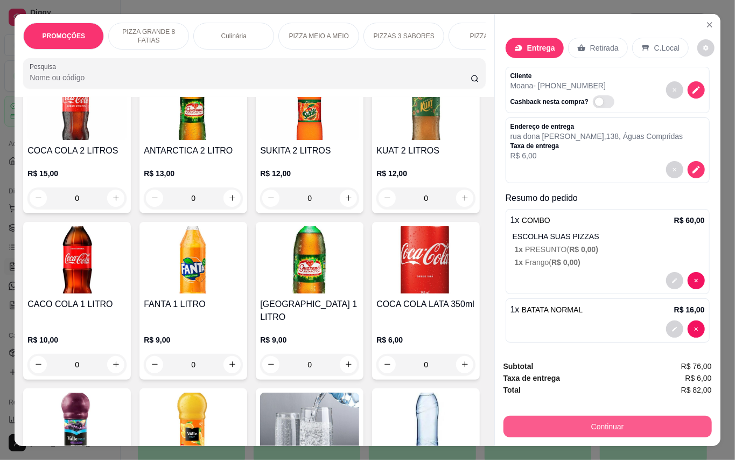
click at [636, 416] on button "Continuar" at bounding box center [608, 427] width 208 height 22
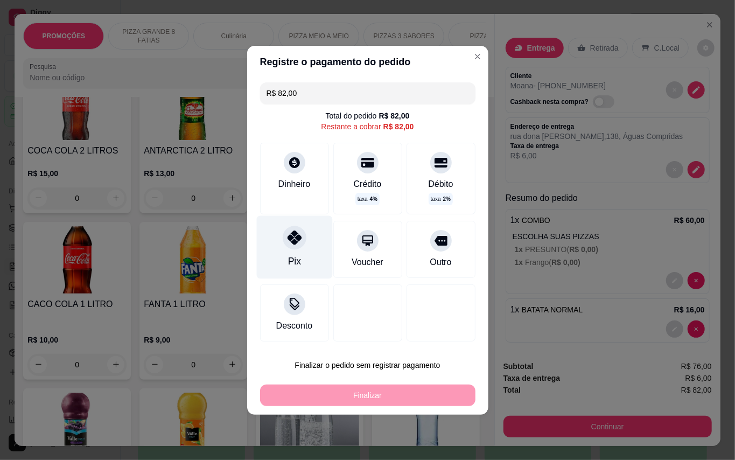
click at [283, 271] on div "Pix" at bounding box center [294, 246] width 76 height 63
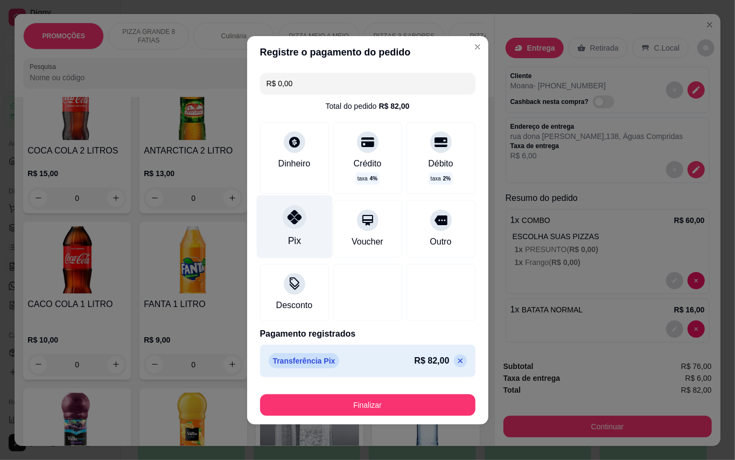
type input "R$ 0,00"
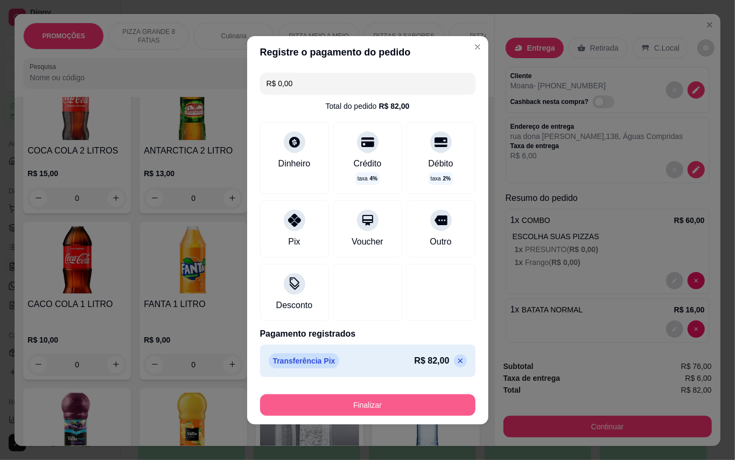
click at [378, 401] on button "Finalizar" at bounding box center [367, 405] width 215 height 22
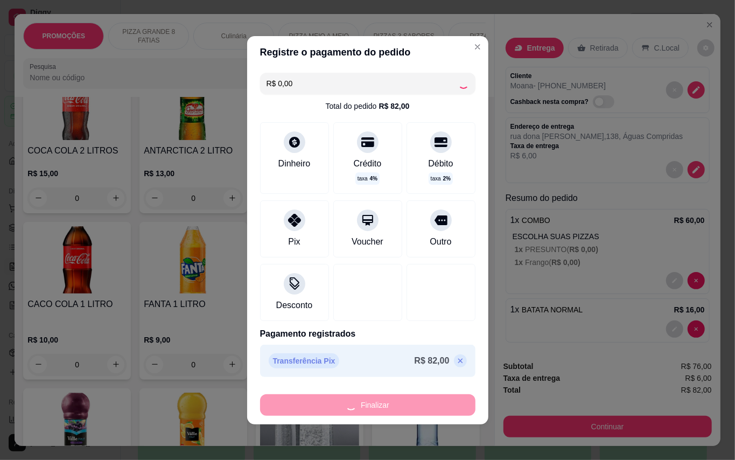
type input "0"
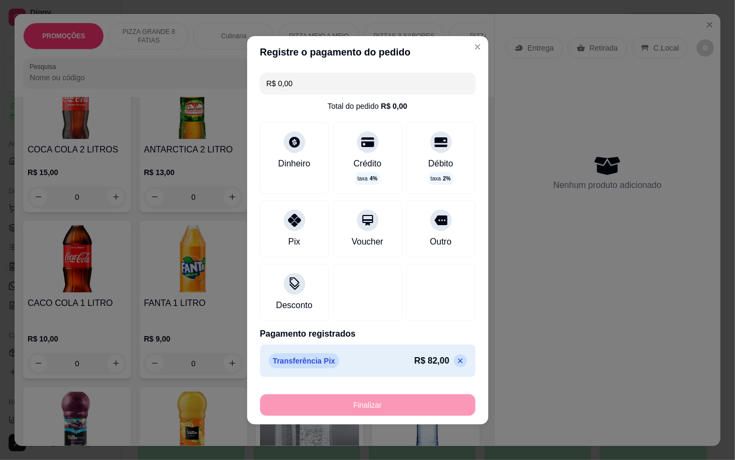
type input "-R$ 82,00"
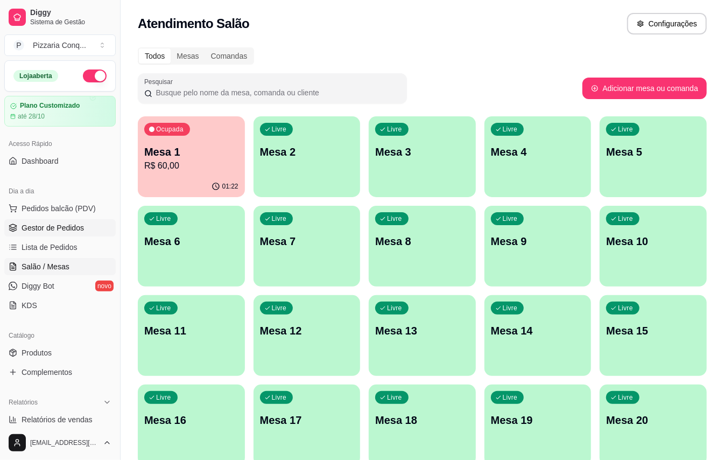
click at [76, 233] on link "Gestor de Pedidos" at bounding box center [59, 227] width 111 height 17
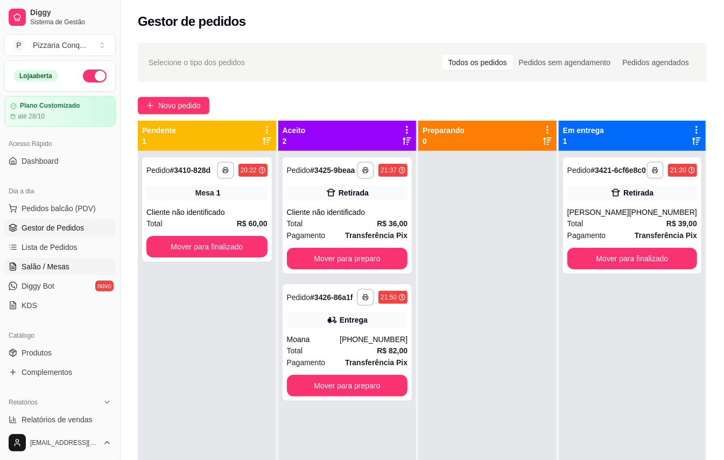
click at [29, 266] on span "Salão / Mesas" at bounding box center [46, 266] width 48 height 11
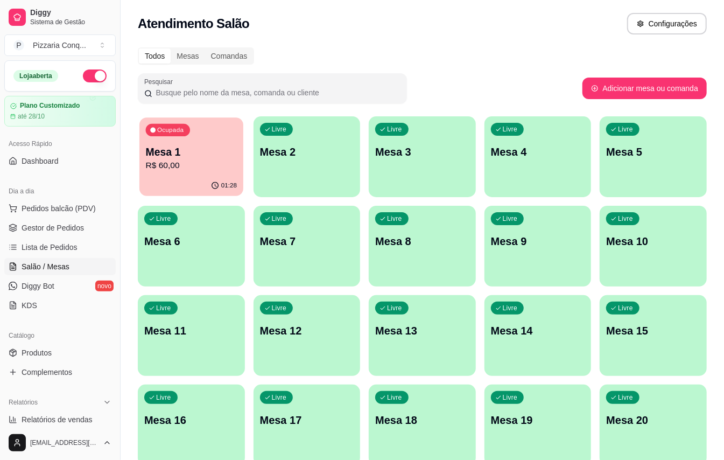
click at [164, 169] on p "R$ 60,00" at bounding box center [191, 165] width 91 height 12
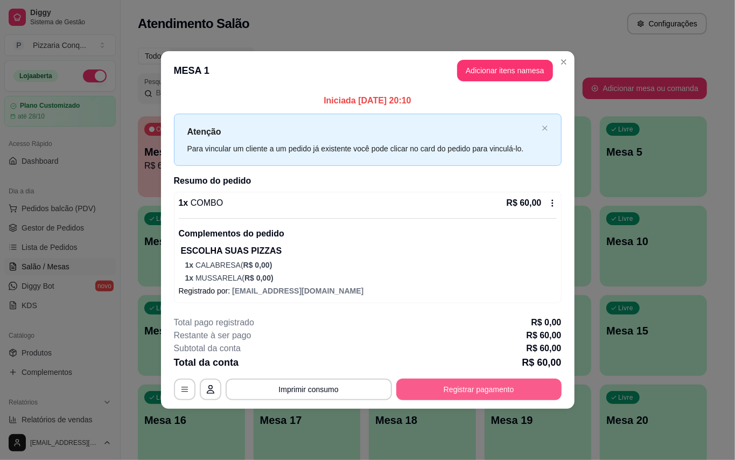
click at [412, 394] on button "Registrar pagamento" at bounding box center [478, 390] width 165 height 22
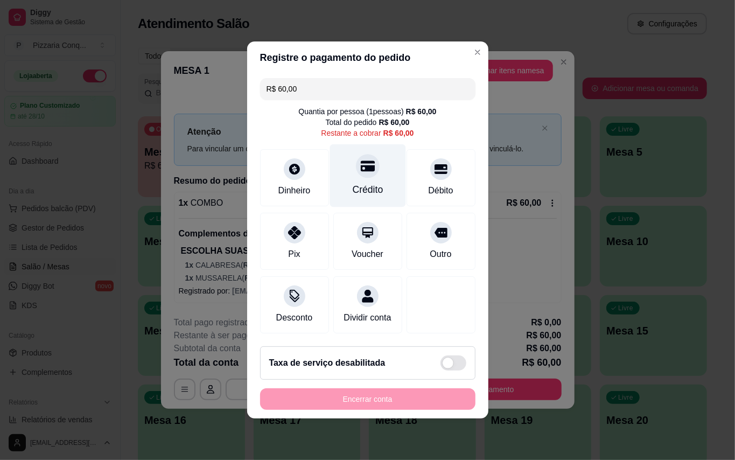
click at [365, 165] on icon at bounding box center [367, 166] width 14 height 14
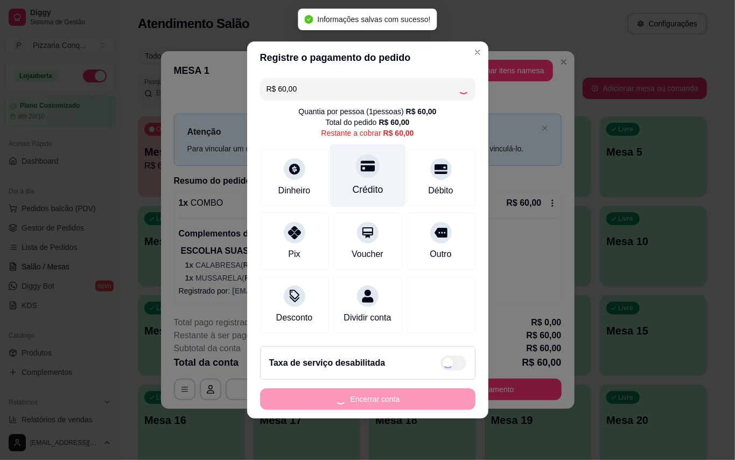
type input "R$ 0,00"
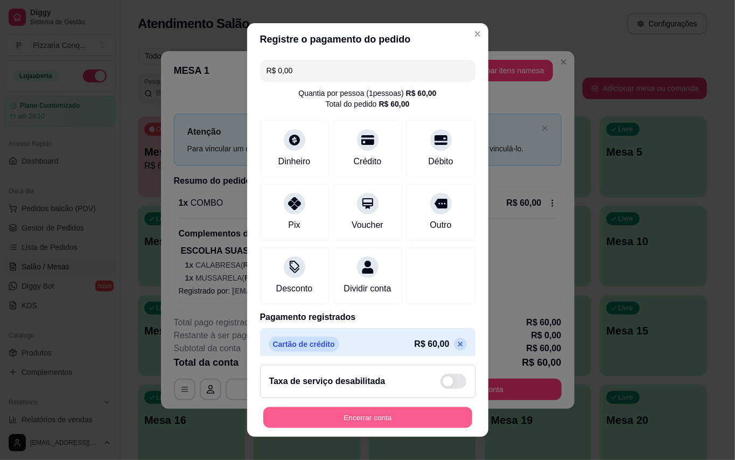
click at [379, 417] on button "Encerrar conta" at bounding box center [367, 417] width 209 height 21
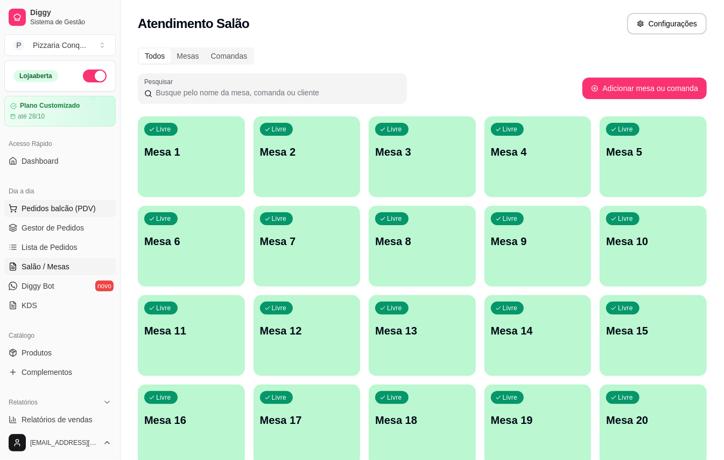
click at [82, 207] on span "Pedidos balcão (PDV)" at bounding box center [59, 208] width 74 height 11
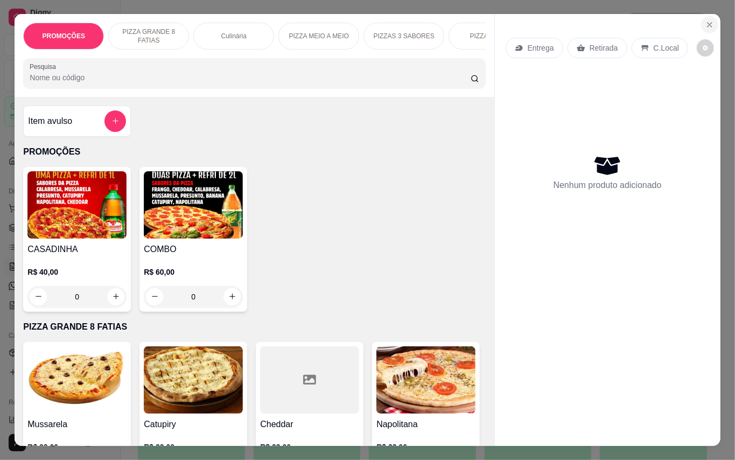
click at [703, 26] on button "Close" at bounding box center [709, 24] width 17 height 17
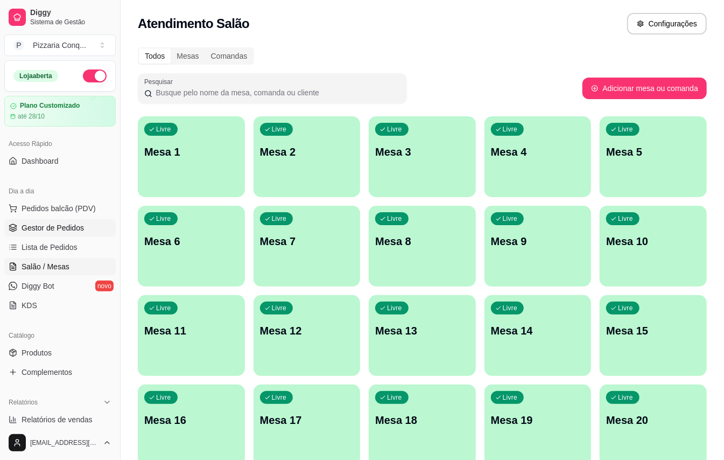
click at [46, 229] on span "Gestor de Pedidos" at bounding box center [53, 227] width 62 height 11
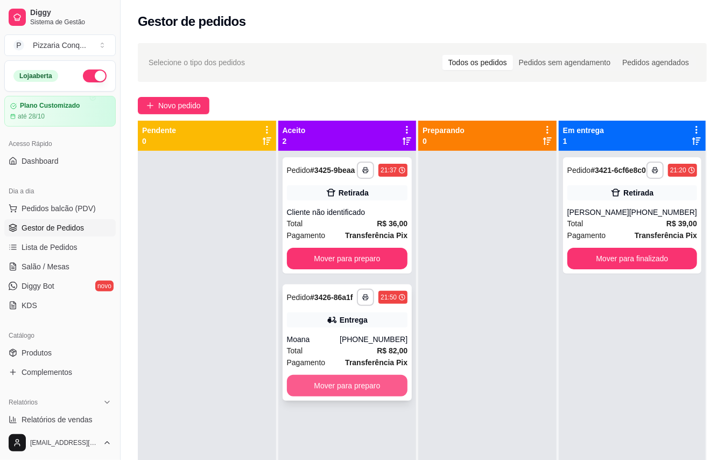
click at [358, 396] on button "Mover para preparo" at bounding box center [347, 386] width 121 height 22
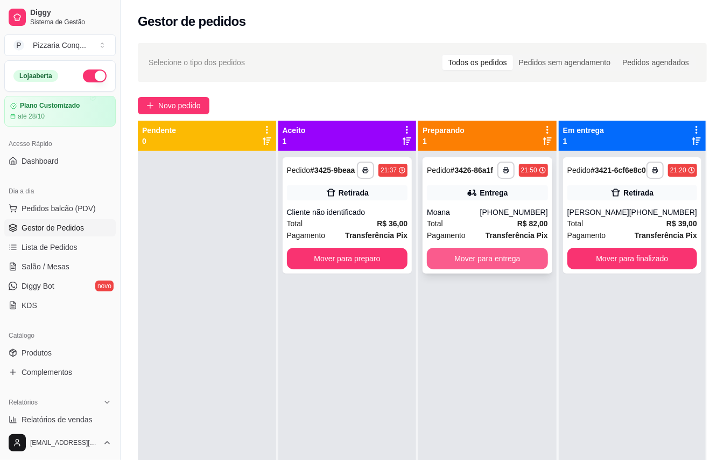
click at [504, 269] on button "Mover para entrega" at bounding box center [487, 259] width 121 height 22
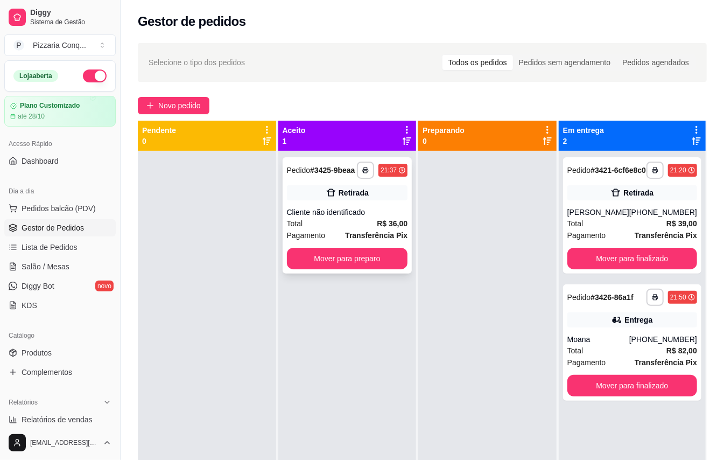
click at [309, 200] on div "Retirada" at bounding box center [347, 192] width 121 height 15
drag, startPoint x: 328, startPoint y: 352, endPoint x: 291, endPoint y: 424, distance: 80.9
click at [290, 409] on div "**********" at bounding box center [347, 381] width 138 height 460
click at [44, 214] on span "Pedidos balcão (PDV)" at bounding box center [59, 208] width 74 height 11
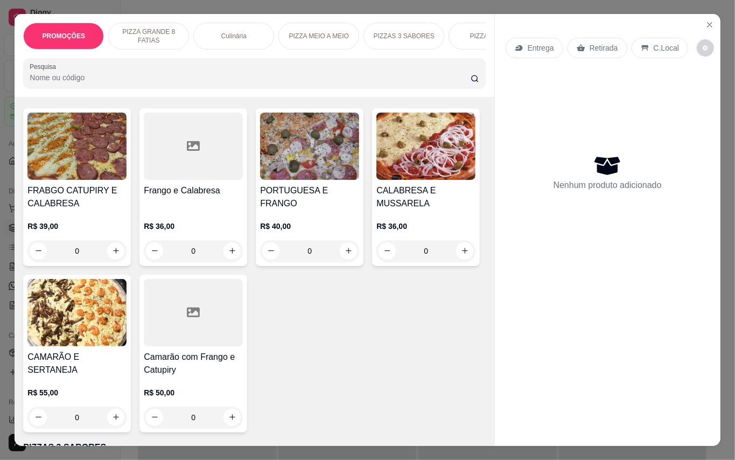
scroll to position [1220, 0]
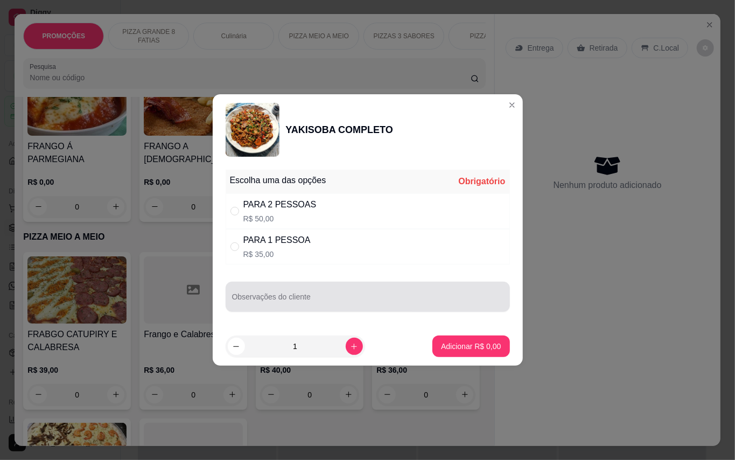
click at [354, 296] on input "Observações do cliente" at bounding box center [367, 301] width 271 height 11
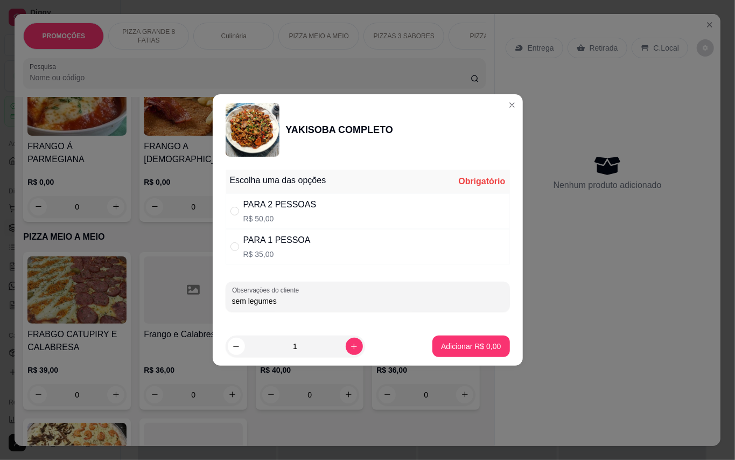
type input "sem legumes"
click at [283, 238] on div "PARA 1 PESSOA" at bounding box center [276, 240] width 67 height 13
radio input "true"
click at [459, 353] on button "Adicionar R$ 35,00" at bounding box center [468, 347] width 81 height 22
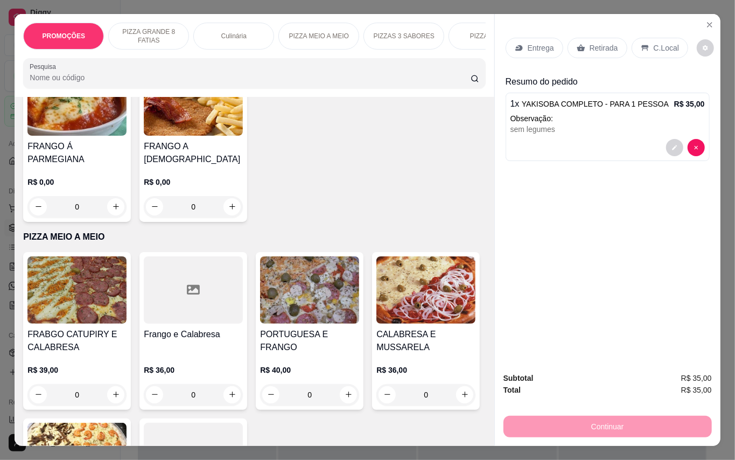
click at [609, 46] on p "Retirada" at bounding box center [604, 48] width 29 height 11
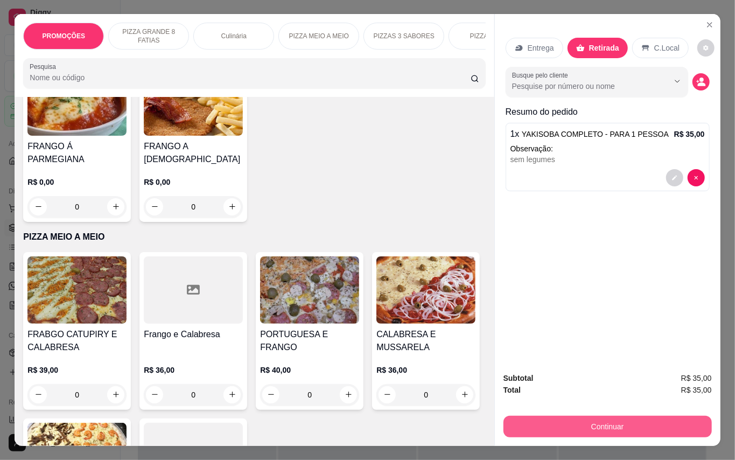
click at [620, 425] on button "Continuar" at bounding box center [608, 427] width 208 height 22
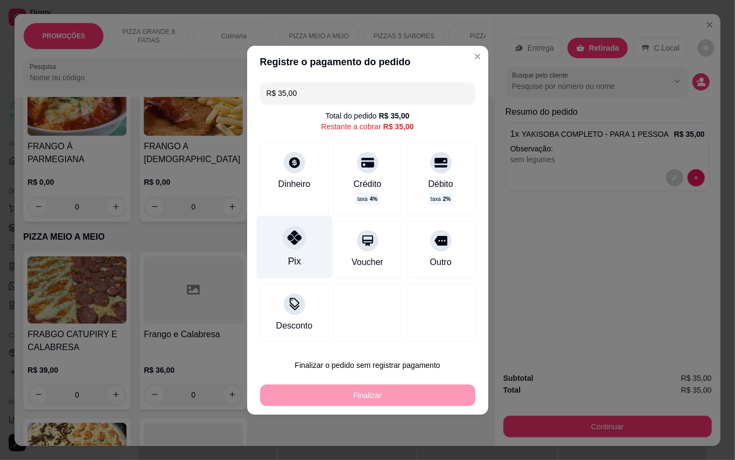
click at [294, 240] on icon at bounding box center [294, 238] width 14 height 14
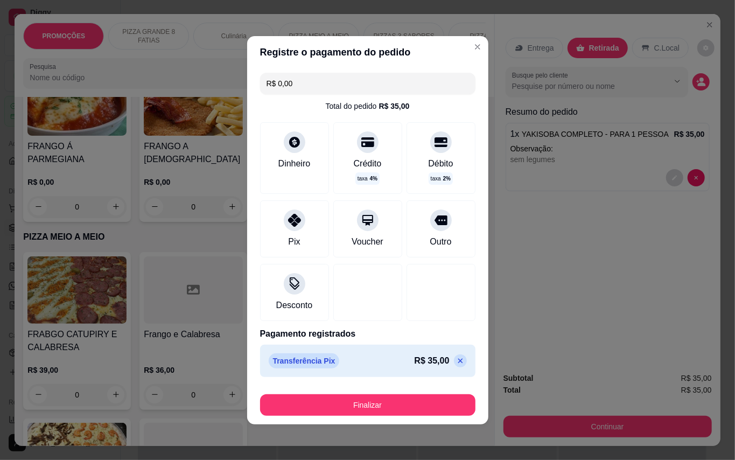
click at [423, 393] on div "Finalizar" at bounding box center [367, 403] width 215 height 26
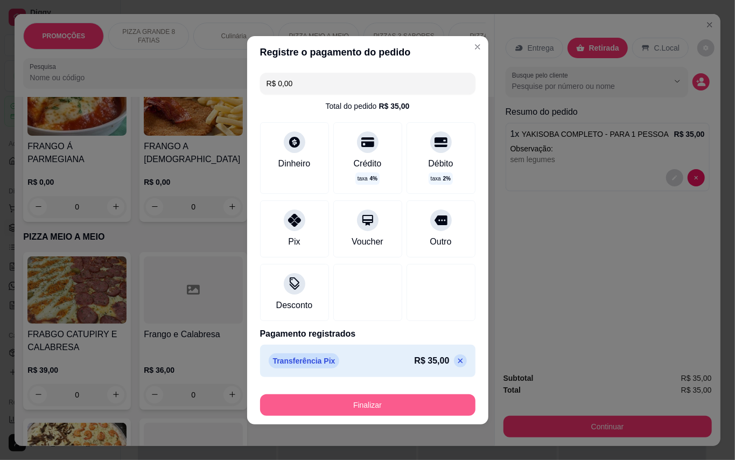
click at [421, 404] on button "Finalizar" at bounding box center [367, 405] width 215 height 22
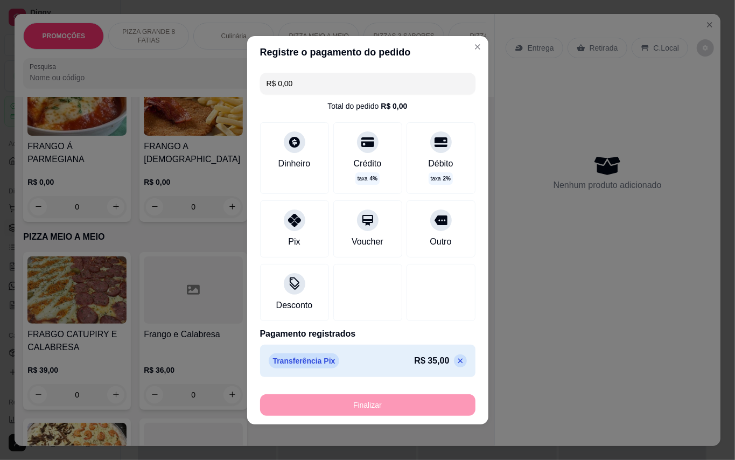
type input "-R$ 35,00"
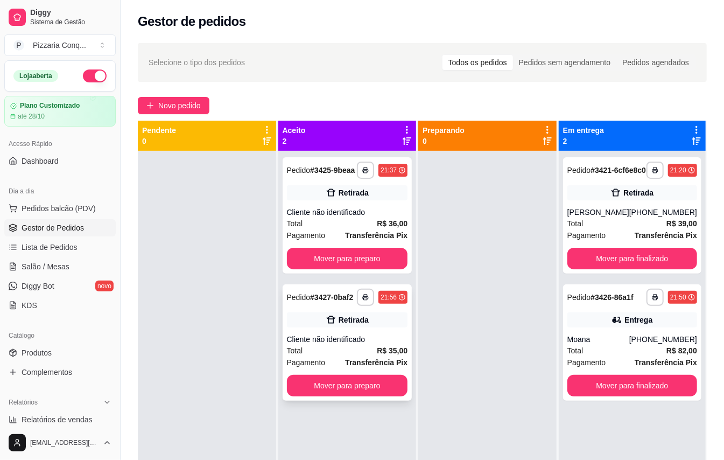
click at [331, 345] on div "Cliente não identificado" at bounding box center [347, 339] width 121 height 11
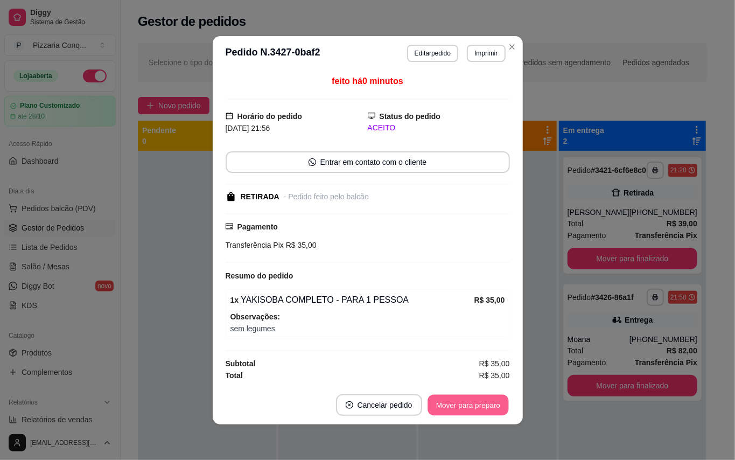
click at [465, 410] on button "Mover para preparo" at bounding box center [468, 404] width 81 height 21
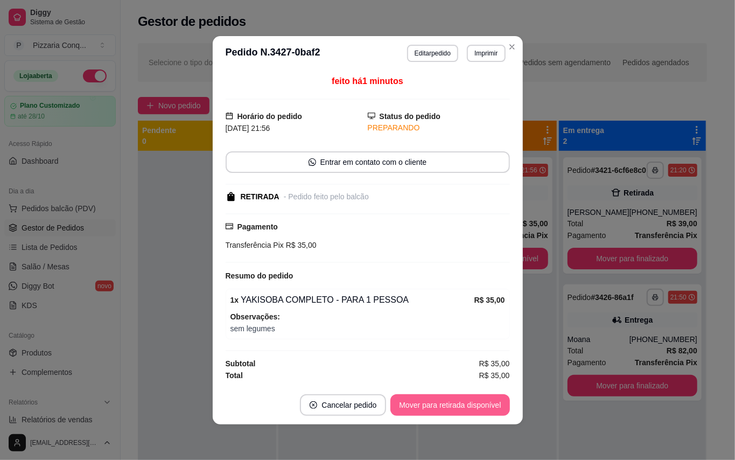
click at [465, 410] on button "Mover para retirada disponível" at bounding box center [449, 405] width 119 height 22
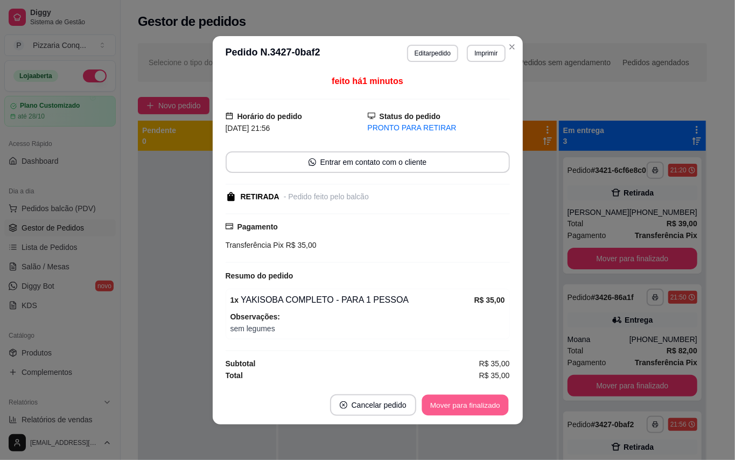
click at [481, 404] on button "Mover para finalizado" at bounding box center [465, 404] width 87 height 21
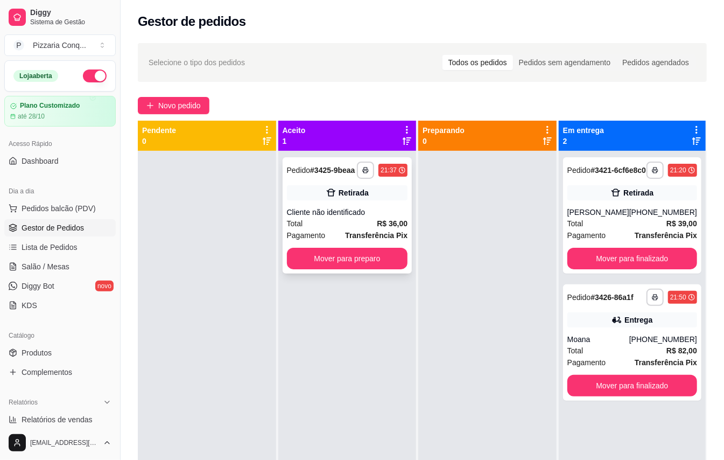
click at [365, 211] on div "**********" at bounding box center [348, 215] width 130 height 116
click at [74, 224] on span "Gestor de Pedidos" at bounding box center [53, 227] width 62 height 11
click at [78, 212] on span "Pedidos balcão (PDV)" at bounding box center [59, 208] width 74 height 11
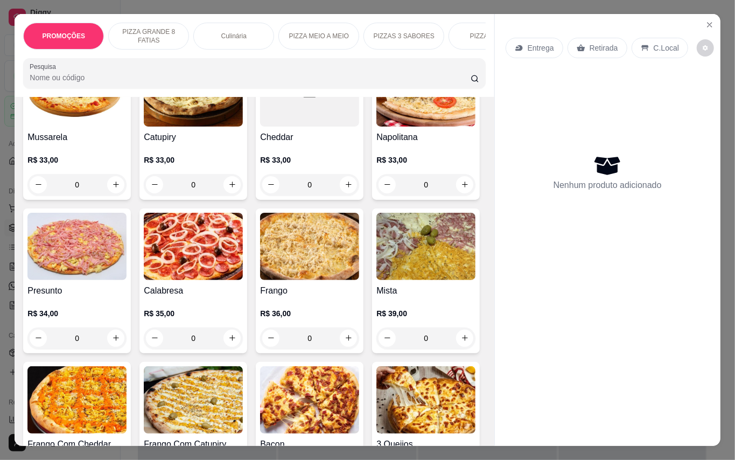
scroll to position [431, 0]
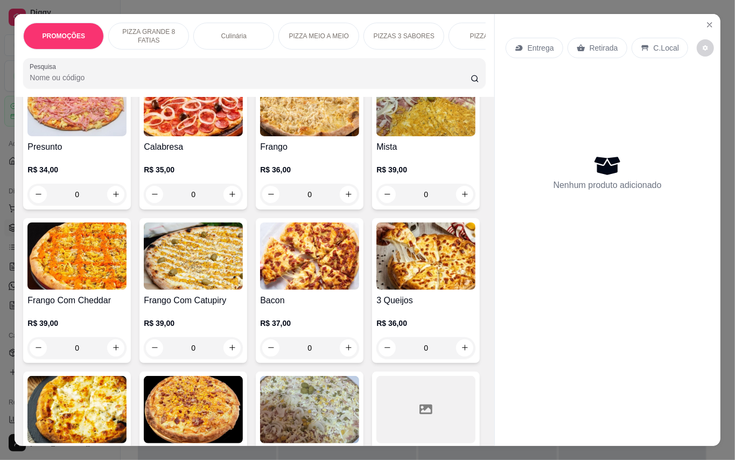
click at [260, 136] on img at bounding box center [309, 102] width 99 height 67
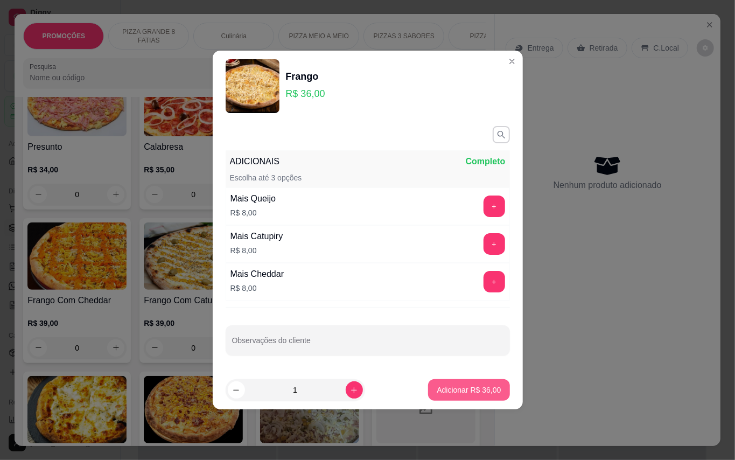
click at [453, 401] on button "Adicionar R$ 36,00" at bounding box center [468, 390] width 81 height 22
type input "1"
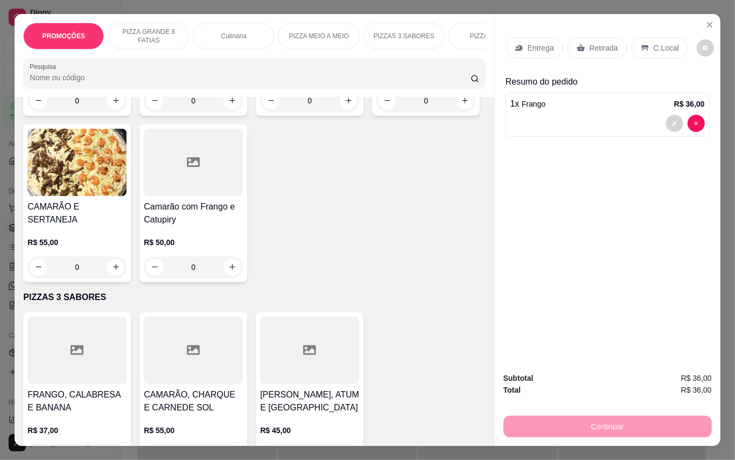
scroll to position [1300, 0]
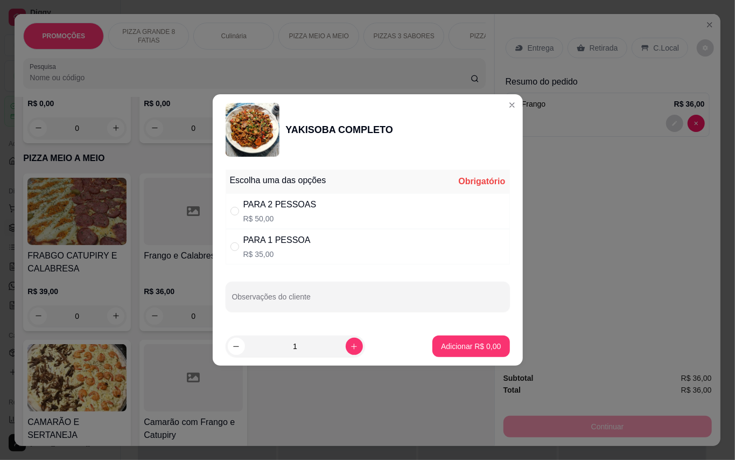
click at [290, 246] on div "PARA 1 PESSOA" at bounding box center [276, 240] width 67 height 13
radio input "true"
click at [489, 344] on p "Adicionar R$ 35,00" at bounding box center [469, 346] width 64 height 11
type input "1"
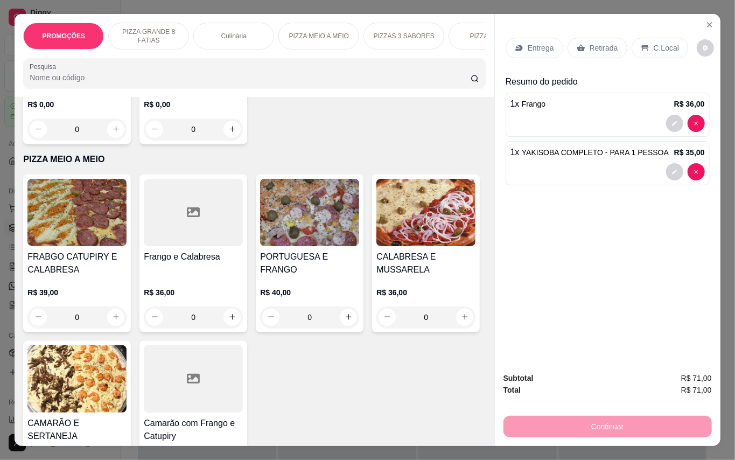
click at [602, 43] on p "Retirada" at bounding box center [604, 48] width 29 height 11
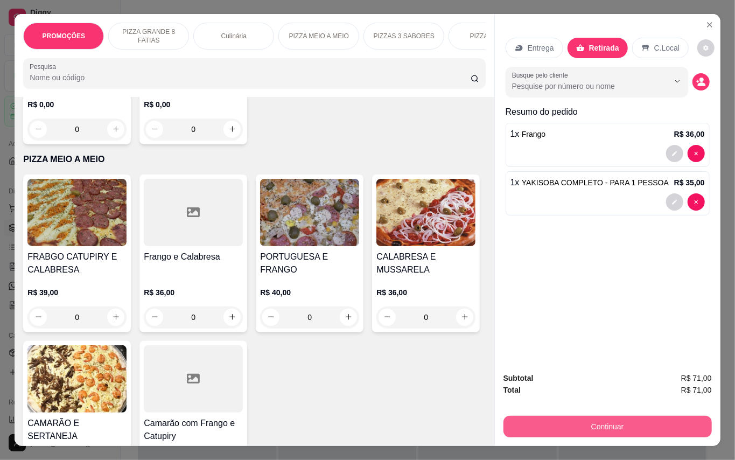
click at [610, 427] on button "Continuar" at bounding box center [608, 427] width 208 height 22
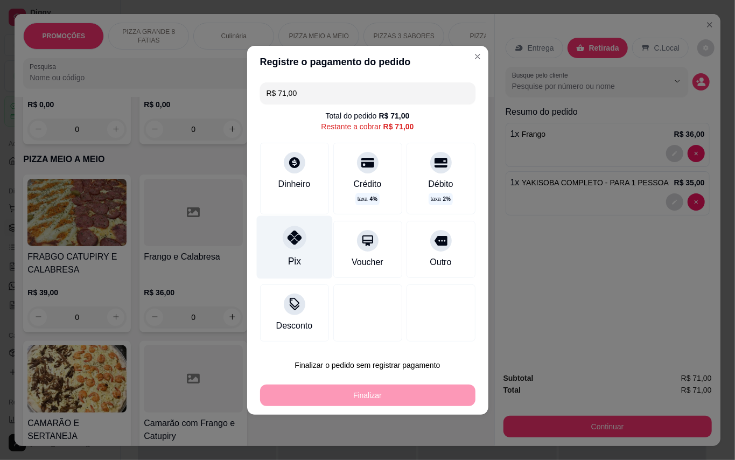
click at [297, 244] on icon at bounding box center [294, 238] width 14 height 14
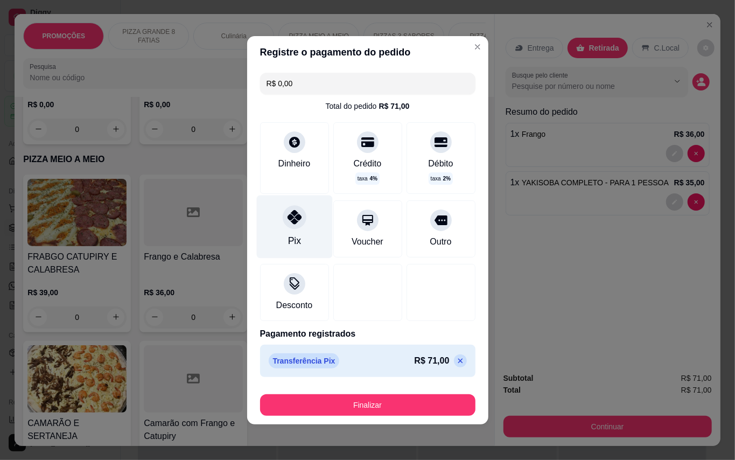
type input "R$ 0,00"
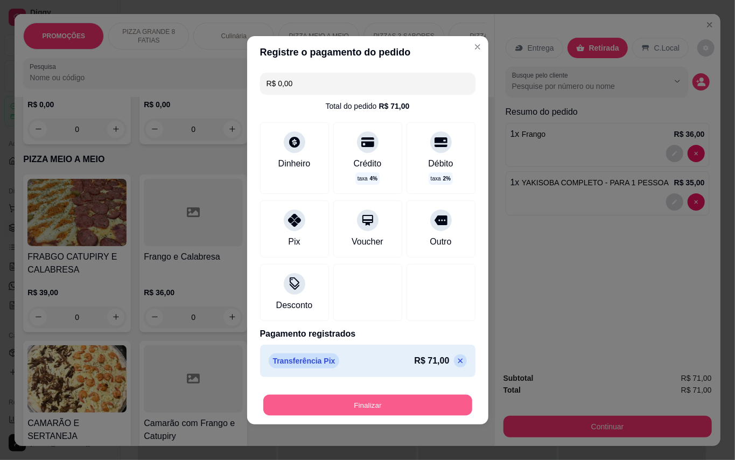
click at [445, 408] on button "Finalizar" at bounding box center [367, 404] width 209 height 21
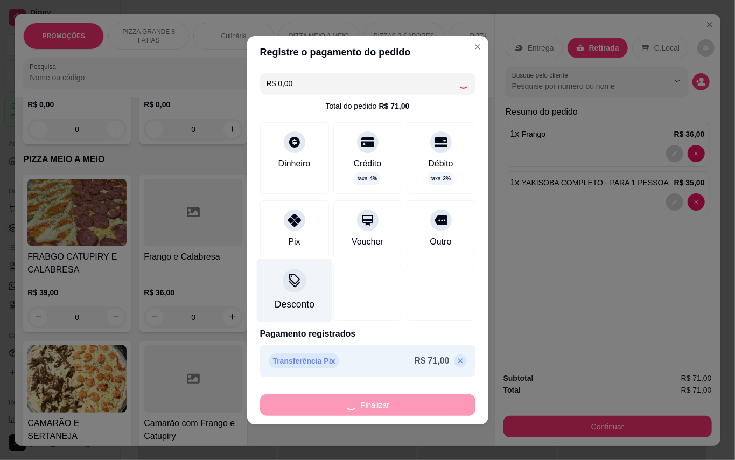
type input "0"
type input "-R$ 71,00"
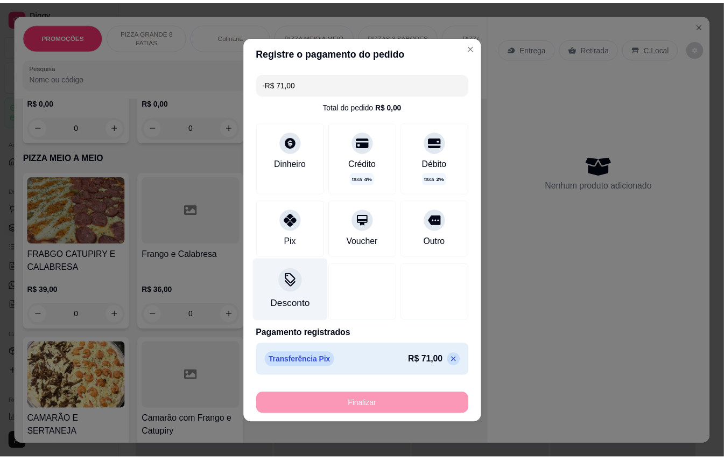
scroll to position [1299, 0]
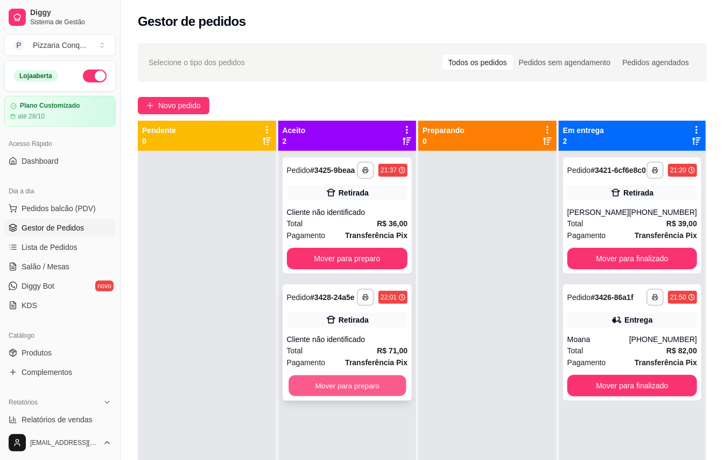
click at [323, 394] on button "Mover para preparo" at bounding box center [347, 385] width 117 height 21
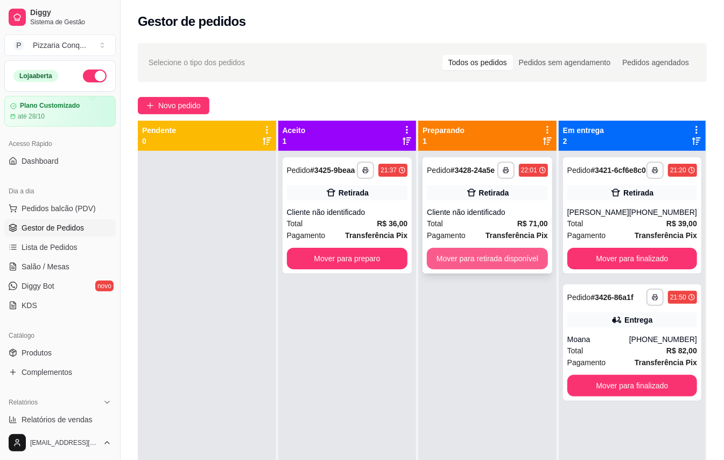
click at [487, 259] on button "Mover para retirada disponível" at bounding box center [487, 259] width 121 height 22
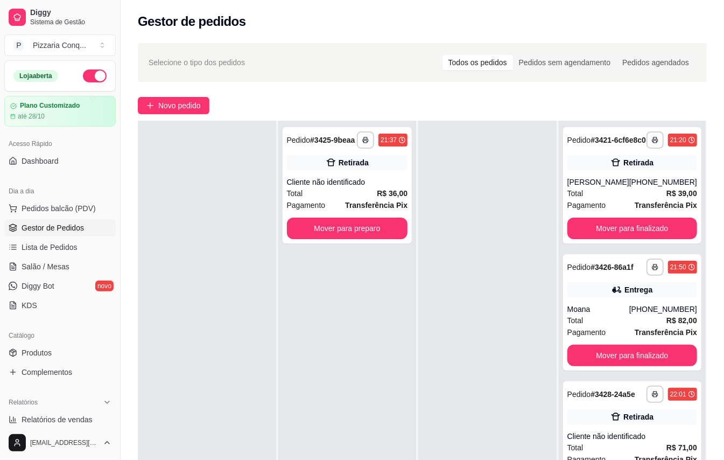
scroll to position [164, 0]
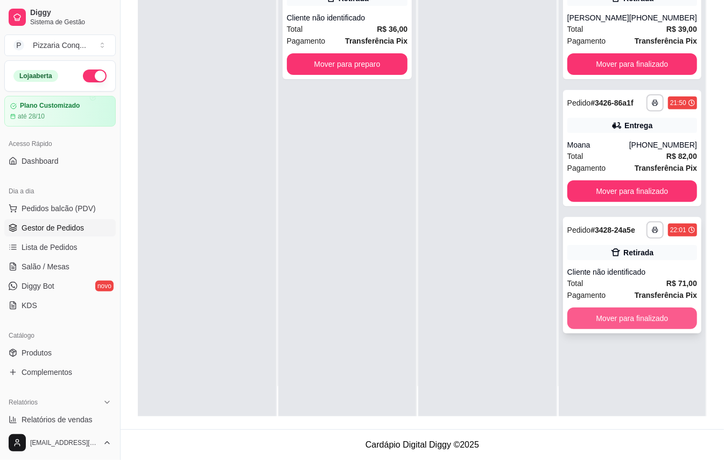
click at [595, 329] on button "Mover para finalizado" at bounding box center [633, 319] width 130 height 22
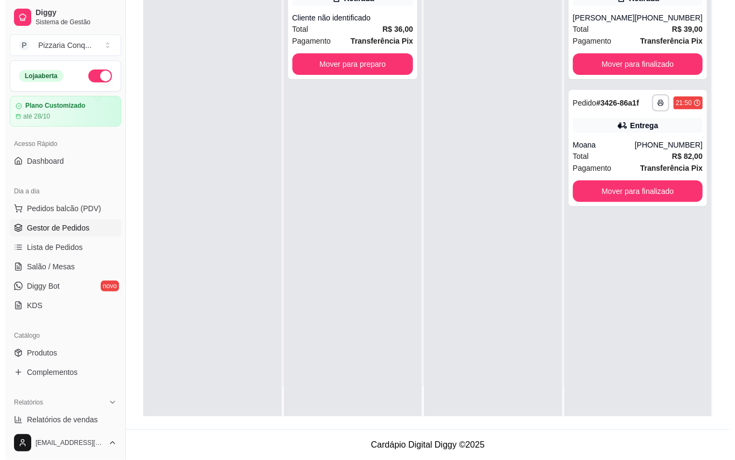
scroll to position [0, 0]
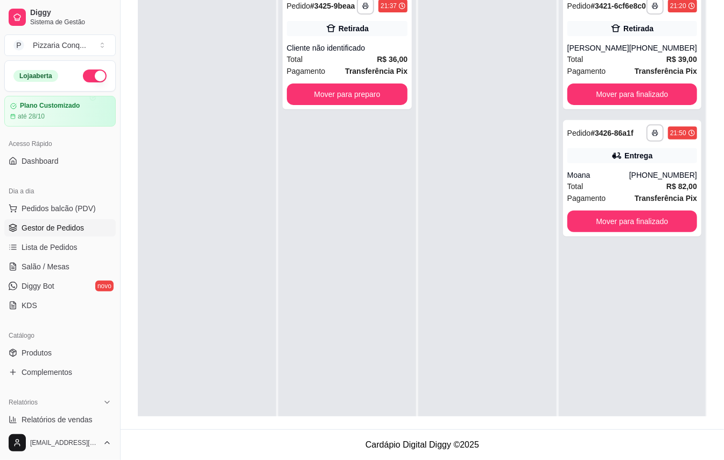
click at [68, 199] on div "Dia a dia" at bounding box center [59, 191] width 111 height 17
click at [72, 209] on span "Pedidos balcão (PDV)" at bounding box center [59, 208] width 74 height 11
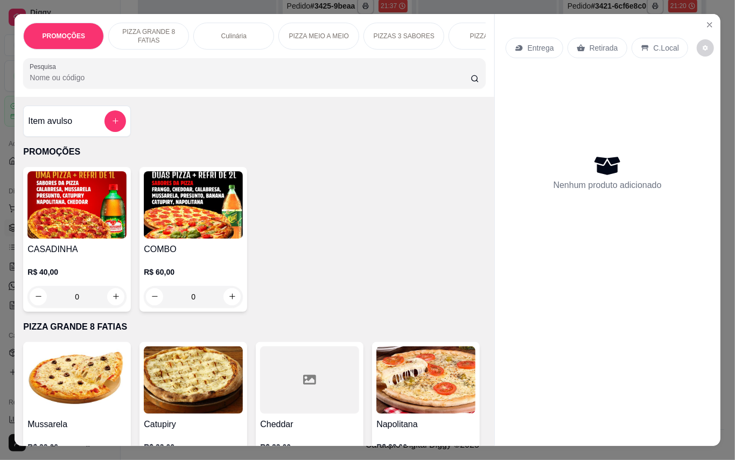
click at [188, 205] on img at bounding box center [193, 204] width 99 height 67
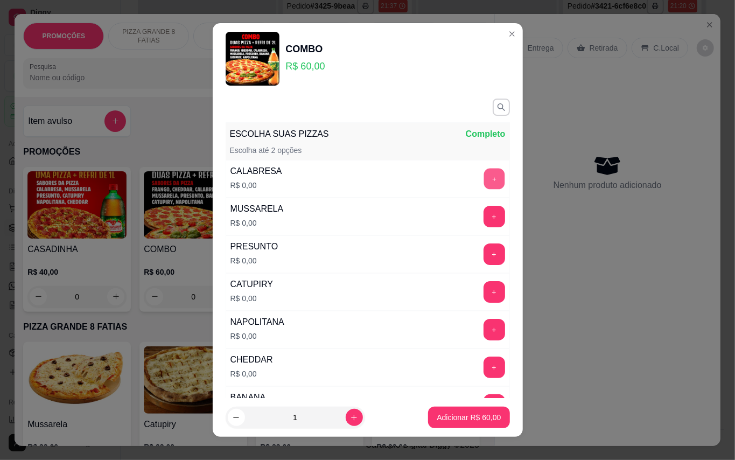
click at [484, 173] on button "+" at bounding box center [494, 178] width 21 height 21
click at [484, 212] on button "+" at bounding box center [495, 217] width 22 height 22
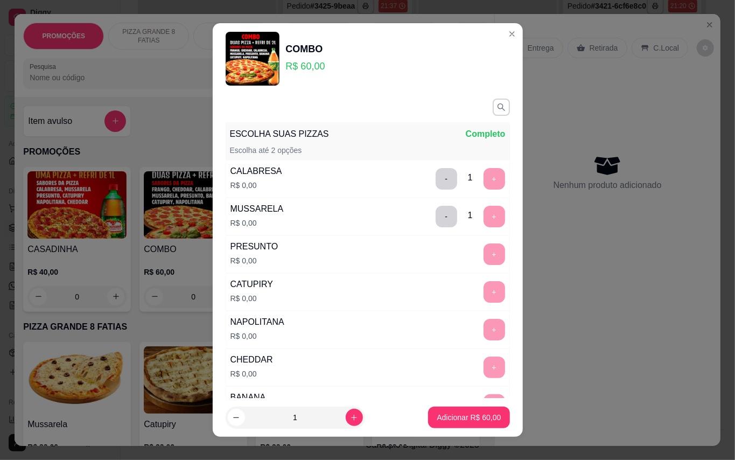
scroll to position [11, 0]
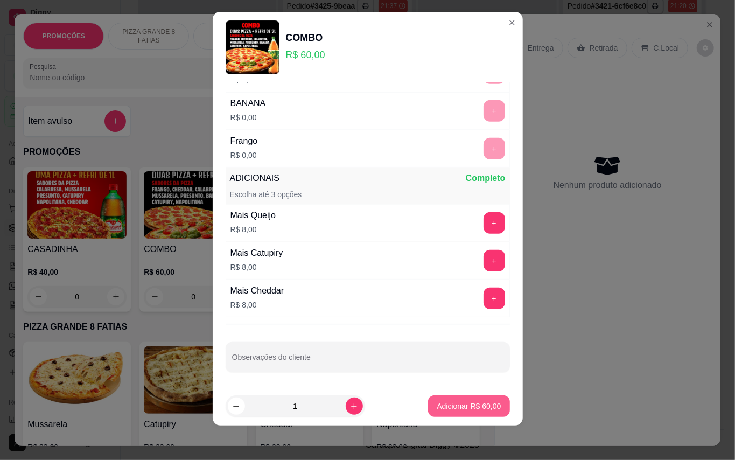
click at [471, 410] on p "Adicionar R$ 60,00" at bounding box center [469, 406] width 64 height 11
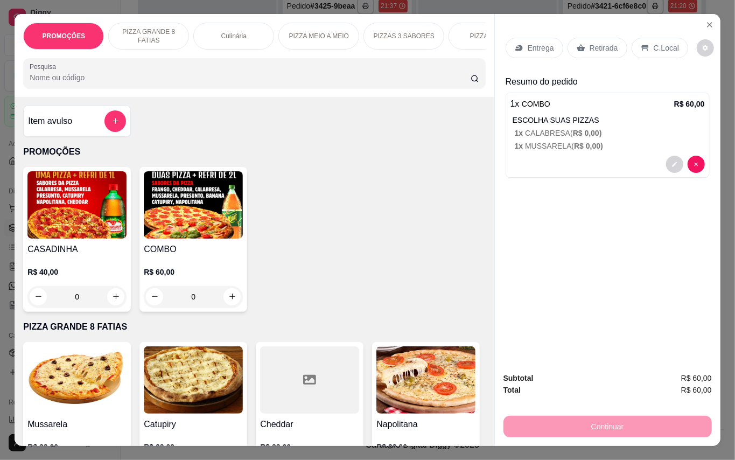
click at [535, 43] on p "Entrega" at bounding box center [541, 48] width 26 height 11
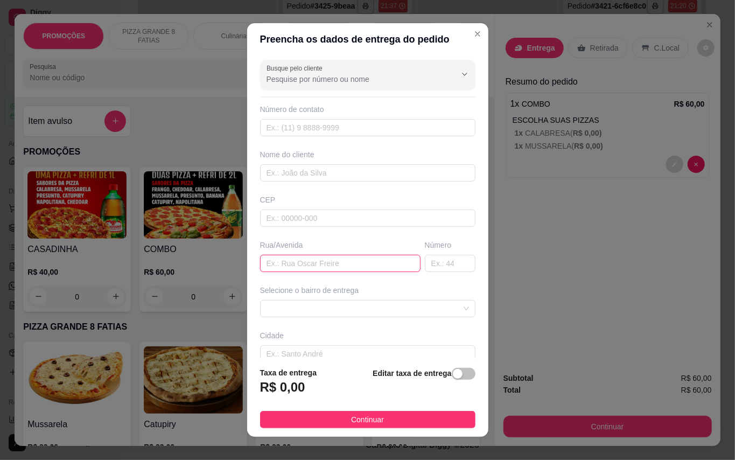
click at [358, 264] on input "text" at bounding box center [340, 263] width 160 height 17
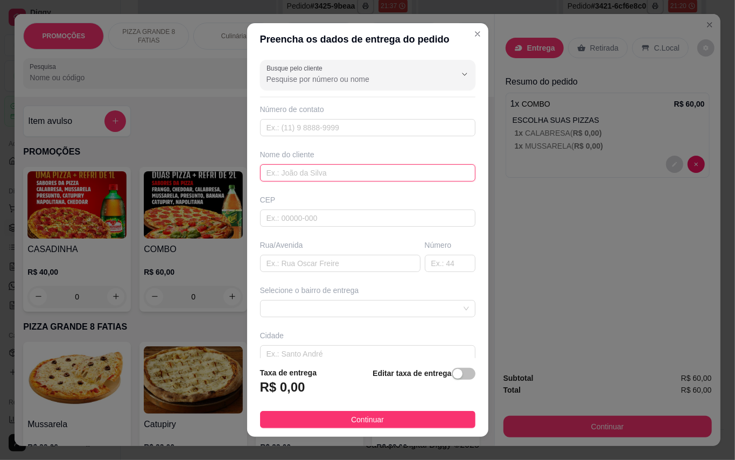
click at [334, 179] on input "text" at bounding box center [367, 172] width 215 height 17
type input "[PERSON_NAME]"
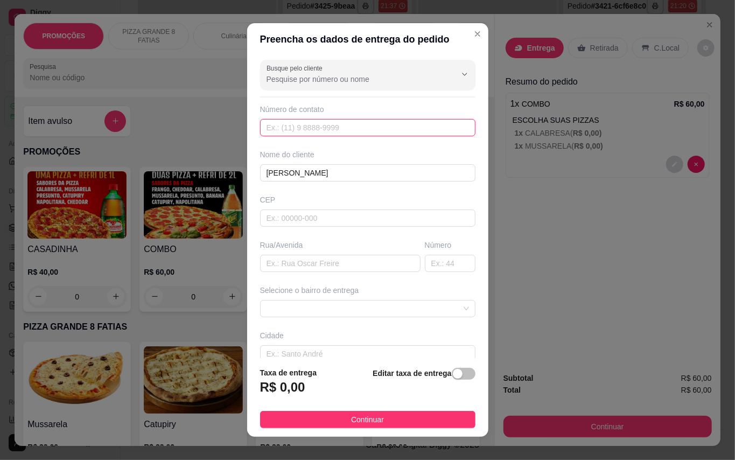
click at [354, 123] on input "text" at bounding box center [367, 127] width 215 height 17
type input "9"
type input "[PHONE_NUMBER]"
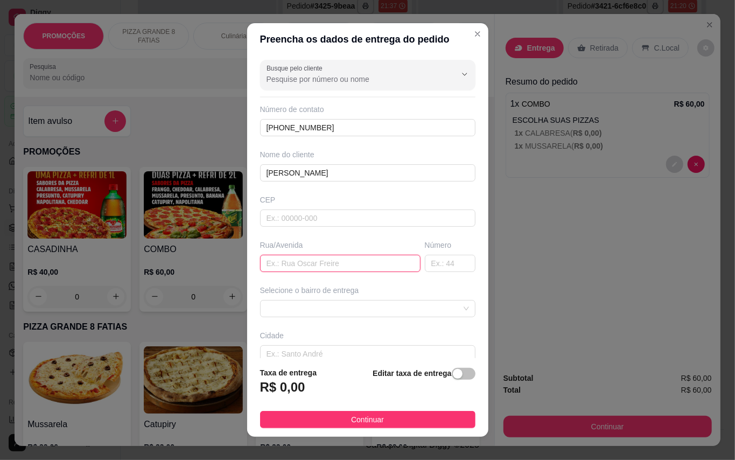
click at [320, 270] on input "text" at bounding box center [340, 263] width 160 height 17
type input "Av. [PERSON_NAME] ll"
click at [427, 263] on input "text" at bounding box center [450, 263] width 51 height 17
click at [302, 309] on span at bounding box center [368, 309] width 202 height 16
type input "1050"
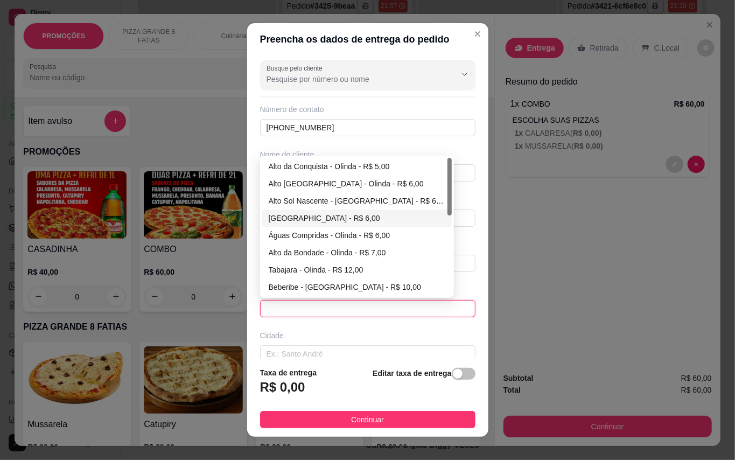
click at [366, 214] on div "[GEOGRAPHIC_DATA] - R$ 6,00" at bounding box center [357, 218] width 177 height 12
type input "Olinda"
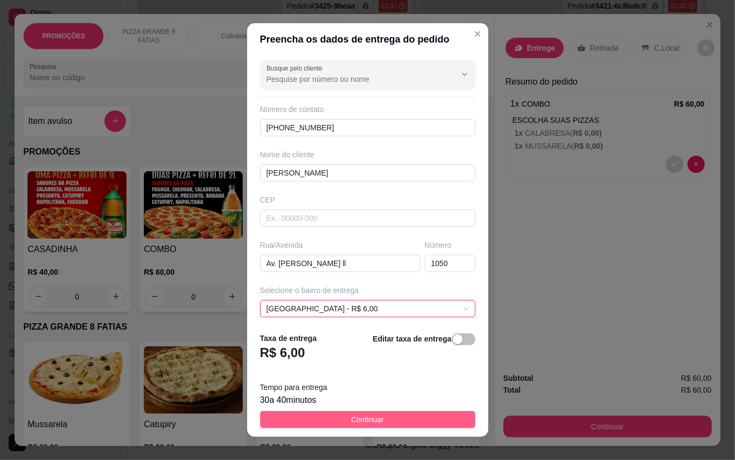
click at [410, 411] on button "Continuar" at bounding box center [367, 419] width 215 height 17
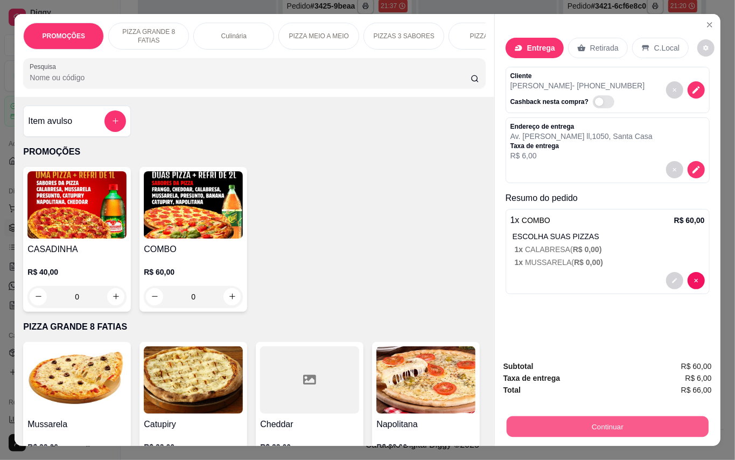
click at [586, 423] on button "Continuar" at bounding box center [607, 426] width 202 height 21
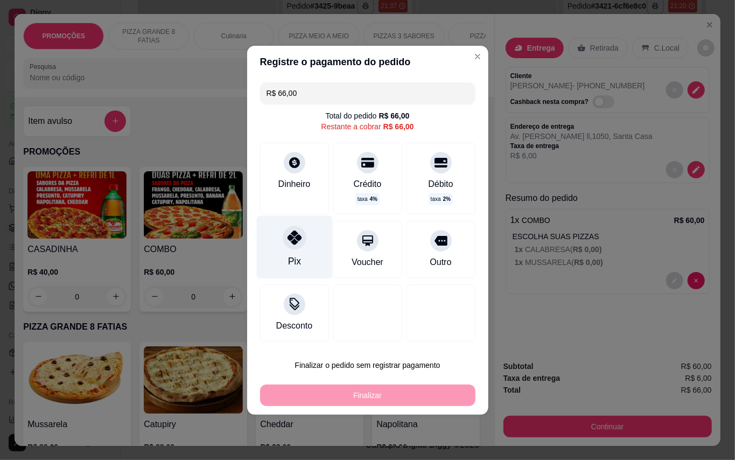
click at [301, 221] on div "Pix" at bounding box center [294, 246] width 76 height 63
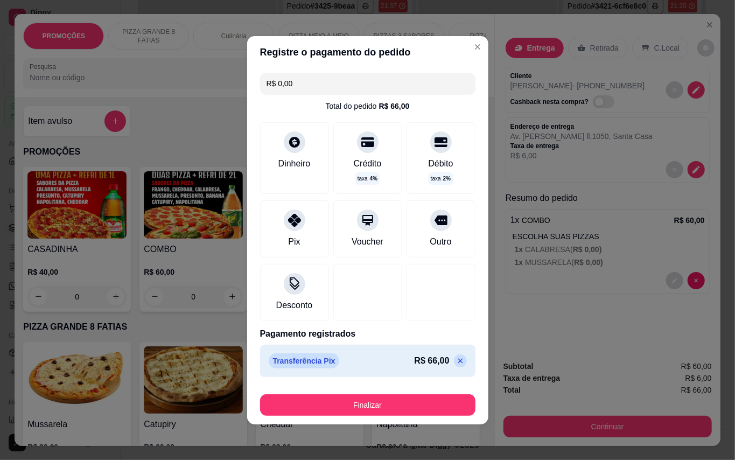
click at [456, 359] on icon at bounding box center [460, 361] width 9 height 9
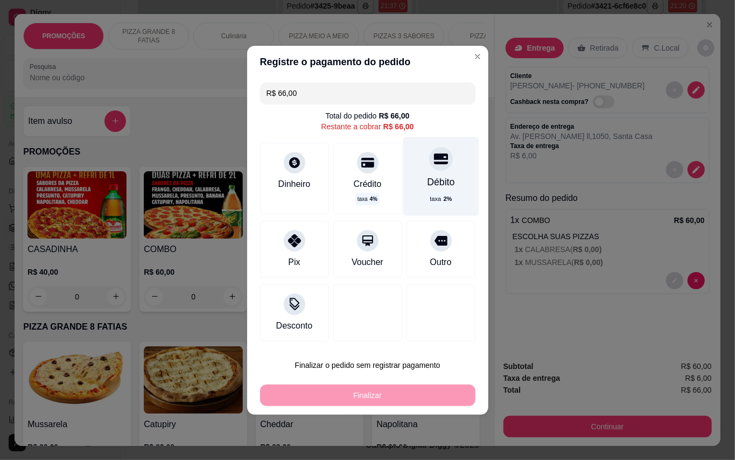
click at [416, 194] on div "Débito taxa 2 %" at bounding box center [441, 176] width 76 height 79
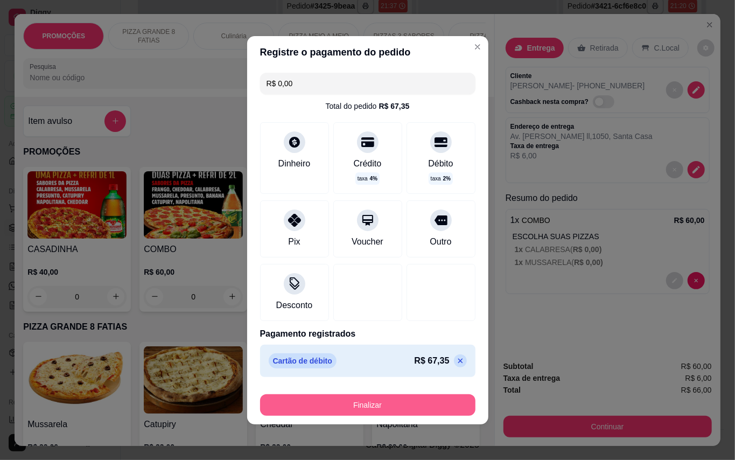
click at [434, 400] on button "Finalizar" at bounding box center [367, 405] width 215 height 22
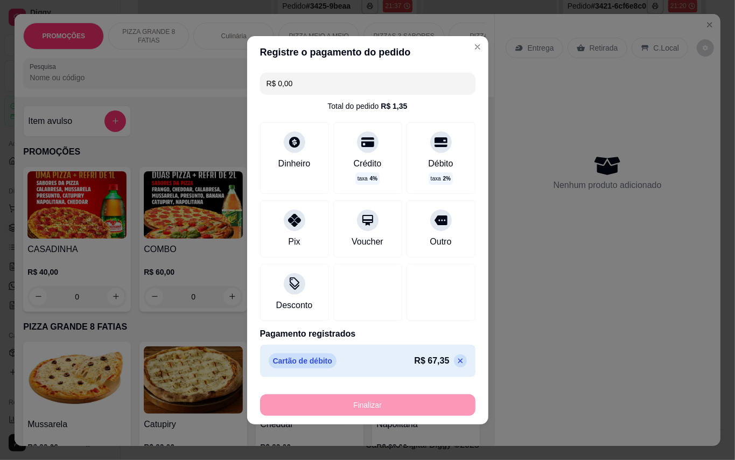
type input "-R$ 66,00"
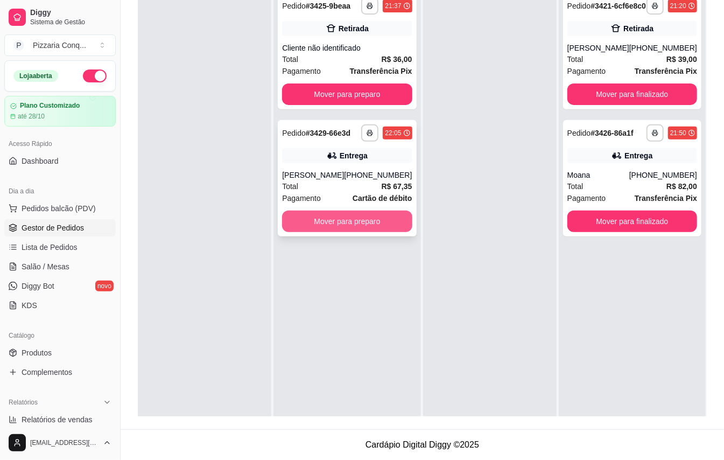
click at [389, 232] on button "Mover para preparo" at bounding box center [347, 222] width 130 height 22
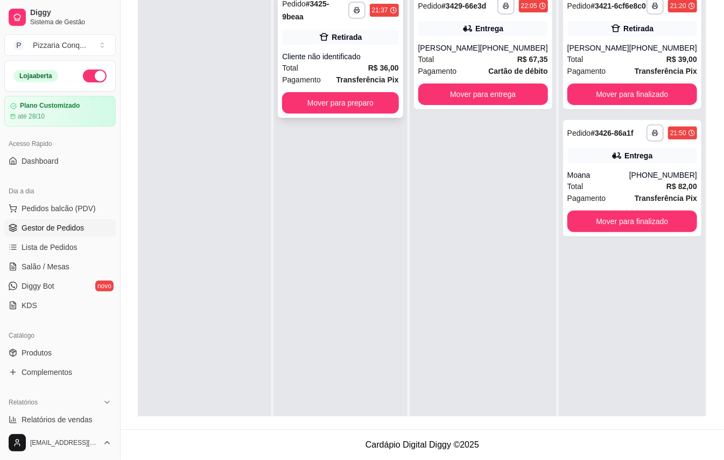
click at [375, 78] on strong "Transferência Pix" at bounding box center [368, 79] width 62 height 9
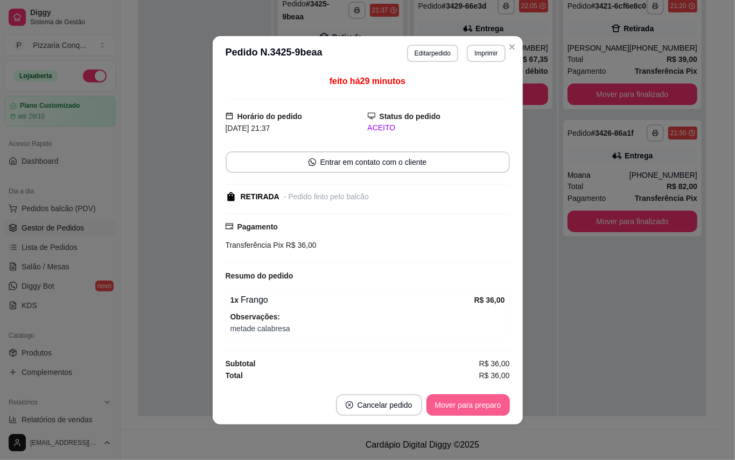
click at [469, 405] on button "Mover para preparo" at bounding box center [468, 405] width 83 height 22
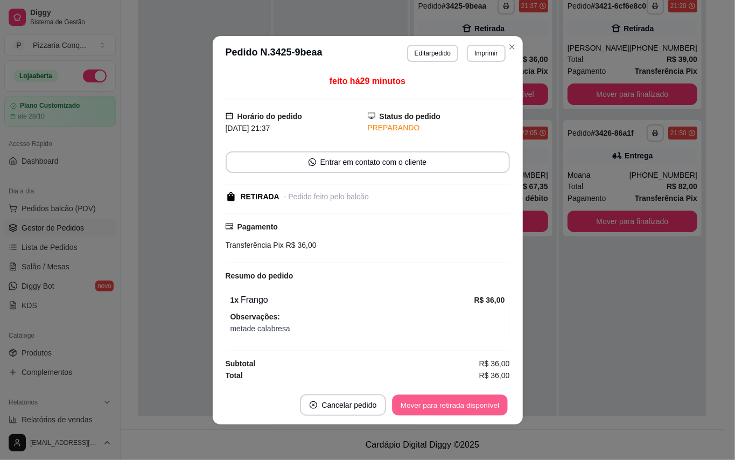
click at [469, 405] on button "Mover para retirada disponível" at bounding box center [450, 404] width 115 height 21
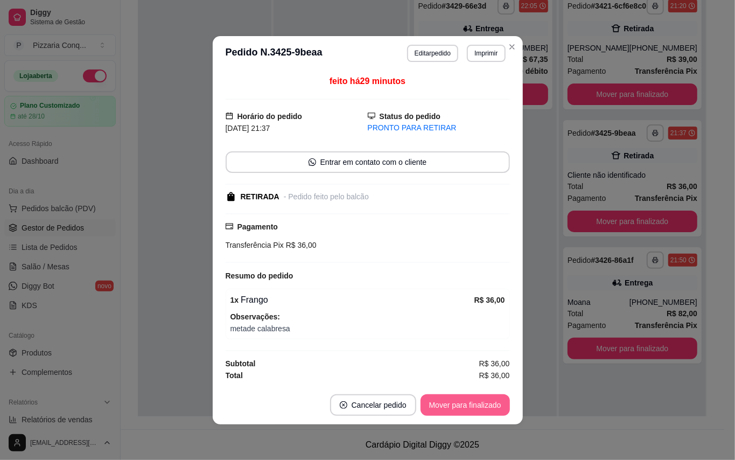
click at [469, 405] on button "Mover para finalizado" at bounding box center [465, 405] width 89 height 22
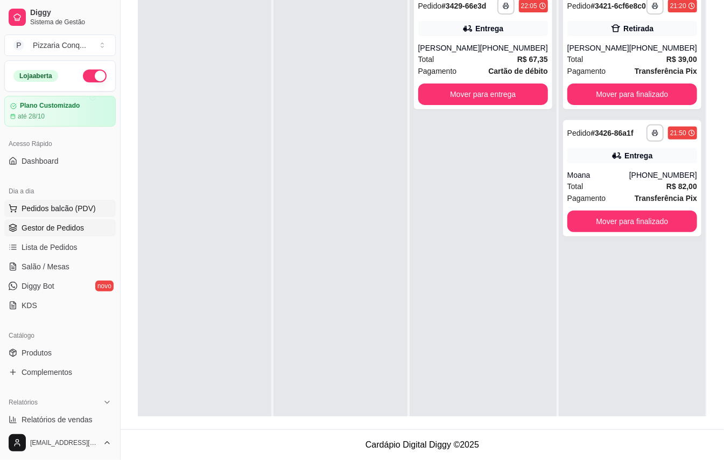
click at [85, 208] on span "Pedidos balcão (PDV)" at bounding box center [59, 208] width 74 height 11
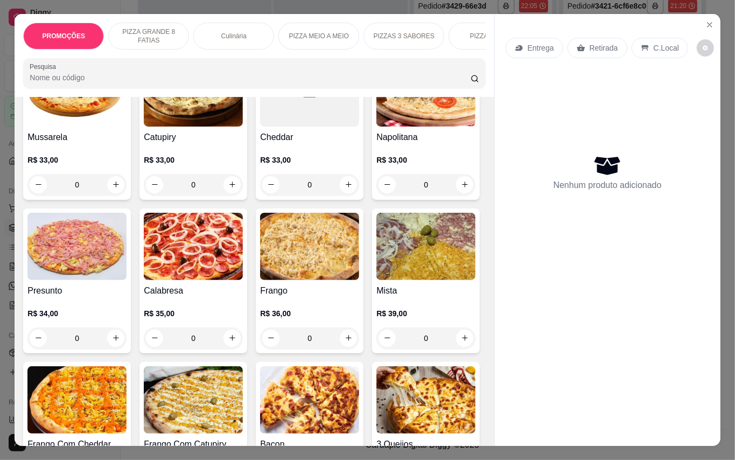
scroll to position [359, 0]
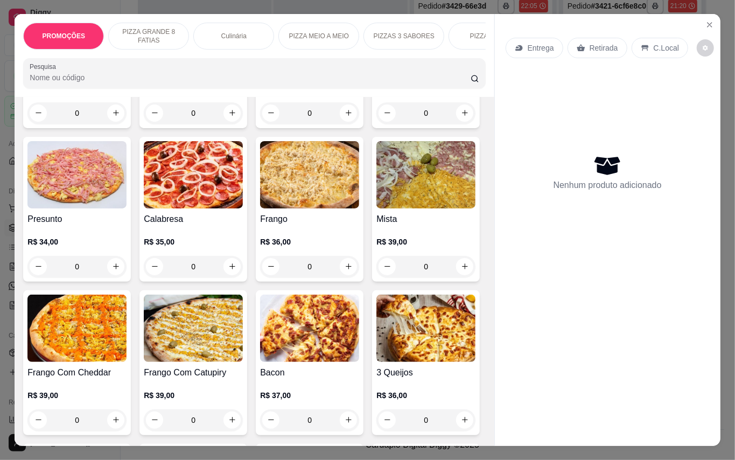
click at [260, 208] on img at bounding box center [309, 174] width 99 height 67
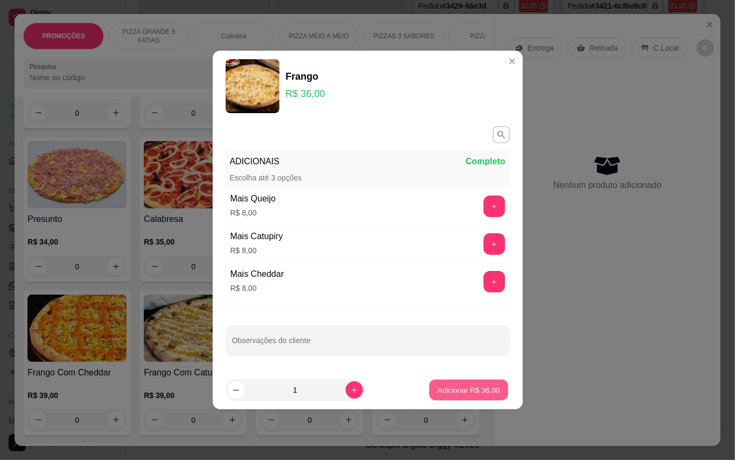
click at [468, 384] on button "Adicionar R$ 36,00" at bounding box center [469, 390] width 79 height 21
type input "1"
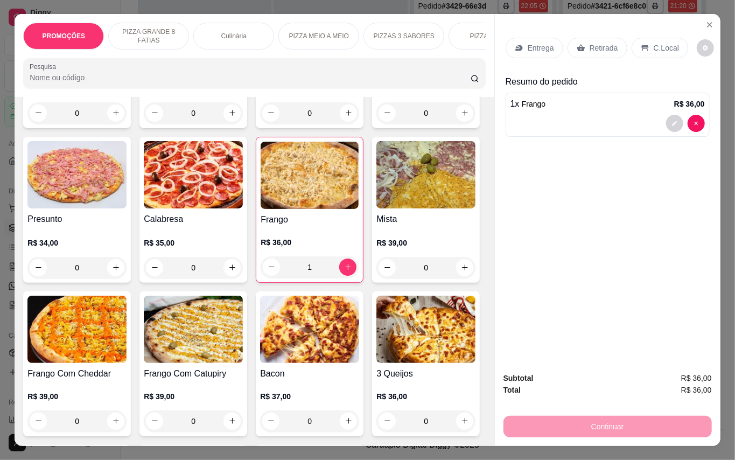
click at [584, 41] on div "Retirada" at bounding box center [598, 48] width 60 height 20
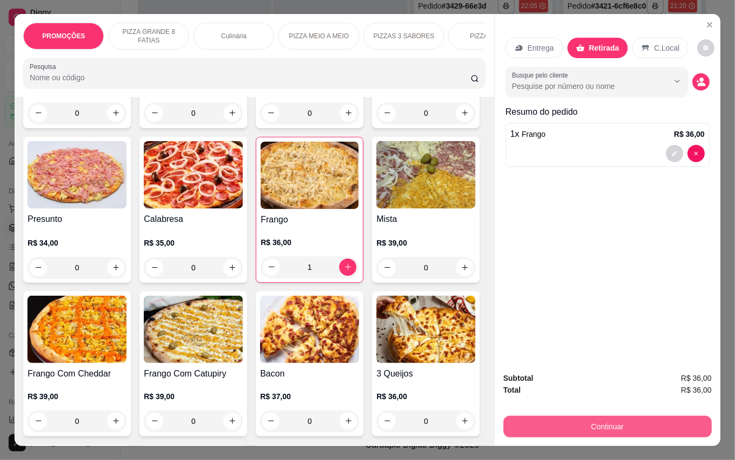
click at [634, 416] on button "Continuar" at bounding box center [608, 427] width 208 height 22
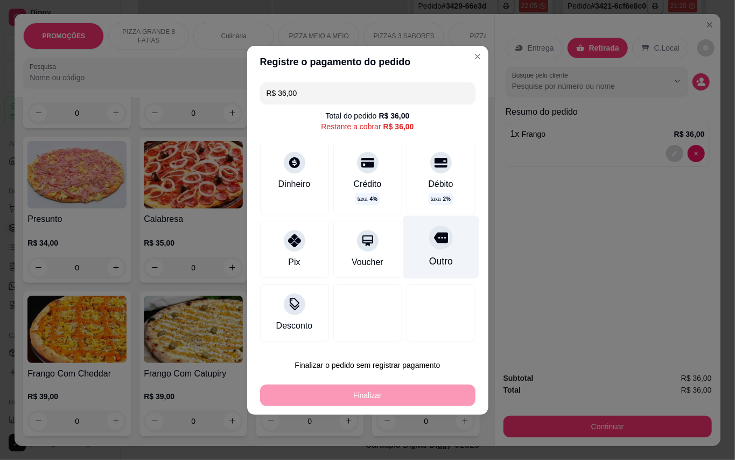
click at [429, 257] on div "Outro" at bounding box center [441, 261] width 24 height 14
type input "R$ 0,00"
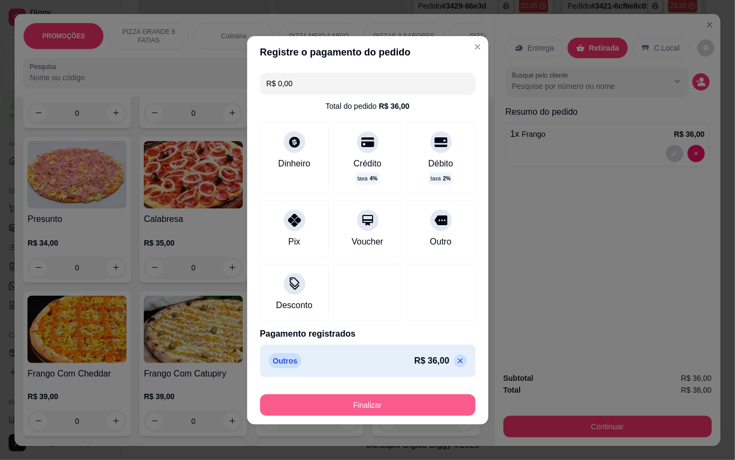
click at [434, 399] on button "Finalizar" at bounding box center [367, 405] width 215 height 22
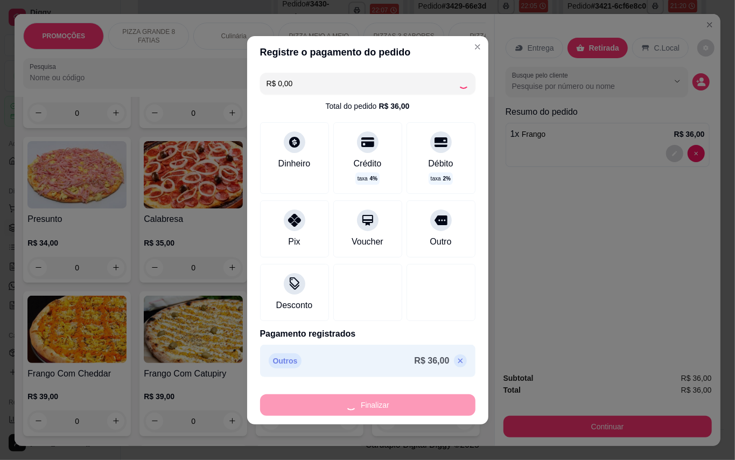
type input "0"
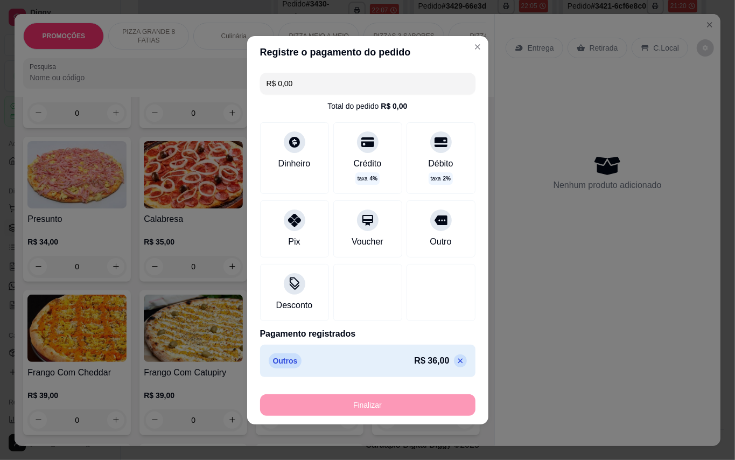
type input "-R$ 36,00"
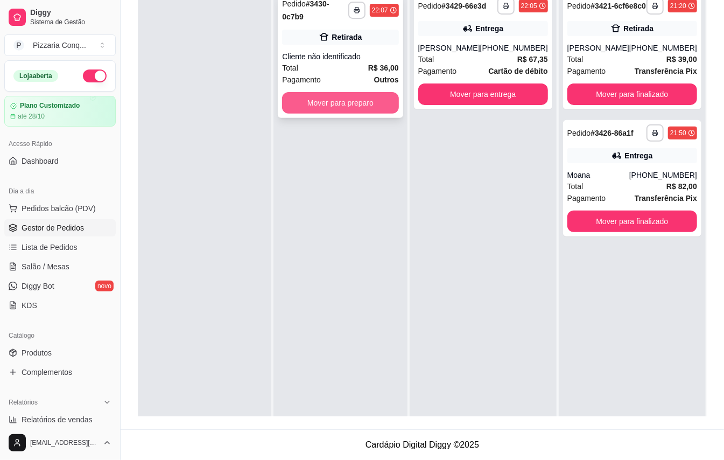
click at [389, 103] on button "Mover para preparo" at bounding box center [340, 103] width 116 height 22
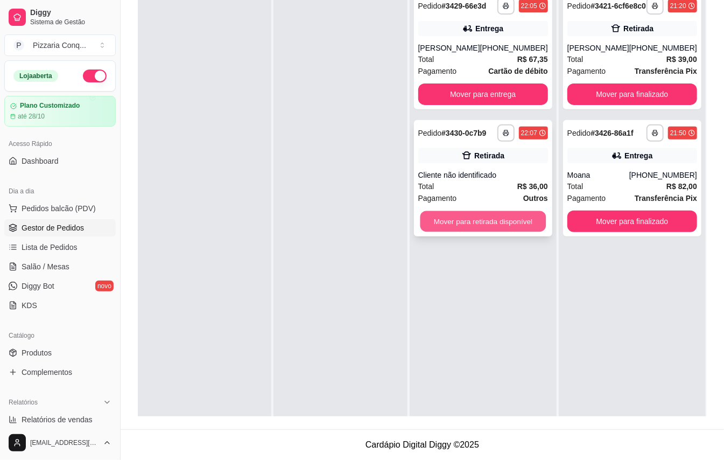
click at [512, 222] on button "Mover para retirada disponível" at bounding box center [483, 221] width 126 height 21
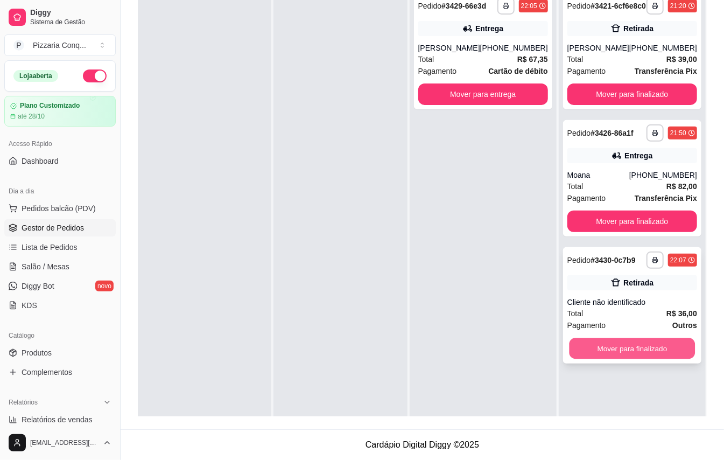
click at [638, 359] on button "Mover para finalizado" at bounding box center [632, 348] width 126 height 21
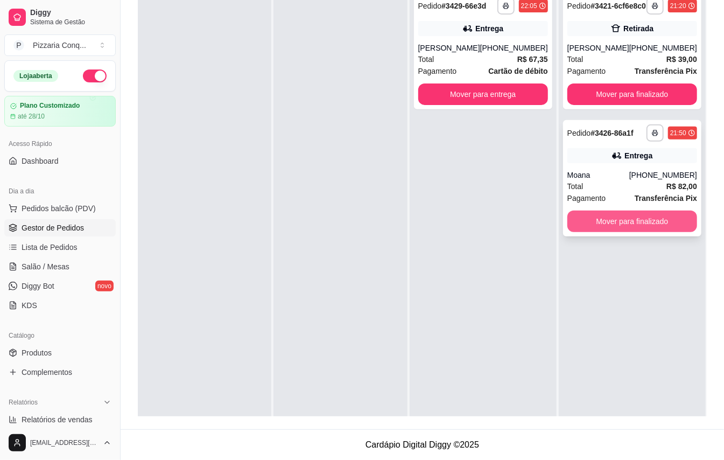
click at [619, 232] on button "Mover para finalizado" at bounding box center [633, 222] width 130 height 22
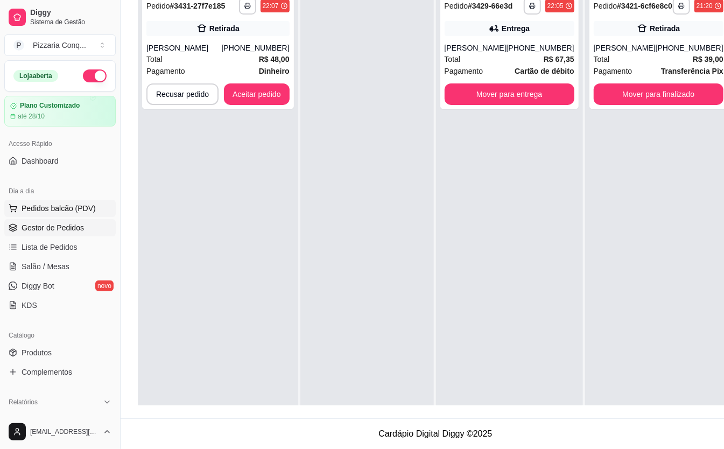
click at [51, 214] on span "Pedidos balcão (PDV)" at bounding box center [59, 208] width 74 height 11
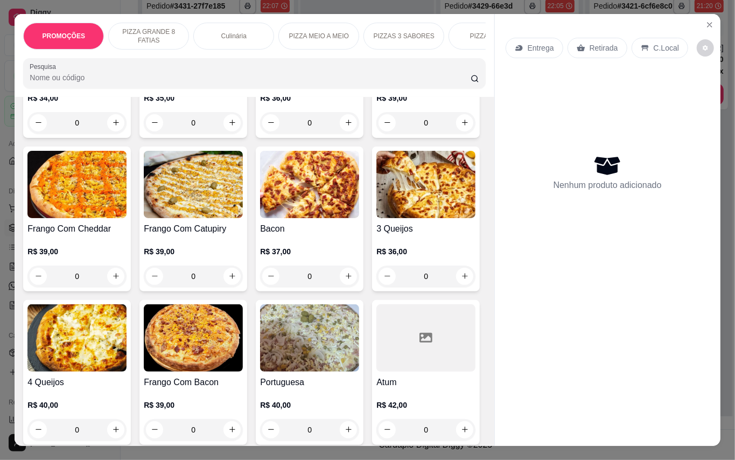
scroll to position [646, 0]
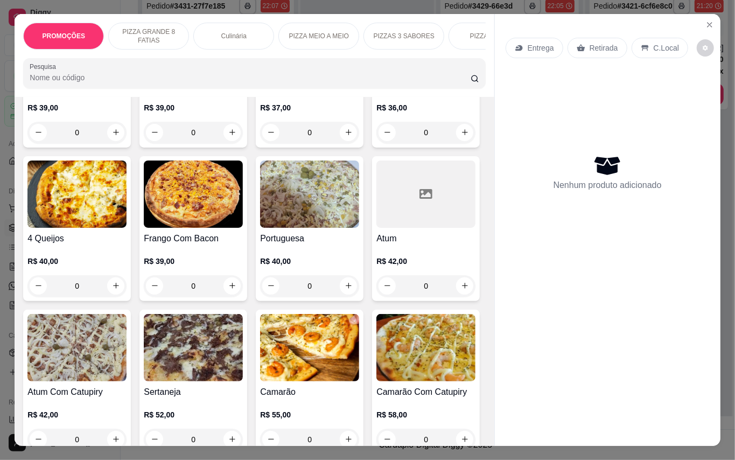
click at [218, 228] on img at bounding box center [193, 193] width 99 height 67
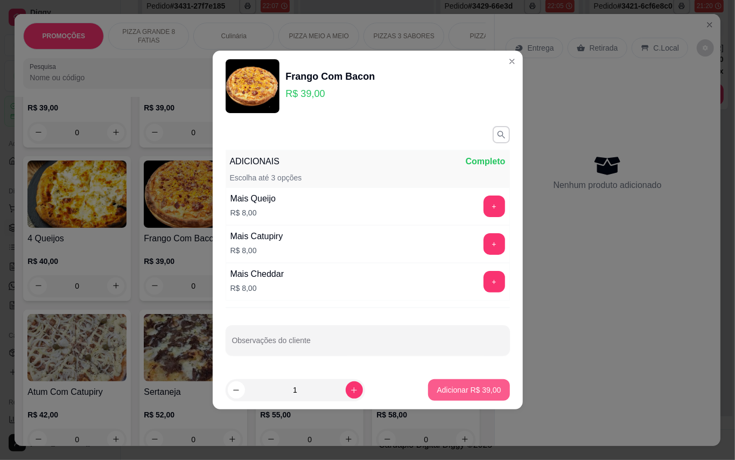
click at [459, 393] on p "Adicionar R$ 39,00" at bounding box center [469, 390] width 64 height 11
type input "1"
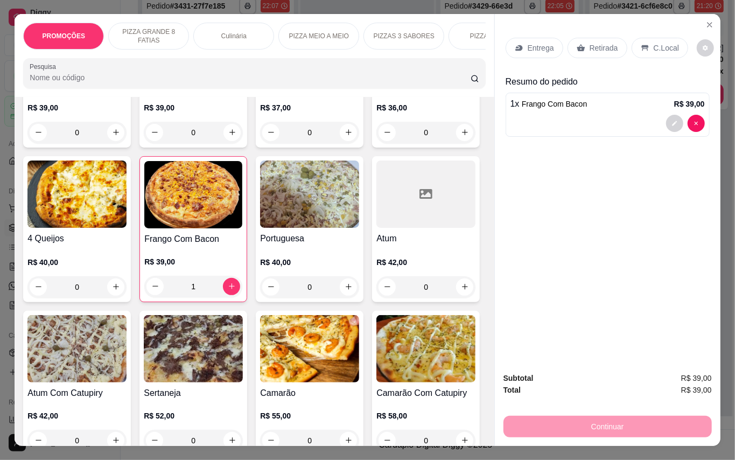
click at [614, 48] on div "Retirada" at bounding box center [598, 48] width 60 height 20
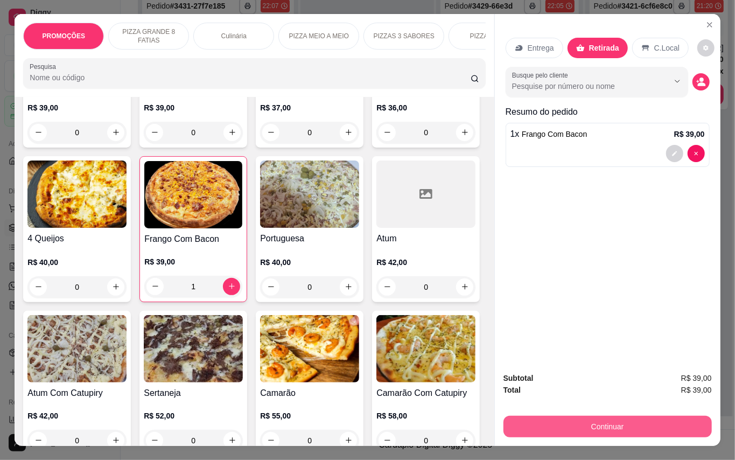
click at [626, 421] on button "Continuar" at bounding box center [608, 427] width 208 height 22
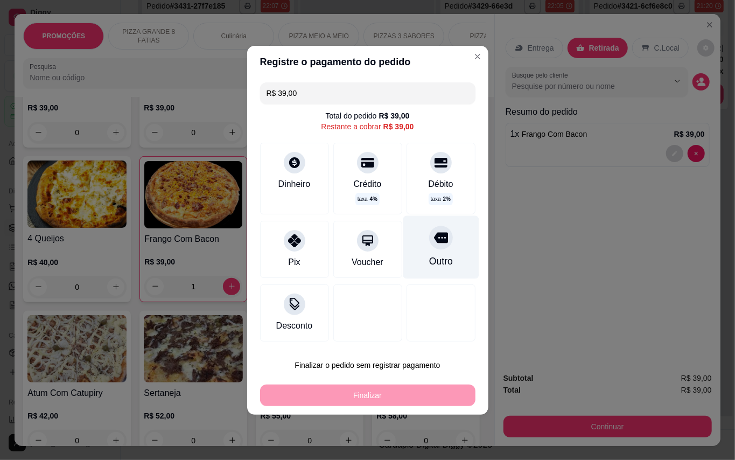
click at [434, 238] on icon at bounding box center [441, 238] width 14 height 14
type input "R$ 0,00"
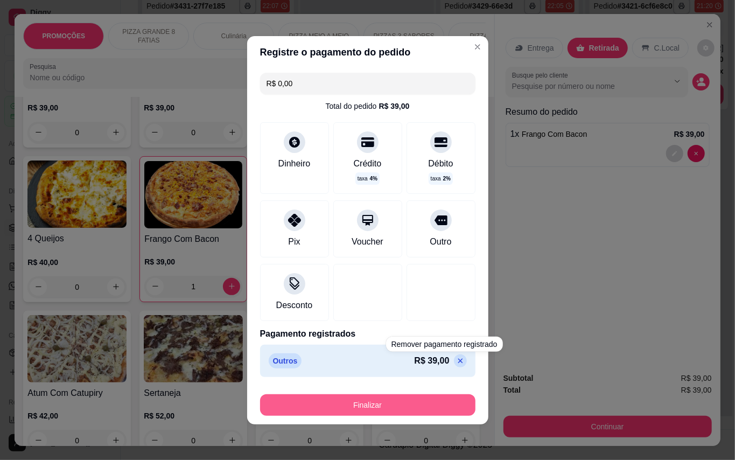
click at [402, 403] on button "Finalizar" at bounding box center [367, 405] width 215 height 22
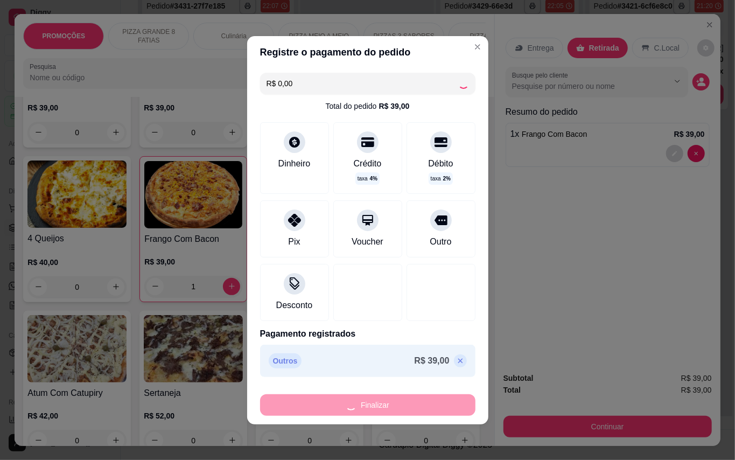
type input "0"
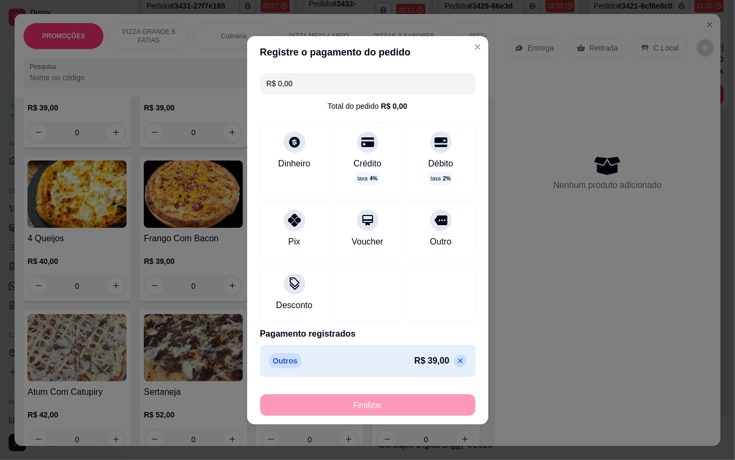
type input "-R$ 39,00"
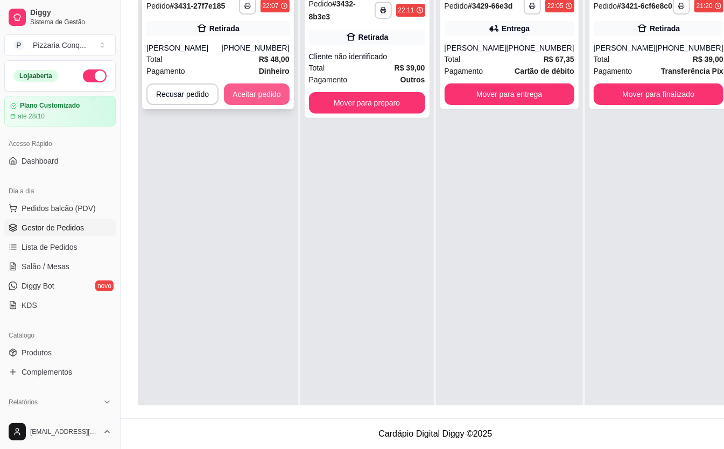
click at [270, 102] on button "Aceitar pedido" at bounding box center [257, 94] width 66 height 22
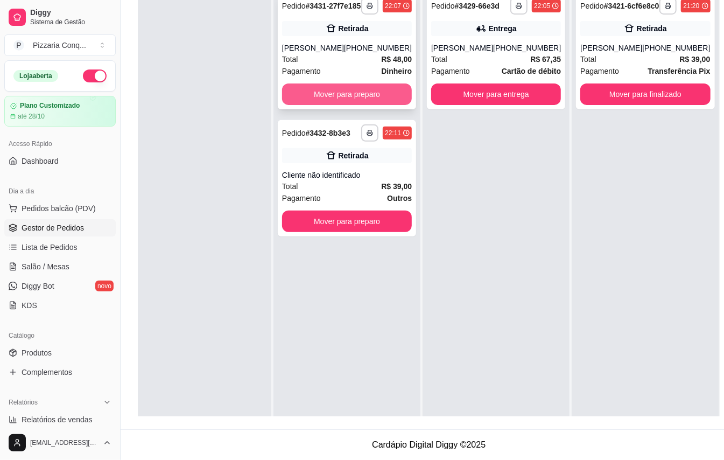
click at [372, 100] on button "Mover para preparo" at bounding box center [347, 94] width 130 height 22
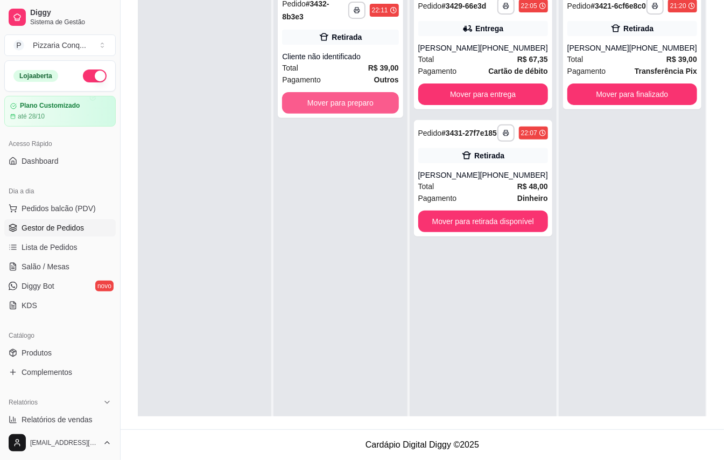
click at [372, 100] on button "Mover para preparo" at bounding box center [340, 103] width 116 height 22
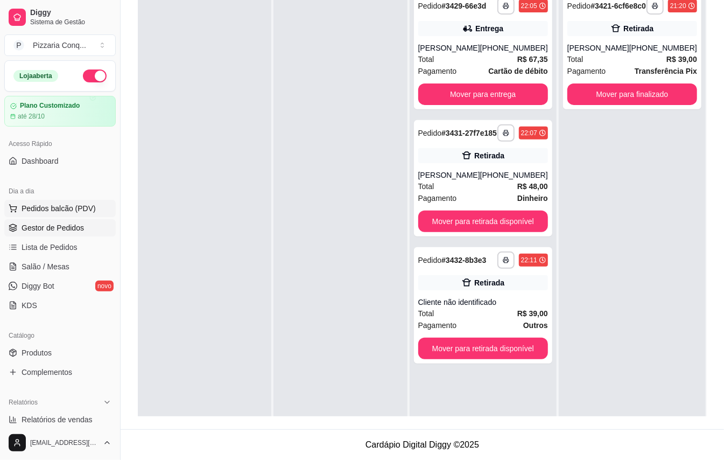
click at [59, 210] on span "Pedidos balcão (PDV)" at bounding box center [59, 208] width 74 height 11
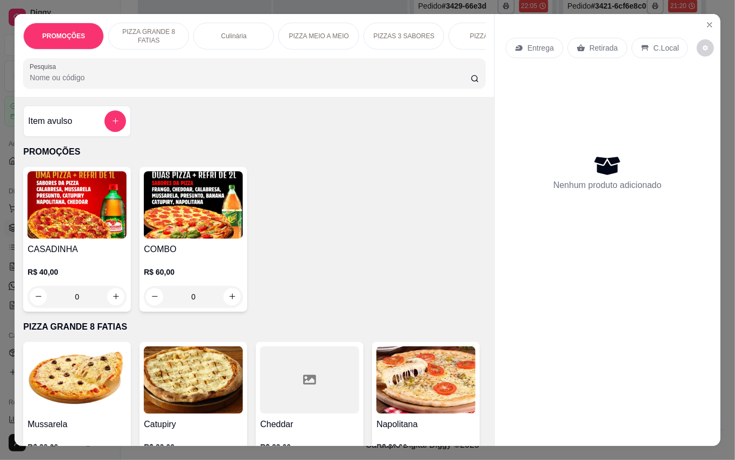
click at [164, 205] on img at bounding box center [193, 204] width 99 height 67
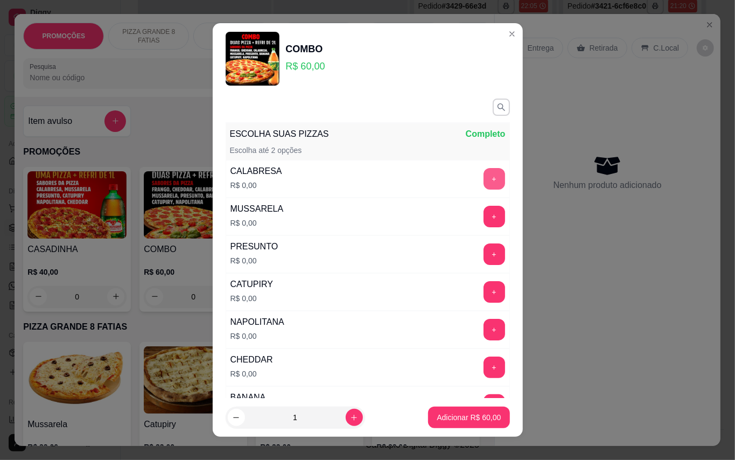
click at [484, 182] on button "+" at bounding box center [495, 179] width 22 height 22
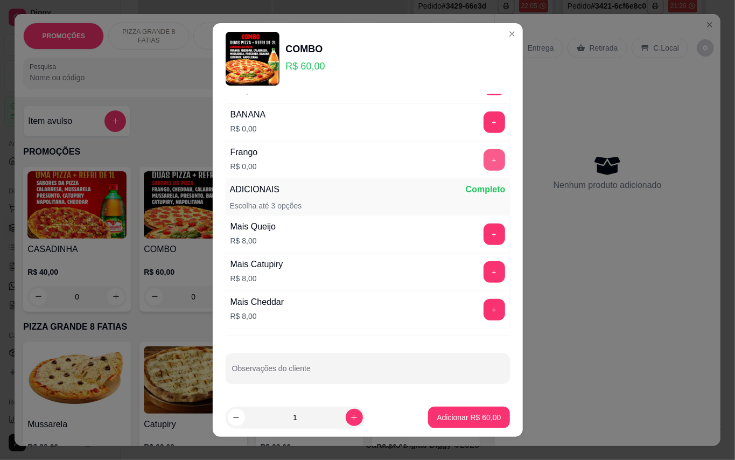
click at [484, 160] on button "+" at bounding box center [495, 160] width 22 height 22
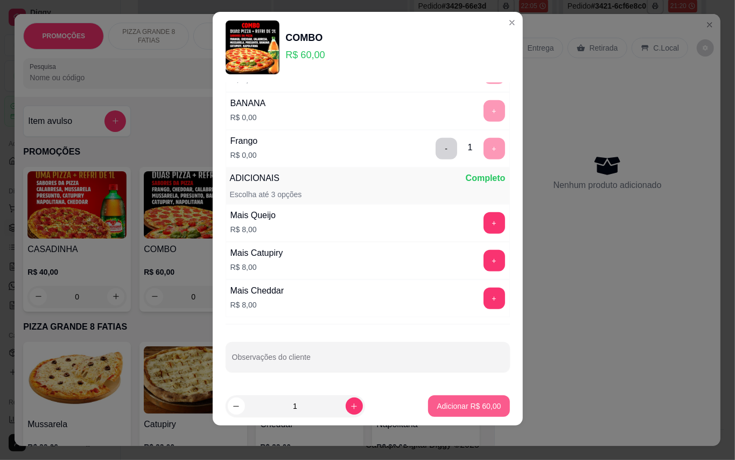
click at [464, 400] on button "Adicionar R$ 60,00" at bounding box center [468, 406] width 81 height 22
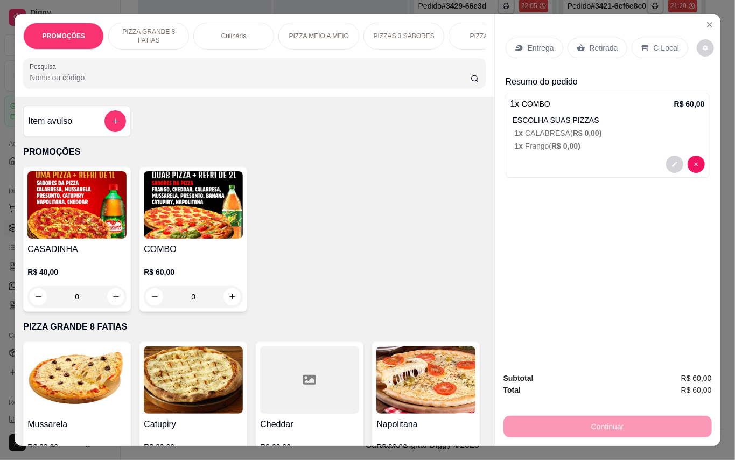
click at [527, 38] on div "Entrega" at bounding box center [535, 48] width 58 height 20
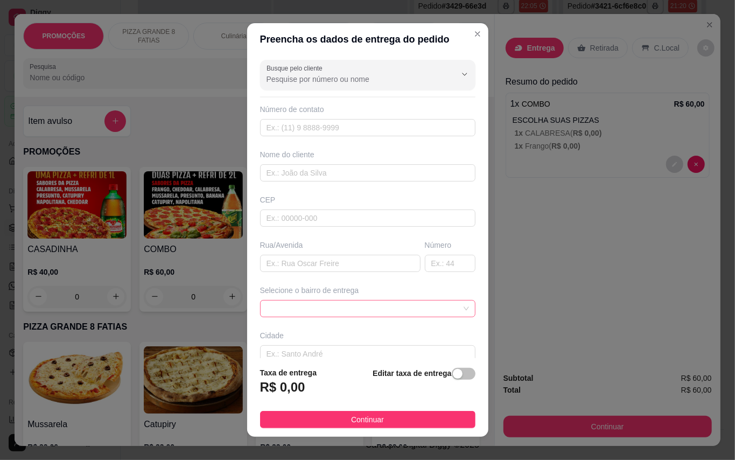
click at [326, 308] on span at bounding box center [368, 309] width 202 height 16
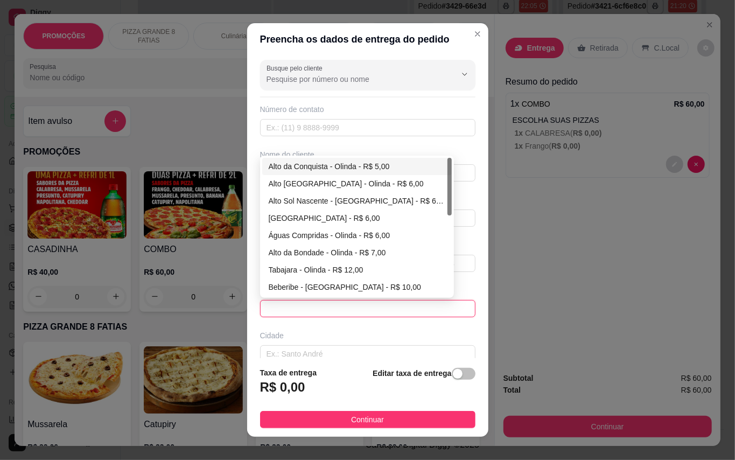
click at [313, 166] on div "Alto da Conquista - Olinda - R$ 5,00" at bounding box center [357, 166] width 177 height 12
type input "Olinda"
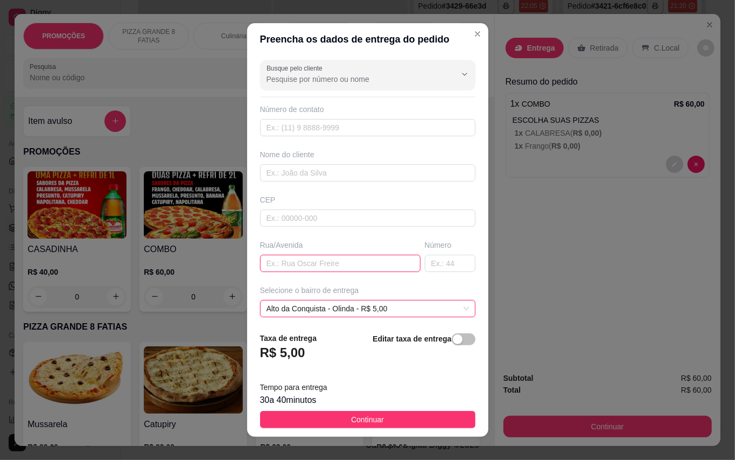
click at [304, 257] on input "text" at bounding box center [340, 263] width 160 height 17
type input "av [PERSON_NAME]"
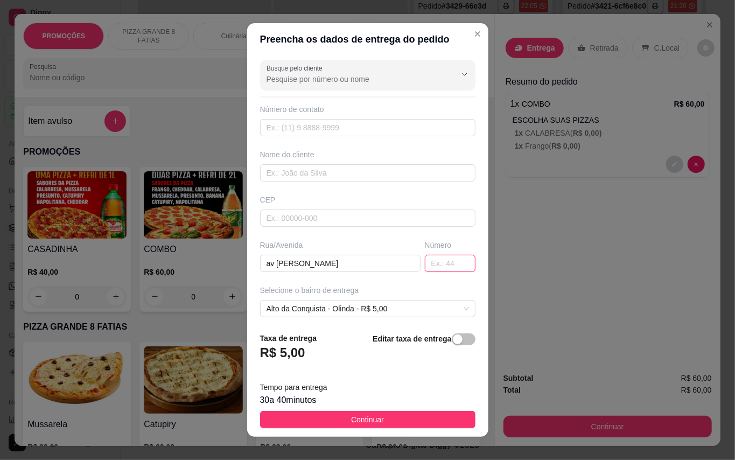
click at [425, 266] on input "text" at bounding box center [450, 263] width 51 height 17
type input "612"
click at [283, 173] on input "text" at bounding box center [367, 172] width 215 height 17
click at [327, 130] on input "text" at bounding box center [367, 127] width 215 height 17
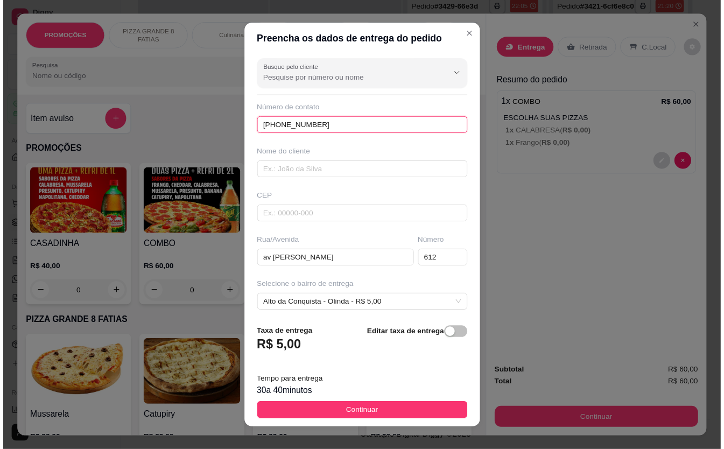
scroll to position [97, 0]
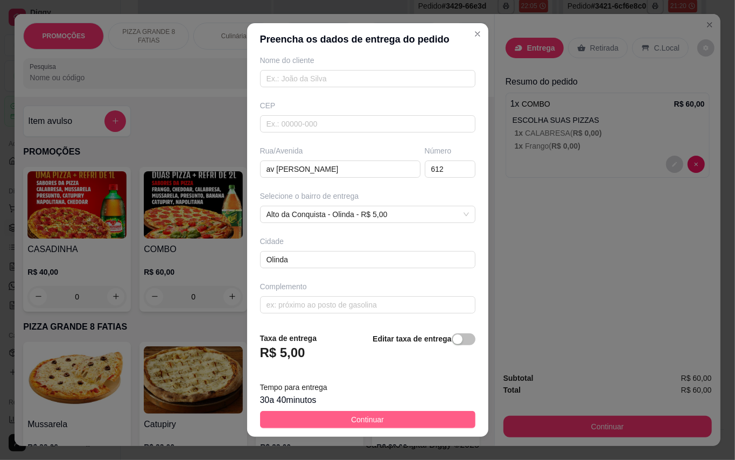
type input "[PHONE_NUMBER]"
click at [444, 418] on button "Continuar" at bounding box center [367, 419] width 215 height 17
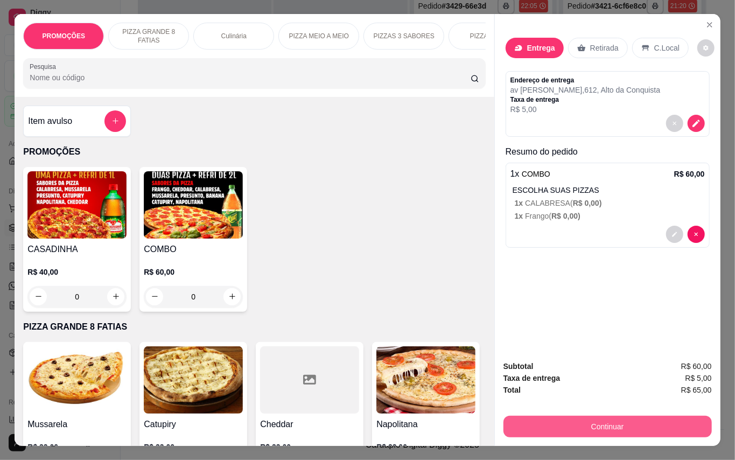
click at [622, 424] on button "Continuar" at bounding box center [608, 427] width 208 height 22
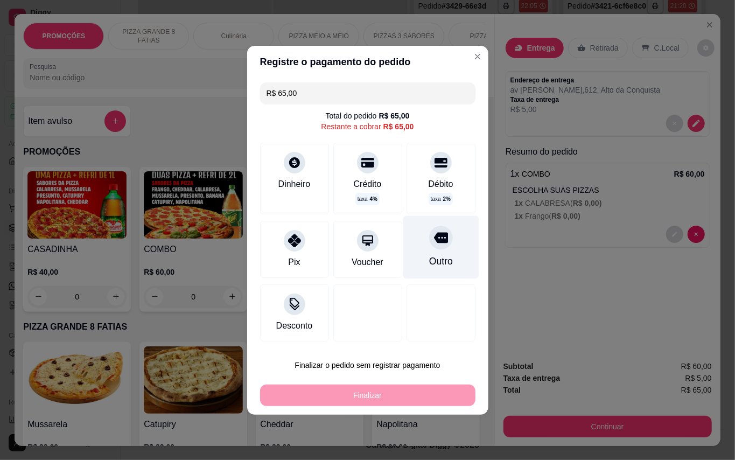
click at [434, 242] on icon at bounding box center [441, 237] width 14 height 11
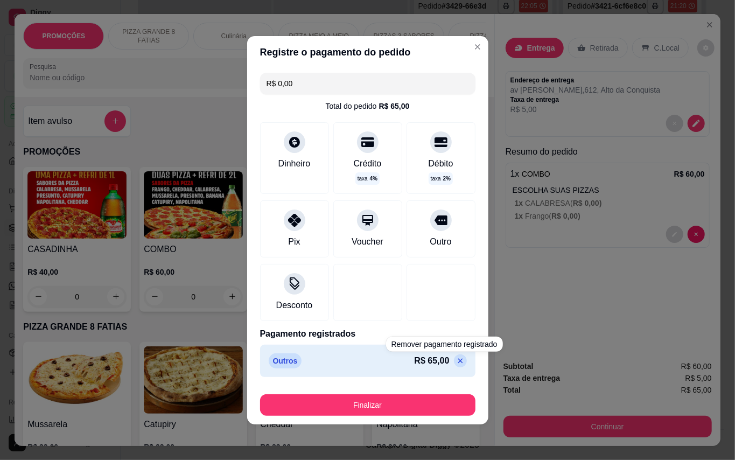
click at [450, 367] on div "R$ 65,00" at bounding box center [441, 360] width 52 height 13
click at [456, 360] on icon at bounding box center [460, 361] width 9 height 9
type input "R$ 65,00"
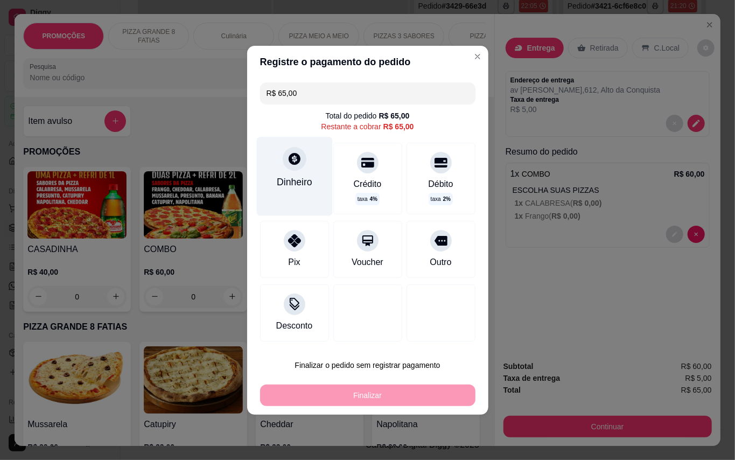
click at [299, 171] on div "Dinheiro" at bounding box center [294, 176] width 76 height 79
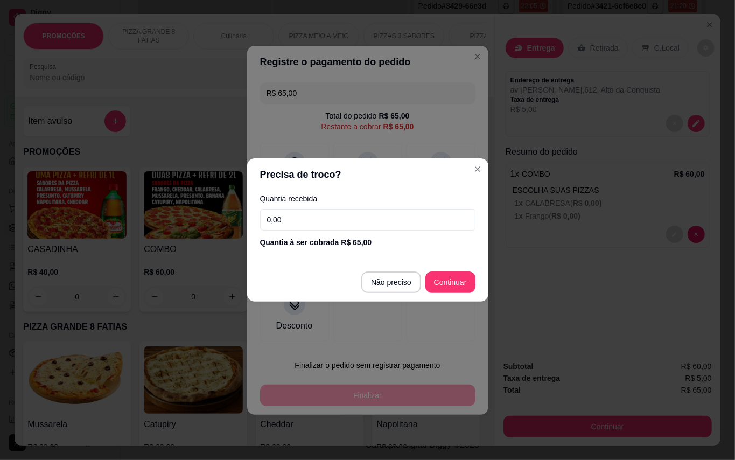
click at [423, 212] on input "0,00" at bounding box center [367, 220] width 215 height 22
type input "100,00"
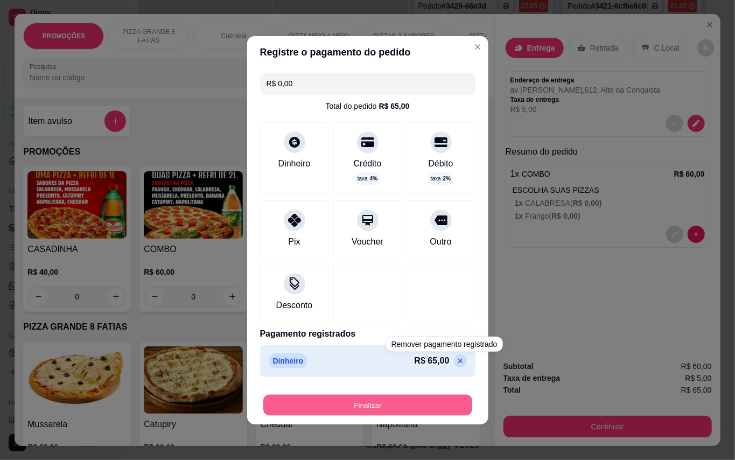
click at [425, 407] on button "Finalizar" at bounding box center [367, 404] width 209 height 21
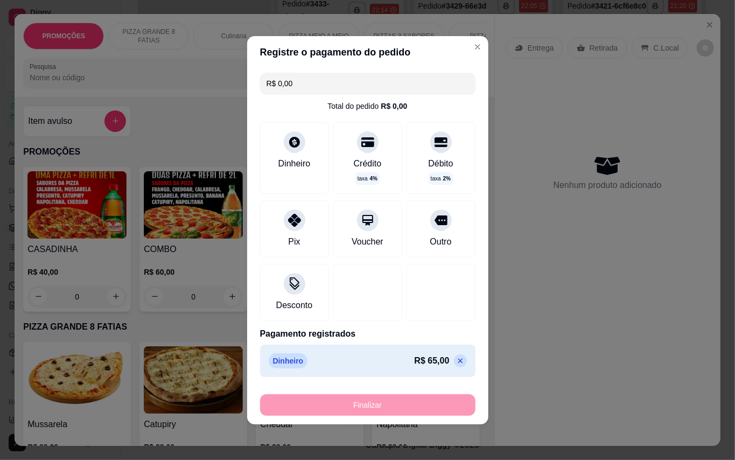
type input "-R$ 65,00"
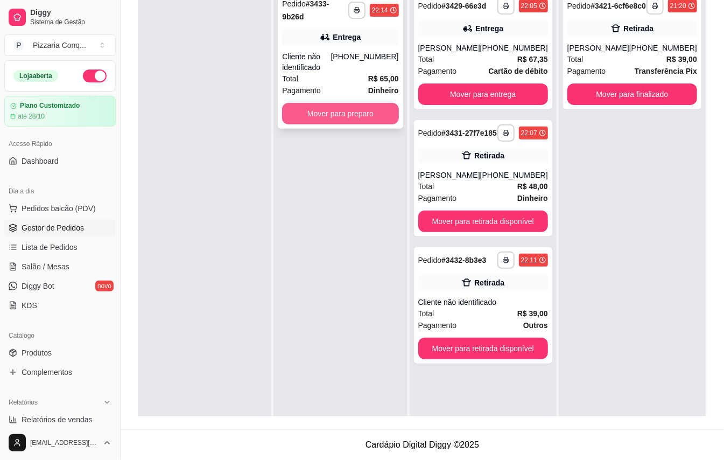
click at [383, 108] on button "Mover para preparo" at bounding box center [340, 114] width 116 height 22
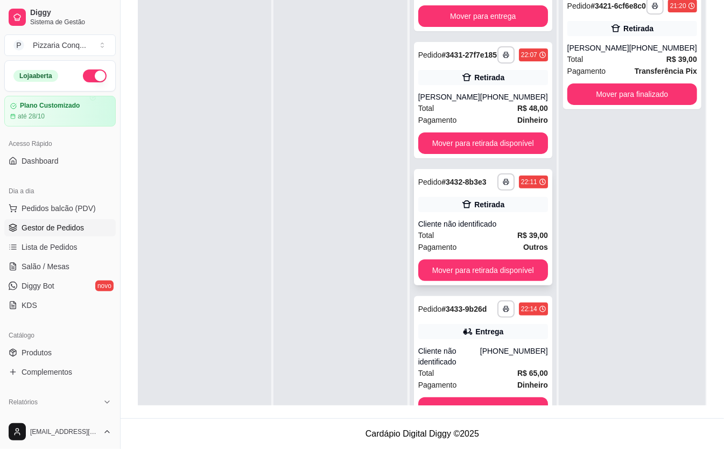
scroll to position [41, 0]
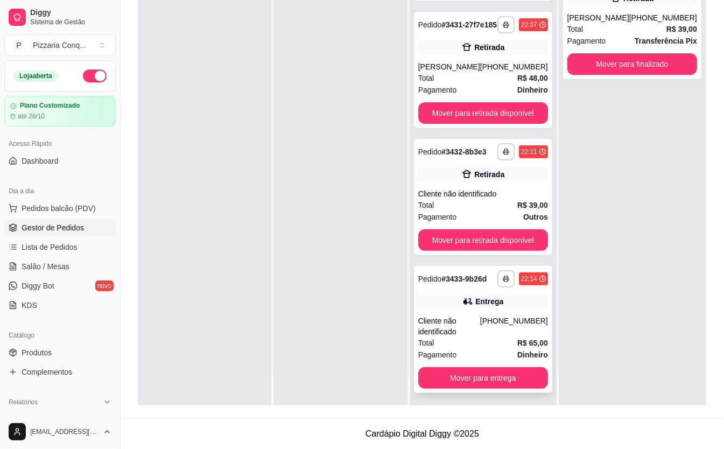
click at [459, 316] on div "Cliente não identificado" at bounding box center [449, 327] width 62 height 22
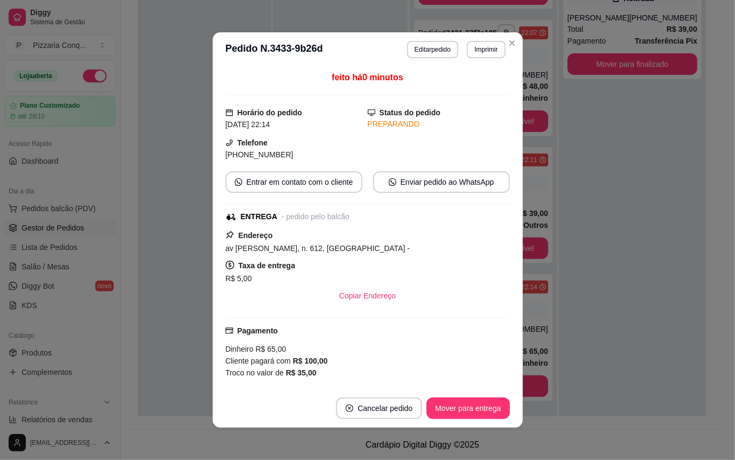
scroll to position [143, 0]
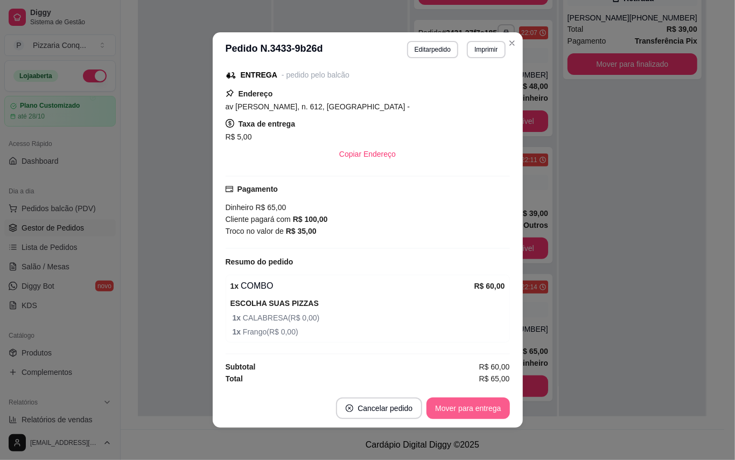
click at [434, 401] on button "Mover para entrega" at bounding box center [468, 408] width 83 height 22
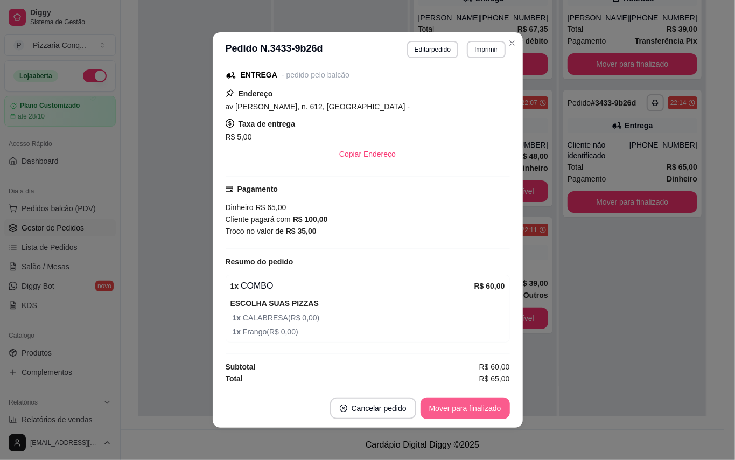
click at [469, 411] on button "Mover para finalizado" at bounding box center [465, 408] width 89 height 22
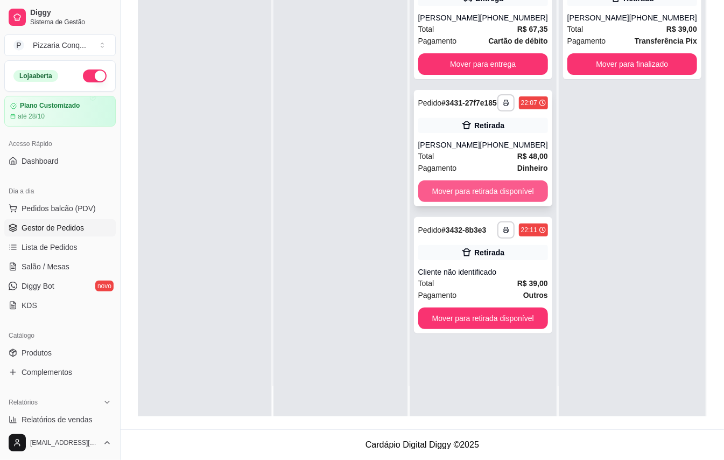
scroll to position [0, 0]
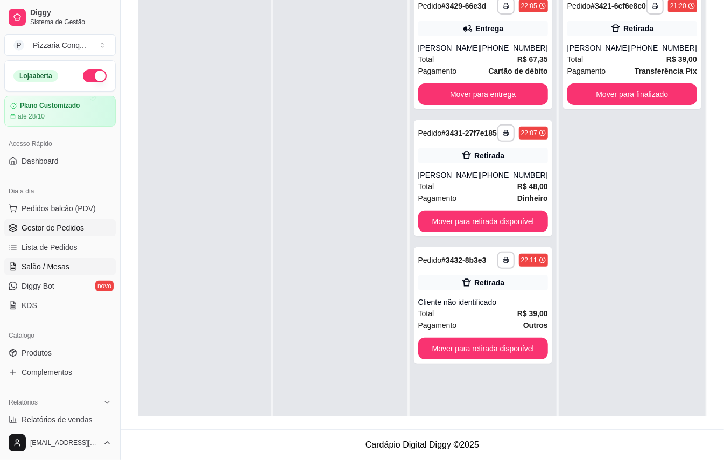
click at [62, 275] on link "Salão / Mesas" at bounding box center [59, 266] width 111 height 17
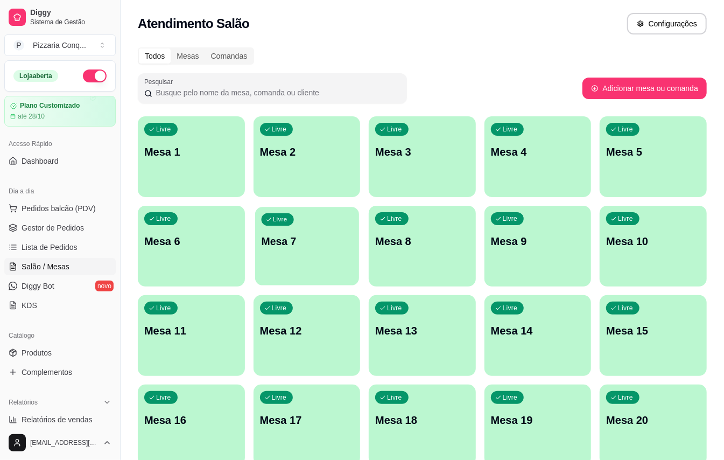
click at [337, 222] on div "Livre Mesa 7" at bounding box center [307, 240] width 104 height 66
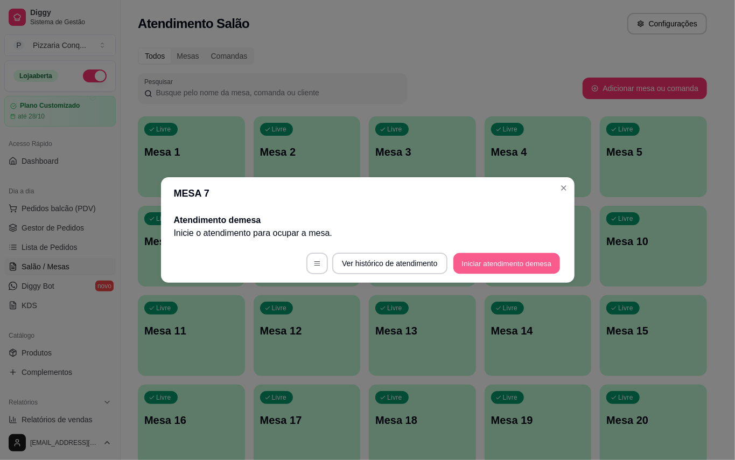
click at [512, 259] on button "Iniciar atendimento de mesa" at bounding box center [506, 263] width 107 height 21
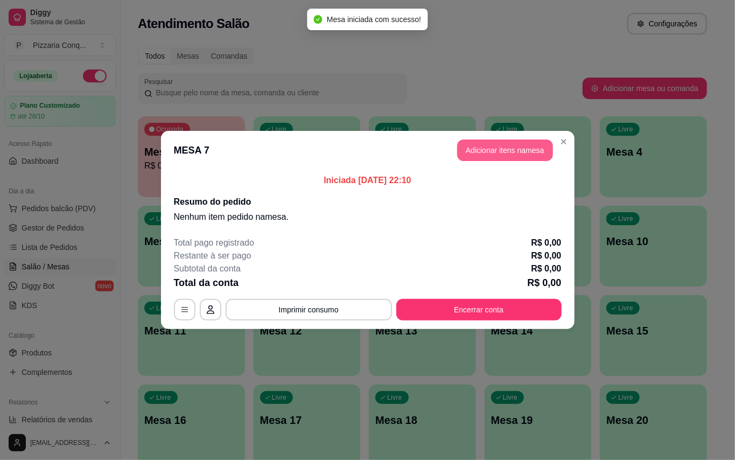
click at [509, 155] on button "Adicionar itens na mesa" at bounding box center [505, 150] width 96 height 22
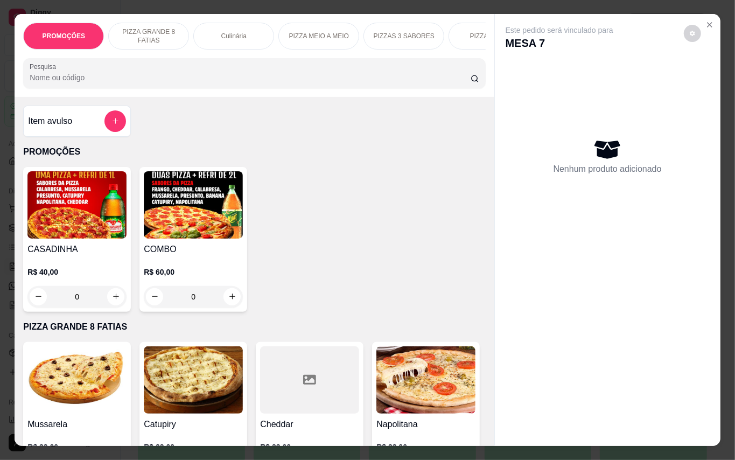
click at [222, 247] on div "COMBO R$ 60,00 0" at bounding box center [193, 239] width 108 height 145
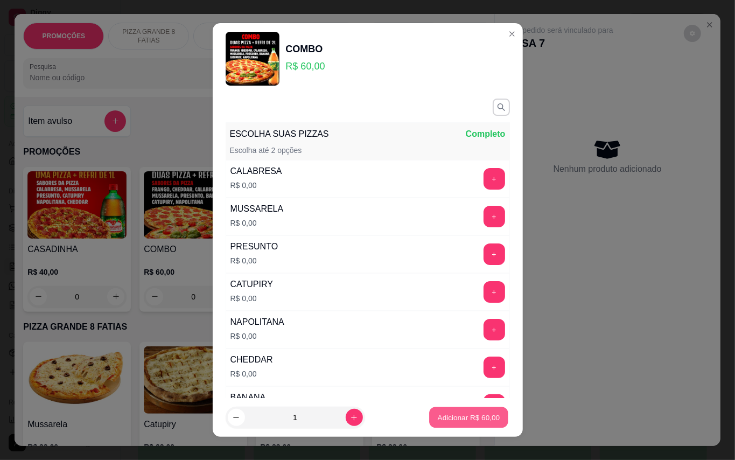
click at [444, 411] on button "Adicionar R$ 60,00" at bounding box center [469, 417] width 79 height 21
type input "1"
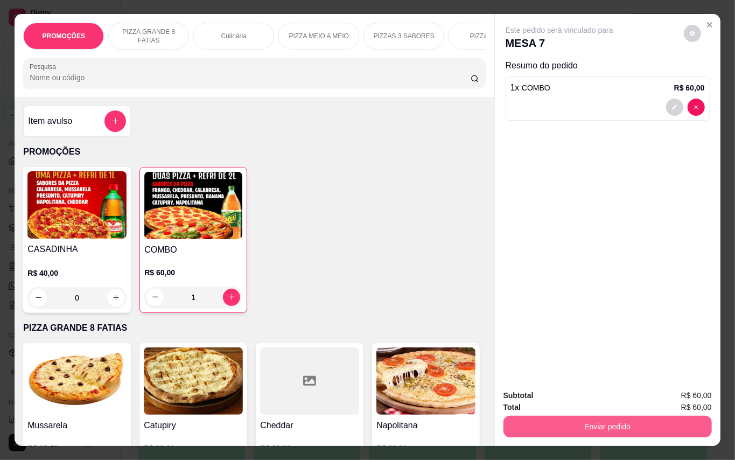
click at [569, 416] on button "Enviar pedido" at bounding box center [608, 427] width 208 height 22
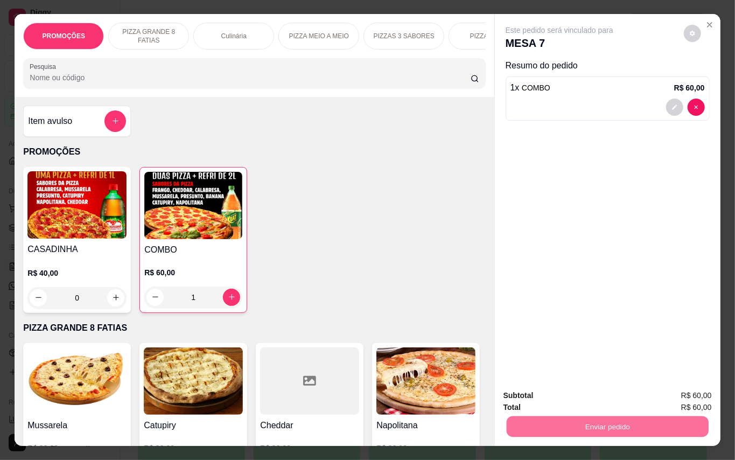
click at [689, 388] on button "Enviar pedido" at bounding box center [682, 395] width 59 height 20
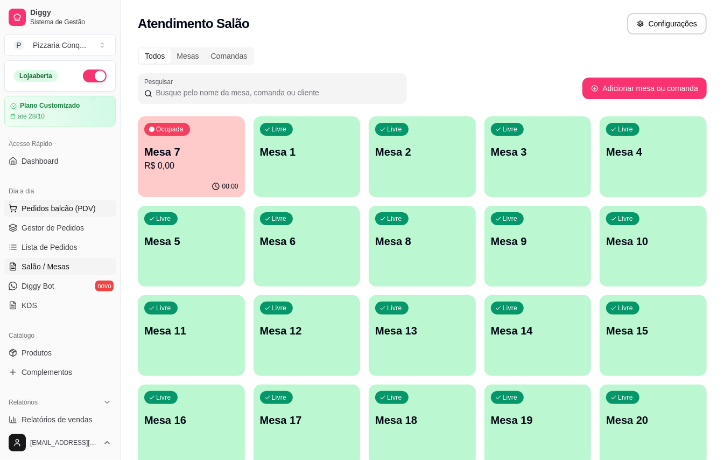
click at [67, 208] on span "Pedidos balcão (PDV)" at bounding box center [59, 208] width 74 height 11
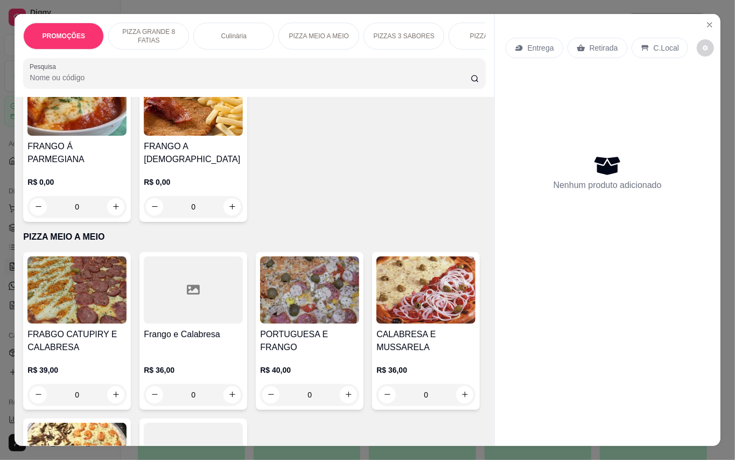
scroll to position [1436, 0]
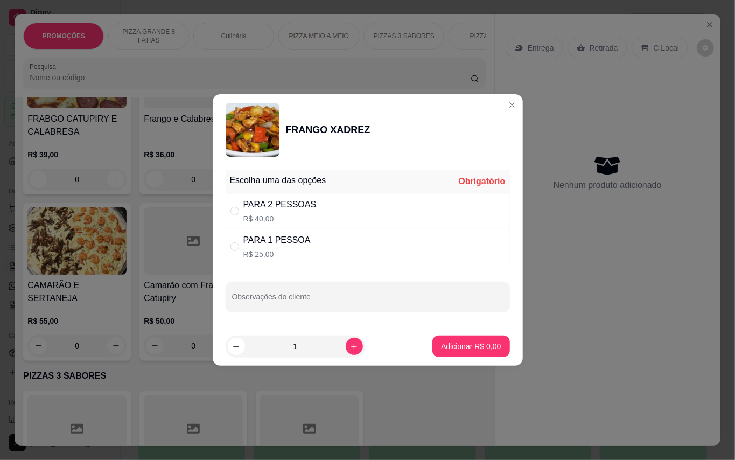
click at [322, 248] on div "PARA 1 PESSOA R$ 25,00" at bounding box center [368, 247] width 284 height 36
radio input "true"
click at [487, 350] on p "Adicionar R$ 25,00" at bounding box center [469, 346] width 64 height 11
type input "1"
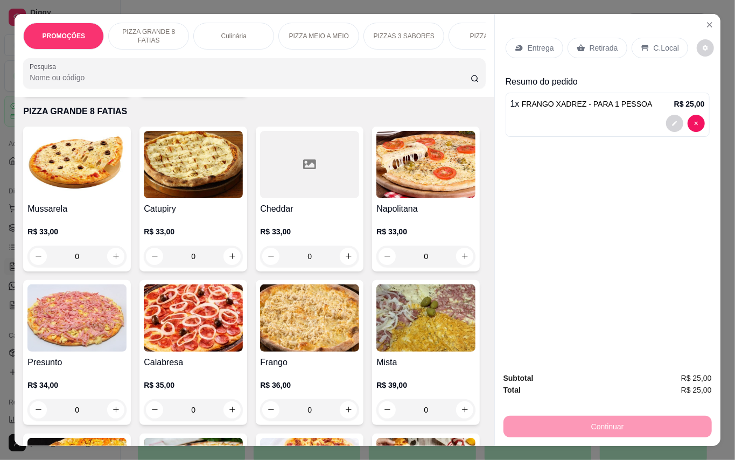
scroll to position [0, 0]
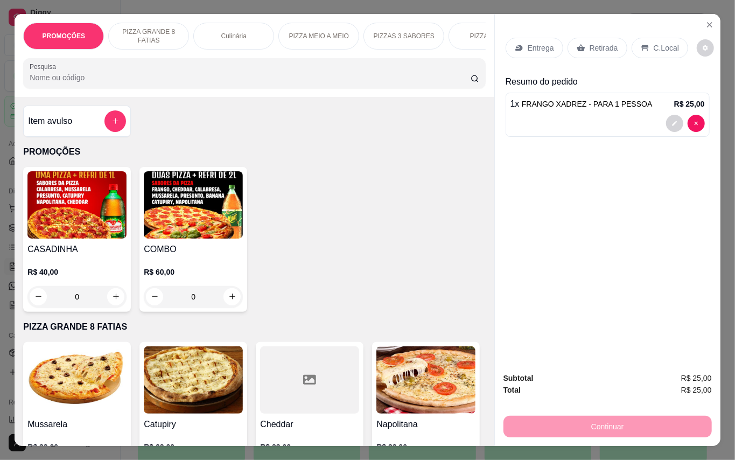
click at [86, 231] on img at bounding box center [76, 204] width 99 height 67
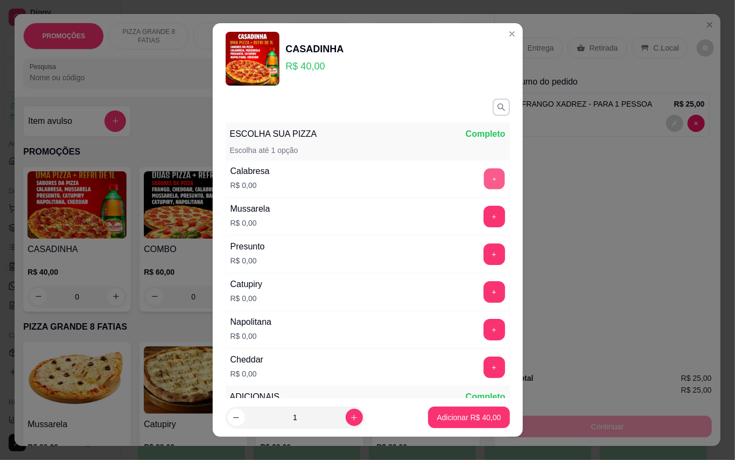
click at [484, 174] on button "+" at bounding box center [494, 178] width 21 height 21
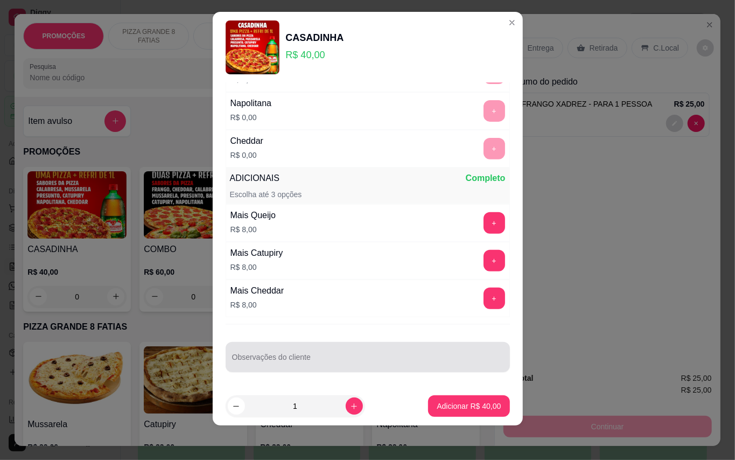
click at [354, 352] on div at bounding box center [367, 357] width 271 height 22
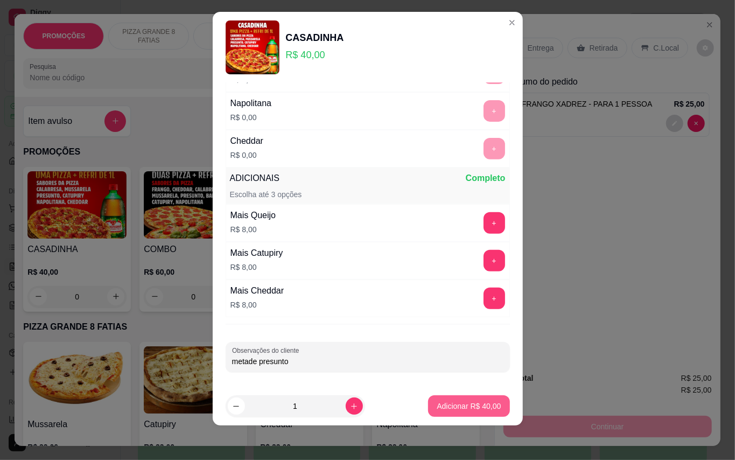
type input "metade presunto"
click at [471, 407] on p "Adicionar R$ 40,00" at bounding box center [469, 406] width 64 height 11
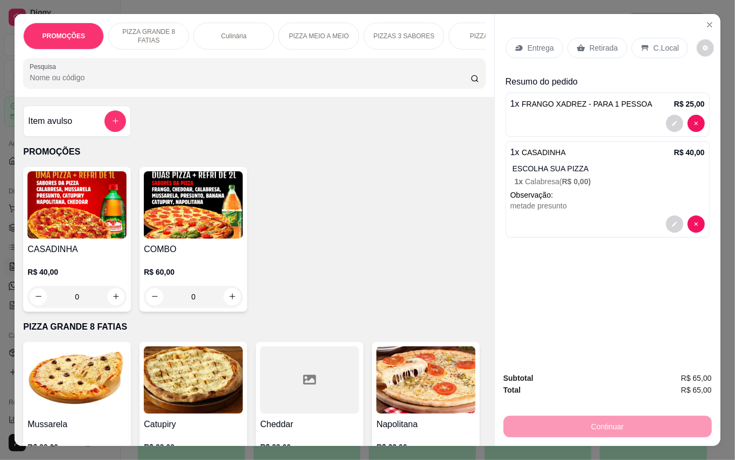
click at [622, 41] on div "Retirada" at bounding box center [598, 48] width 60 height 20
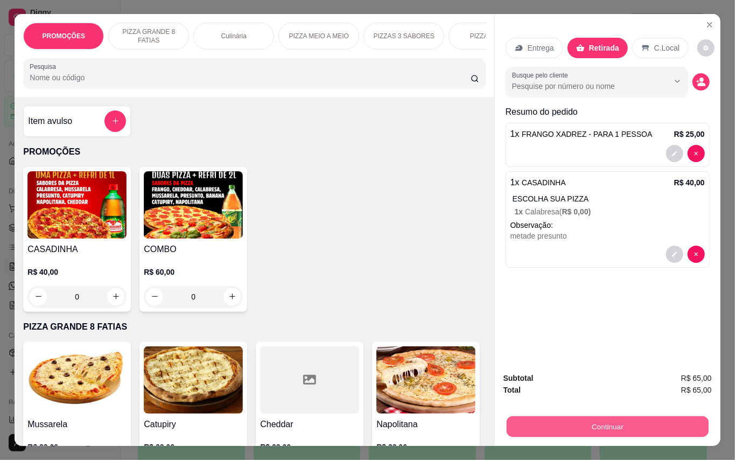
click at [606, 421] on button "Continuar" at bounding box center [607, 426] width 202 height 21
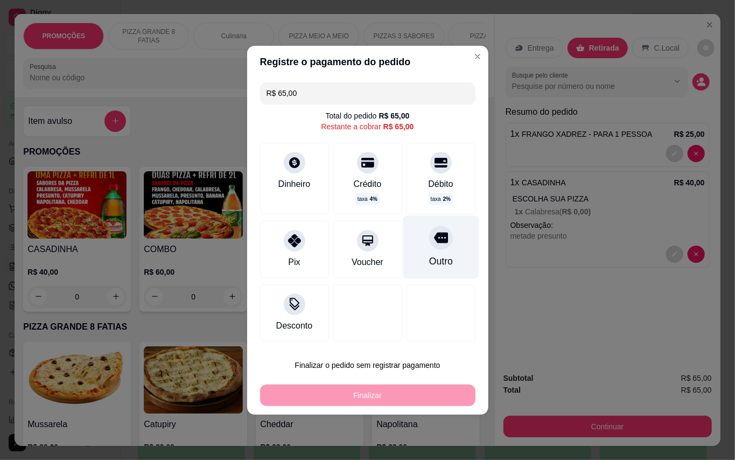
click at [429, 248] on div at bounding box center [441, 238] width 24 height 24
type input "R$ 0,00"
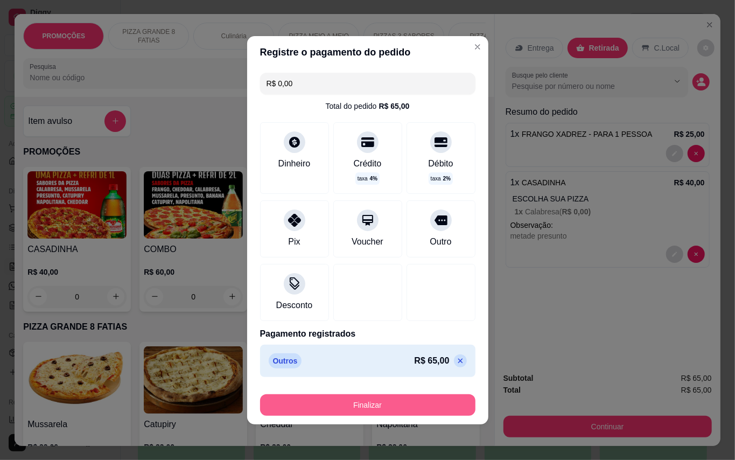
click at [430, 406] on button "Finalizar" at bounding box center [367, 405] width 215 height 22
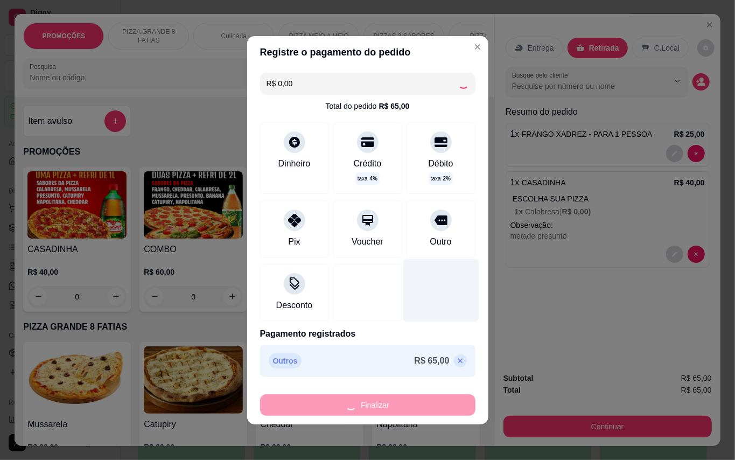
type input "0"
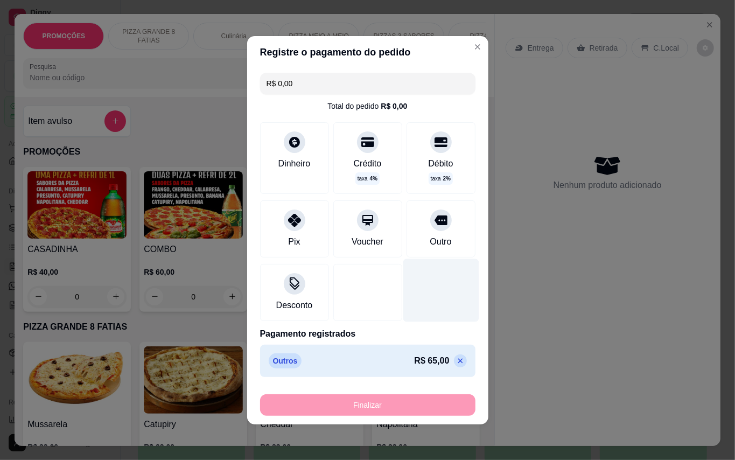
type input "-R$ 65,00"
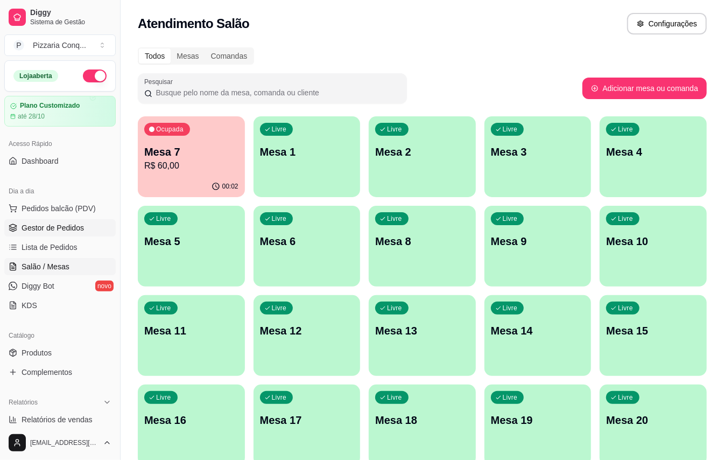
click at [78, 233] on span "Gestor de Pedidos" at bounding box center [53, 227] width 62 height 11
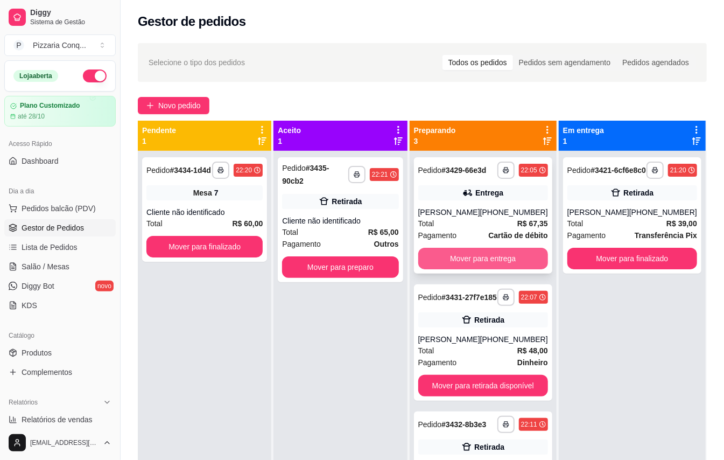
click at [466, 263] on button "Mover para entrega" at bounding box center [483, 259] width 130 height 22
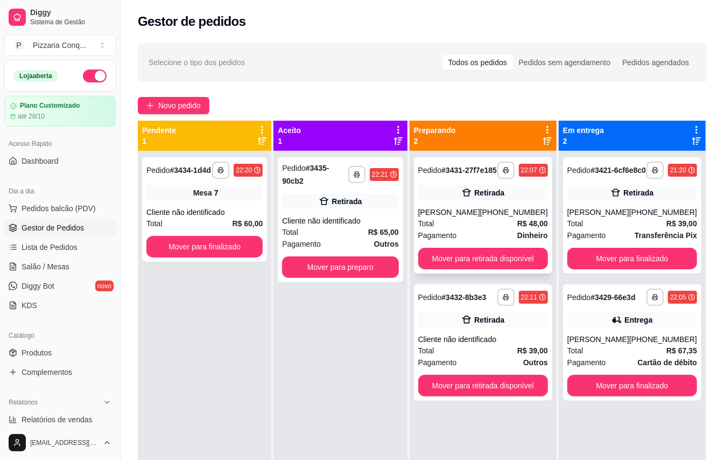
click at [429, 229] on span "Total" at bounding box center [426, 224] width 16 height 12
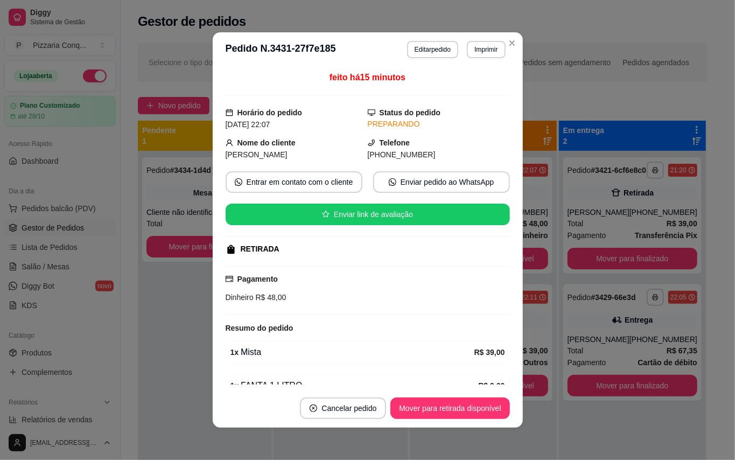
scroll to position [57, 0]
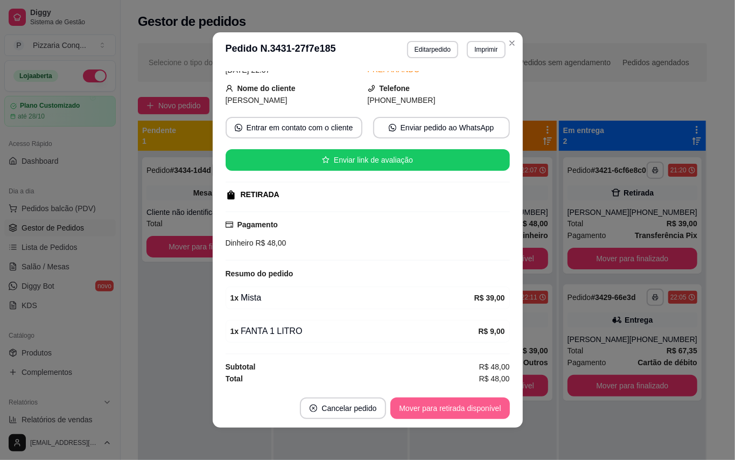
click at [484, 400] on button "Mover para retirada disponível" at bounding box center [449, 408] width 119 height 22
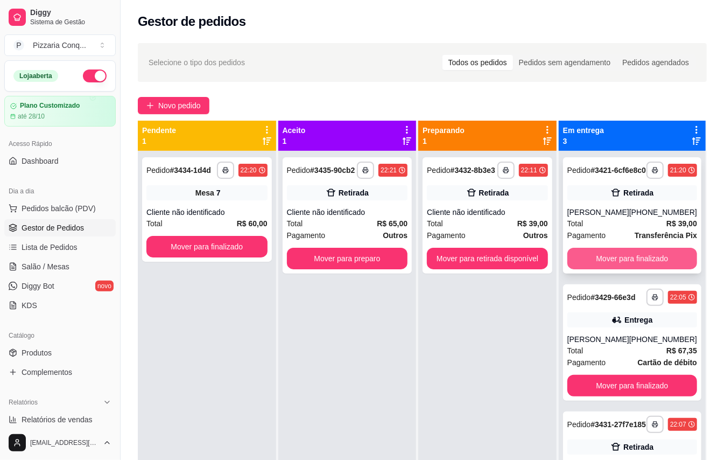
click at [636, 266] on button "Mover para finalizado" at bounding box center [633, 259] width 130 height 22
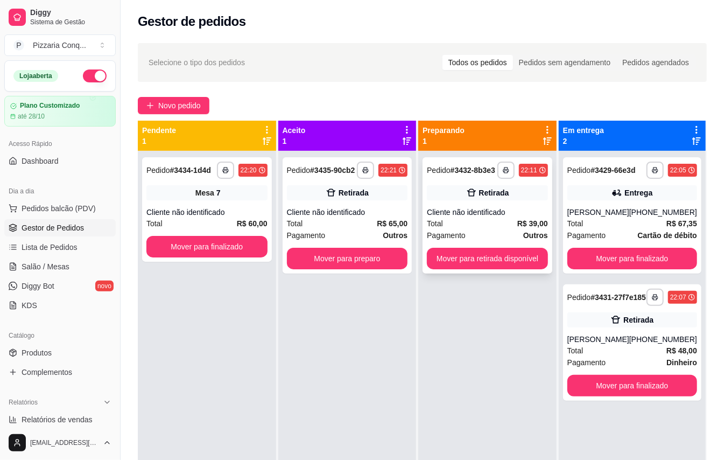
click at [544, 224] on strong "R$ 39,00" at bounding box center [533, 223] width 31 height 9
click at [377, 228] on strong "R$ 65,00" at bounding box center [392, 223] width 31 height 9
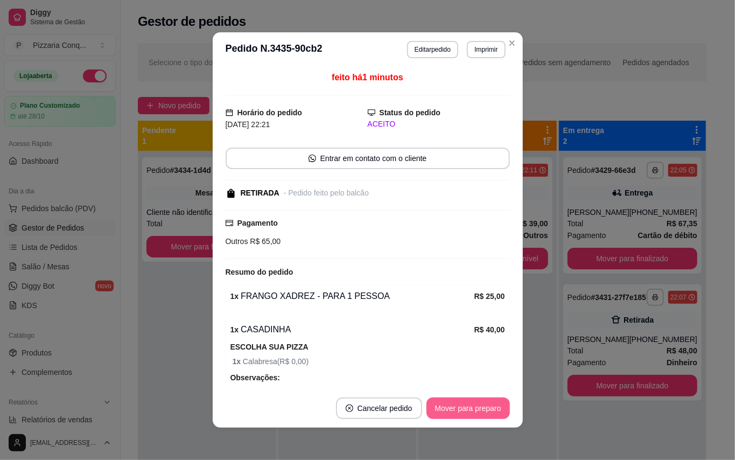
click at [459, 408] on button "Mover para preparo" at bounding box center [468, 408] width 83 height 22
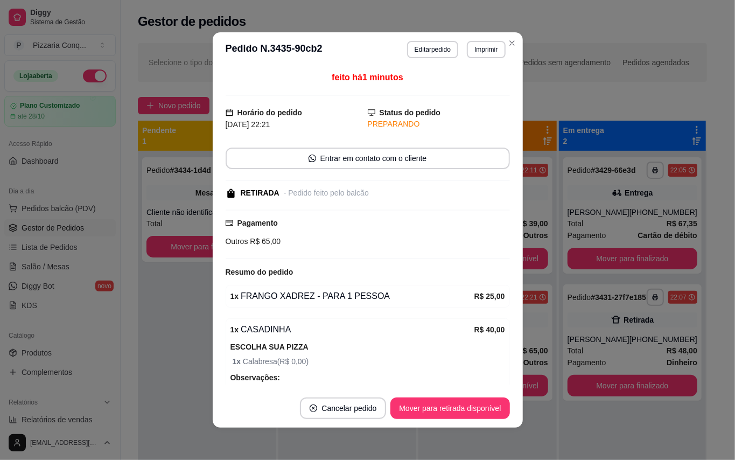
click at [498, 35] on header "**********" at bounding box center [368, 49] width 310 height 34
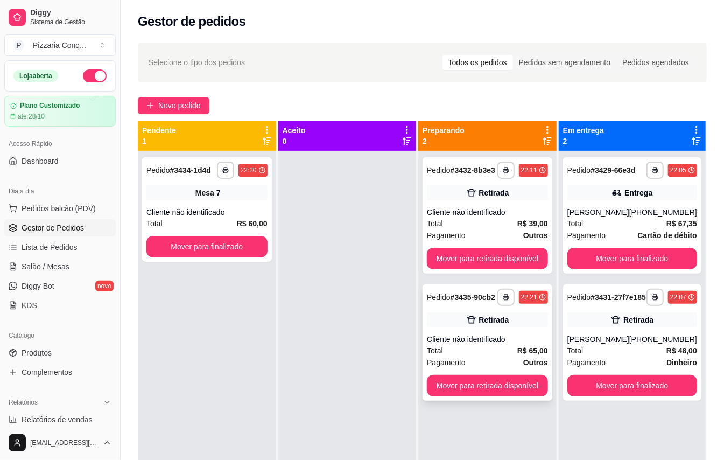
click at [442, 331] on div "**********" at bounding box center [488, 342] width 130 height 116
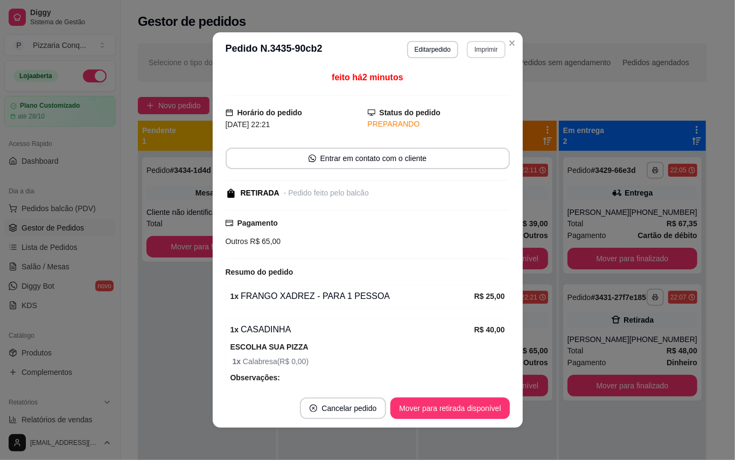
click at [474, 54] on button "Imprimir" at bounding box center [486, 49] width 38 height 17
click at [420, 46] on button "Editar pedido" at bounding box center [432, 49] width 51 height 17
click at [420, 46] on button "Editar pedido" at bounding box center [433, 49] width 50 height 17
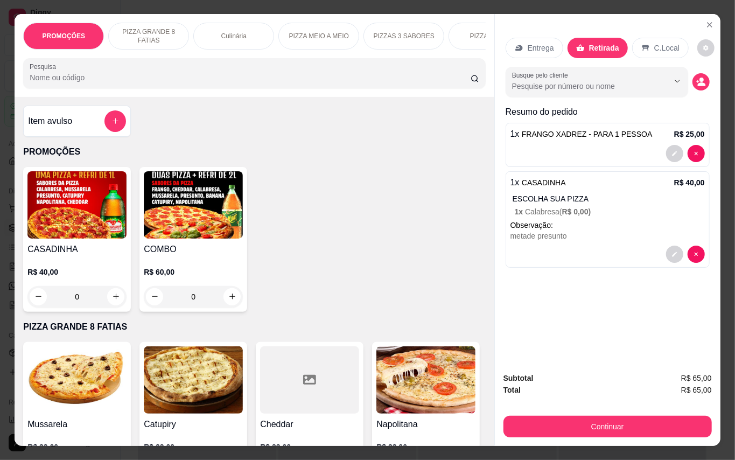
click at [526, 48] on div "Entrega" at bounding box center [535, 48] width 58 height 20
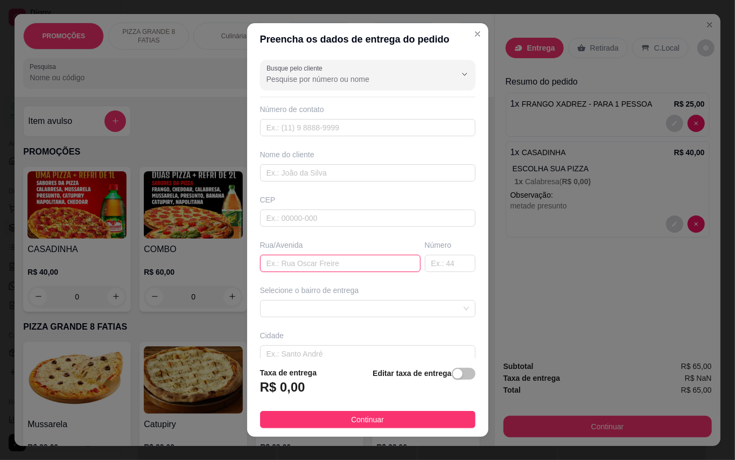
click at [316, 266] on input "text" at bounding box center [340, 263] width 160 height 17
type input "Travessa [PERSON_NAME] D"
click at [431, 266] on input "text" at bounding box center [450, 263] width 51 height 17
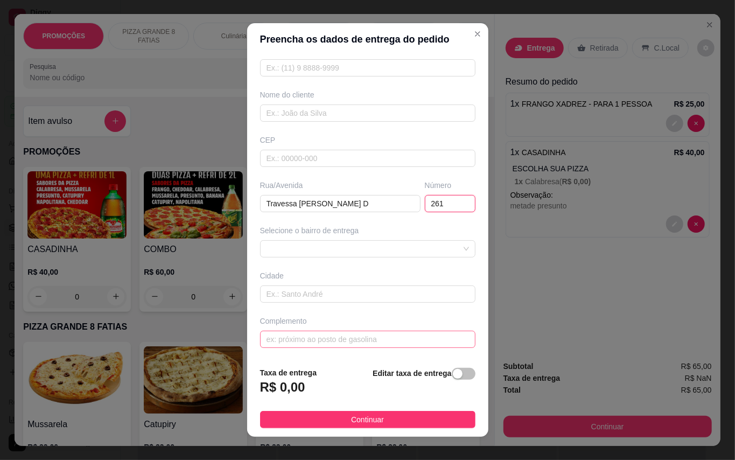
type input "261"
click at [334, 338] on input "text" at bounding box center [367, 339] width 215 height 17
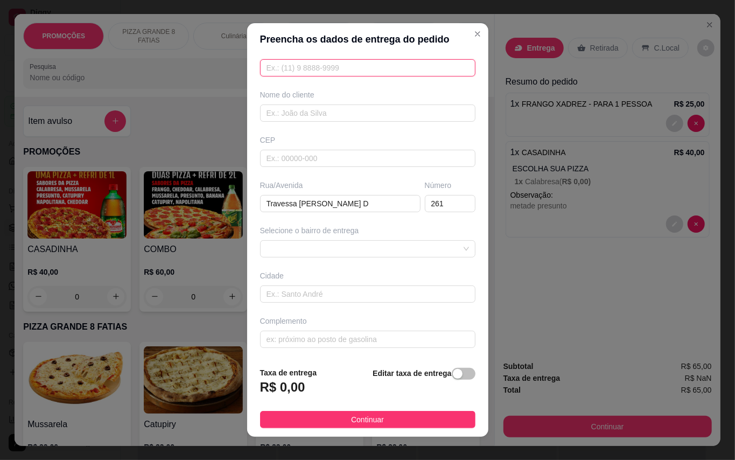
click at [337, 68] on input "text" at bounding box center [367, 67] width 215 height 17
type input "[PHONE_NUMBER]"
click at [319, 101] on div "Nome do cliente" at bounding box center [368, 105] width 220 height 32
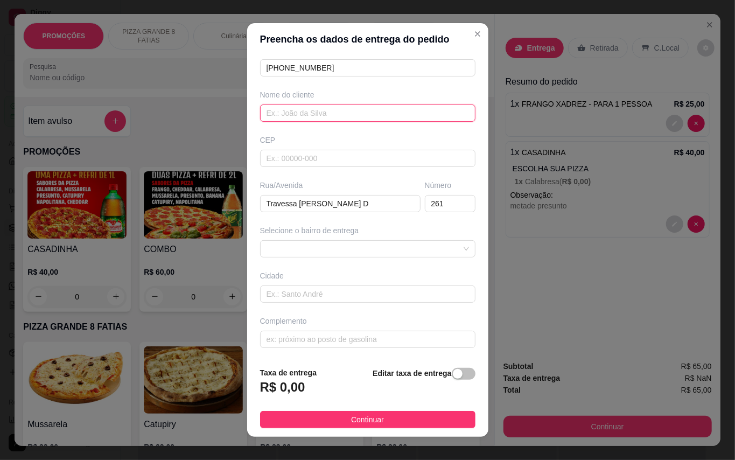
click at [303, 110] on input "text" at bounding box center [367, 112] width 215 height 17
type input "D"
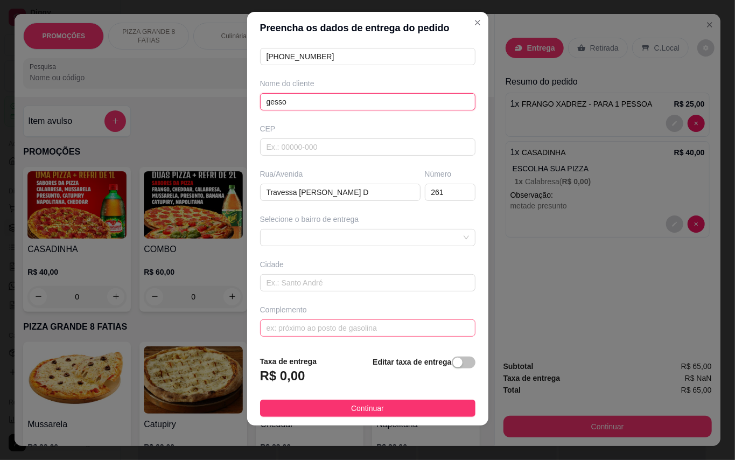
type input "gesso"
click at [350, 328] on input "text" at bounding box center [367, 327] width 215 height 17
click at [379, 234] on span at bounding box center [368, 237] width 202 height 16
type input "depois do pé de tamarindo"
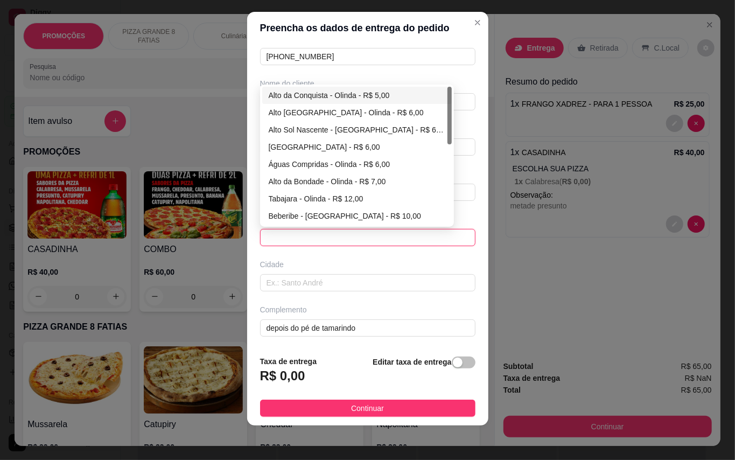
click at [287, 89] on div "Alto da Conquista - Olinda - R$ 5,00" at bounding box center [357, 95] width 177 height 12
type input "Olinda"
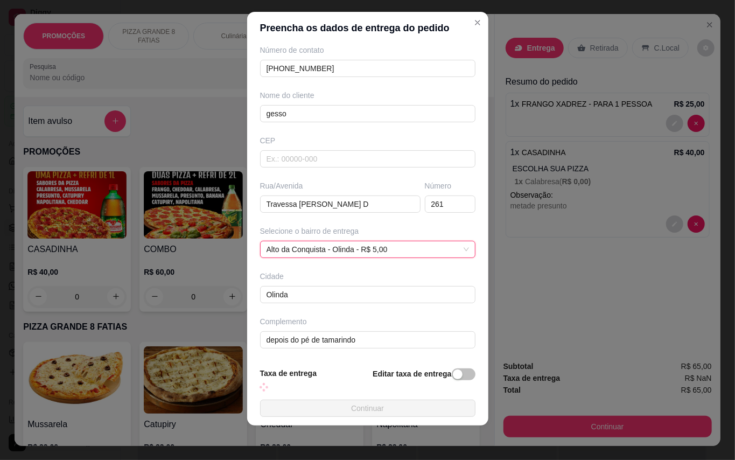
scroll to position [62, 0]
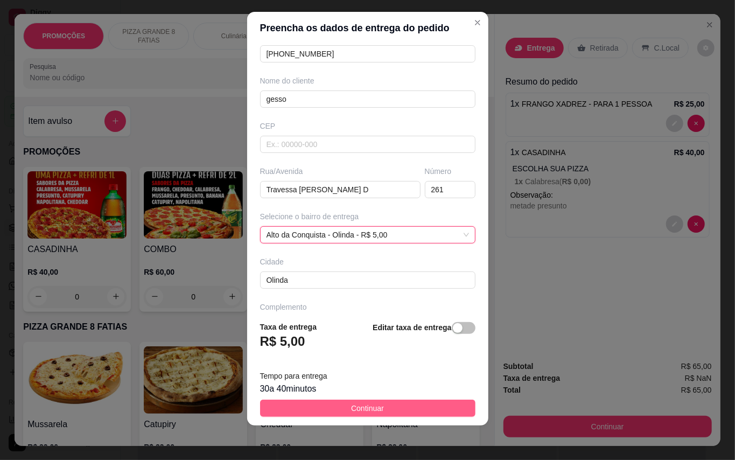
click at [440, 410] on button "Continuar" at bounding box center [367, 408] width 215 height 17
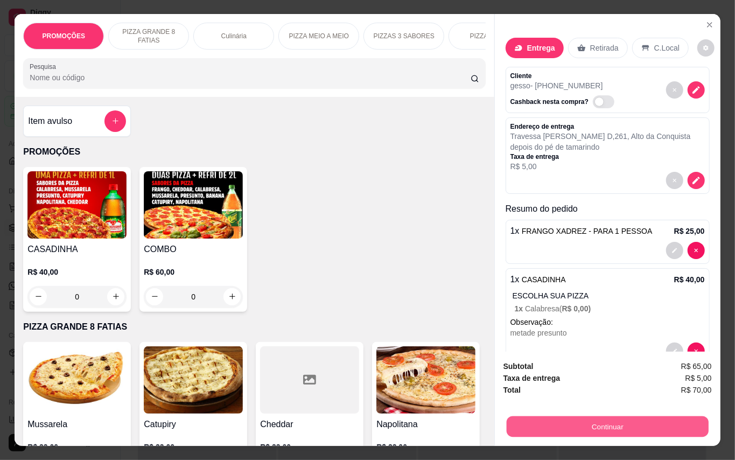
click at [606, 420] on button "Continuar" at bounding box center [607, 426] width 202 height 21
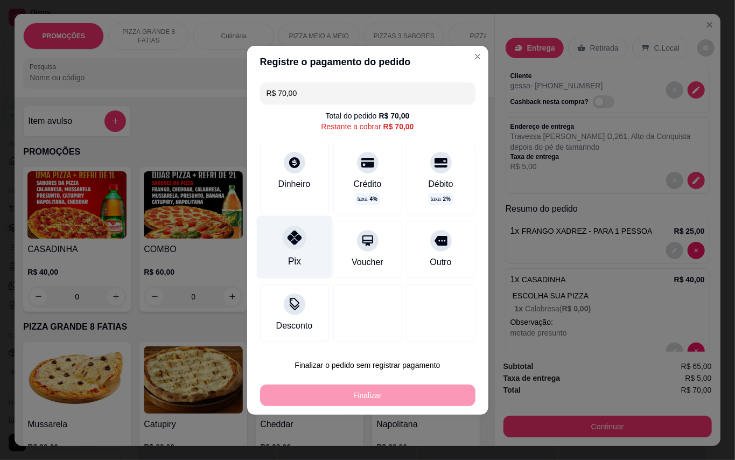
click at [311, 250] on div "Pix" at bounding box center [294, 246] width 76 height 63
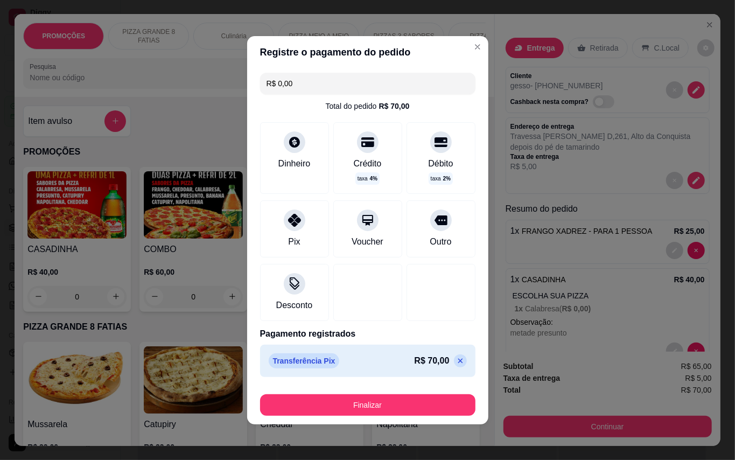
click at [456, 364] on icon at bounding box center [460, 361] width 9 height 9
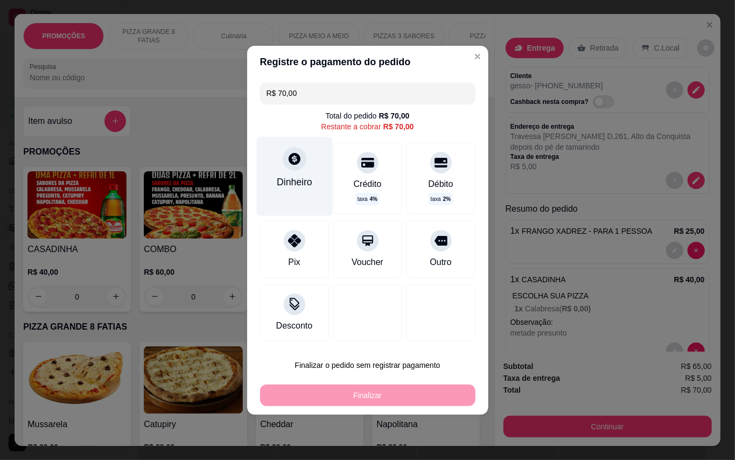
click at [289, 168] on div at bounding box center [295, 159] width 24 height 24
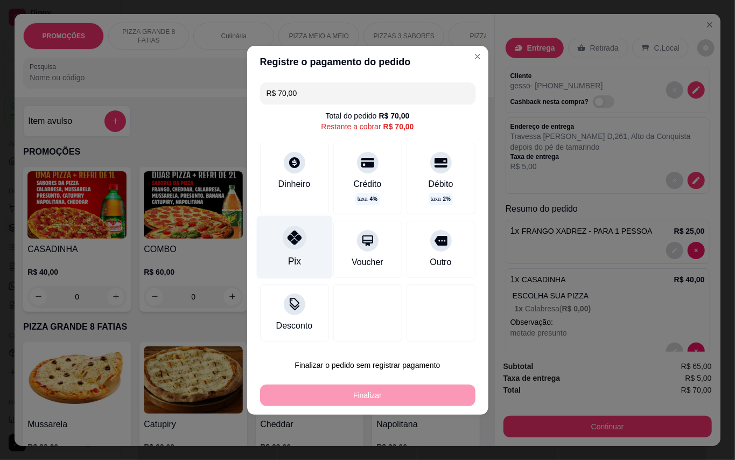
click at [296, 243] on icon at bounding box center [294, 238] width 14 height 14
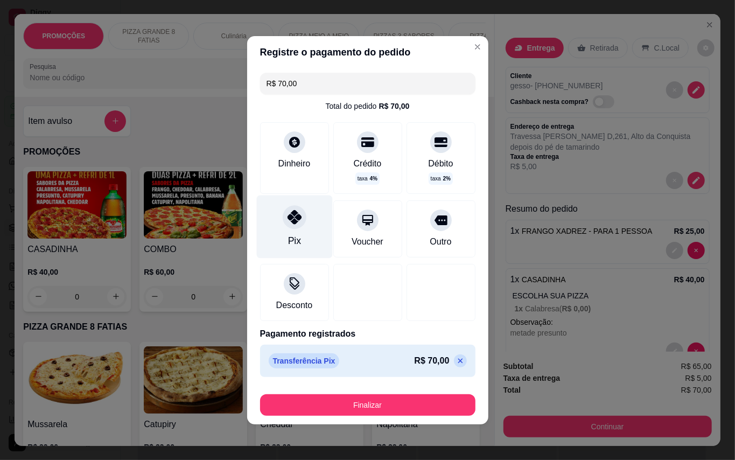
type input "R$ 0,00"
drag, startPoint x: 390, startPoint y: 300, endPoint x: 431, endPoint y: 381, distance: 91.0
click at [432, 376] on div "R$ 0,00 Total do pedido R$ 70,00 Dinheiro Crédito taxa 4 % Débito taxa 2 % Pix …" at bounding box center [367, 224] width 241 height 313
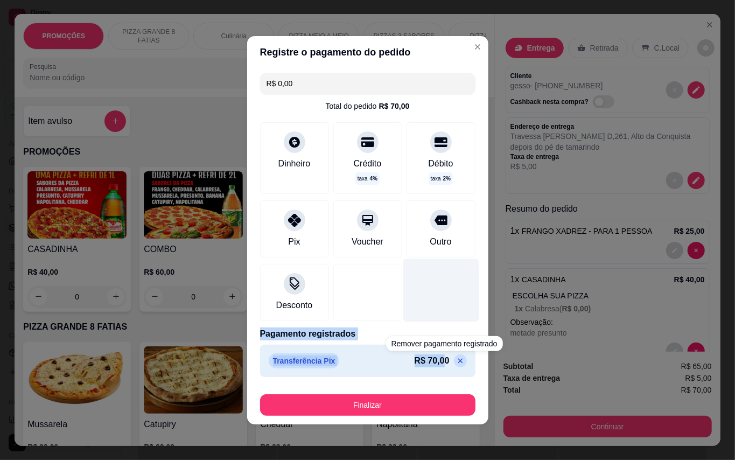
click at [435, 320] on div at bounding box center [441, 290] width 76 height 63
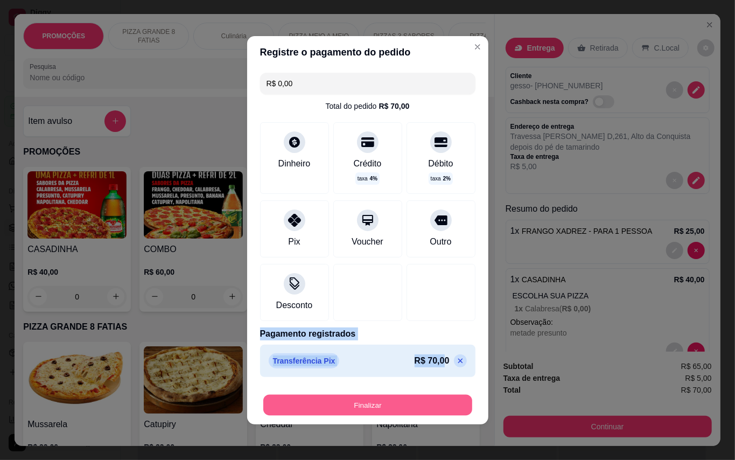
click at [441, 402] on button "Finalizar" at bounding box center [367, 404] width 209 height 21
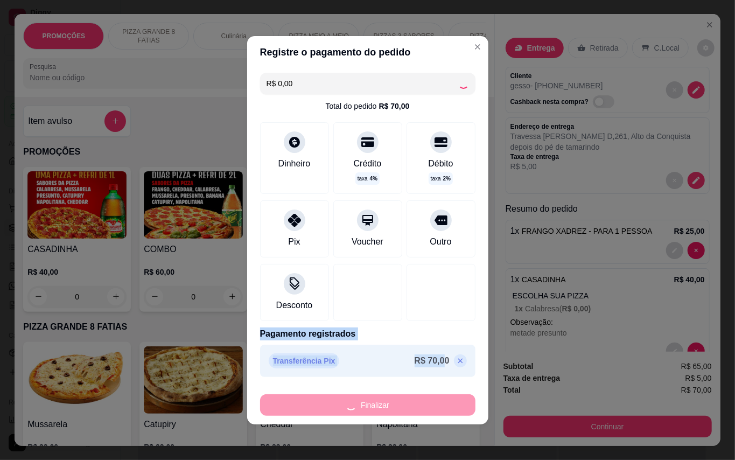
type input "0"
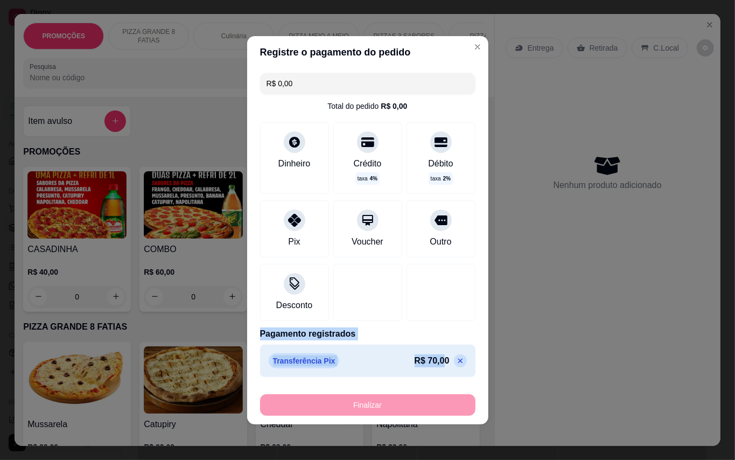
type input "-R$ 70,00"
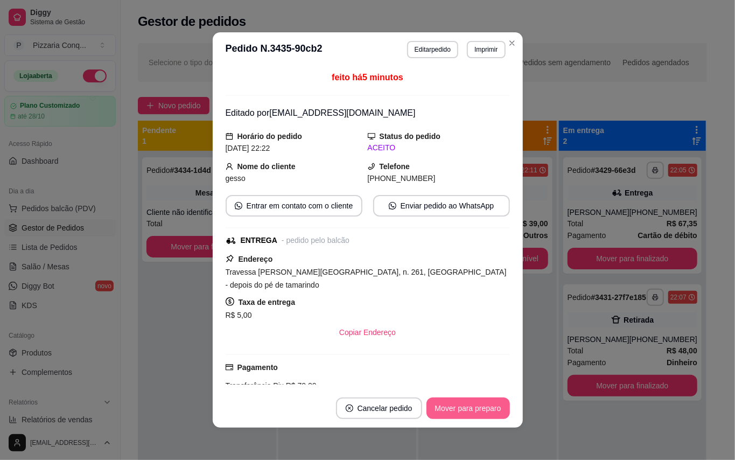
click at [485, 407] on button "Mover para preparo" at bounding box center [468, 408] width 83 height 22
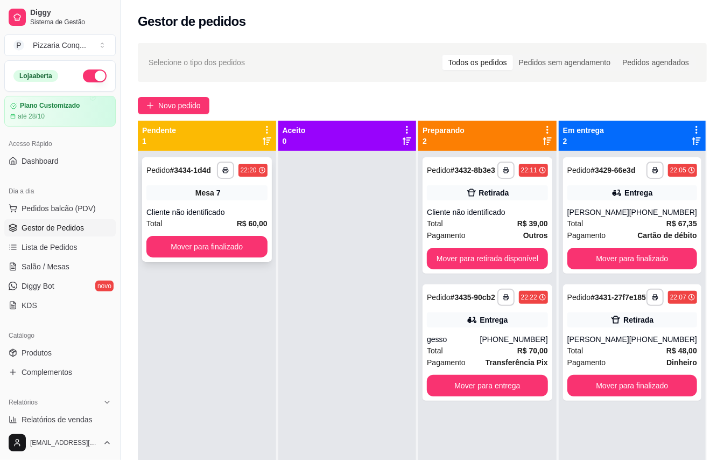
click at [159, 214] on div "**********" at bounding box center [207, 209] width 130 height 104
click at [57, 211] on span "Pedidos balcão (PDV)" at bounding box center [59, 208] width 74 height 11
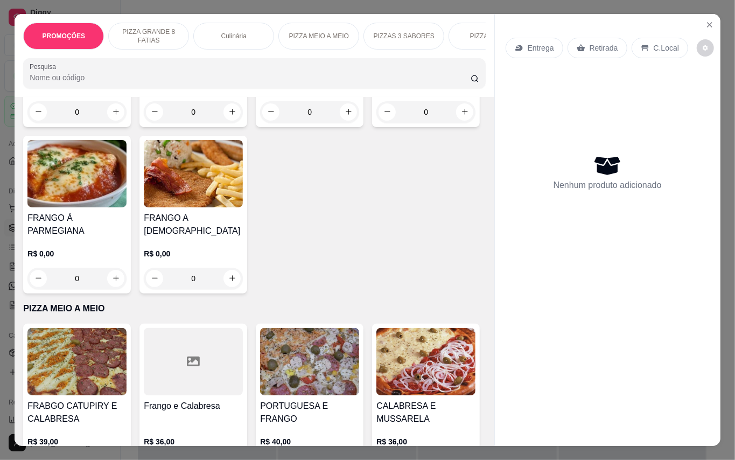
scroll to position [1293, 0]
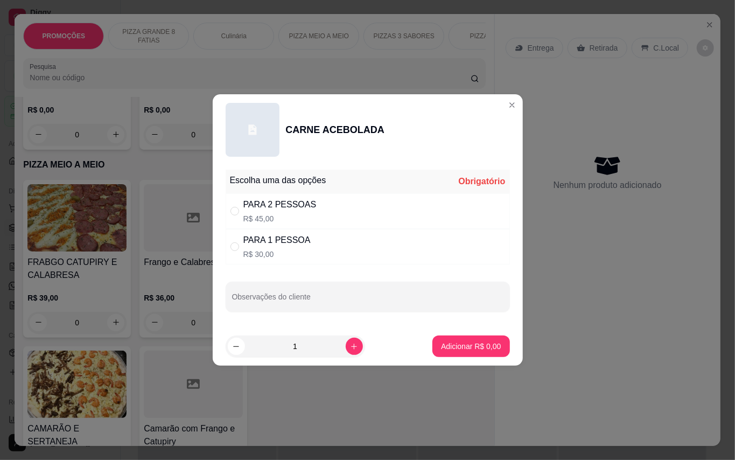
click at [300, 250] on p "R$ 30,00" at bounding box center [276, 254] width 67 height 11
radio input "true"
click at [449, 346] on p "Adicionar R$ 30,00" at bounding box center [469, 346] width 62 height 10
type input "1"
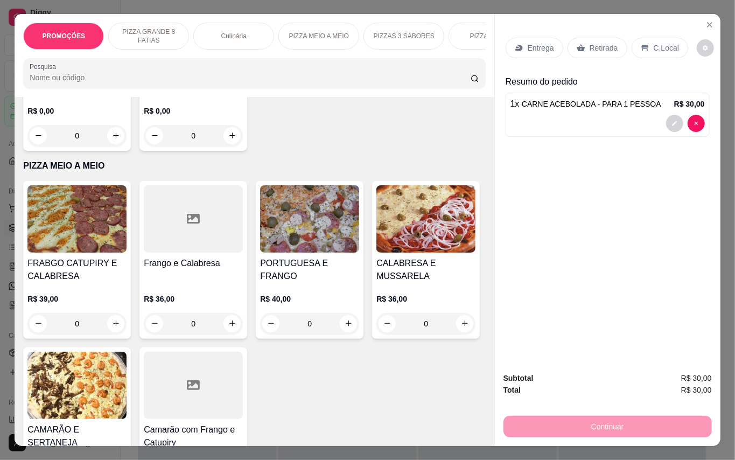
click at [595, 44] on p "Retirada" at bounding box center [604, 48] width 29 height 11
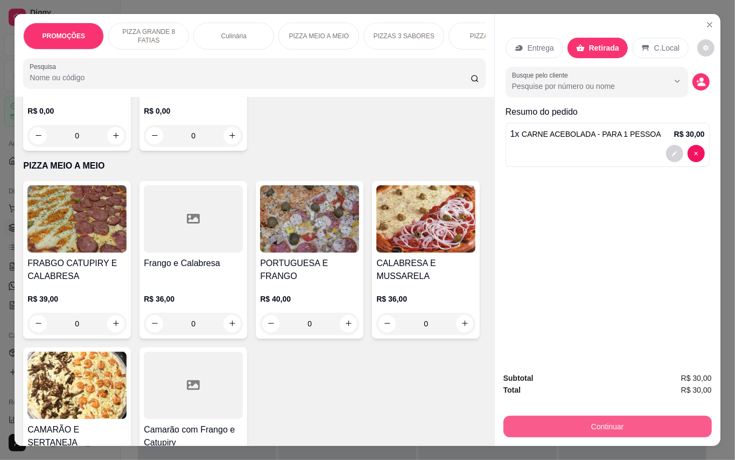
click at [616, 427] on button "Continuar" at bounding box center [608, 427] width 208 height 22
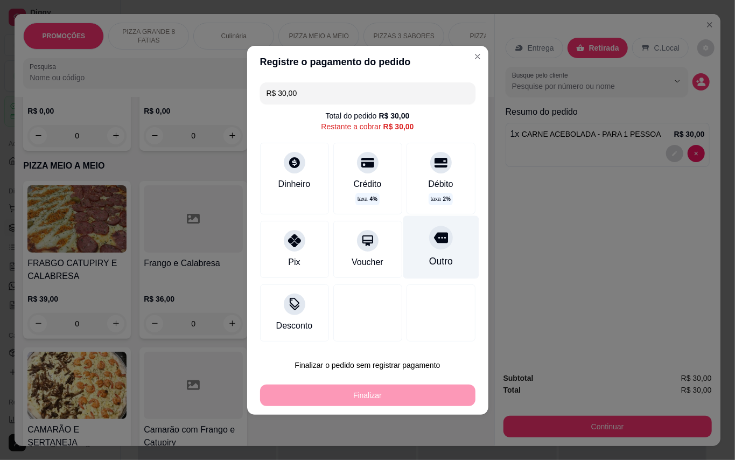
click at [429, 259] on div "Outro" at bounding box center [441, 261] width 24 height 14
type input "R$ 0,00"
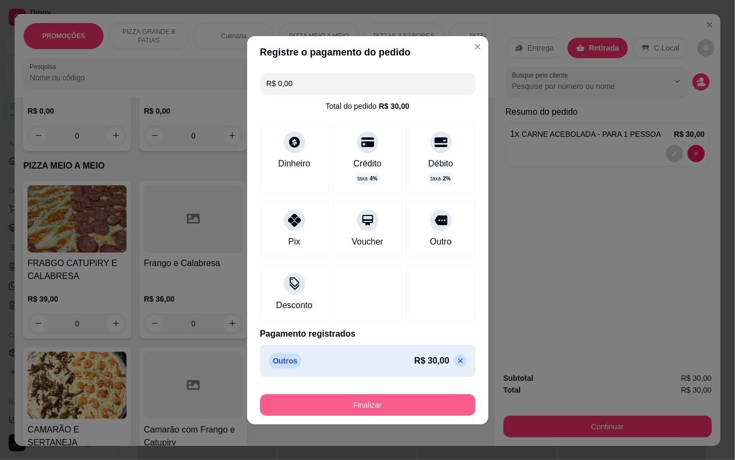
click at [352, 410] on button "Finalizar" at bounding box center [367, 405] width 215 height 22
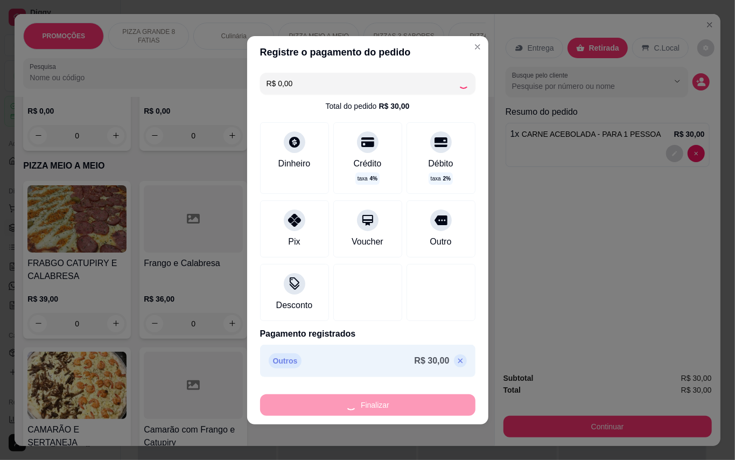
type input "0"
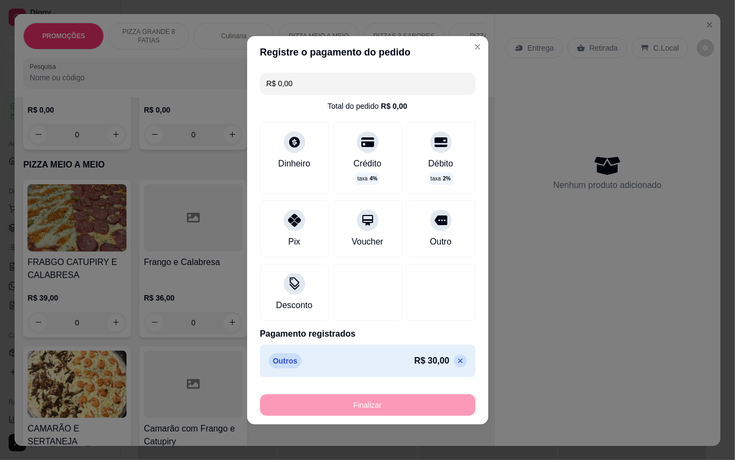
type input "-R$ 30,00"
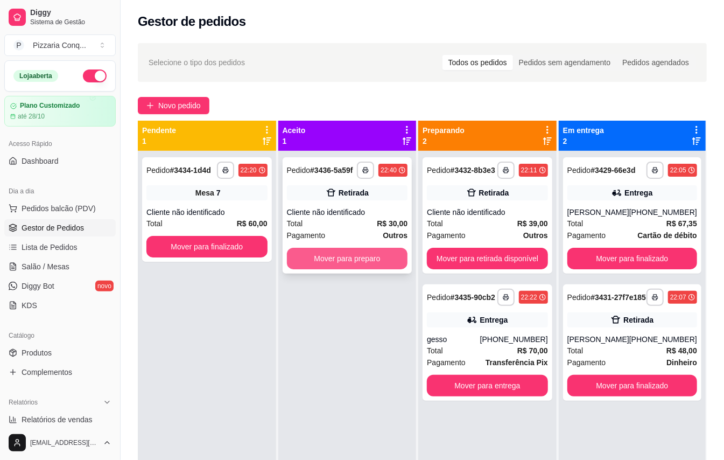
click at [360, 240] on div "Pagamento Outros" at bounding box center [347, 235] width 121 height 12
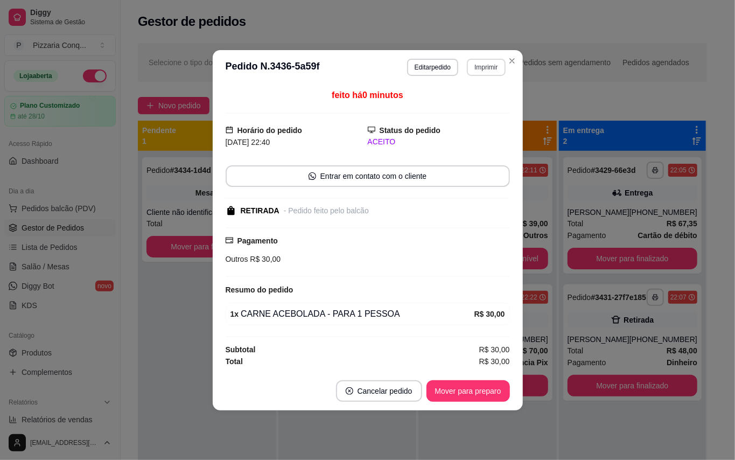
click at [477, 65] on button "Imprimir" at bounding box center [486, 67] width 38 height 17
click at [477, 131] on button "Impressora" at bounding box center [462, 125] width 78 height 17
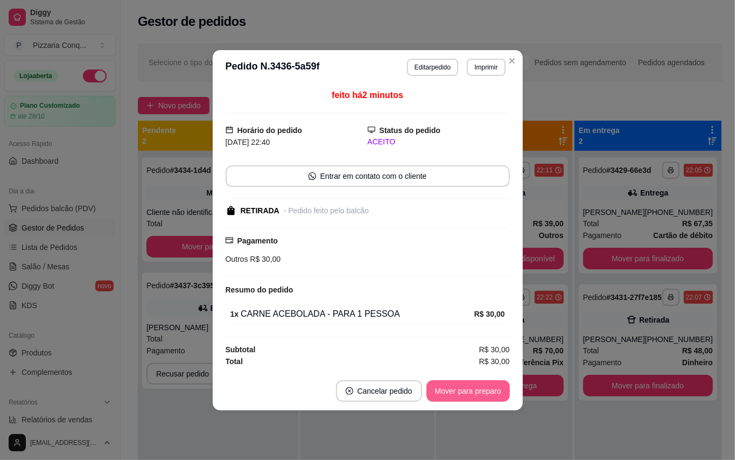
click at [486, 390] on button "Mover para preparo" at bounding box center [468, 391] width 83 height 22
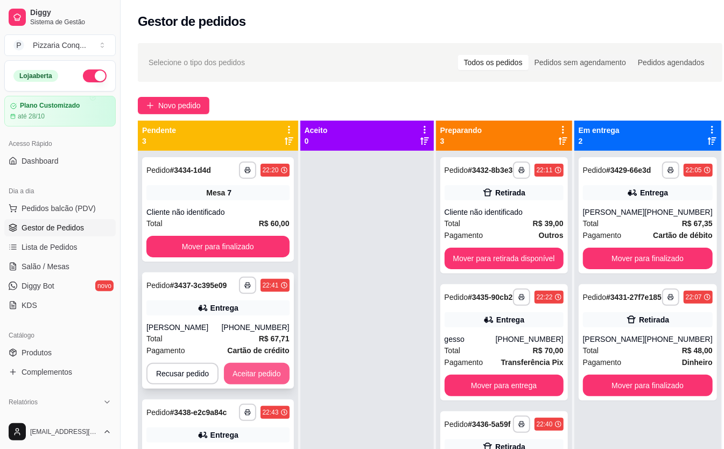
click at [262, 371] on button "Aceitar pedido" at bounding box center [257, 374] width 66 height 22
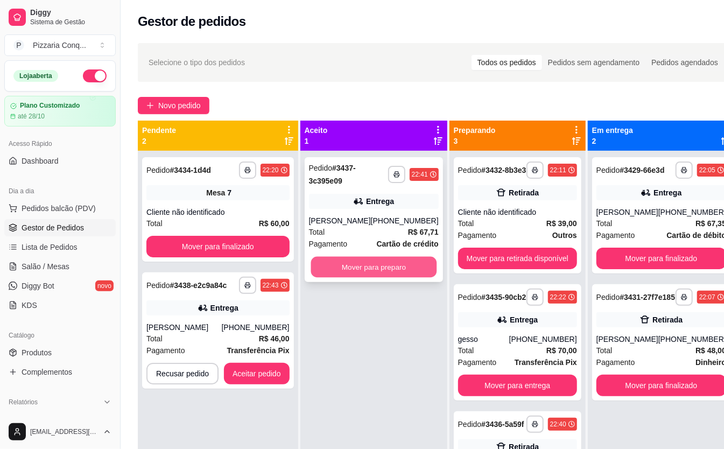
click at [377, 266] on button "Mover para preparo" at bounding box center [374, 267] width 126 height 21
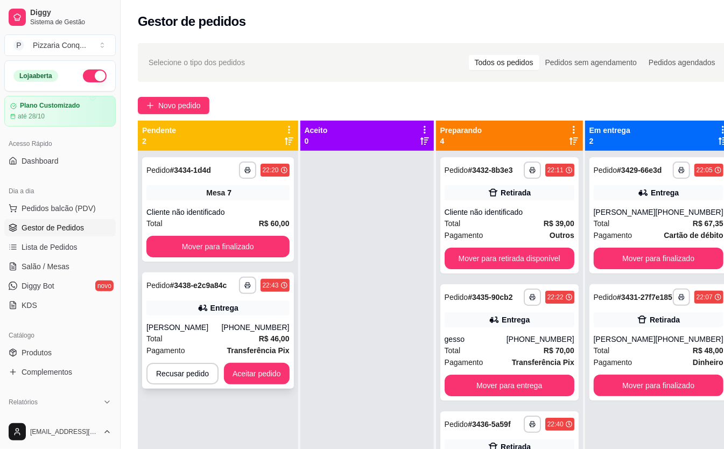
click at [277, 334] on strong "R$ 46,00" at bounding box center [274, 338] width 31 height 9
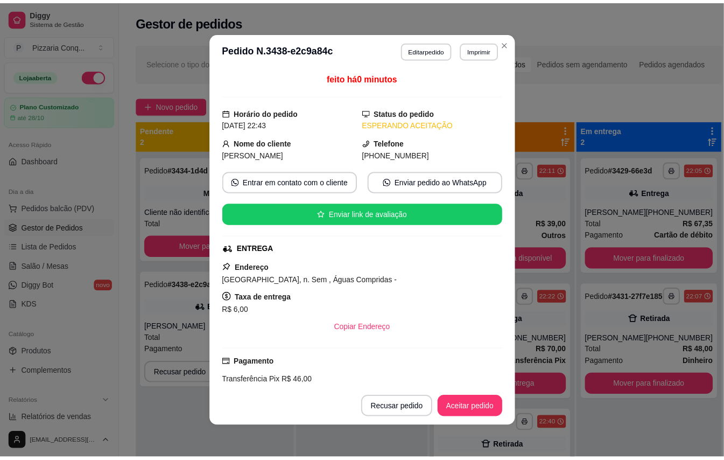
scroll to position [138, 0]
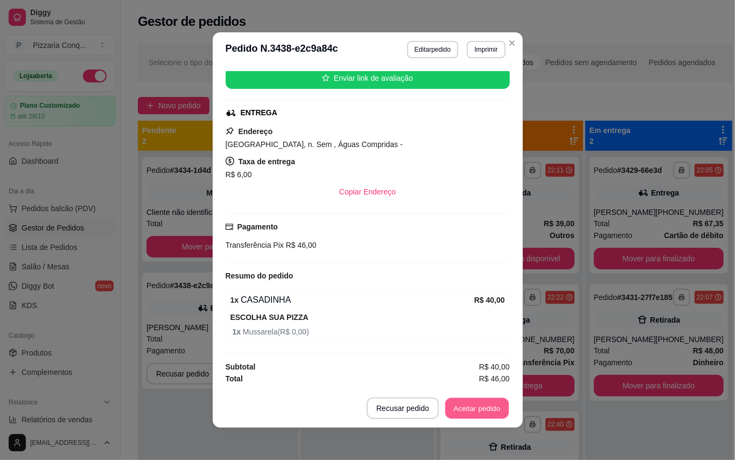
click at [463, 413] on button "Aceitar pedido" at bounding box center [477, 408] width 64 height 21
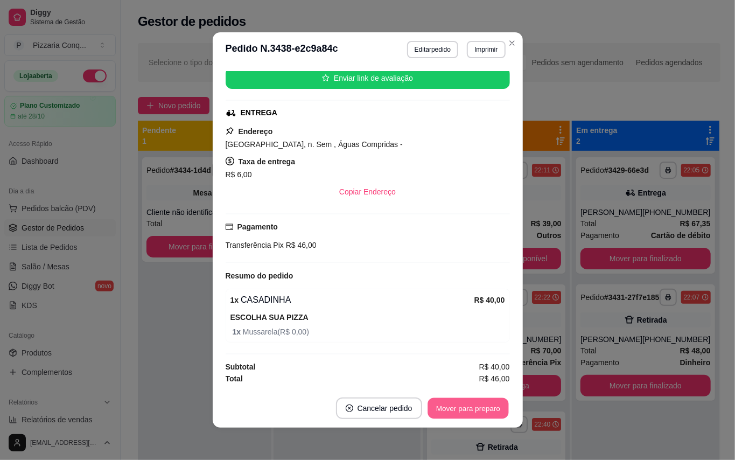
click at [463, 413] on button "Mover para preparo" at bounding box center [468, 408] width 81 height 21
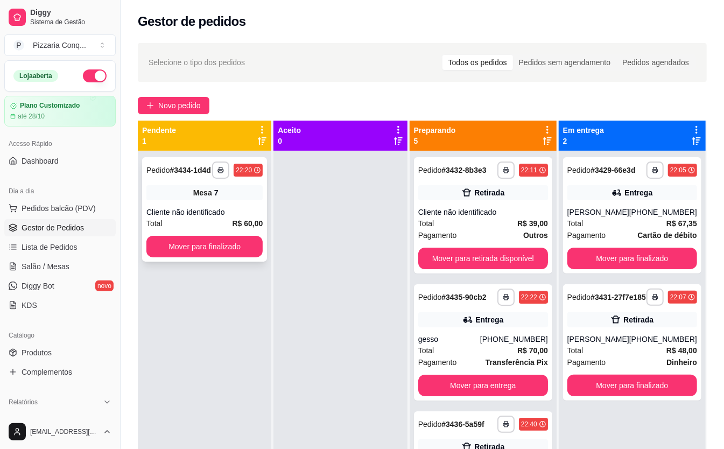
click at [181, 200] on div "Mesa 7" at bounding box center [204, 192] width 116 height 15
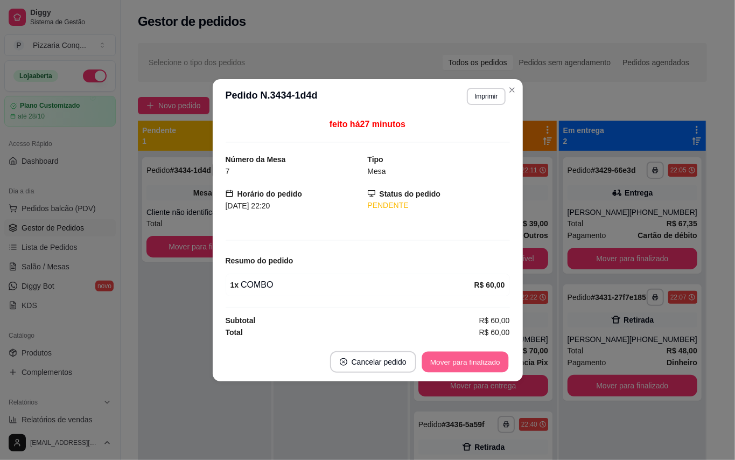
click at [485, 360] on button "Mover para finalizado" at bounding box center [465, 361] width 87 height 21
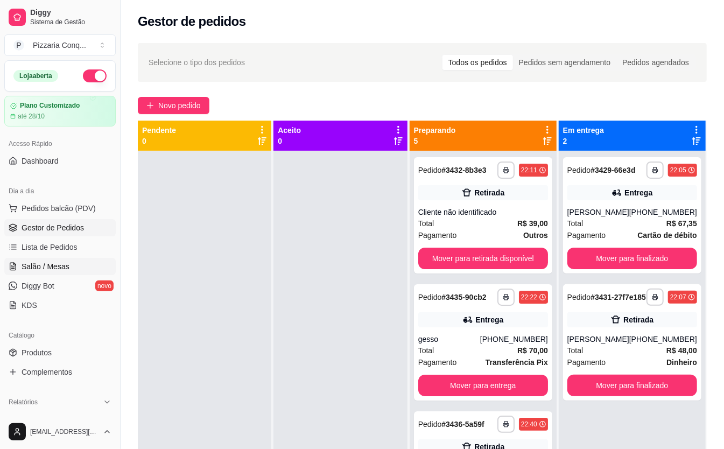
click at [59, 269] on span "Salão / Mesas" at bounding box center [46, 266] width 48 height 11
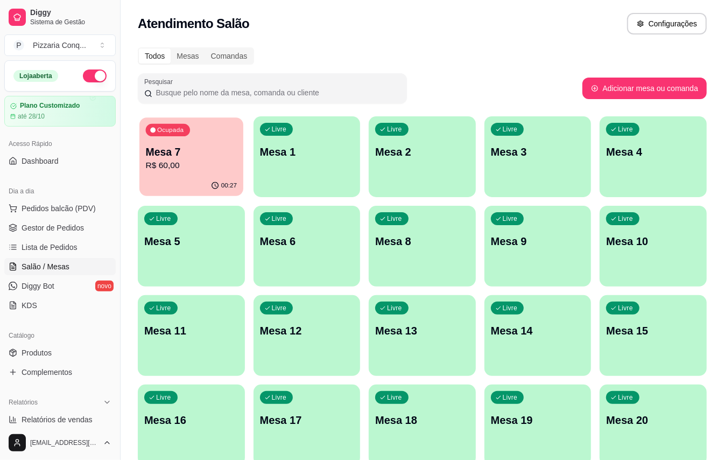
click at [177, 164] on p "R$ 60,00" at bounding box center [191, 165] width 91 height 12
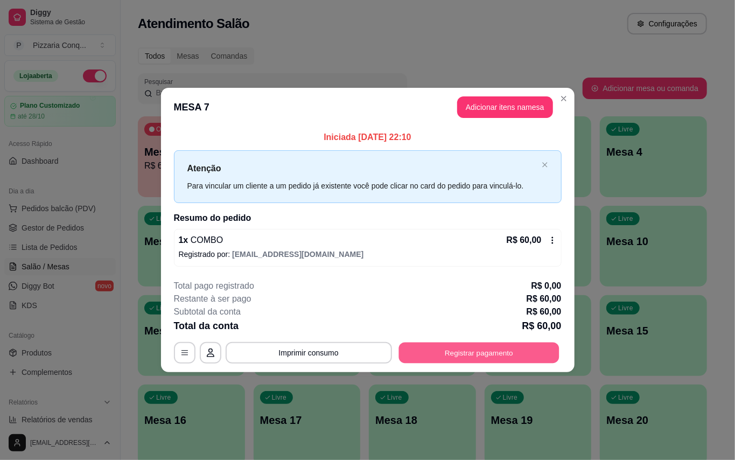
click at [458, 356] on button "Registrar pagamento" at bounding box center [479, 352] width 160 height 21
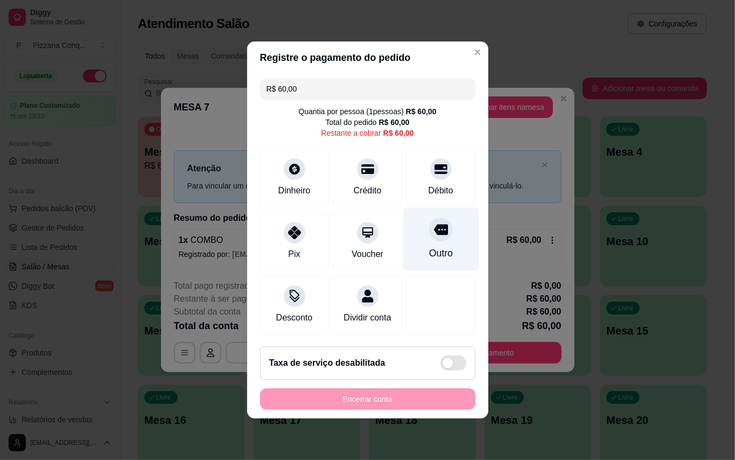
click at [442, 246] on div "Outro" at bounding box center [441, 253] width 24 height 14
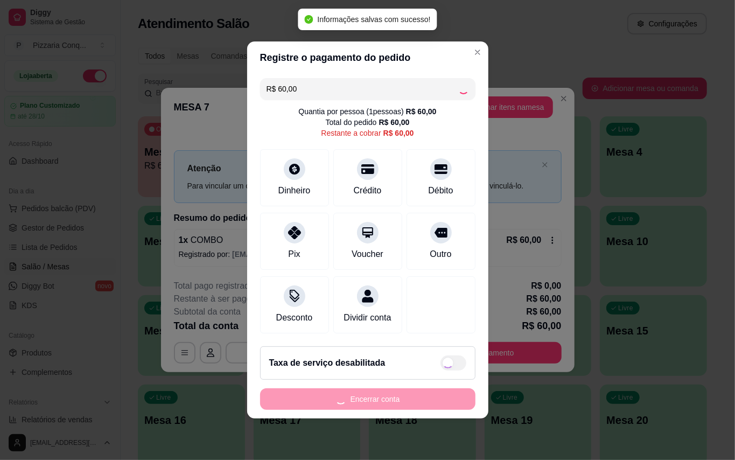
type input "R$ 0,00"
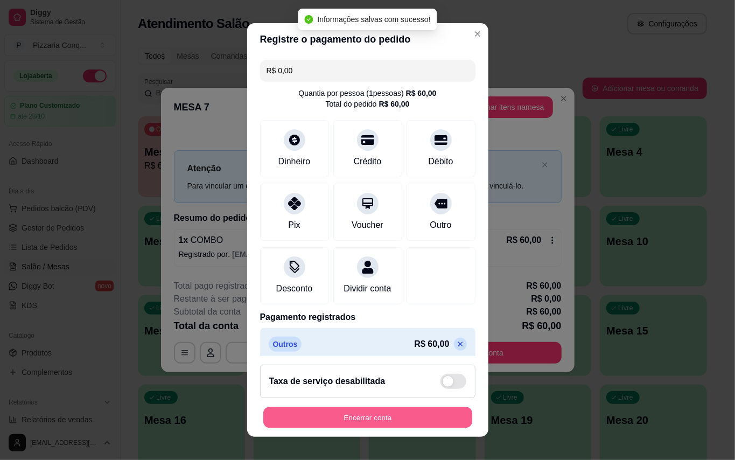
click at [425, 408] on button "Encerrar conta" at bounding box center [367, 417] width 209 height 21
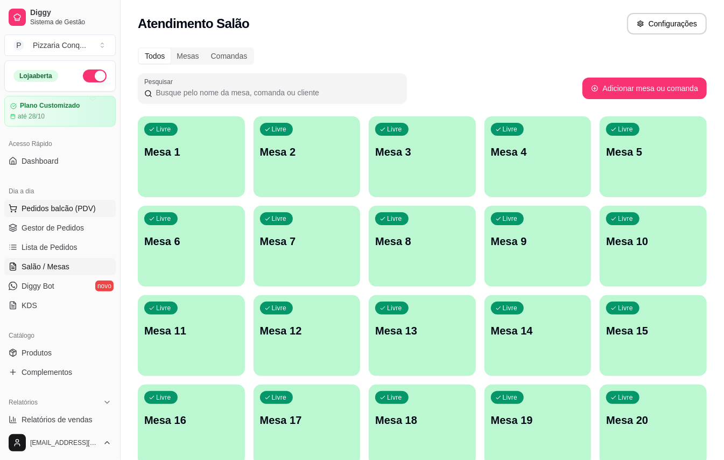
click at [59, 210] on span "Pedidos balcão (PDV)" at bounding box center [59, 208] width 74 height 11
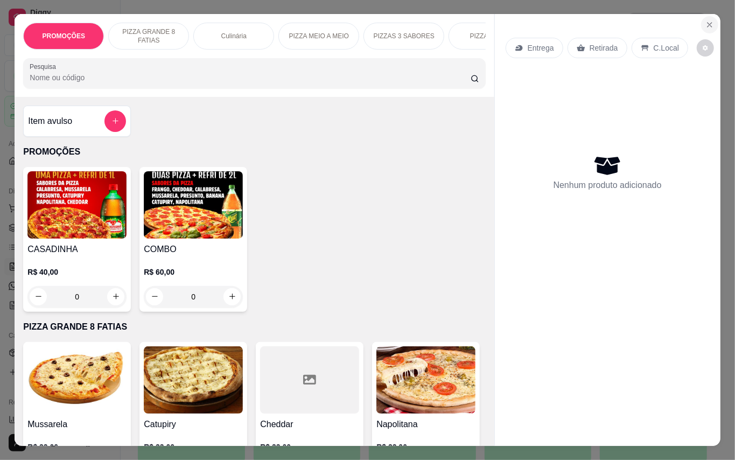
click at [709, 20] on icon "Close" at bounding box center [710, 24] width 9 height 9
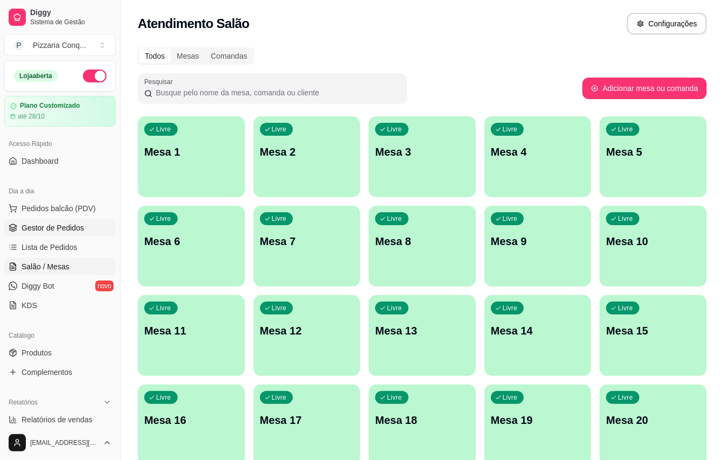
click at [75, 233] on span "Gestor de Pedidos" at bounding box center [53, 227] width 62 height 11
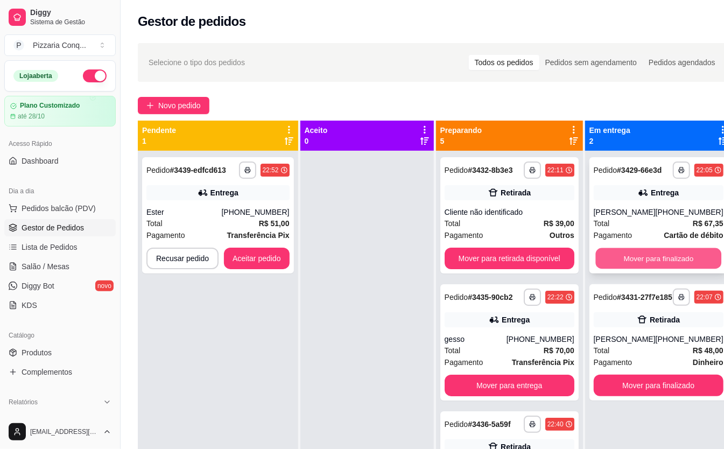
click at [667, 269] on button "Mover para finalizado" at bounding box center [659, 258] width 126 height 21
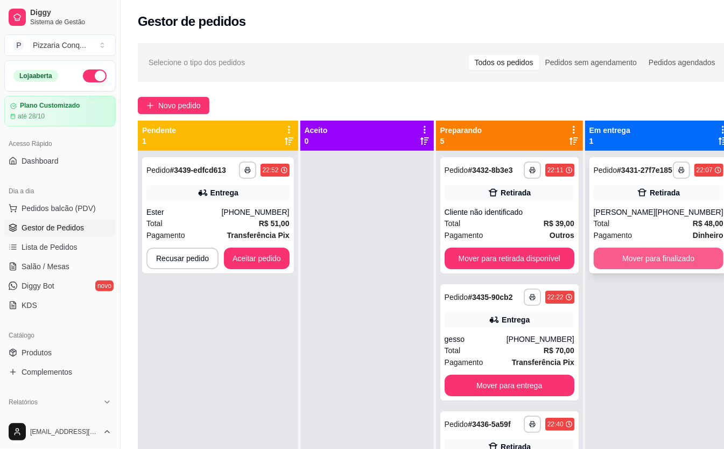
click at [667, 268] on button "Mover para finalizado" at bounding box center [659, 259] width 130 height 22
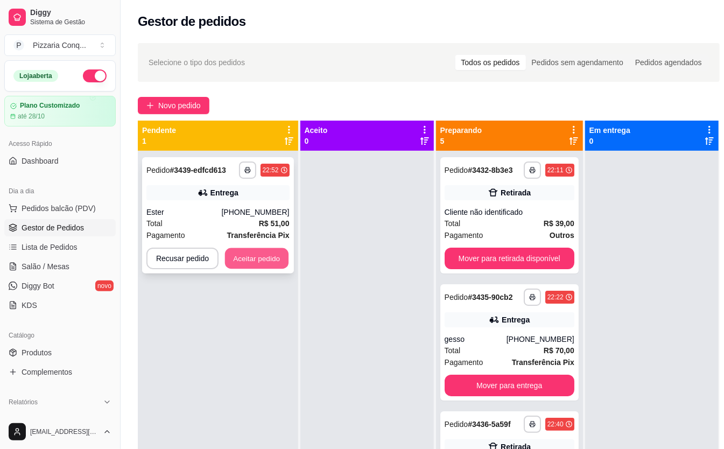
click at [272, 260] on button "Aceitar pedido" at bounding box center [257, 258] width 64 height 21
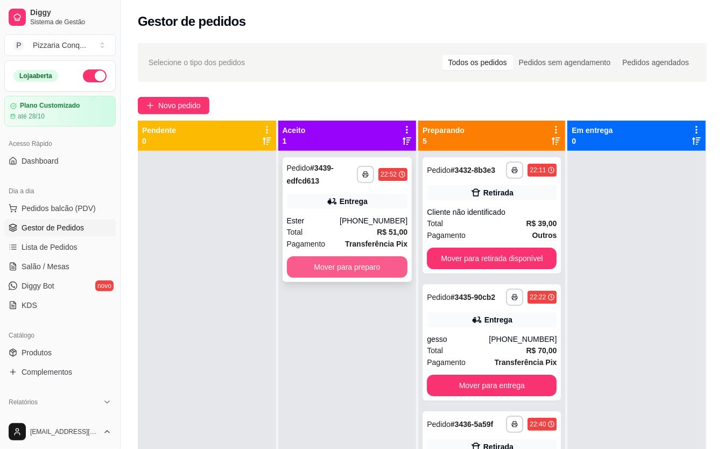
click at [371, 265] on button "Mover para preparo" at bounding box center [347, 267] width 121 height 22
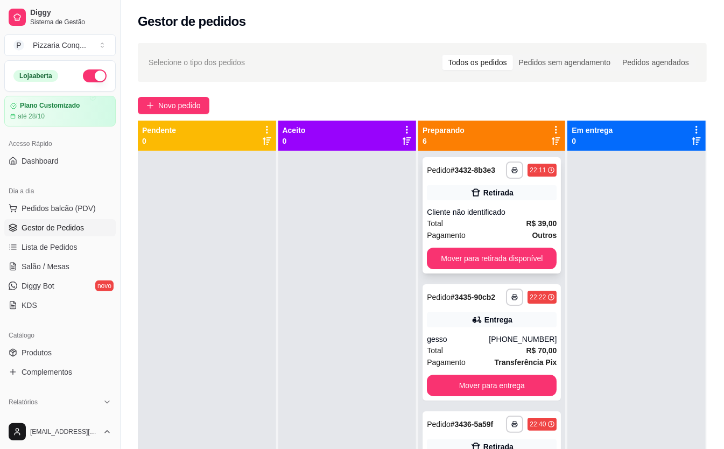
click at [500, 229] on div "Pagamento Outros" at bounding box center [492, 235] width 130 height 12
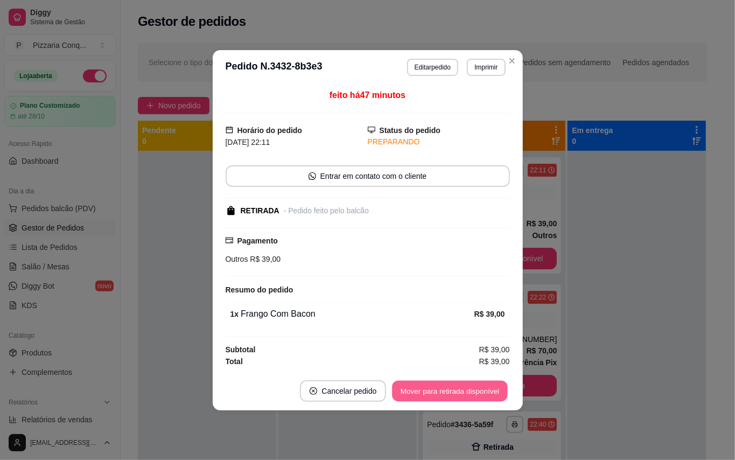
click at [468, 399] on button "Mover para retirada disponível" at bounding box center [450, 390] width 115 height 21
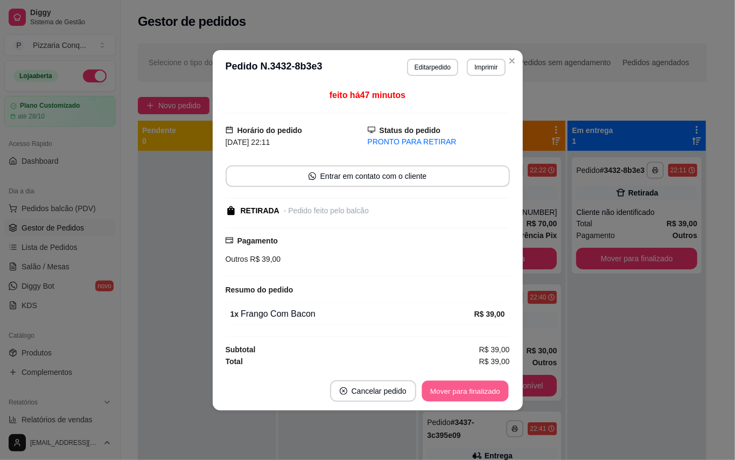
click at [473, 393] on button "Mover para finalizado" at bounding box center [465, 390] width 87 height 21
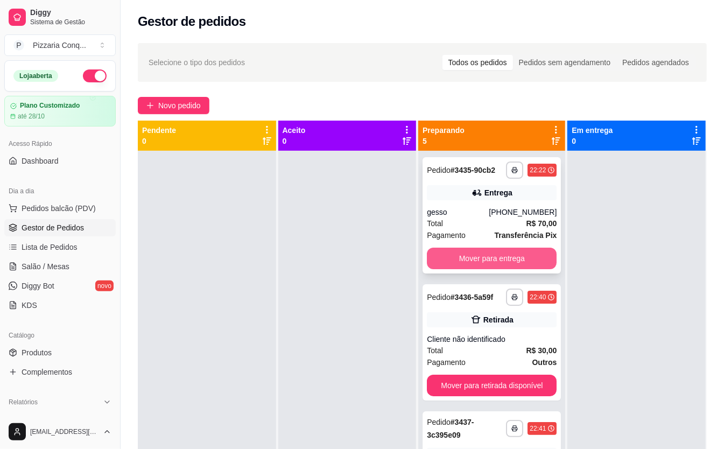
click at [511, 262] on button "Mover para entrega" at bounding box center [492, 259] width 130 height 22
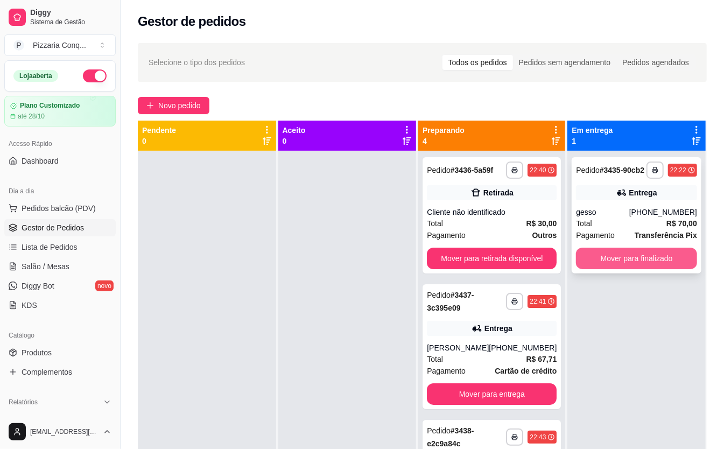
click at [643, 266] on button "Mover para finalizado" at bounding box center [636, 259] width 121 height 22
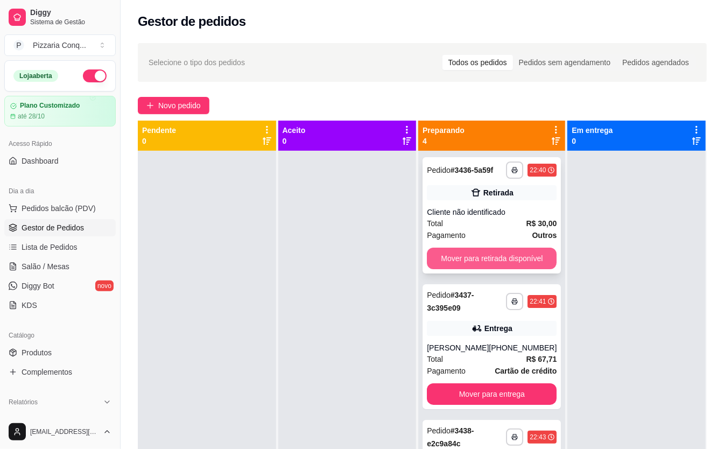
click at [492, 259] on button "Mover para retirada disponível" at bounding box center [492, 259] width 130 height 22
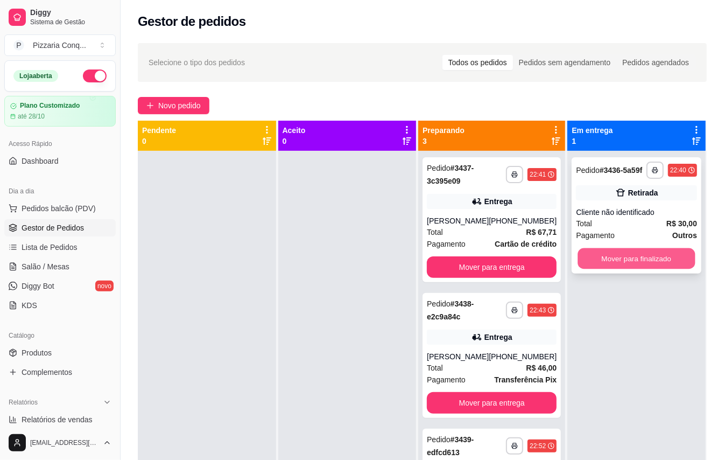
click at [625, 267] on button "Mover para finalizado" at bounding box center [636, 258] width 117 height 21
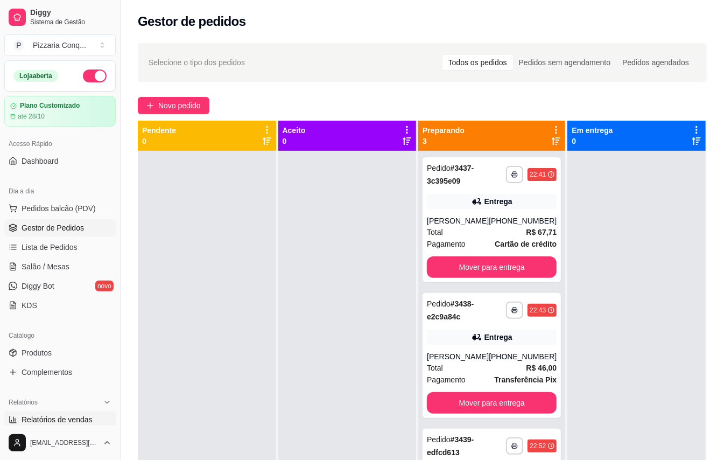
click at [67, 425] on span "Relatórios de vendas" at bounding box center [57, 419] width 71 height 11
select select "ALL"
select select "0"
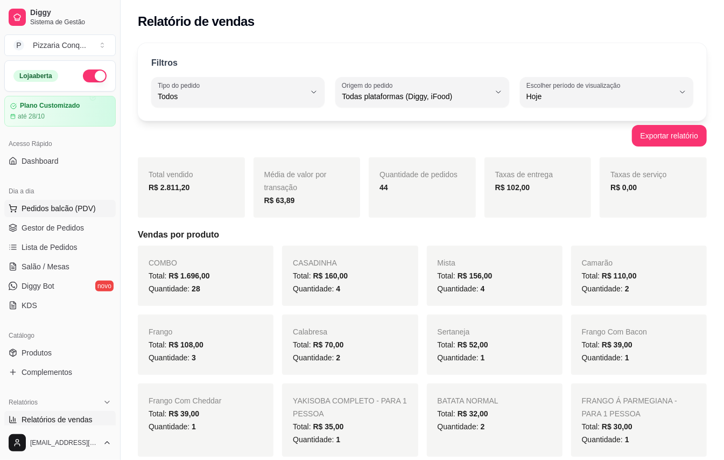
click at [34, 211] on span "Pedidos balcão (PDV)" at bounding box center [59, 208] width 74 height 11
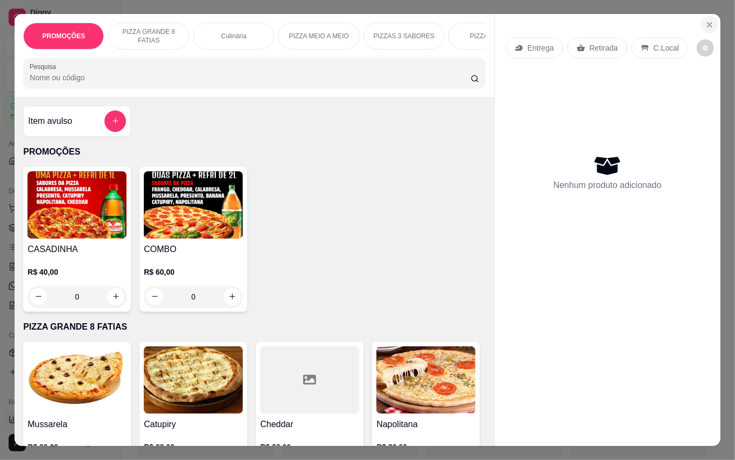
click at [708, 23] on icon "Close" at bounding box center [710, 25] width 4 height 4
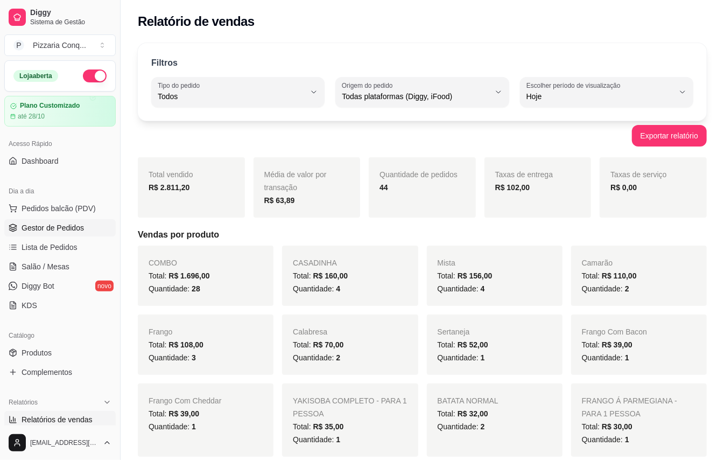
click at [76, 223] on span "Gestor de Pedidos" at bounding box center [53, 227] width 62 height 11
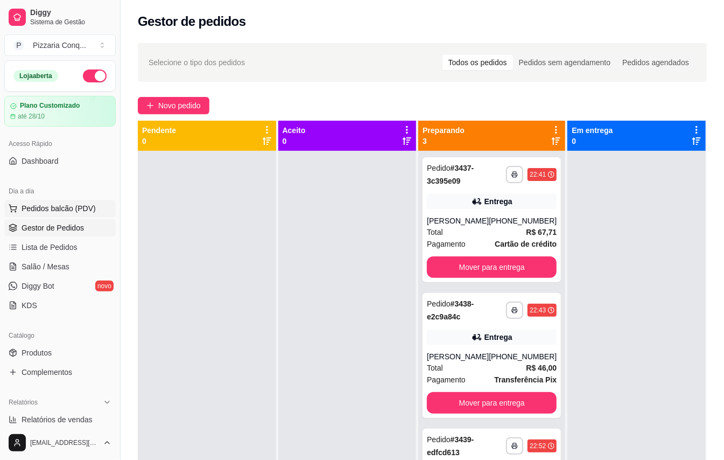
click at [57, 214] on span "Pedidos balcão (PDV)" at bounding box center [59, 208] width 74 height 11
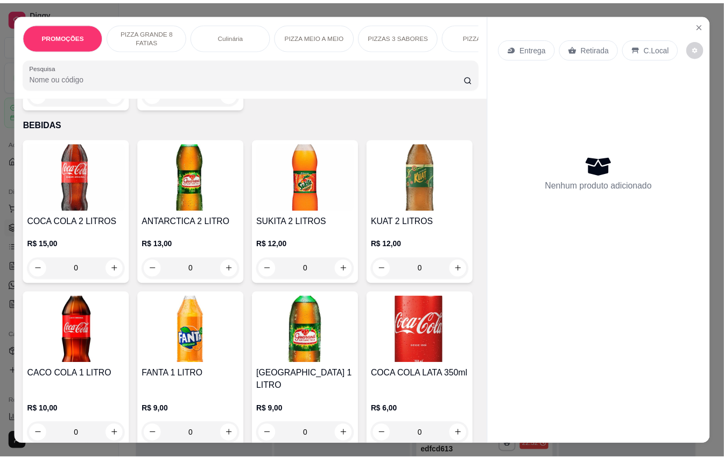
scroll to position [1939, 0]
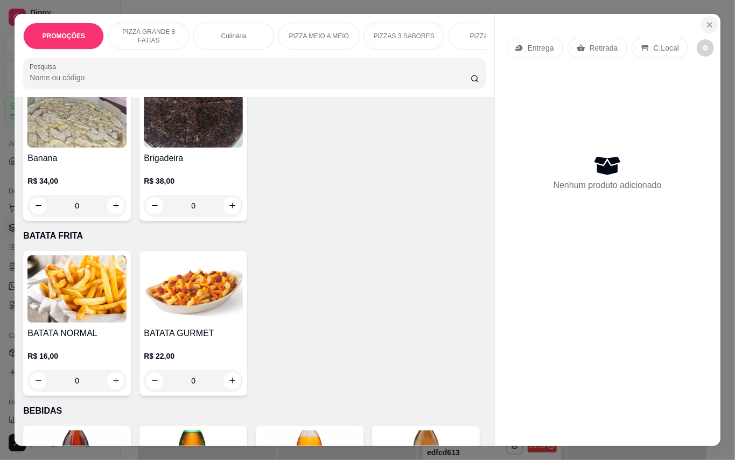
click at [708, 23] on icon "Close" at bounding box center [710, 25] width 4 height 4
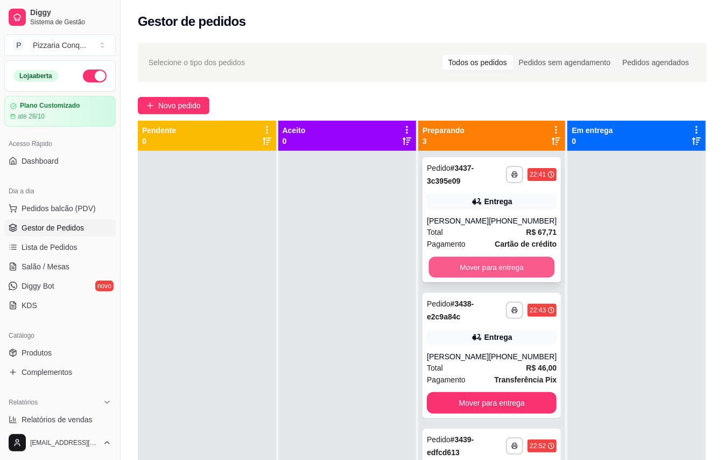
click at [506, 260] on button "Mover para entrega" at bounding box center [492, 267] width 126 height 21
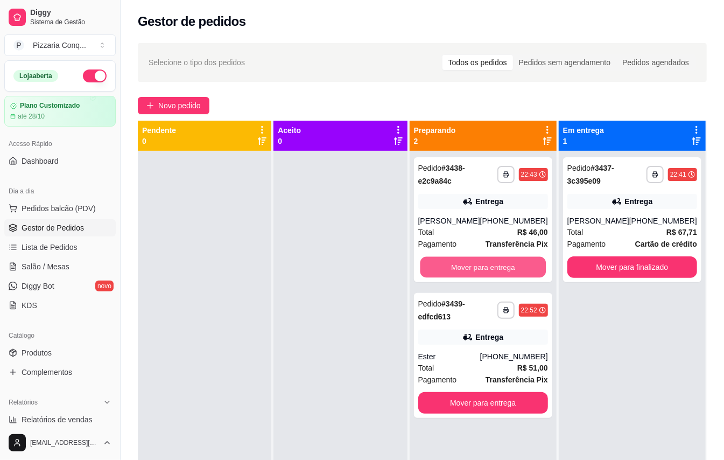
click at [506, 260] on button "Mover para entrega" at bounding box center [483, 267] width 126 height 21
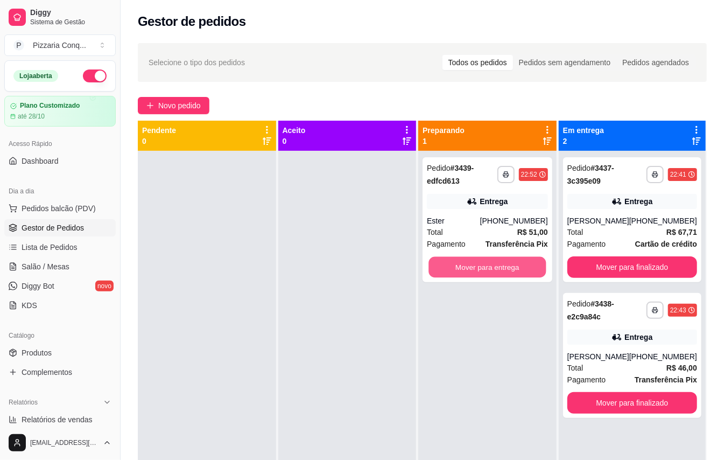
click at [506, 260] on button "Mover para entrega" at bounding box center [487, 267] width 117 height 21
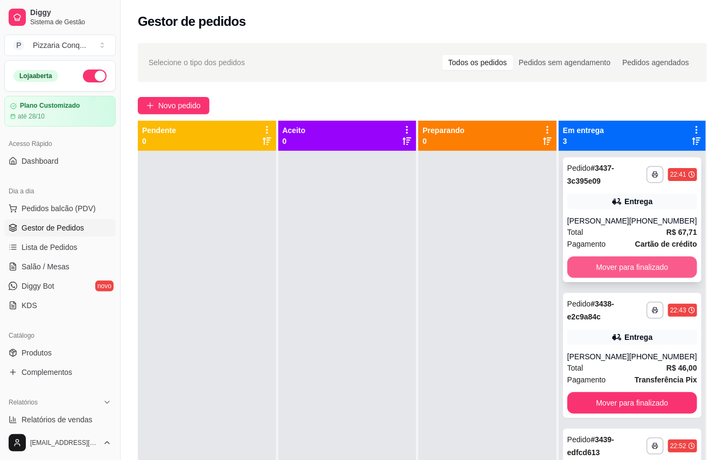
click at [638, 267] on button "Mover para finalizado" at bounding box center [633, 267] width 130 height 22
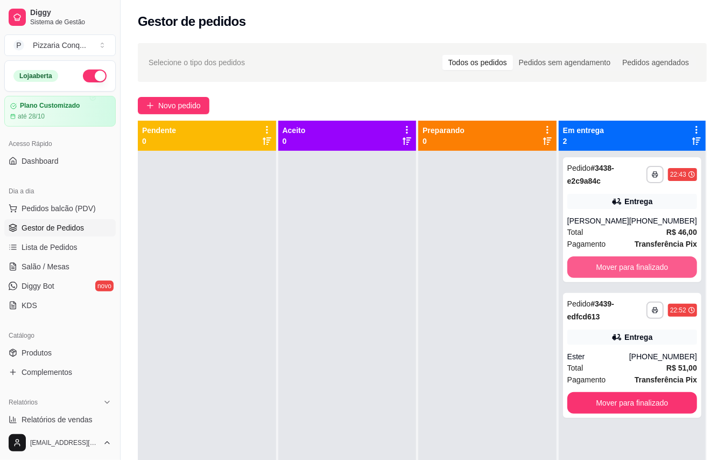
click at [638, 267] on button "Mover para finalizado" at bounding box center [633, 267] width 130 height 22
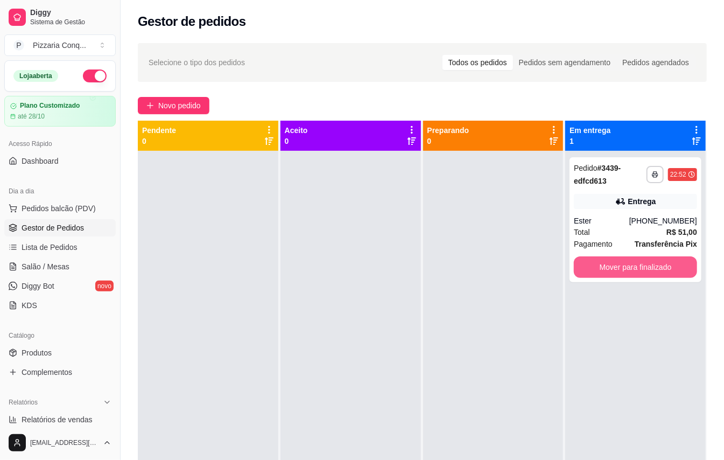
click at [639, 268] on button "Mover para finalizado" at bounding box center [635, 267] width 123 height 22
